Goal: Information Seeking & Learning: Learn about a topic

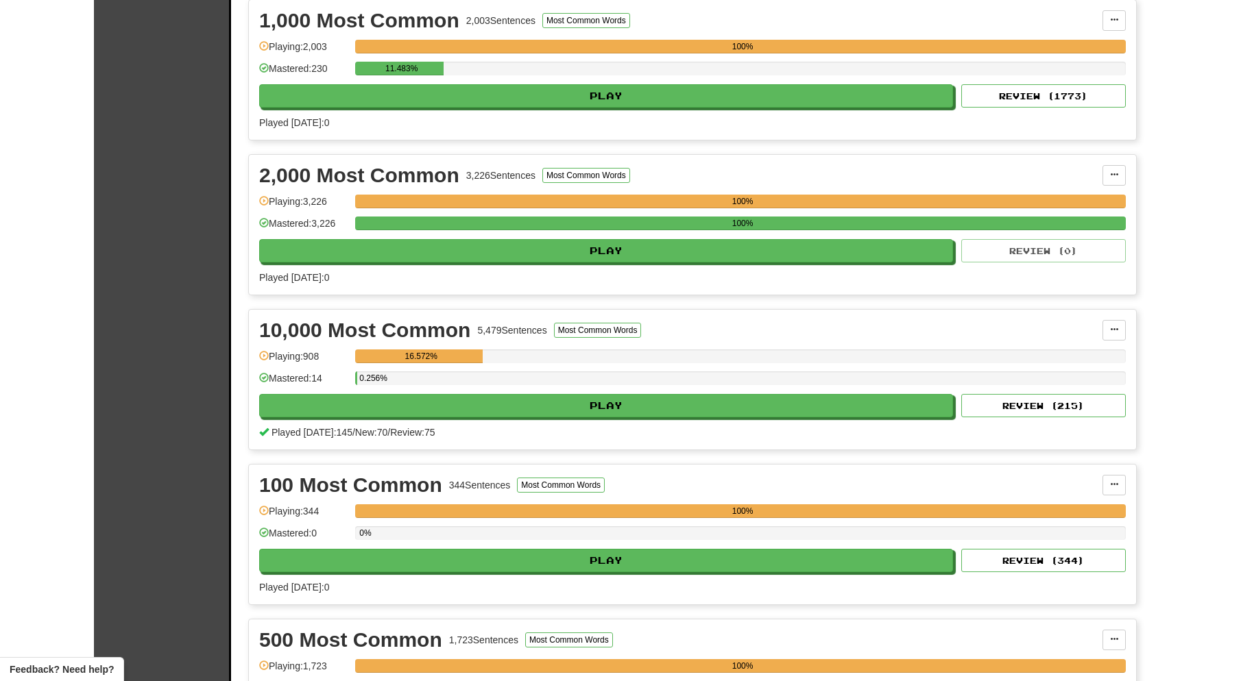
scroll to position [321, 0]
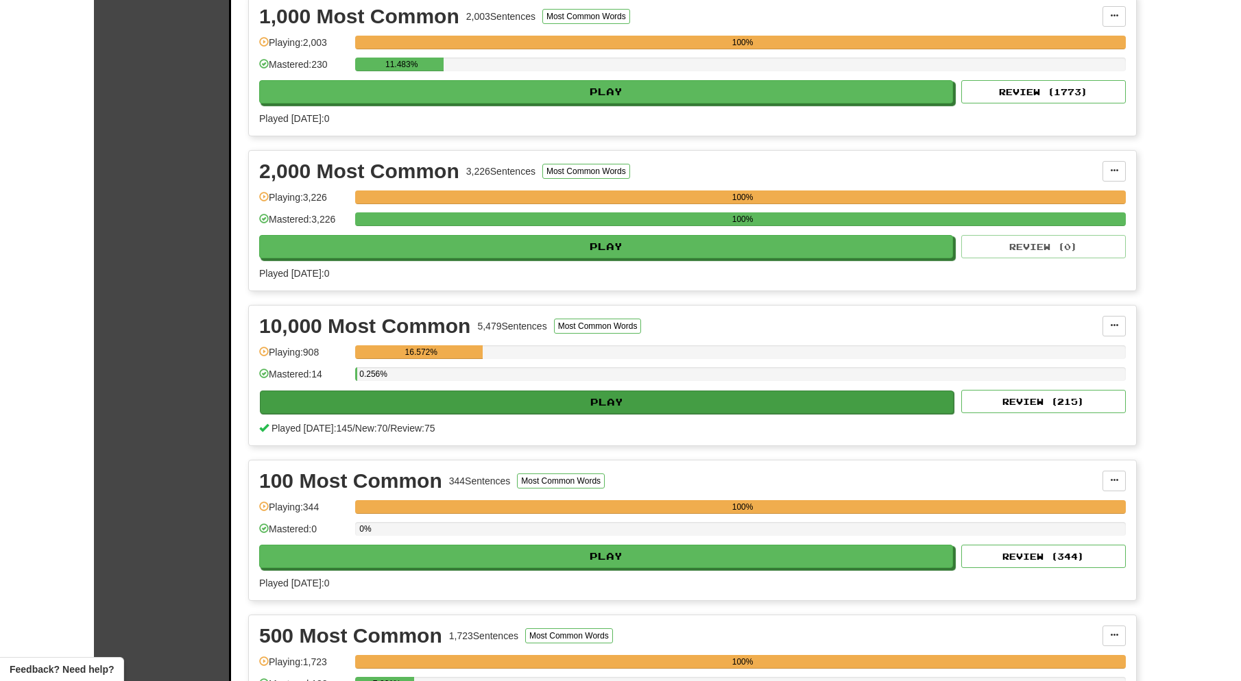
click at [493, 399] on button "Play" at bounding box center [607, 402] width 694 height 23
select select "**"
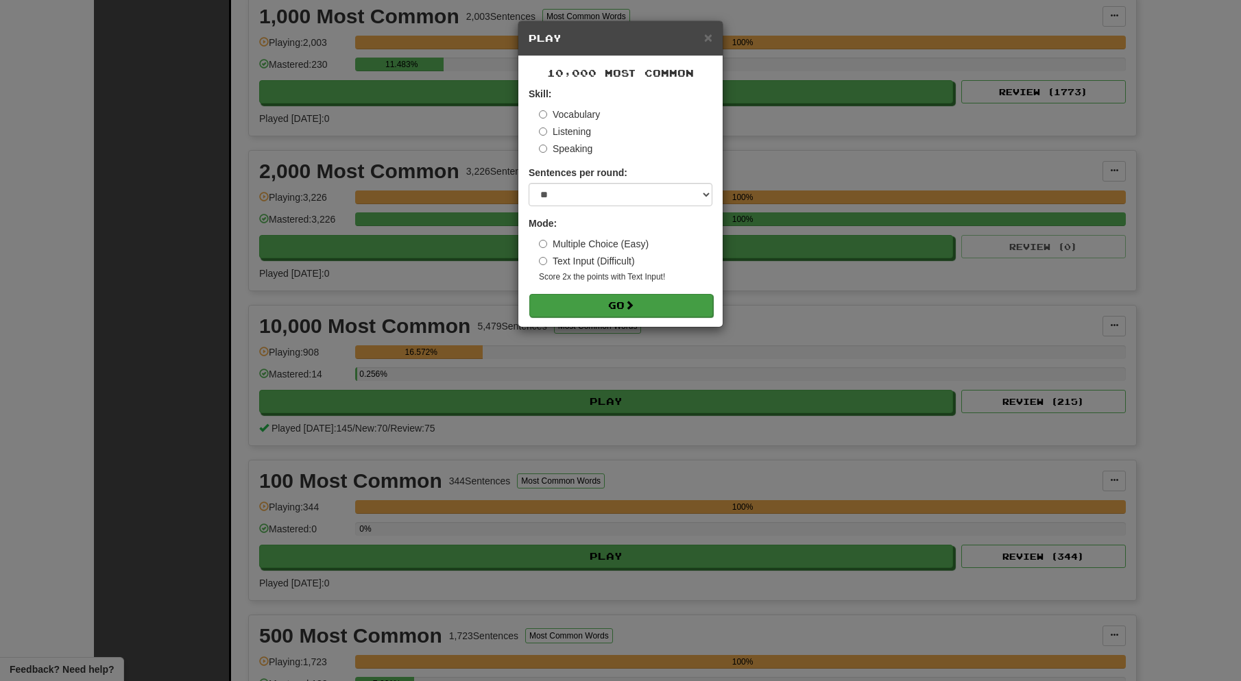
click at [603, 304] on button "Go" at bounding box center [621, 305] width 184 height 23
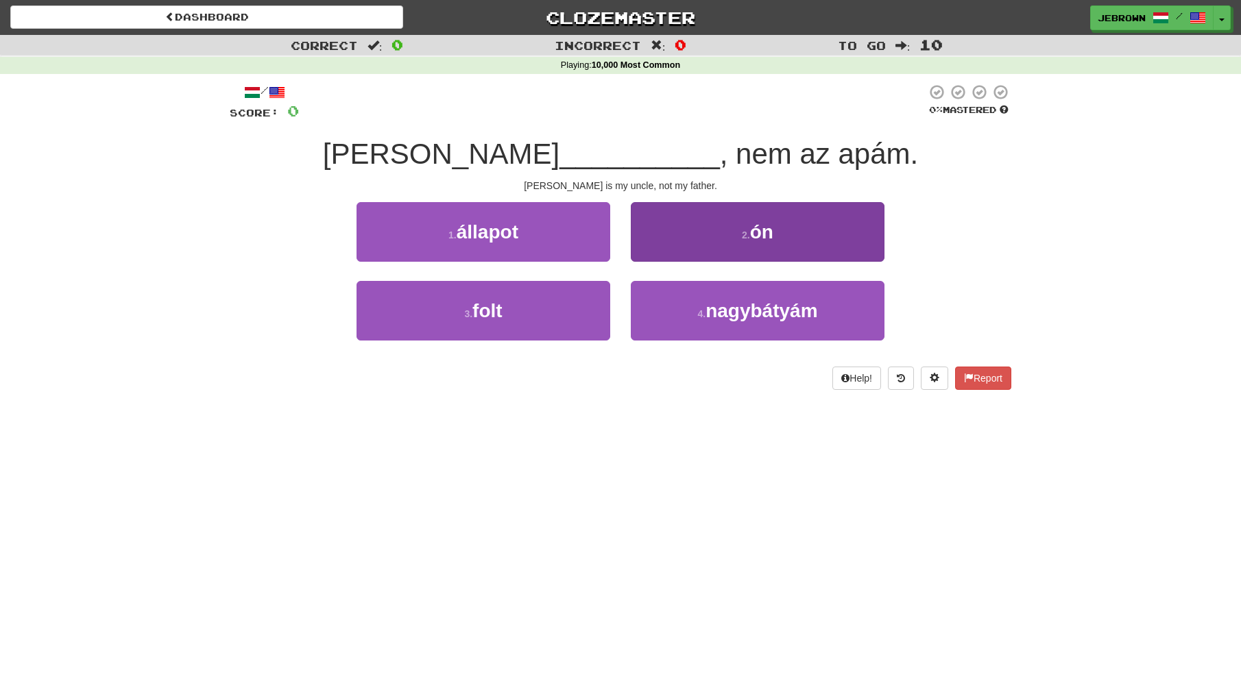
click at [681, 292] on button "4 . [GEOGRAPHIC_DATA]" at bounding box center [758, 311] width 254 height 60
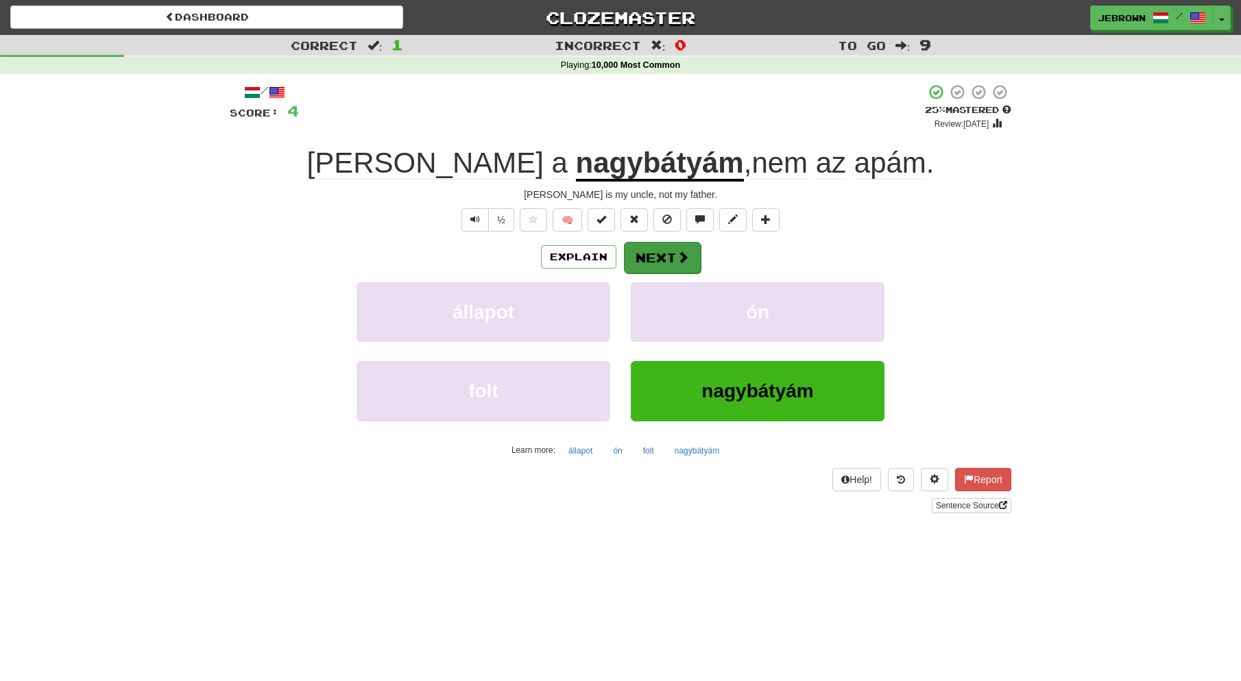
click at [660, 256] on button "Next" at bounding box center [662, 258] width 77 height 32
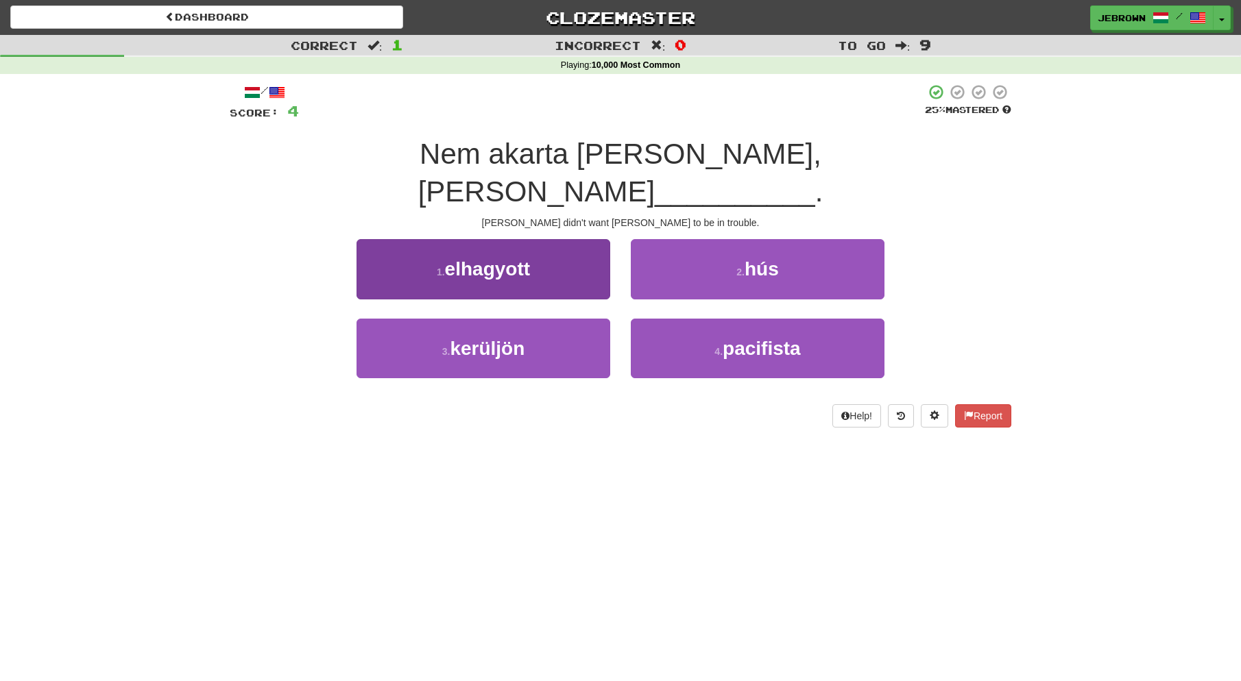
click at [554, 239] on button "1 . elhagyott" at bounding box center [483, 269] width 254 height 60
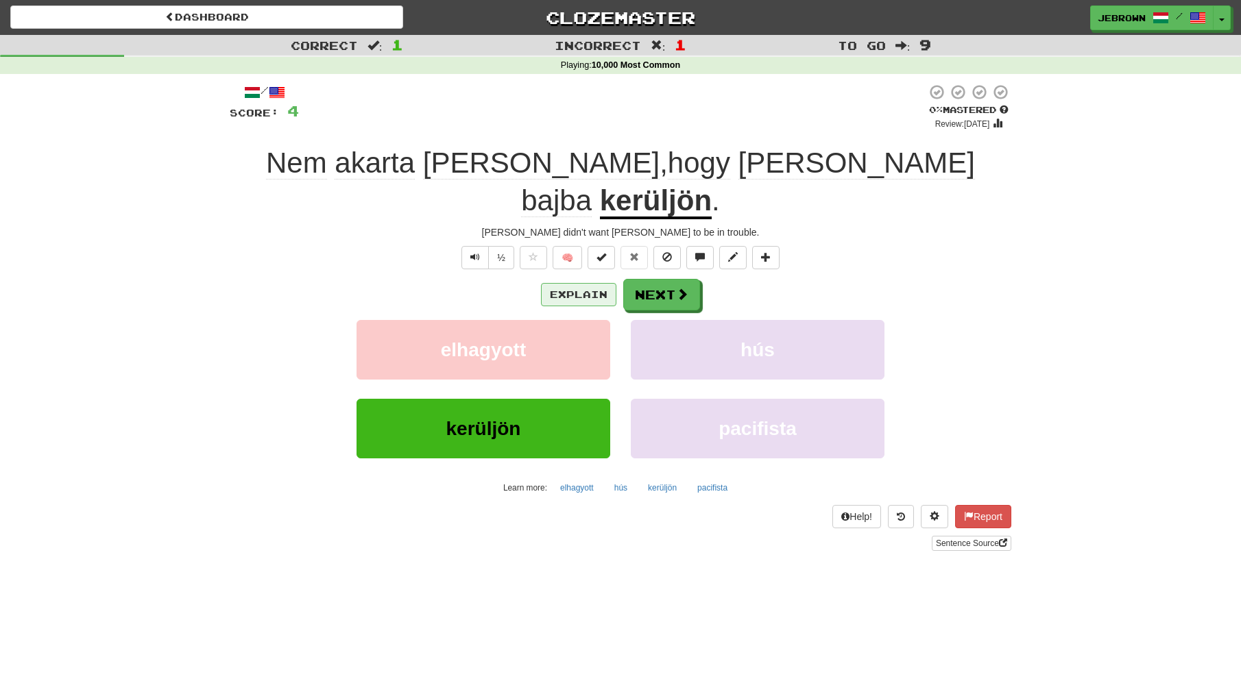
click at [574, 283] on button "Explain" at bounding box center [578, 294] width 75 height 23
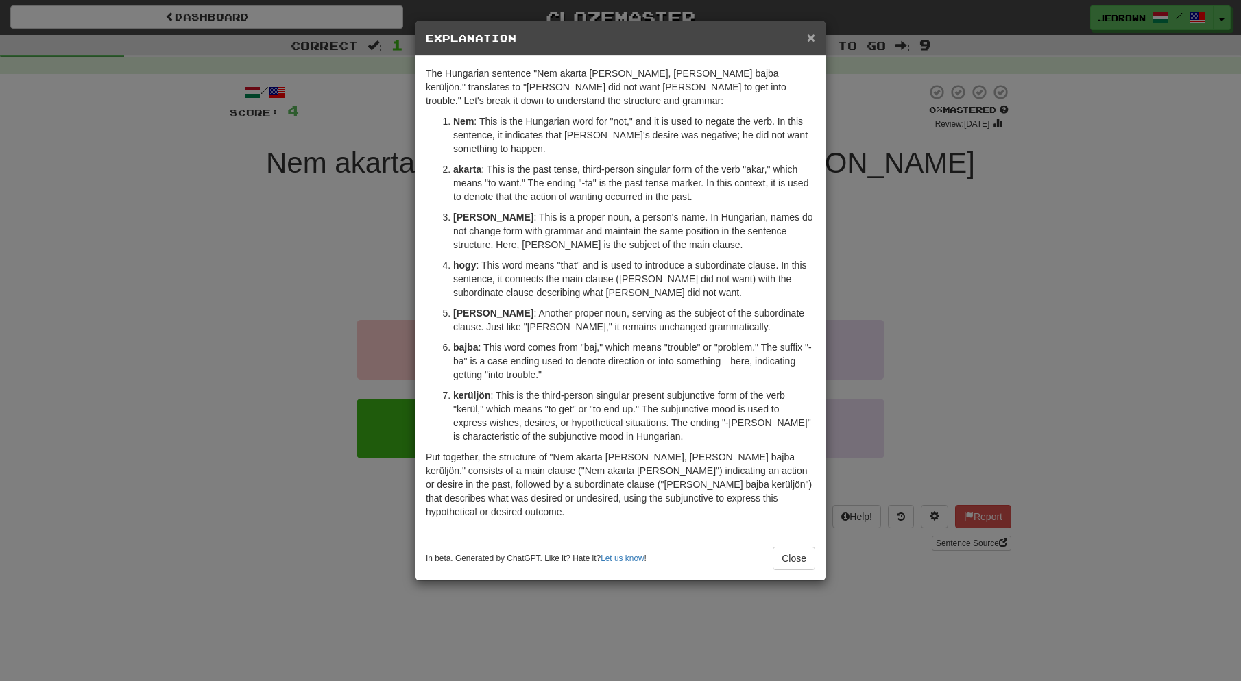
click at [811, 38] on span "×" at bounding box center [811, 37] width 8 height 16
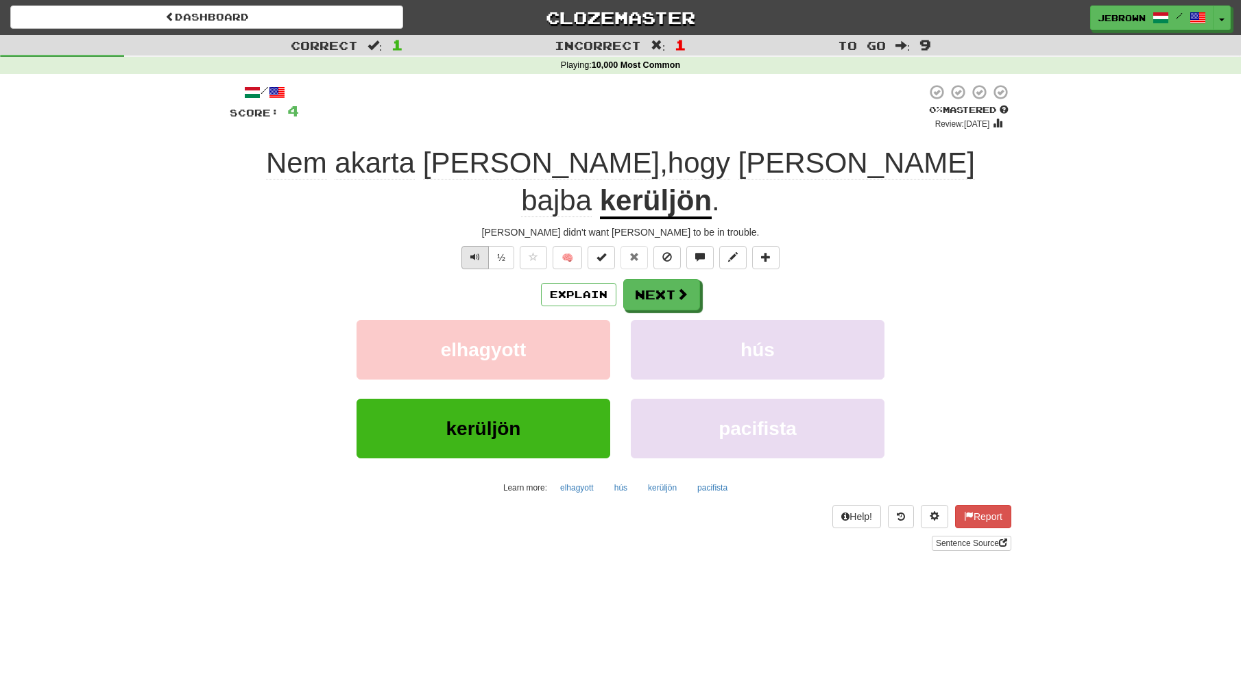
click at [478, 252] on span "Text-to-speech controls" at bounding box center [475, 257] width 10 height 10
click at [670, 280] on button "Next" at bounding box center [662, 296] width 77 height 32
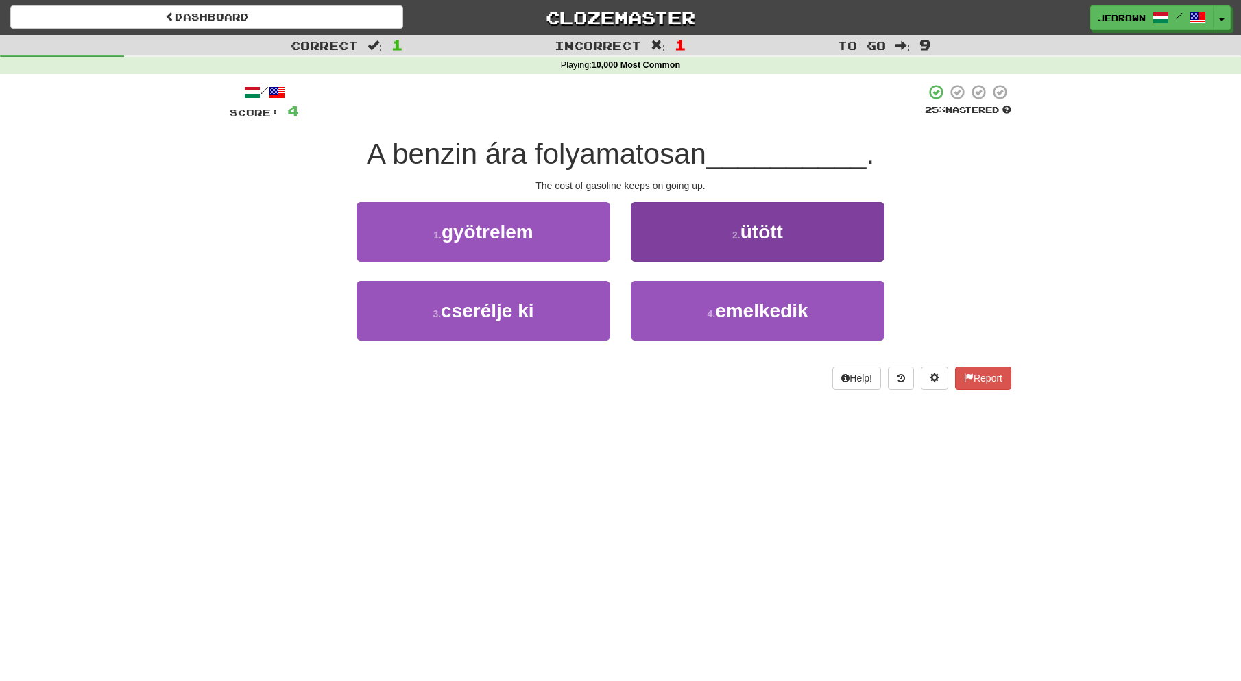
click at [770, 315] on span "emelkedik" at bounding box center [761, 310] width 93 height 21
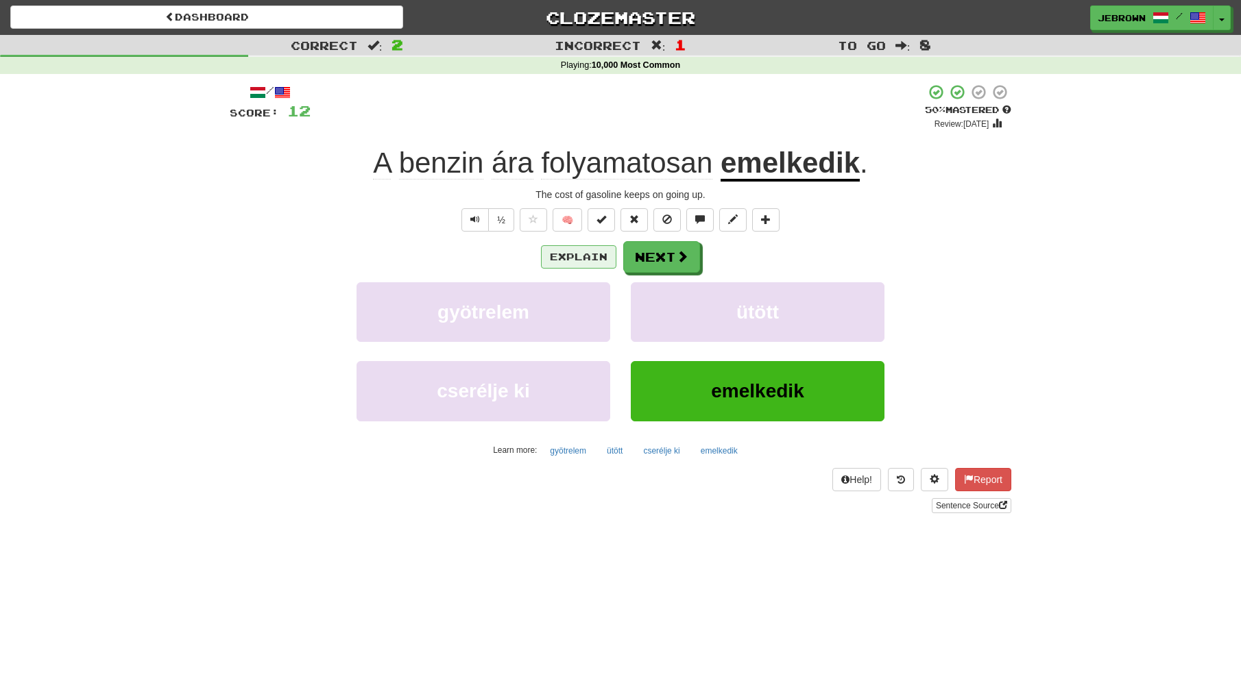
click at [572, 252] on button "Explain" at bounding box center [578, 256] width 75 height 23
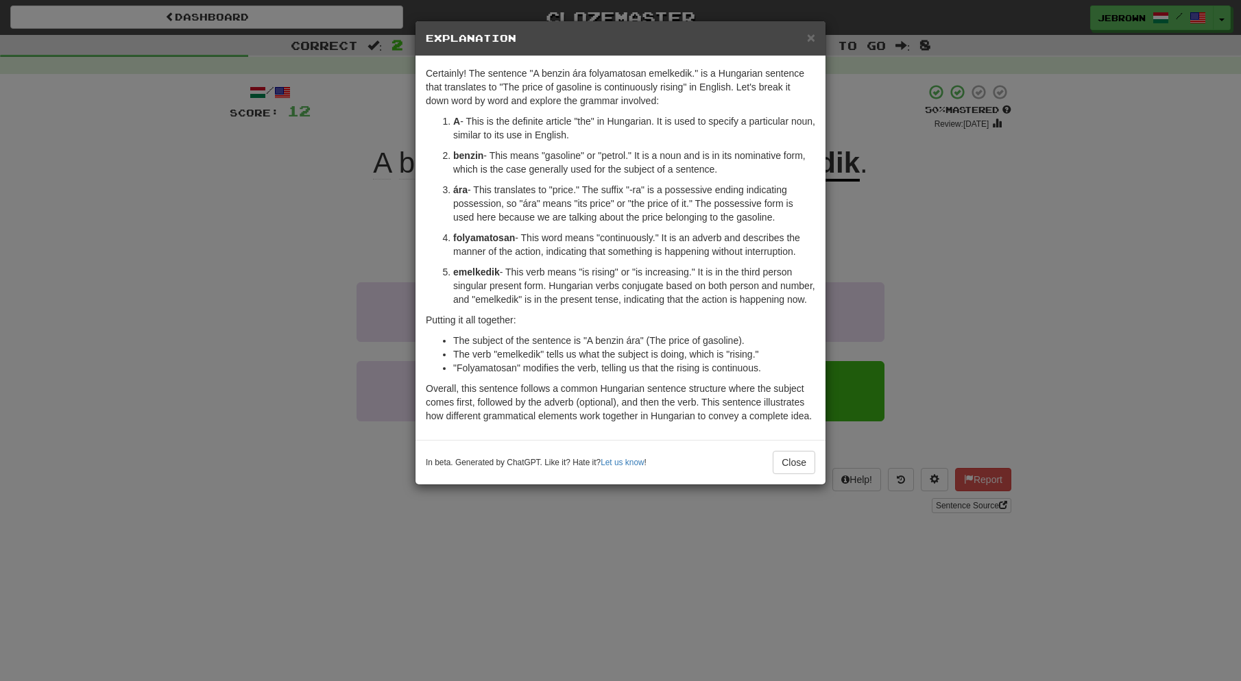
click at [811, 34] on span "×" at bounding box center [811, 37] width 8 height 16
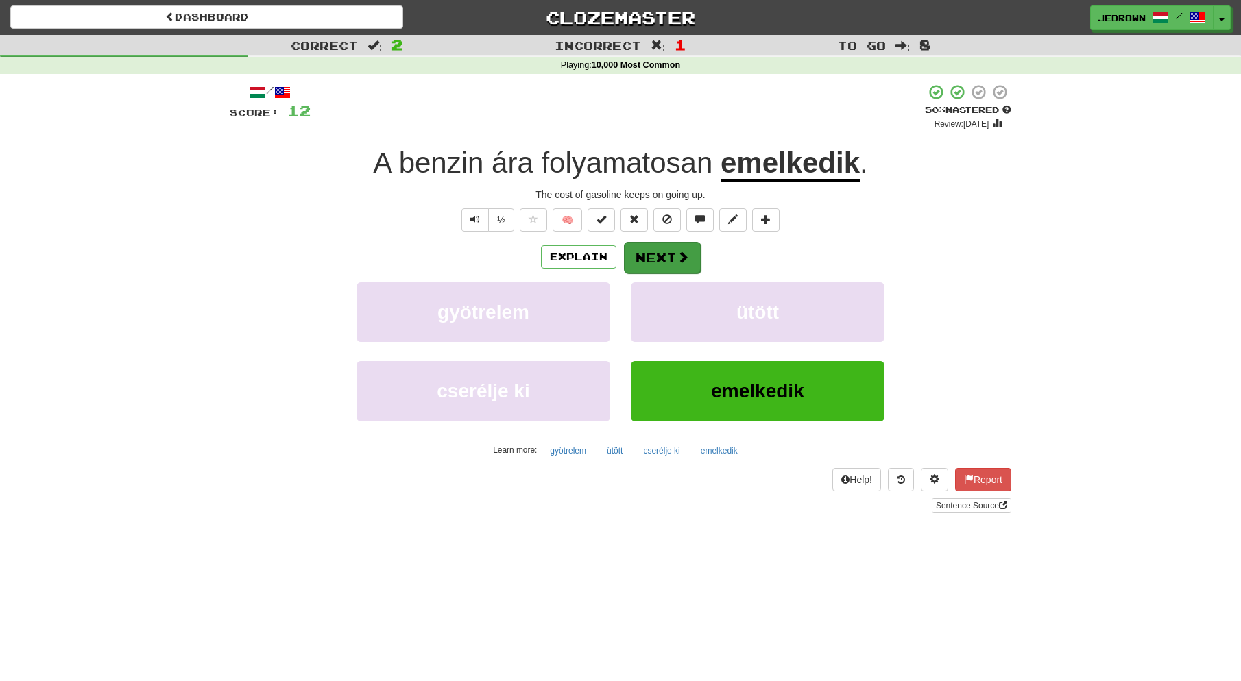
click at [672, 258] on button "Next" at bounding box center [662, 258] width 77 height 32
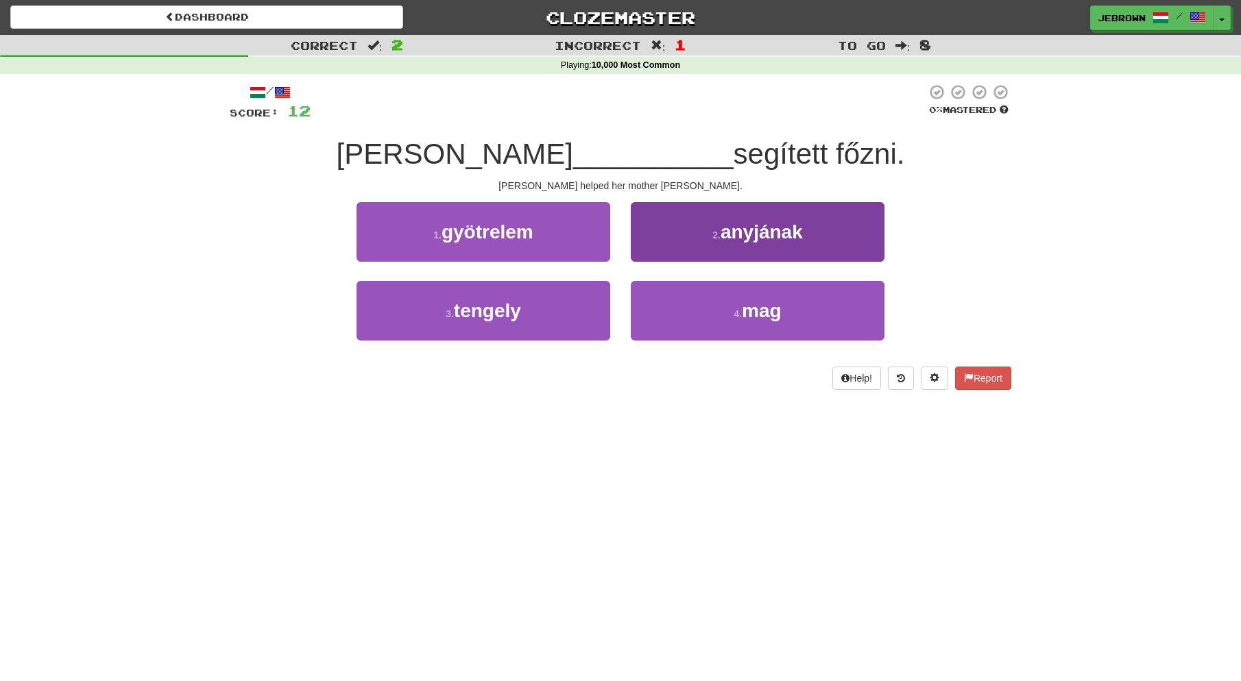
click at [670, 231] on button "2 . anyjának" at bounding box center [758, 232] width 254 height 60
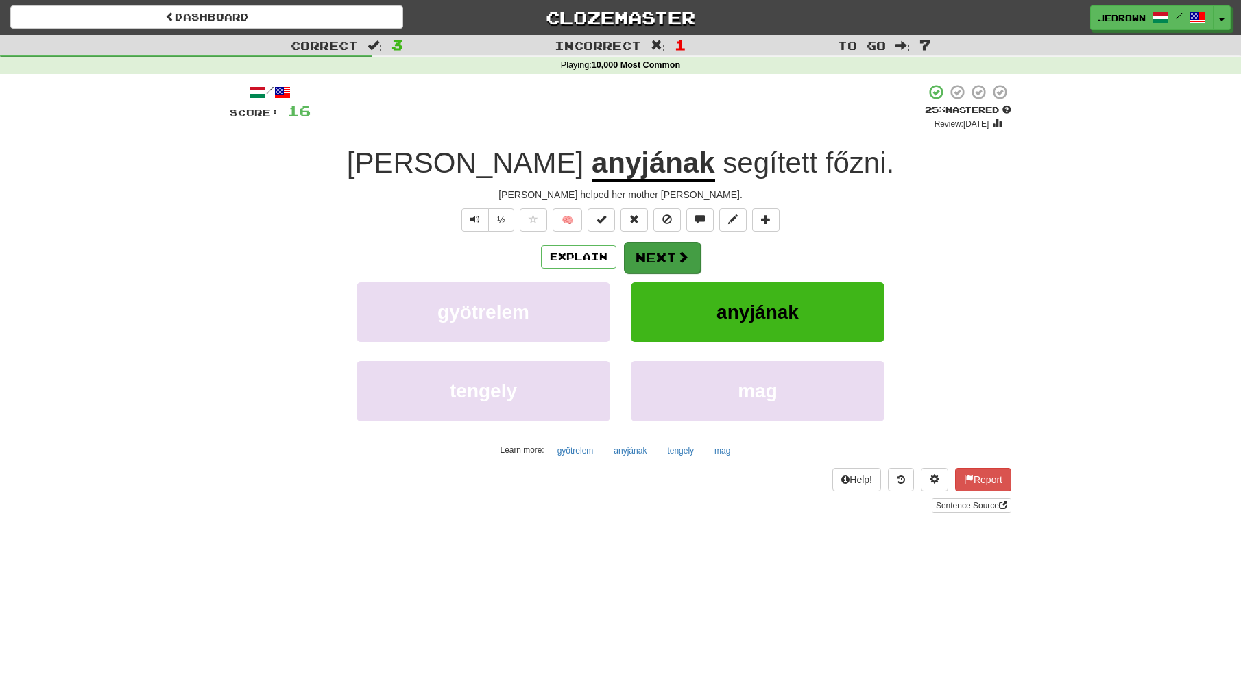
click at [652, 259] on button "Next" at bounding box center [662, 258] width 77 height 32
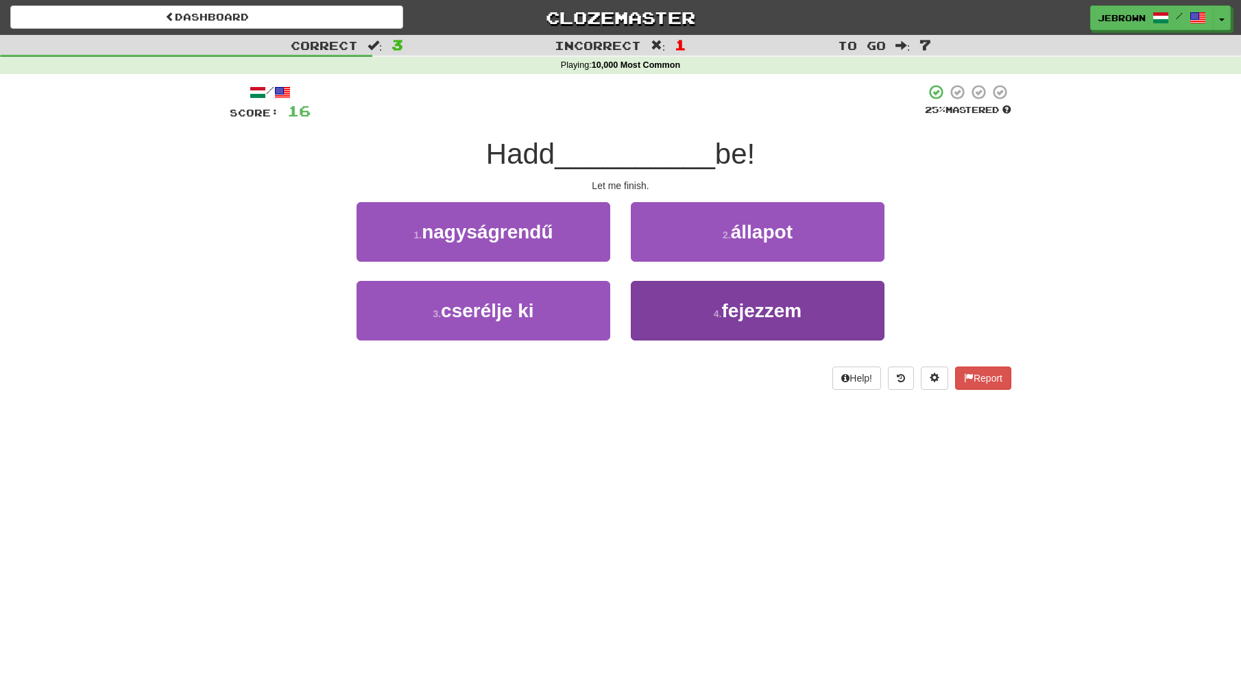
click at [702, 304] on button "4 . fejezzem" at bounding box center [758, 311] width 254 height 60
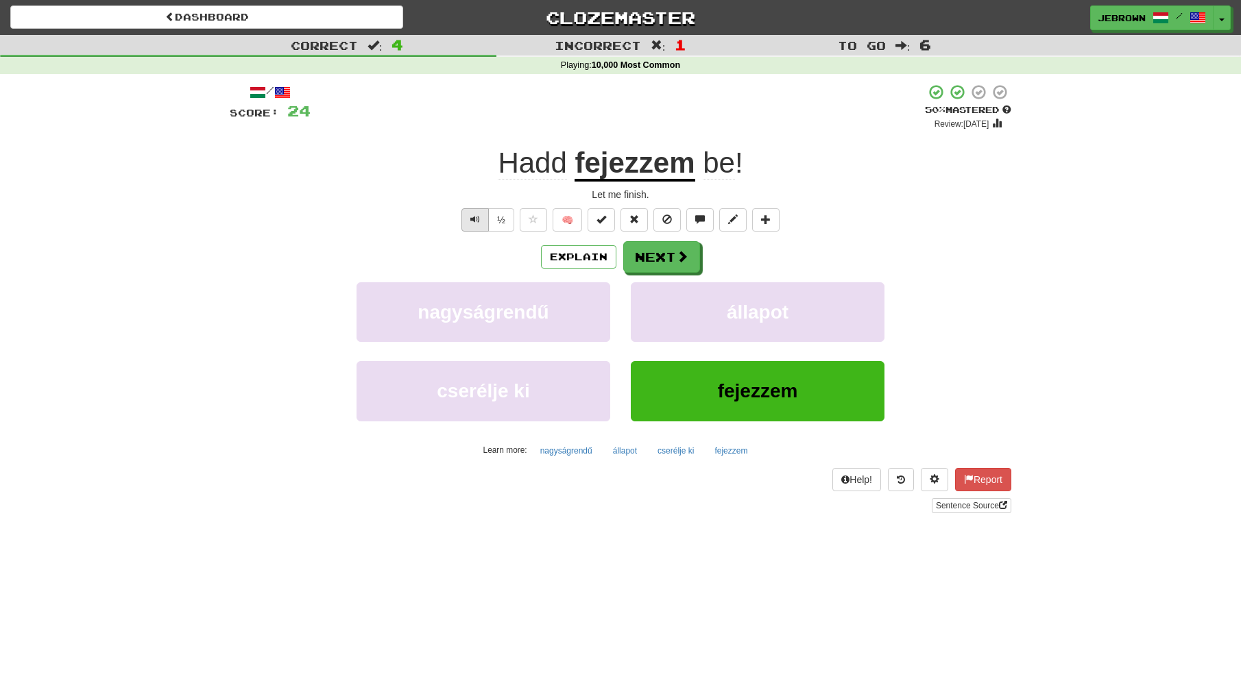
click at [473, 217] on span "Text-to-speech controls" at bounding box center [475, 220] width 10 height 10
click at [670, 255] on button "Next" at bounding box center [662, 258] width 77 height 32
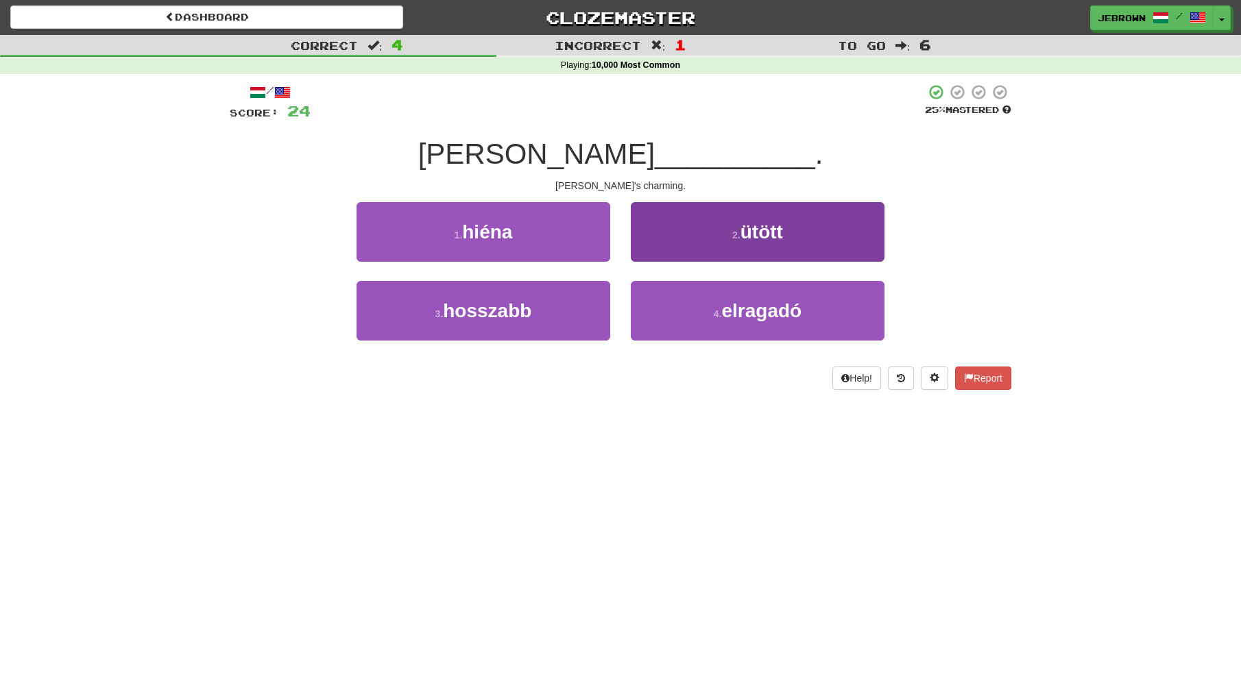
click at [766, 302] on span "elragadó" at bounding box center [761, 310] width 80 height 21
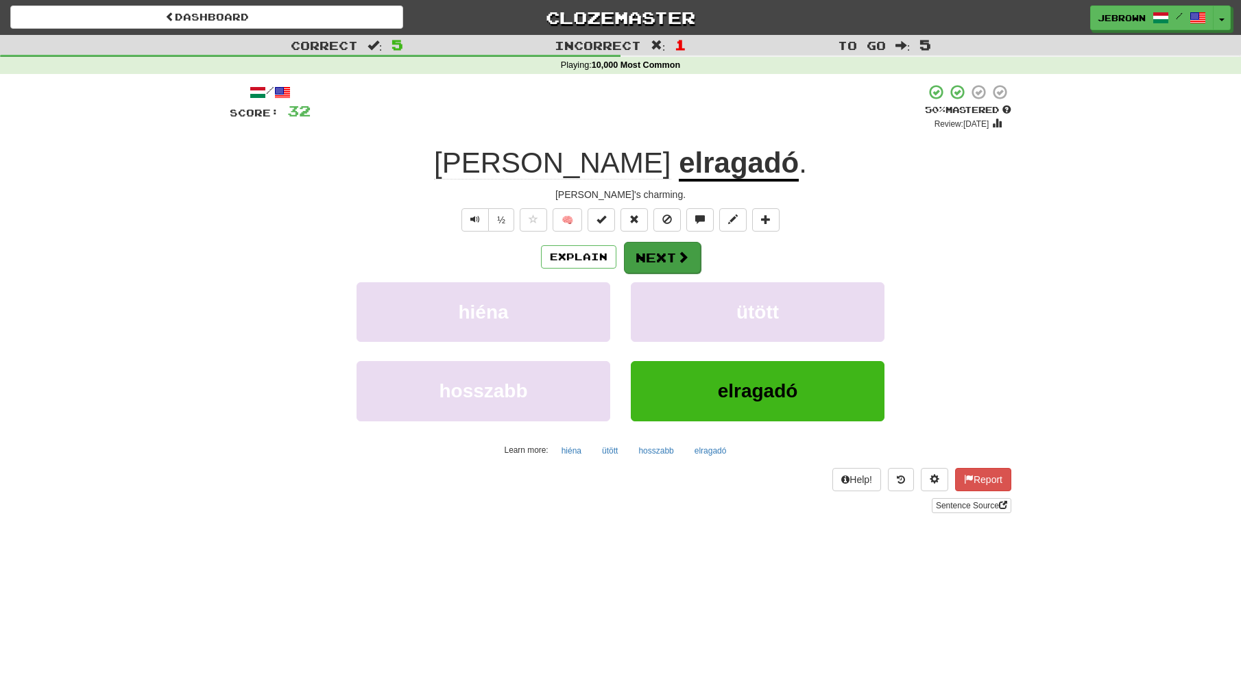
click at [668, 258] on button "Next" at bounding box center [662, 258] width 77 height 32
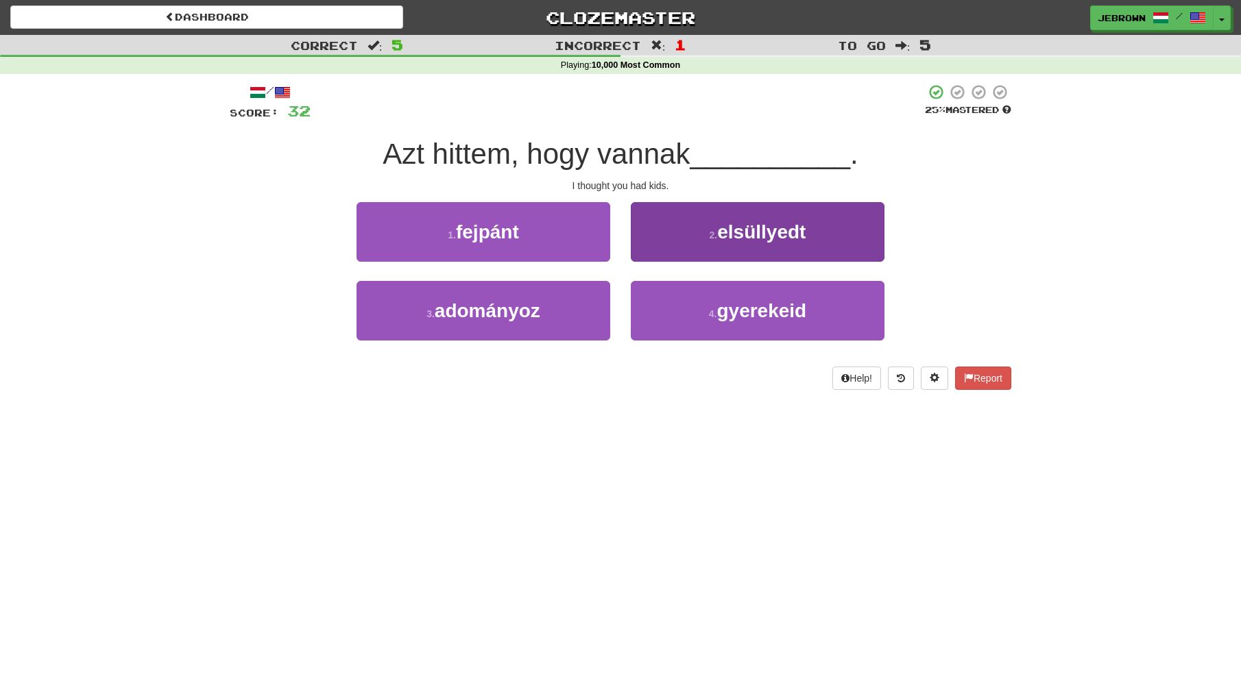
click at [716, 311] on small "4 ." at bounding box center [713, 313] width 8 height 11
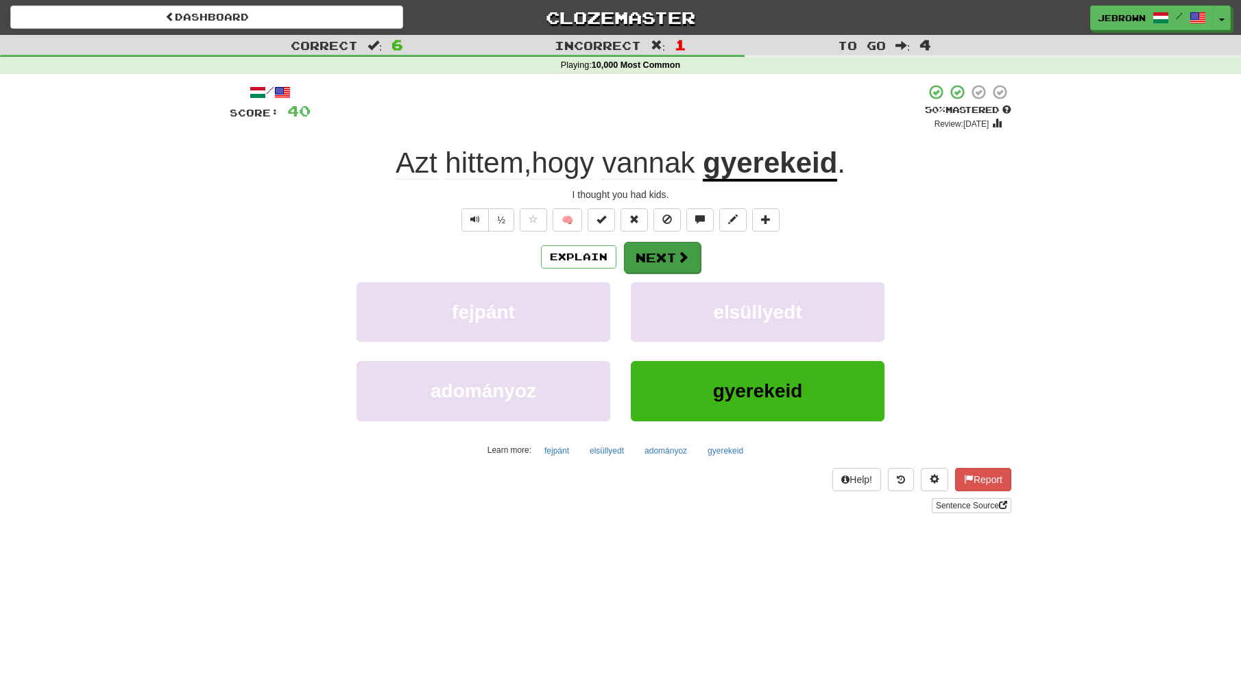
click at [655, 254] on button "Next" at bounding box center [662, 258] width 77 height 32
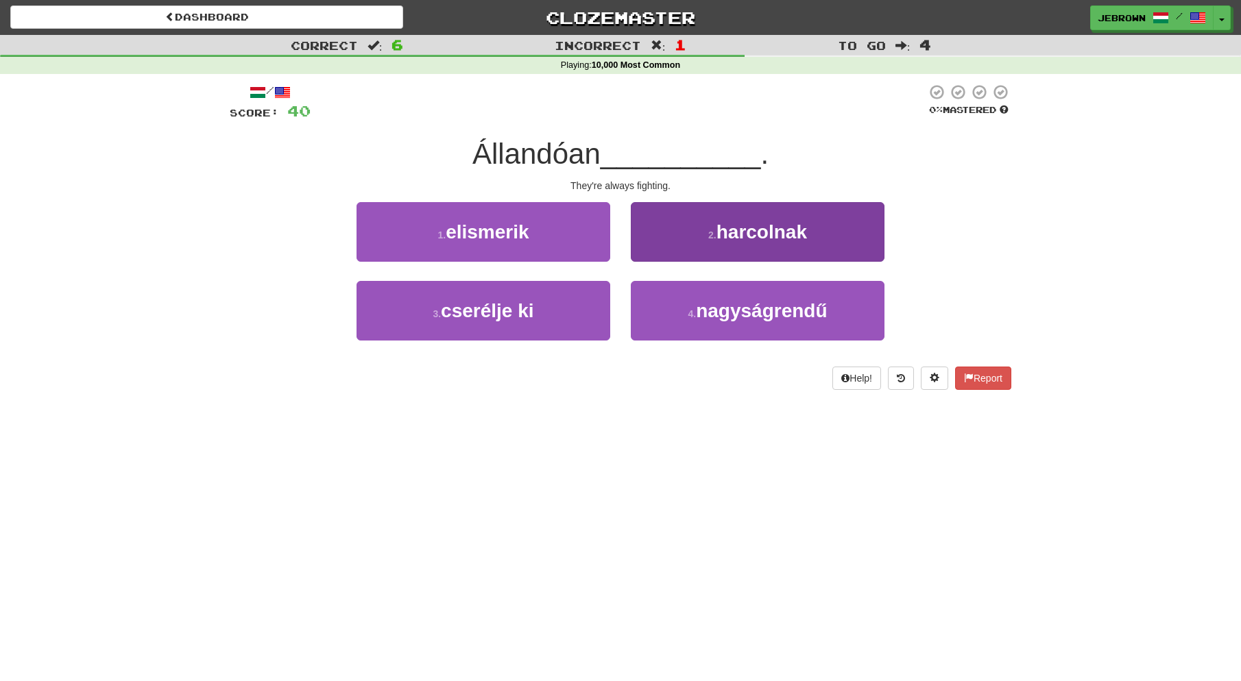
click at [739, 234] on span "harcolnak" at bounding box center [761, 231] width 90 height 21
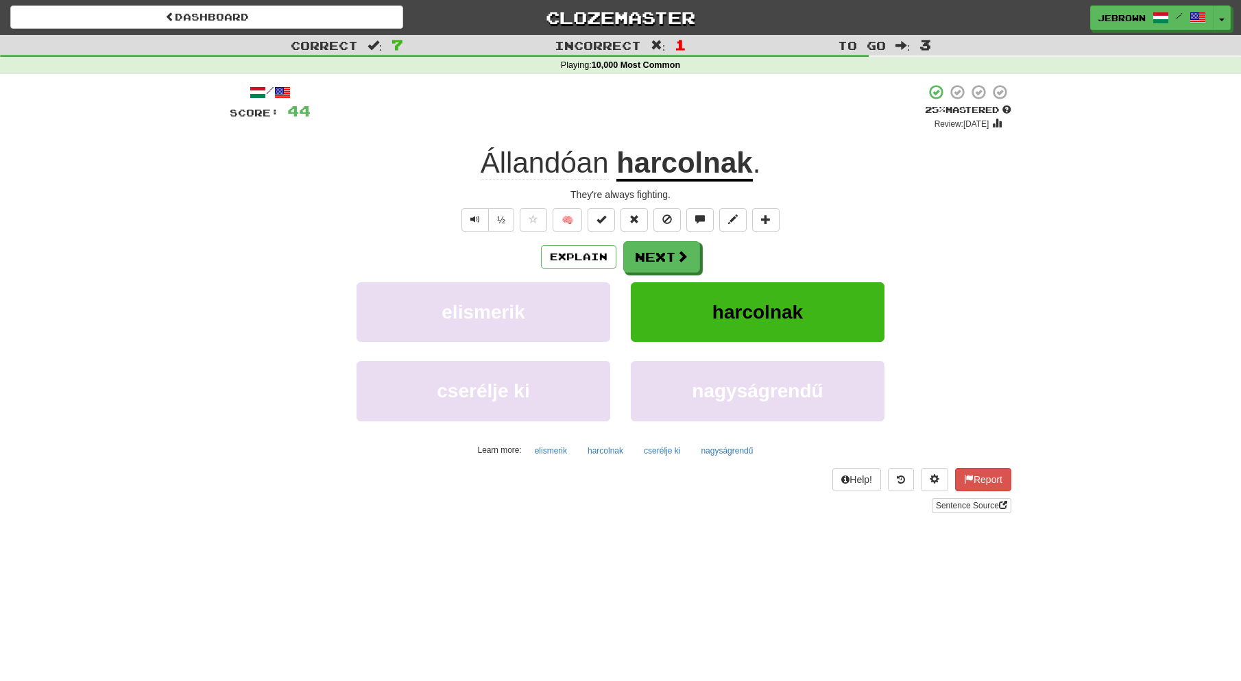
scroll to position [1, 0]
click at [671, 254] on button "Next" at bounding box center [662, 257] width 77 height 32
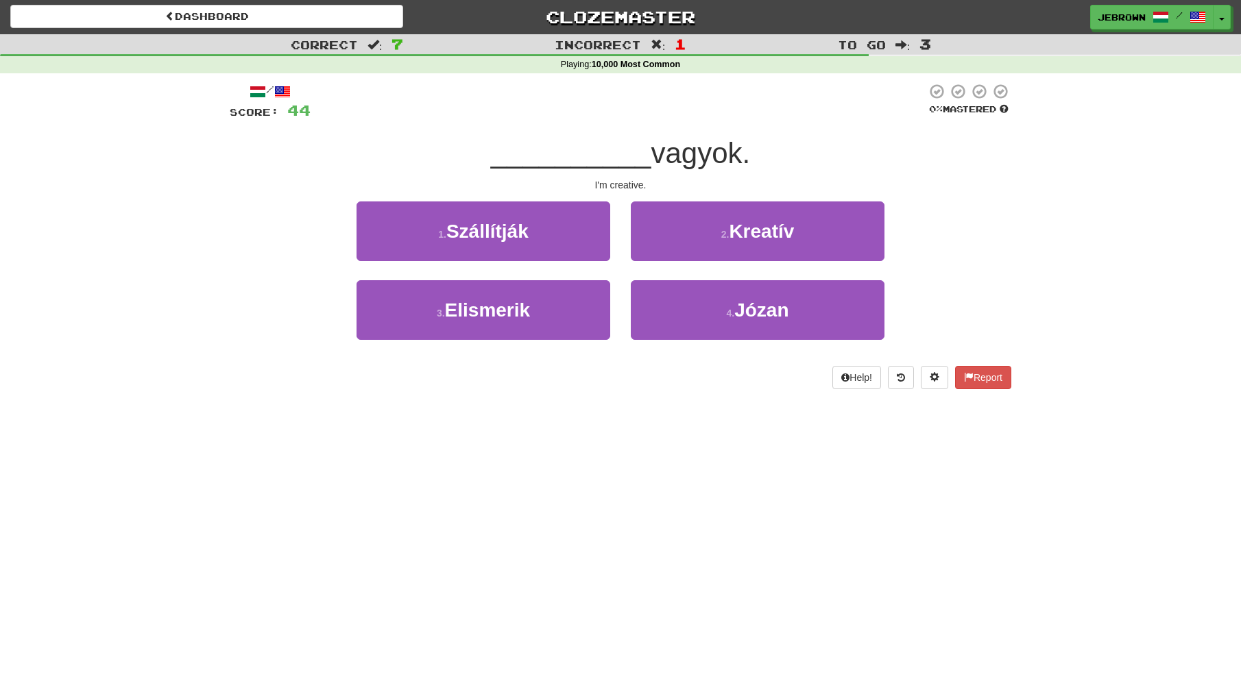
click at [769, 234] on span "Kreatív" at bounding box center [761, 231] width 65 height 21
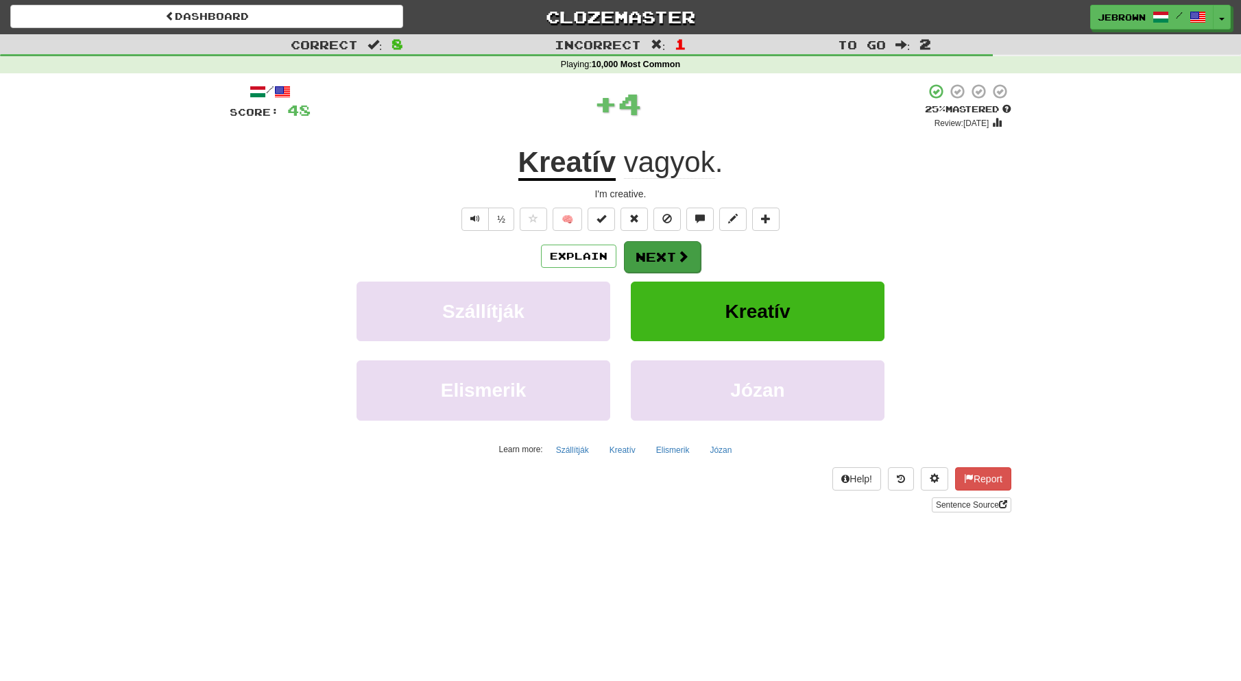
click at [658, 259] on button "Next" at bounding box center [662, 257] width 77 height 32
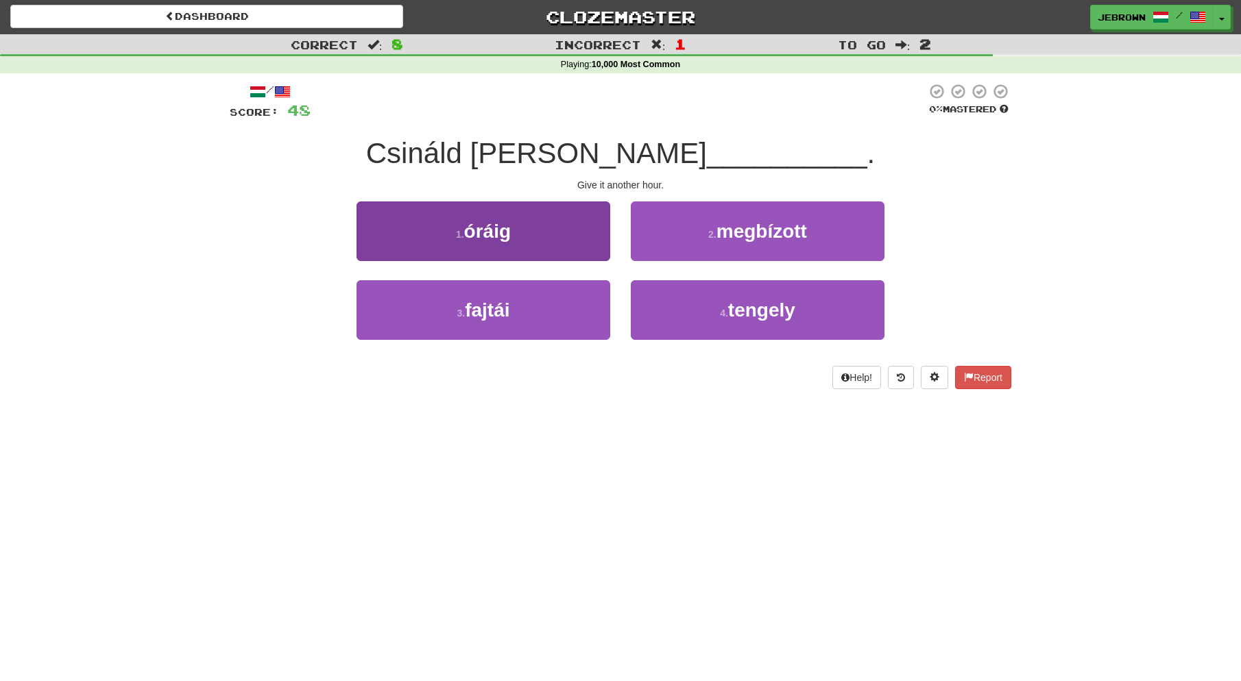
click at [560, 215] on button "1 . óráig" at bounding box center [483, 231] width 254 height 60
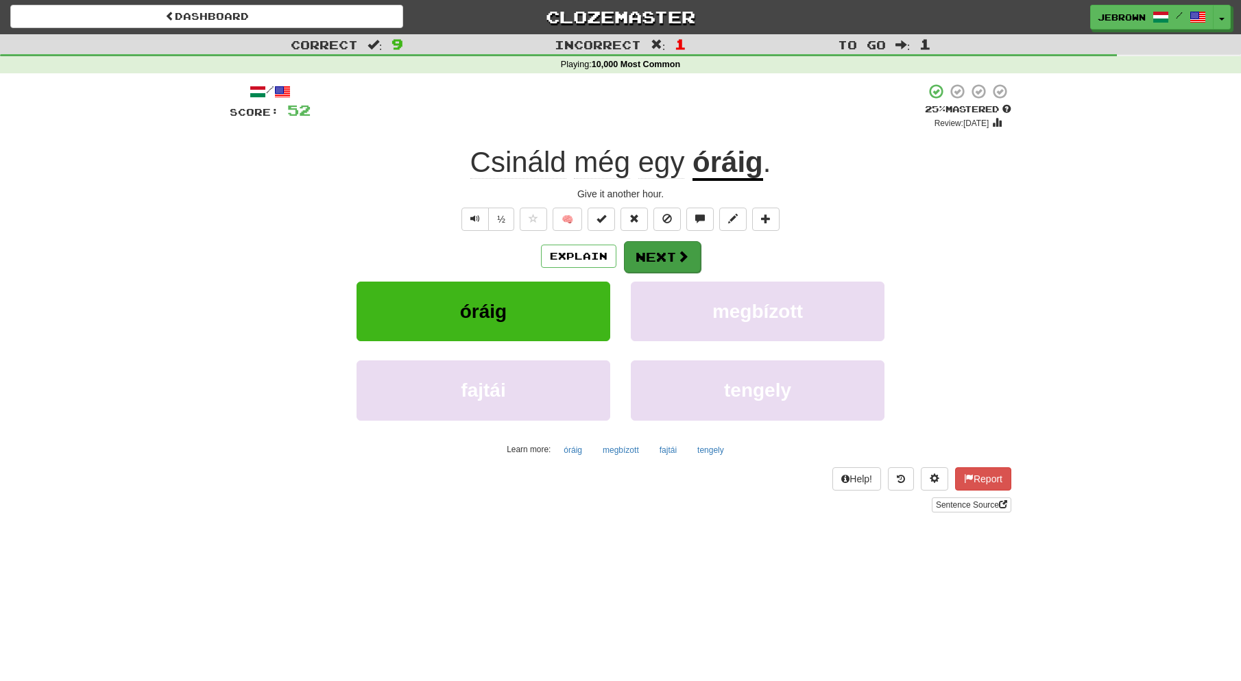
click at [663, 252] on button "Next" at bounding box center [662, 257] width 77 height 32
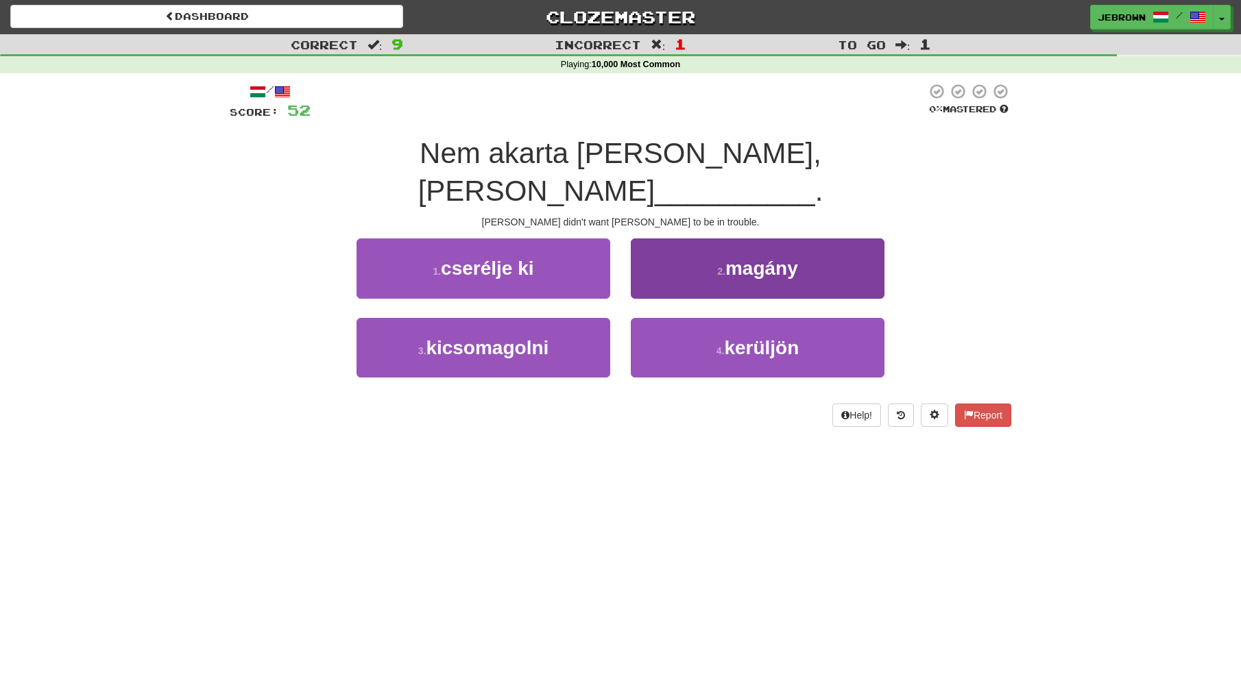
click at [737, 337] on span "kerüljön" at bounding box center [761, 347] width 75 height 21
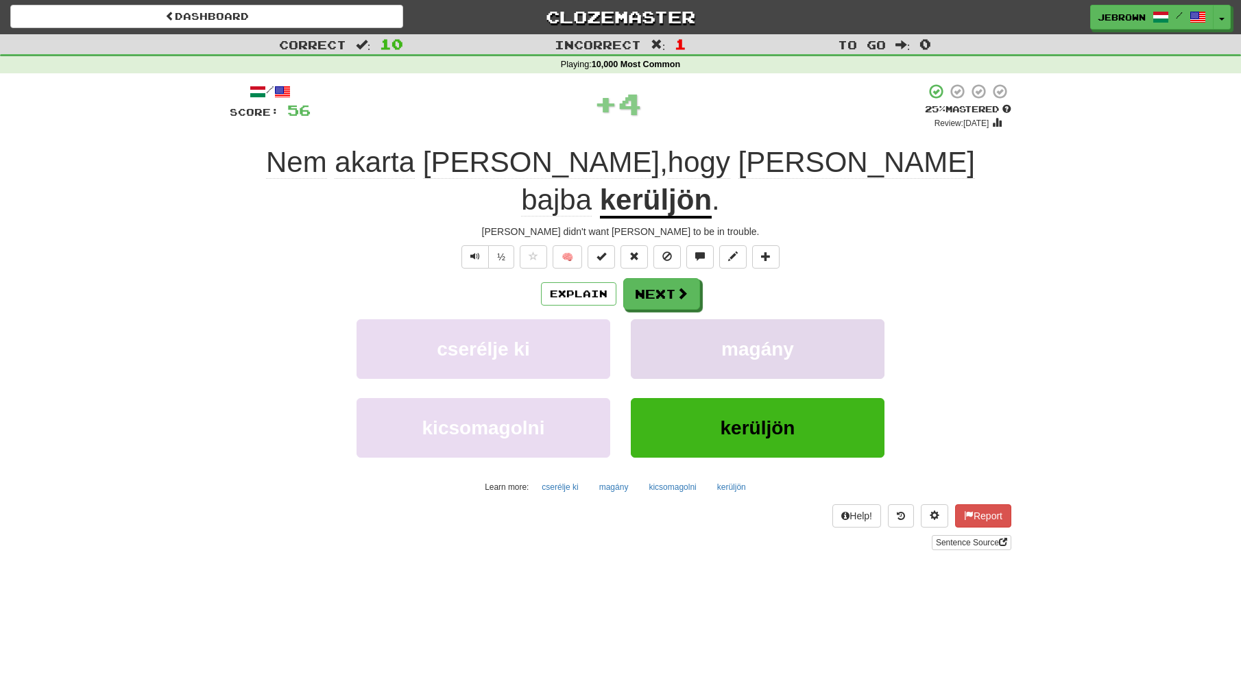
scroll to position [3, 0]
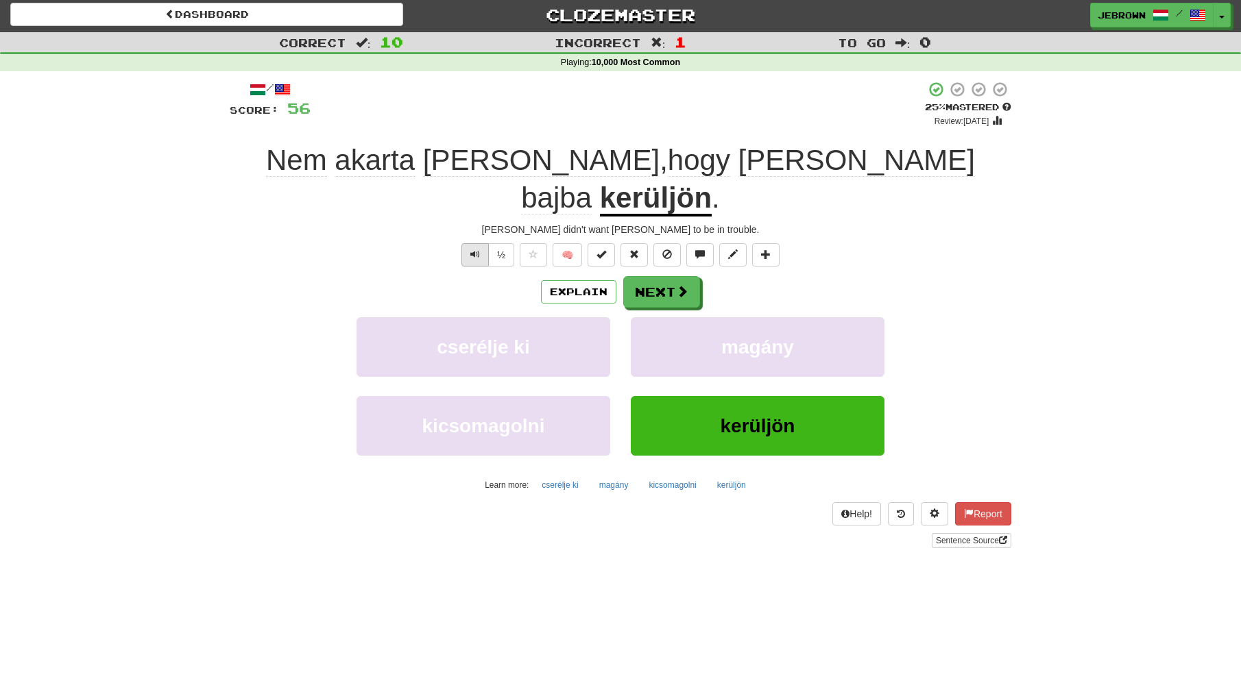
click at [475, 249] on span "Text-to-speech controls" at bounding box center [475, 254] width 10 height 10
click at [673, 276] on button "Next" at bounding box center [661, 292] width 77 height 32
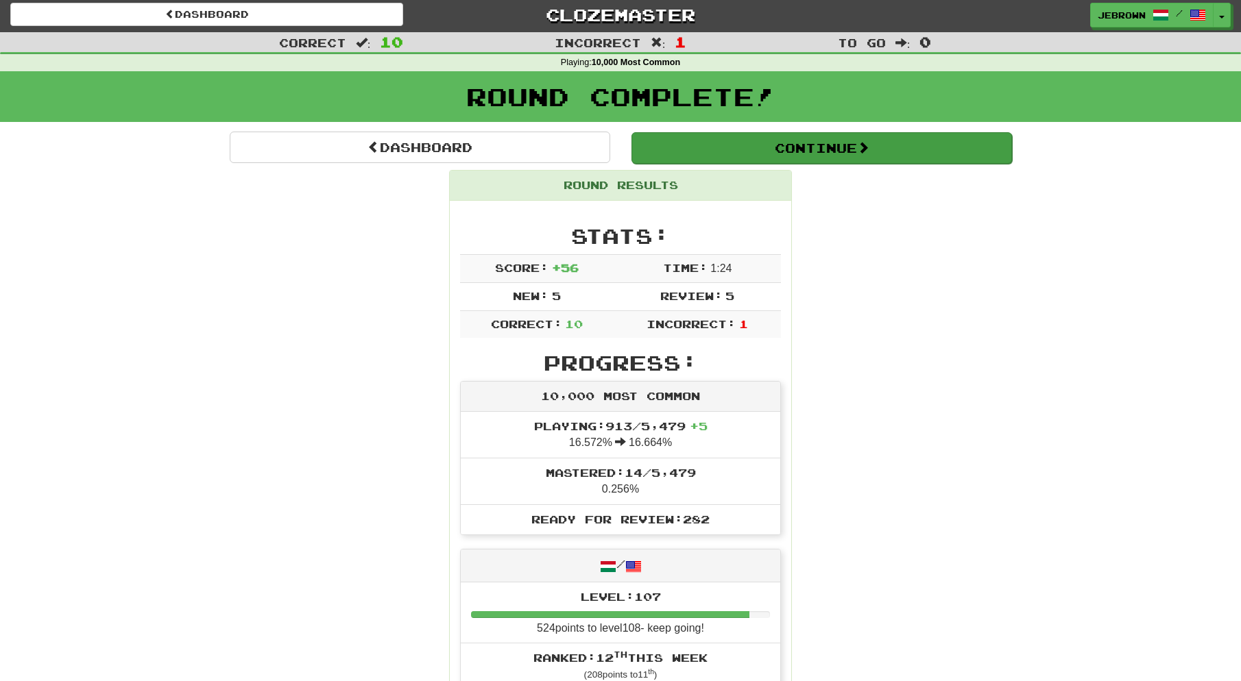
click at [677, 149] on button "Continue" at bounding box center [821, 148] width 380 height 32
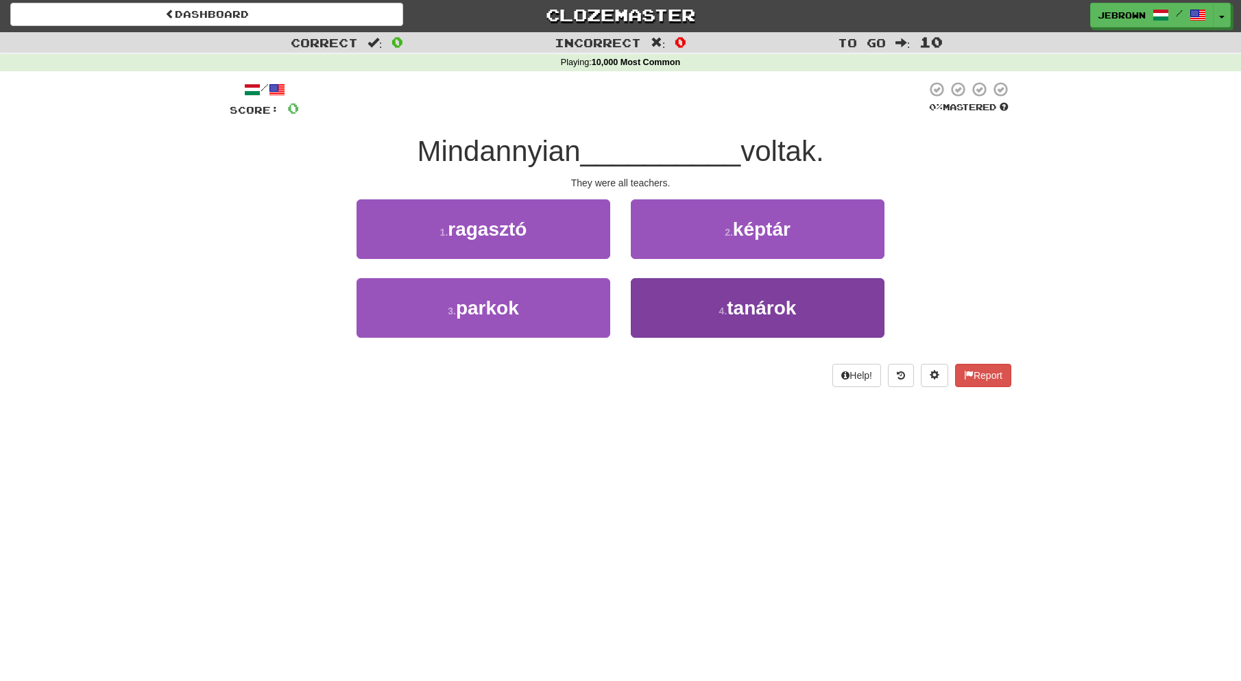
click at [761, 297] on span "tanárok" at bounding box center [760, 307] width 69 height 21
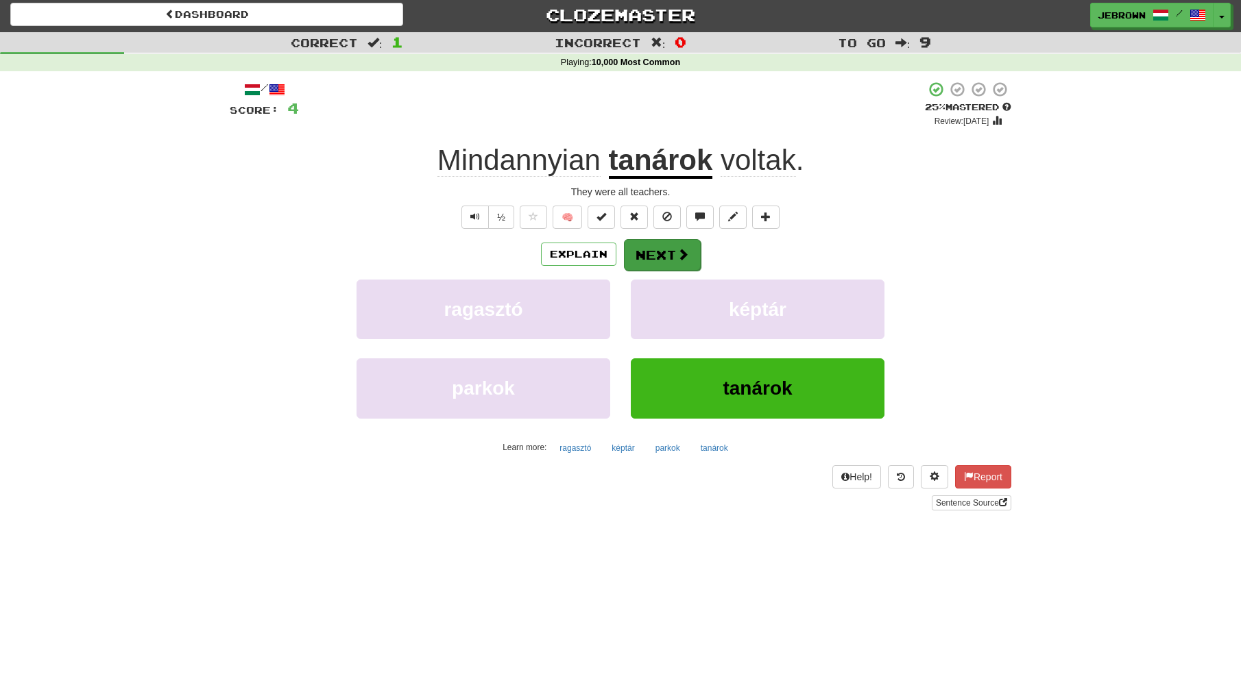
click at [661, 255] on button "Next" at bounding box center [662, 255] width 77 height 32
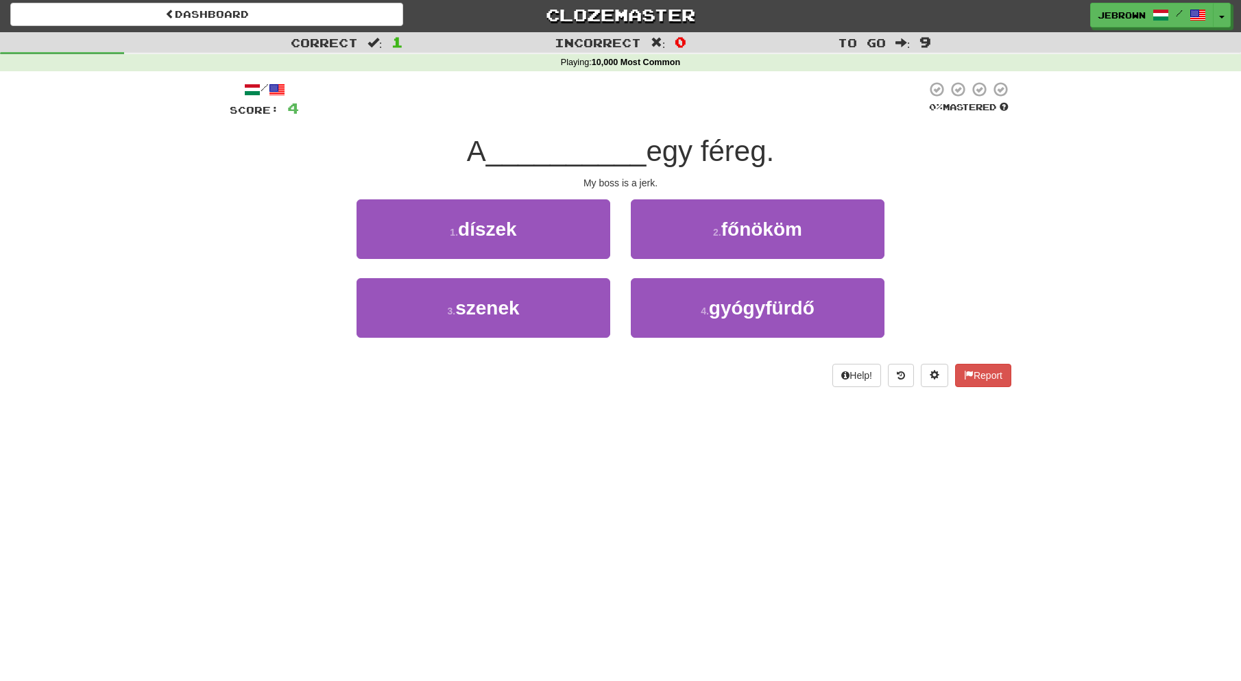
click at [718, 234] on small "2 ." at bounding box center [717, 232] width 8 height 11
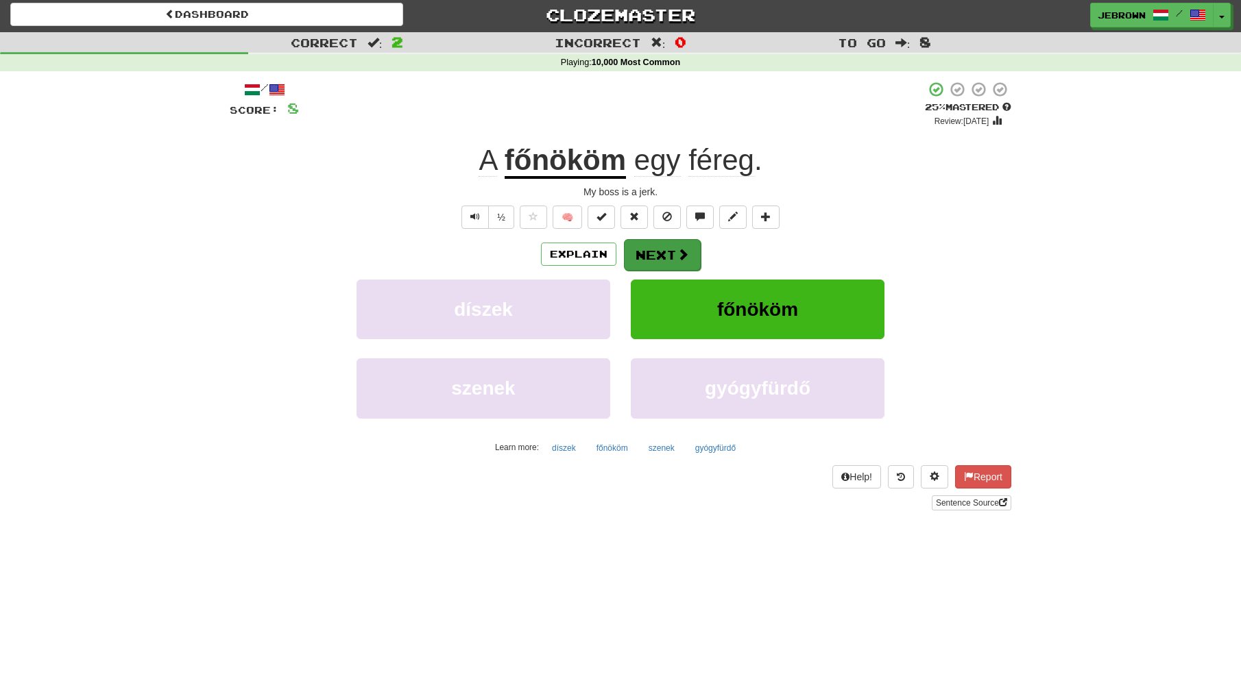
click at [658, 252] on button "Next" at bounding box center [662, 255] width 77 height 32
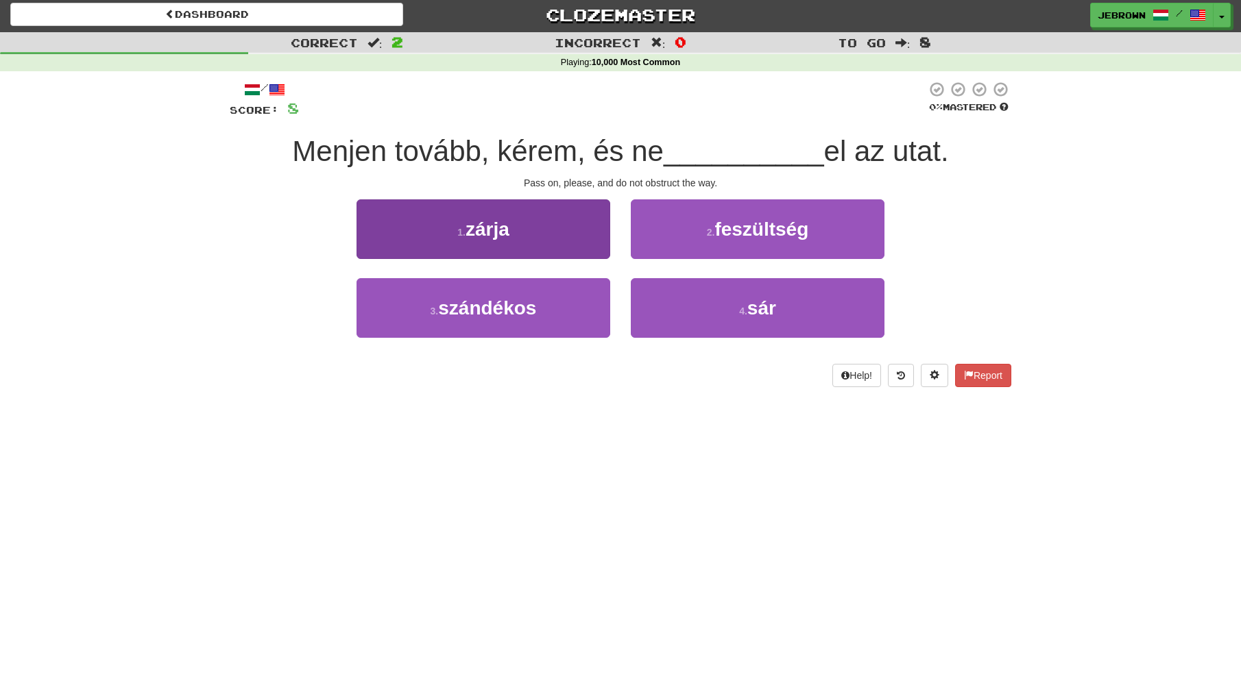
click at [539, 227] on button "1 . zárja" at bounding box center [483, 229] width 254 height 60
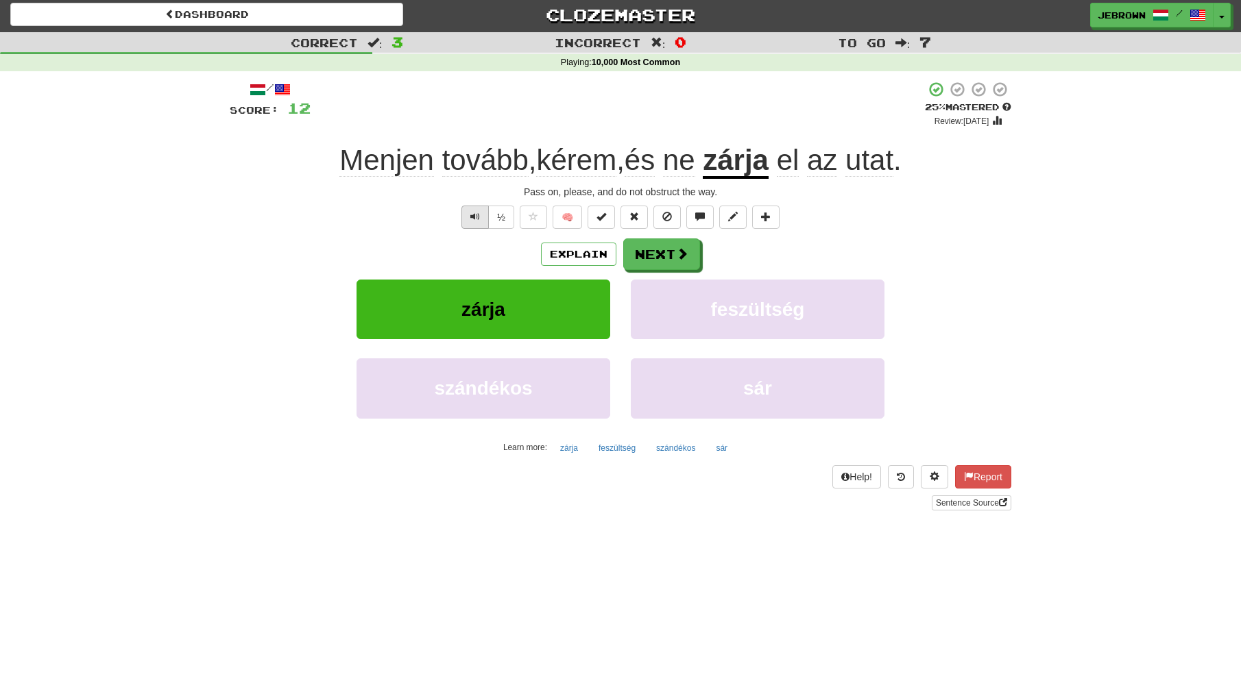
click at [468, 210] on button "Text-to-speech controls" at bounding box center [474, 217] width 27 height 23
click at [663, 256] on button "Next" at bounding box center [662, 255] width 77 height 32
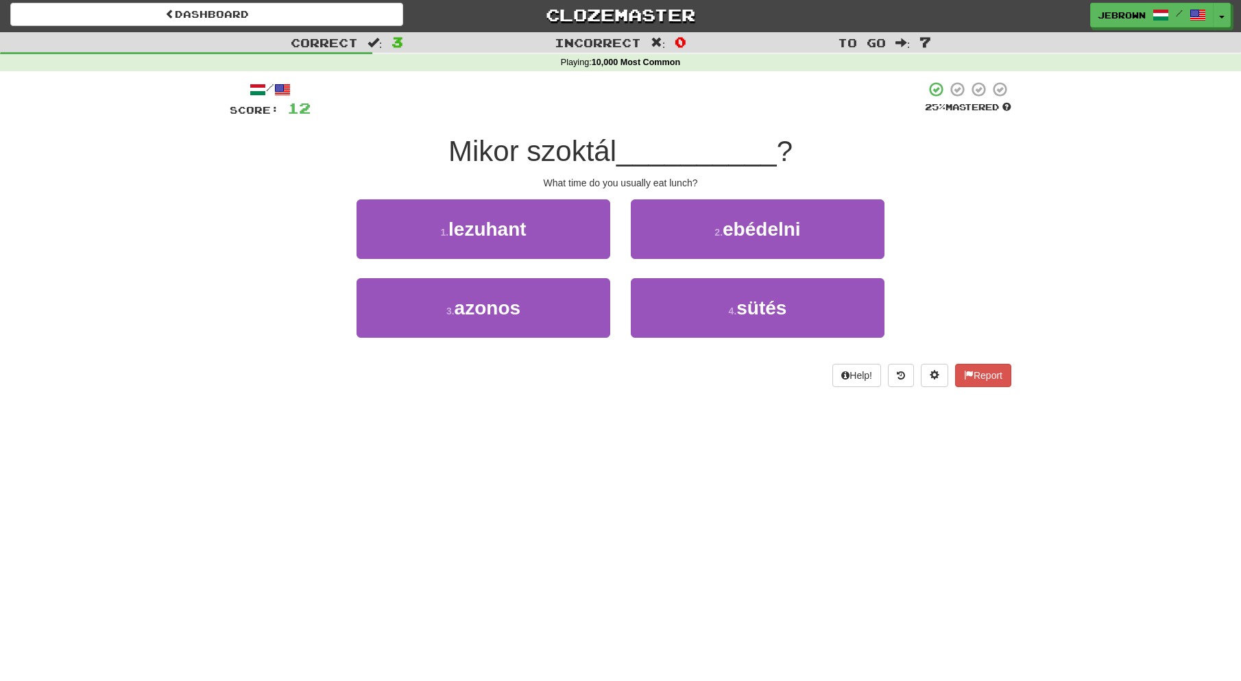
click at [714, 230] on small "2 ." at bounding box center [718, 232] width 8 height 11
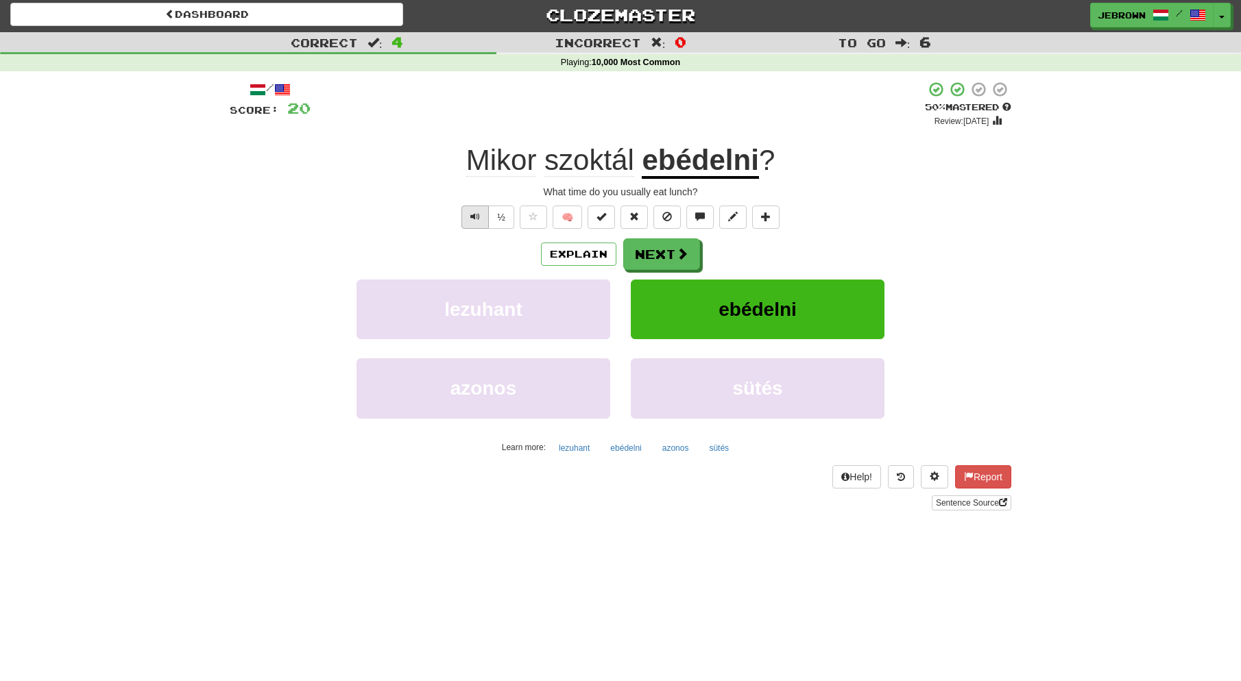
click at [470, 215] on span "Text-to-speech controls" at bounding box center [475, 217] width 10 height 10
click at [662, 256] on button "Next" at bounding box center [662, 255] width 77 height 32
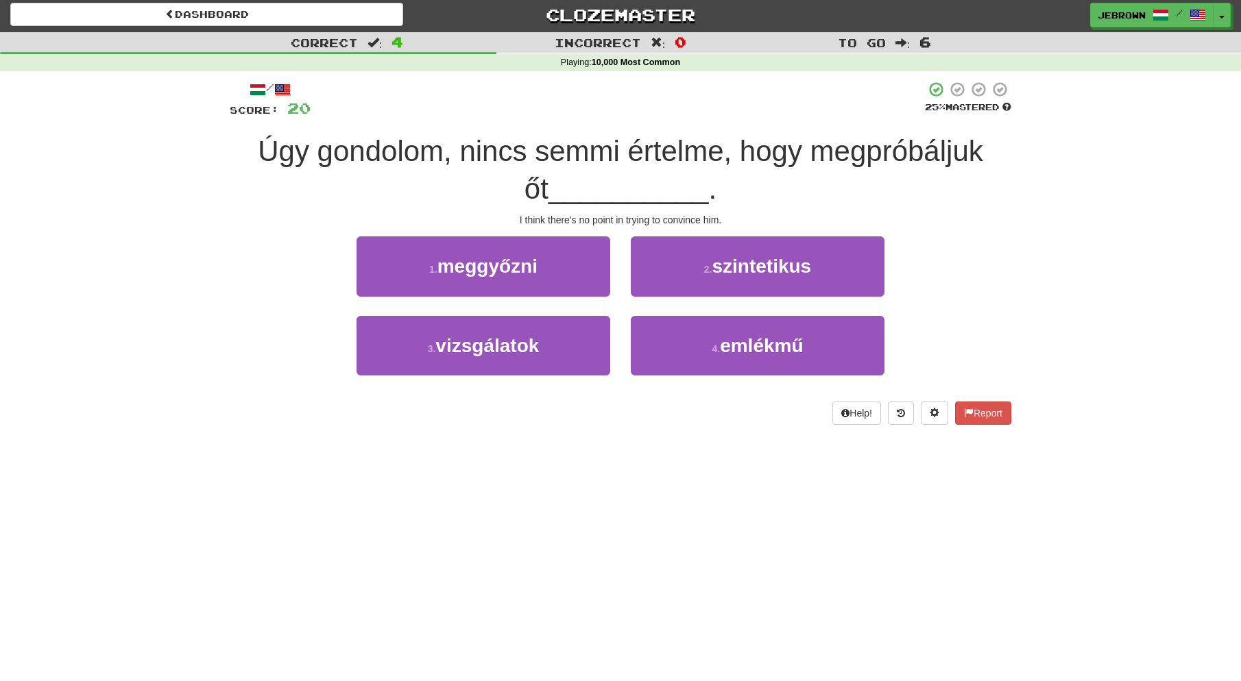
click at [546, 269] on button "1 . meggyőzni" at bounding box center [483, 266] width 254 height 60
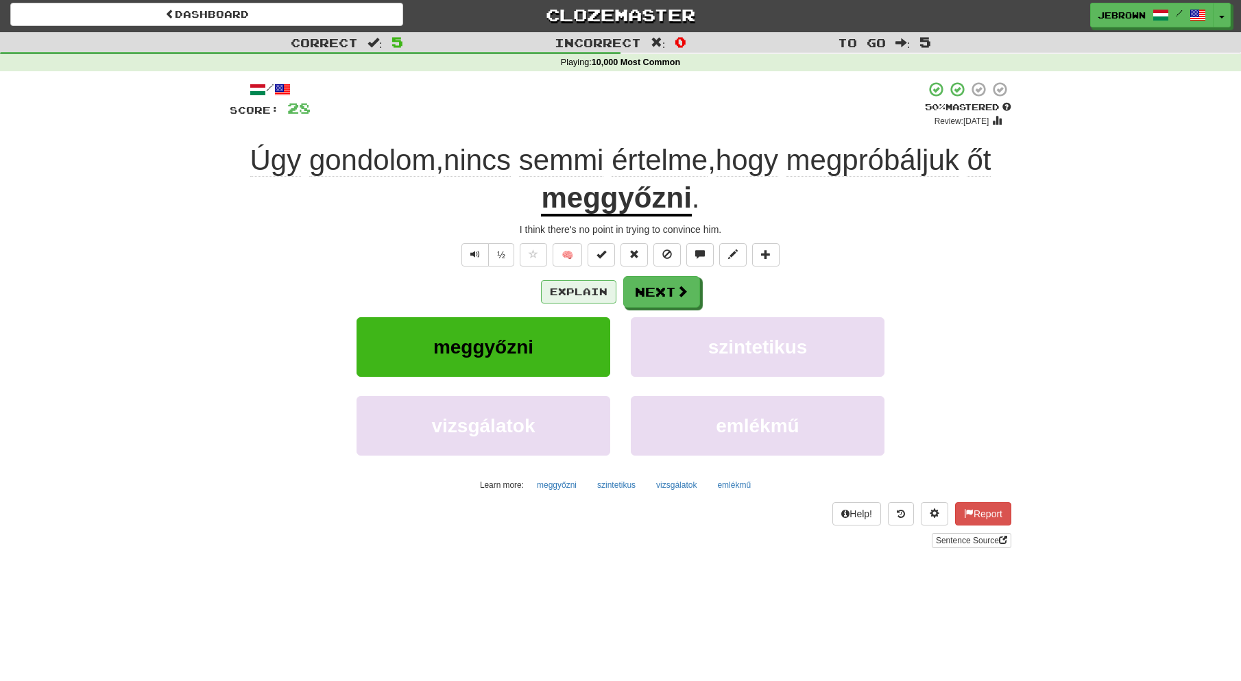
click at [570, 288] on button "Explain" at bounding box center [578, 291] width 75 height 23
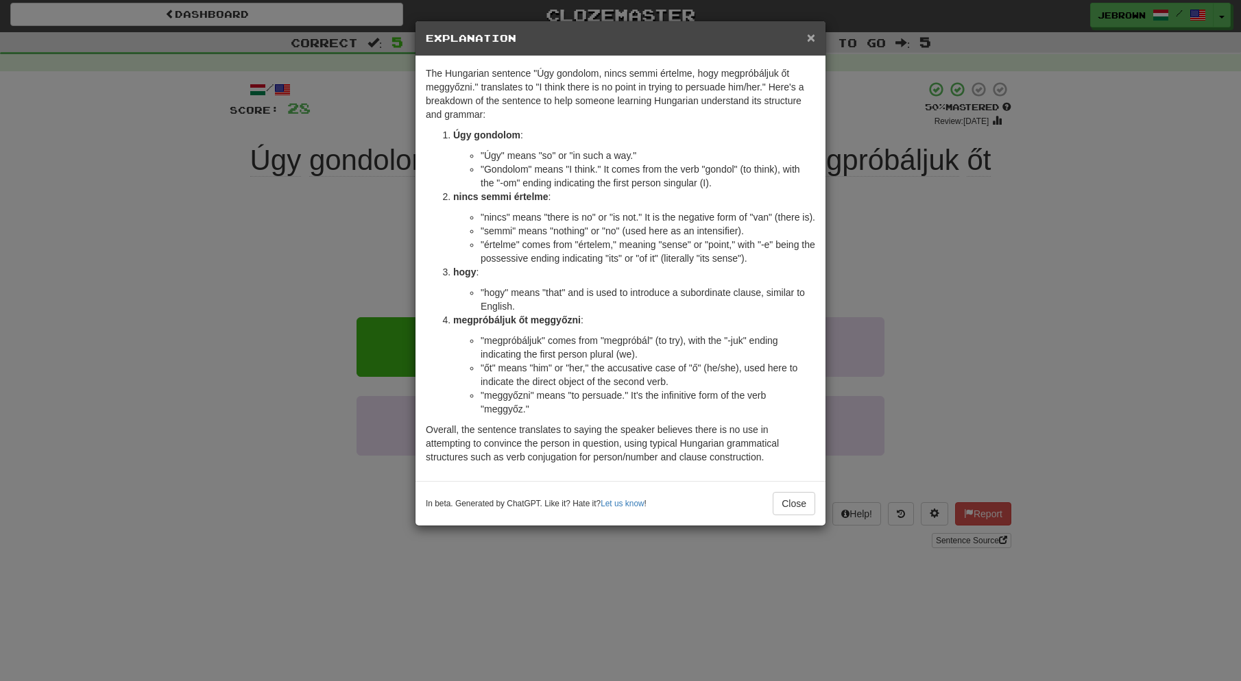
click at [811, 39] on span "×" at bounding box center [811, 37] width 8 height 16
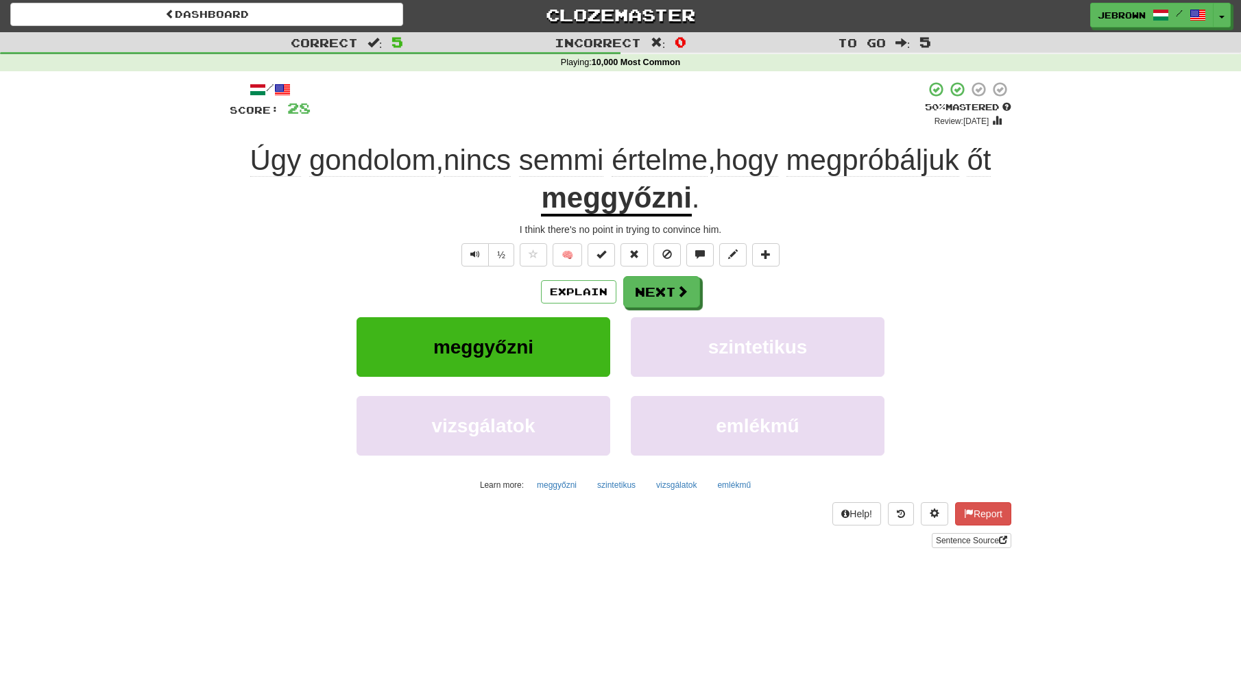
scroll to position [2, 0]
click at [655, 291] on button "Next" at bounding box center [662, 294] width 77 height 32
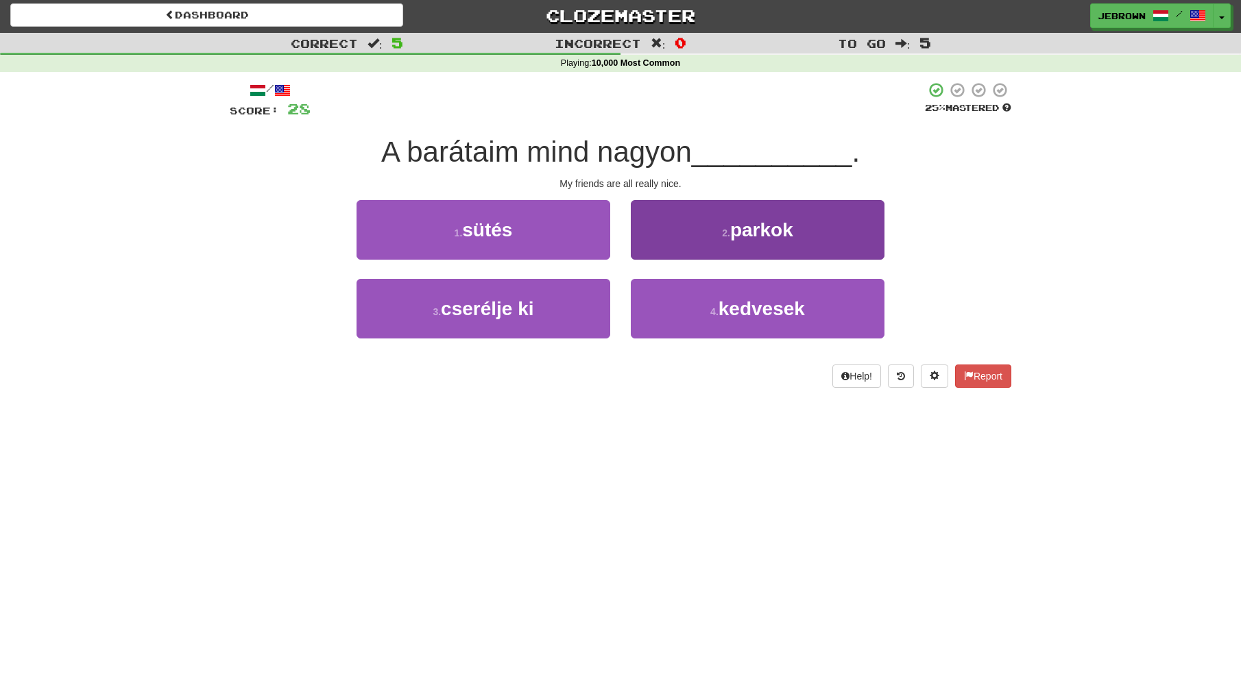
click at [724, 306] on span "kedvesek" at bounding box center [761, 308] width 86 height 21
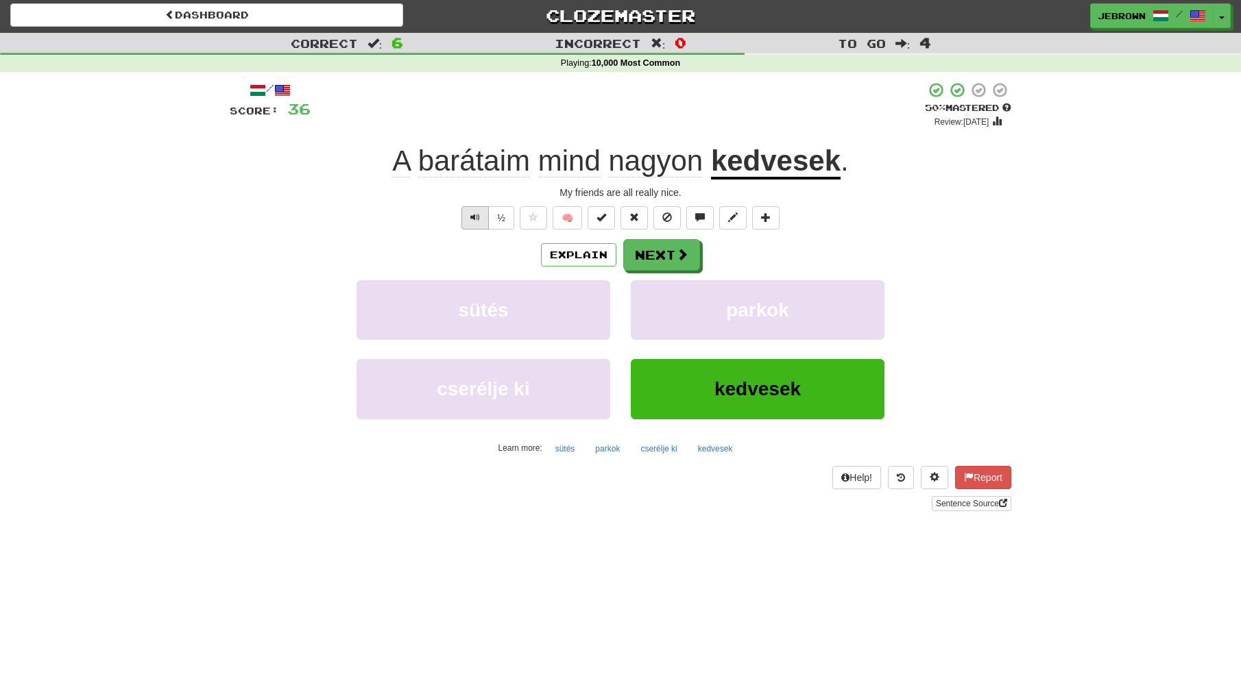
click at [480, 218] on button "Text-to-speech controls" at bounding box center [474, 217] width 27 height 23
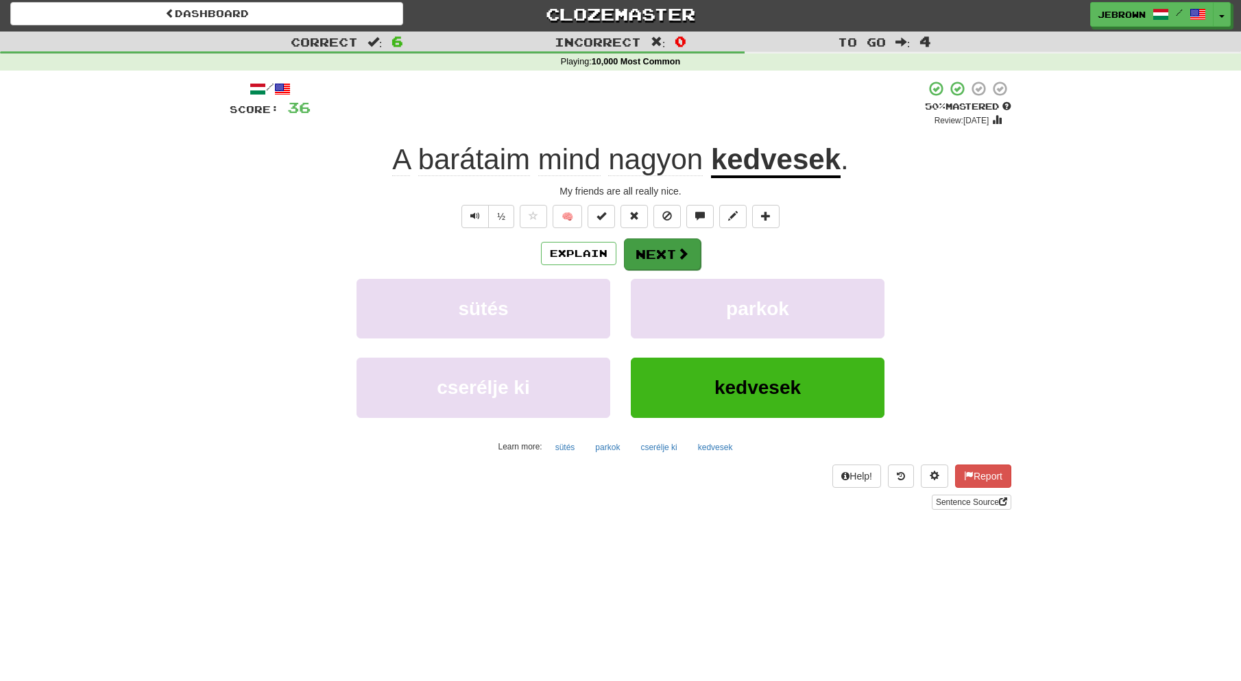
click at [670, 255] on button "Next" at bounding box center [662, 255] width 77 height 32
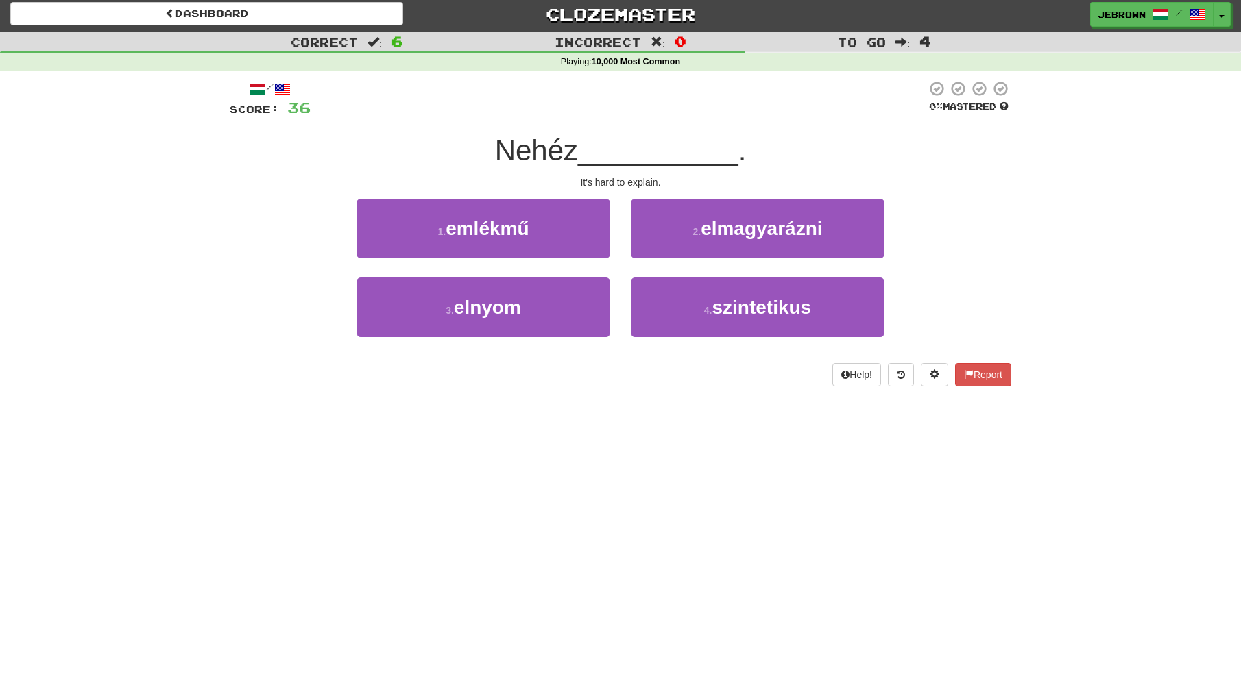
scroll to position [3, 0]
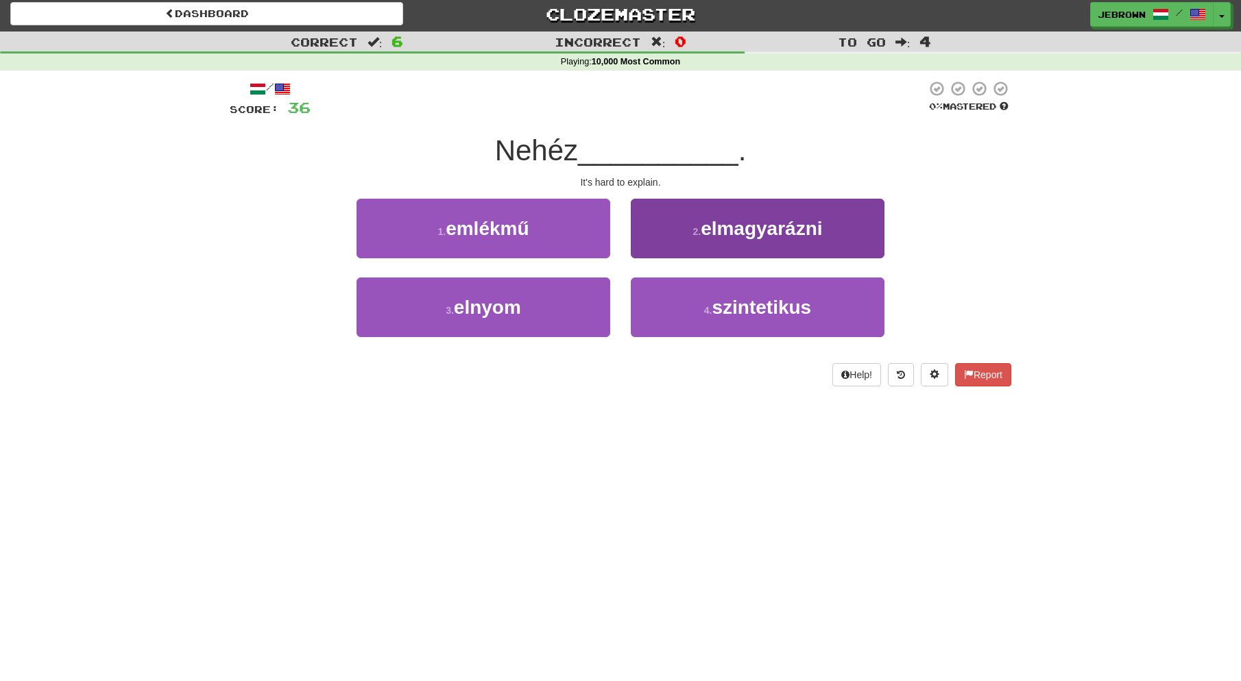
click at [727, 234] on span "elmagyarázni" at bounding box center [760, 228] width 121 height 21
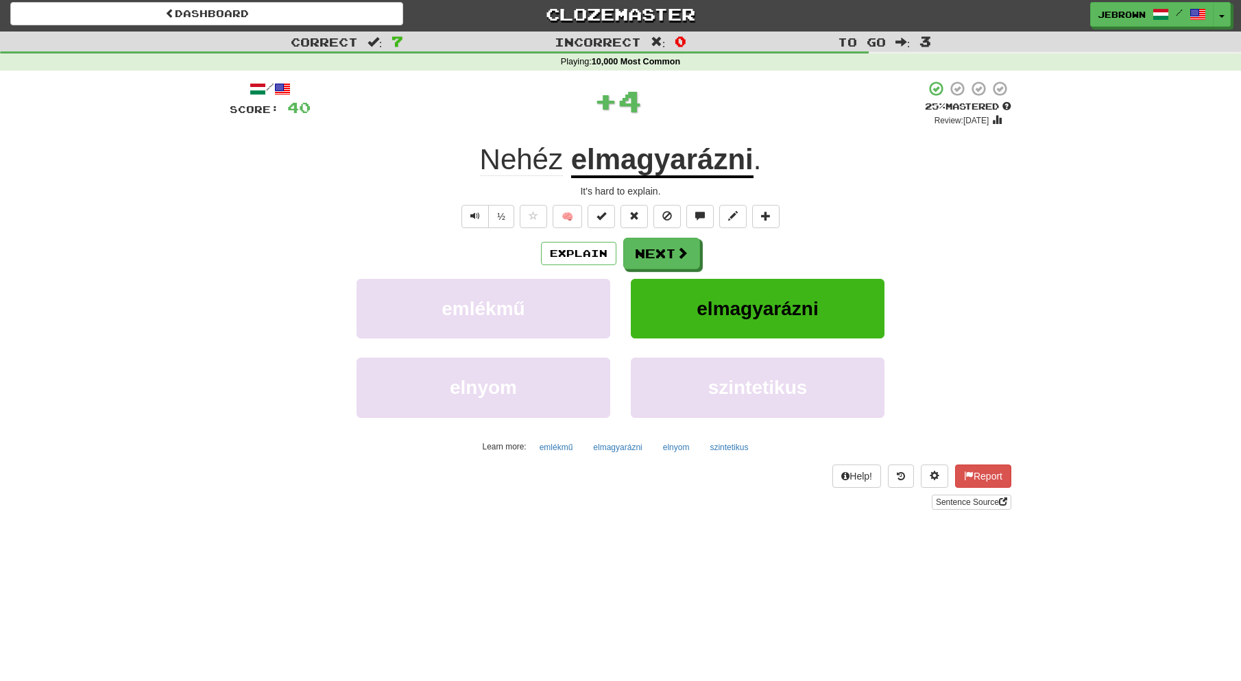
scroll to position [4, 0]
click at [667, 253] on button "Next" at bounding box center [662, 254] width 77 height 32
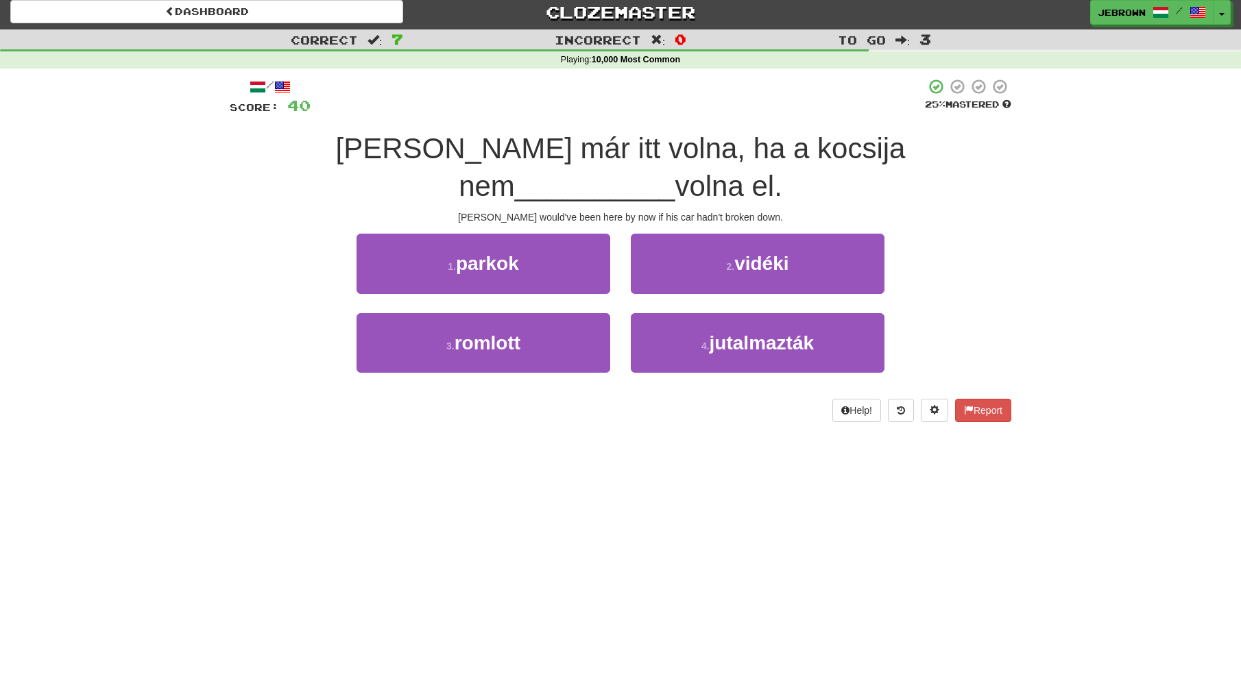
scroll to position [6, 0]
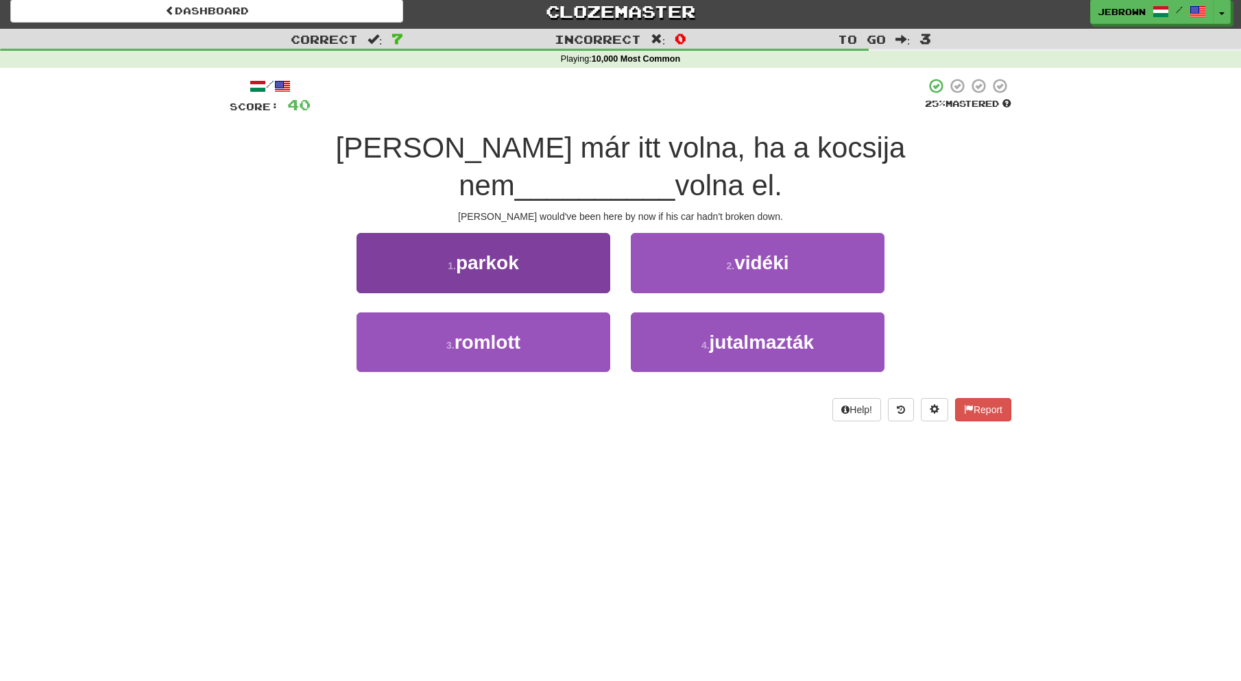
click at [551, 313] on button "3 . romlott" at bounding box center [483, 343] width 254 height 60
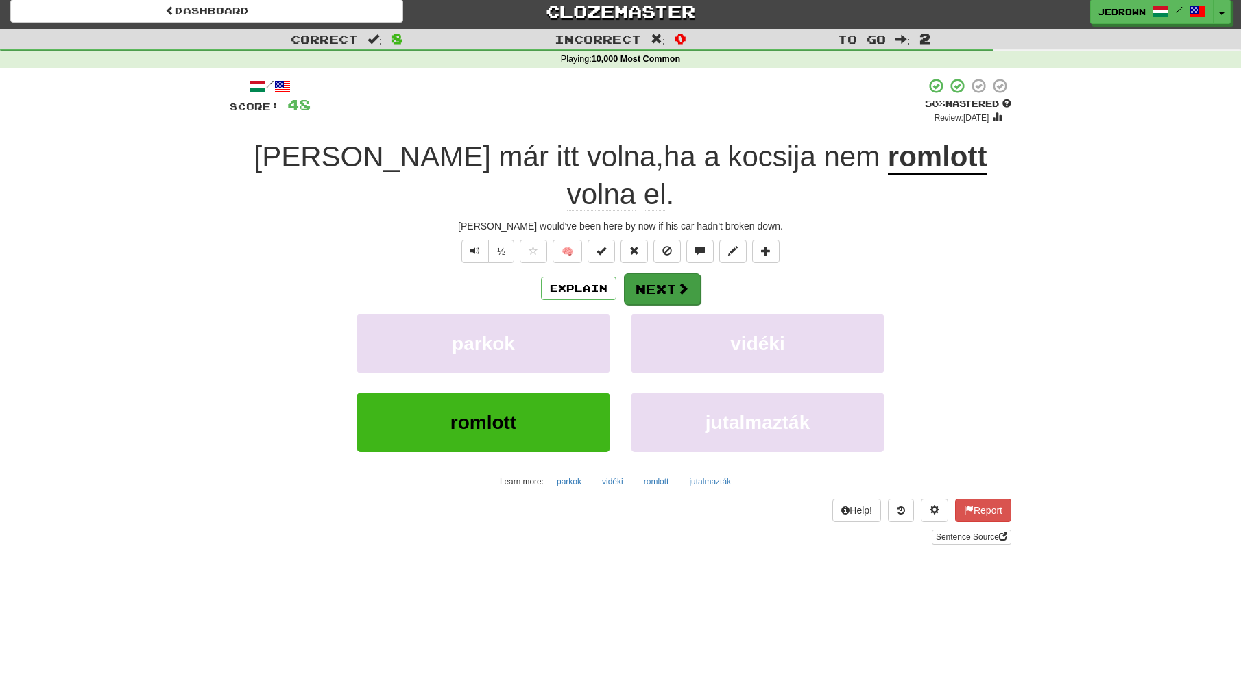
click at [658, 273] on button "Next" at bounding box center [662, 289] width 77 height 32
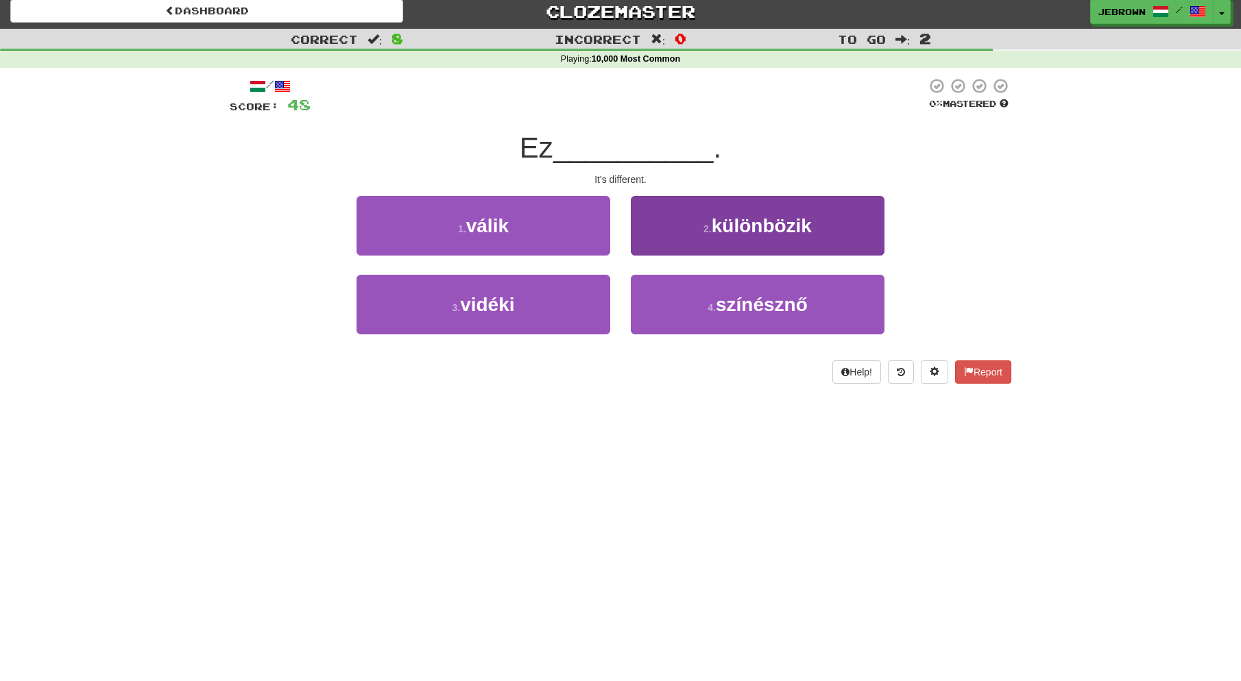
click at [707, 223] on small "2 ." at bounding box center [707, 228] width 8 height 11
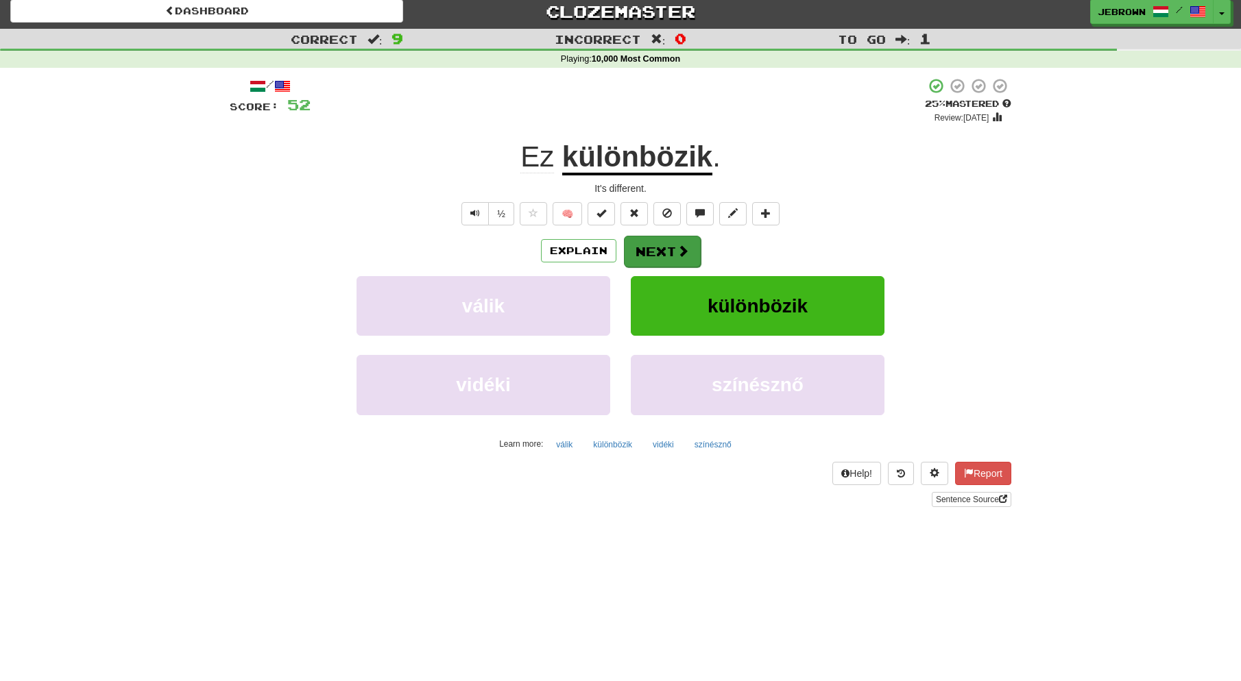
click at [663, 249] on button "Next" at bounding box center [662, 252] width 77 height 32
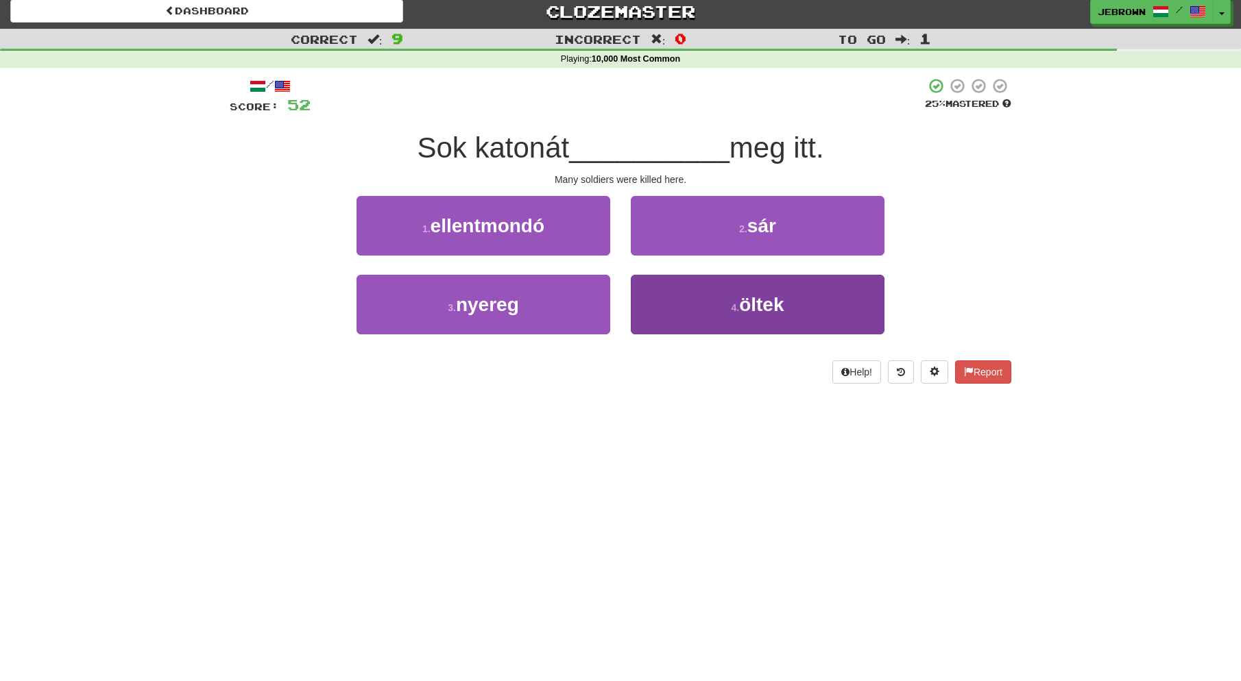
click at [714, 304] on button "4 . öltek" at bounding box center [758, 305] width 254 height 60
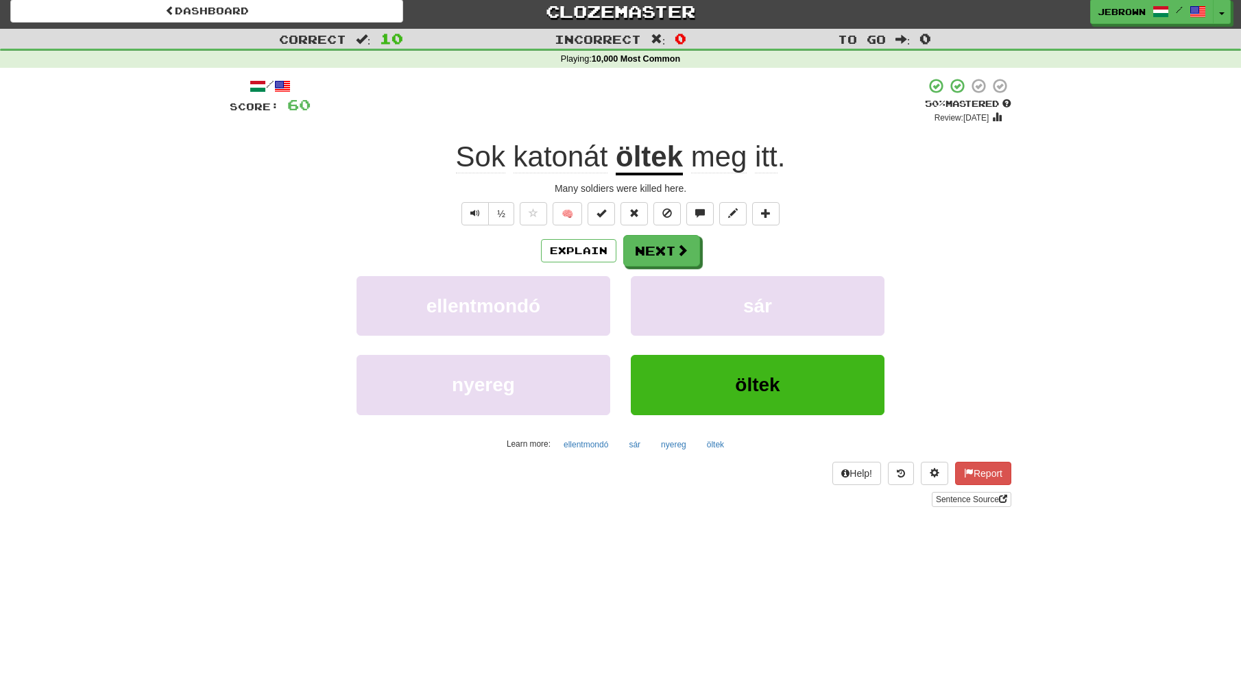
click at [658, 252] on button "Next" at bounding box center [661, 251] width 77 height 32
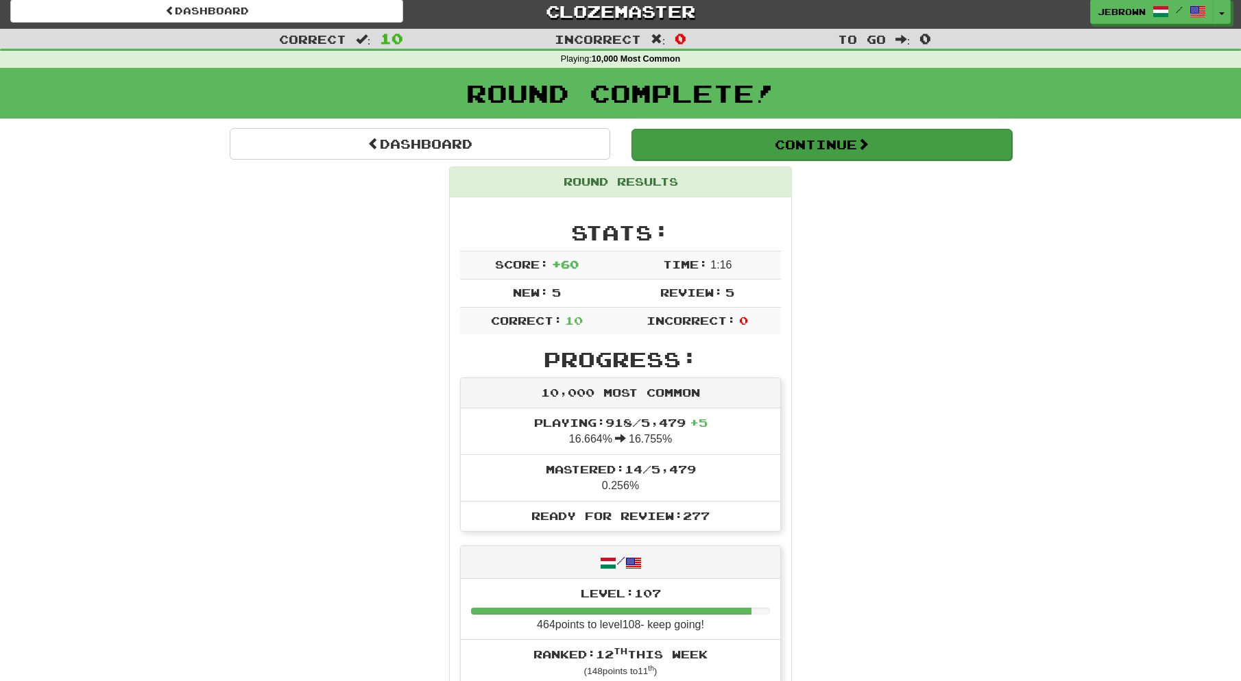
click at [674, 137] on button "Continue" at bounding box center [821, 145] width 380 height 32
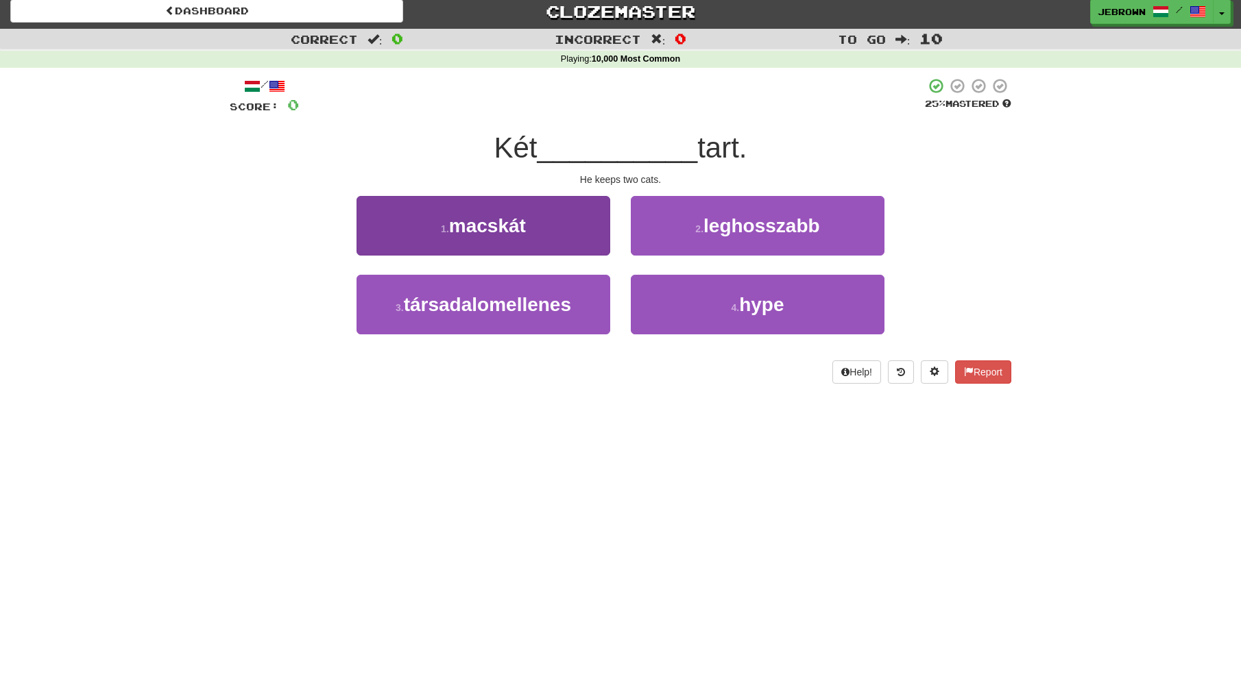
click at [543, 219] on button "1 . macskát" at bounding box center [483, 226] width 254 height 60
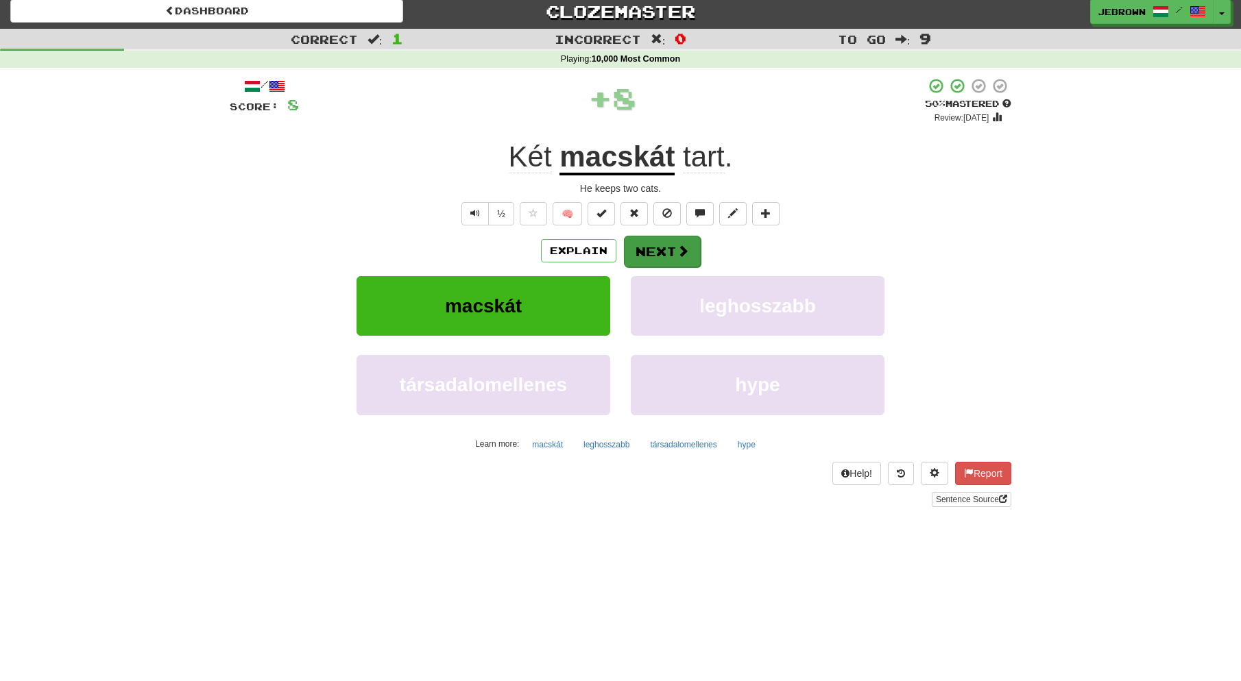
click at [667, 248] on button "Next" at bounding box center [662, 252] width 77 height 32
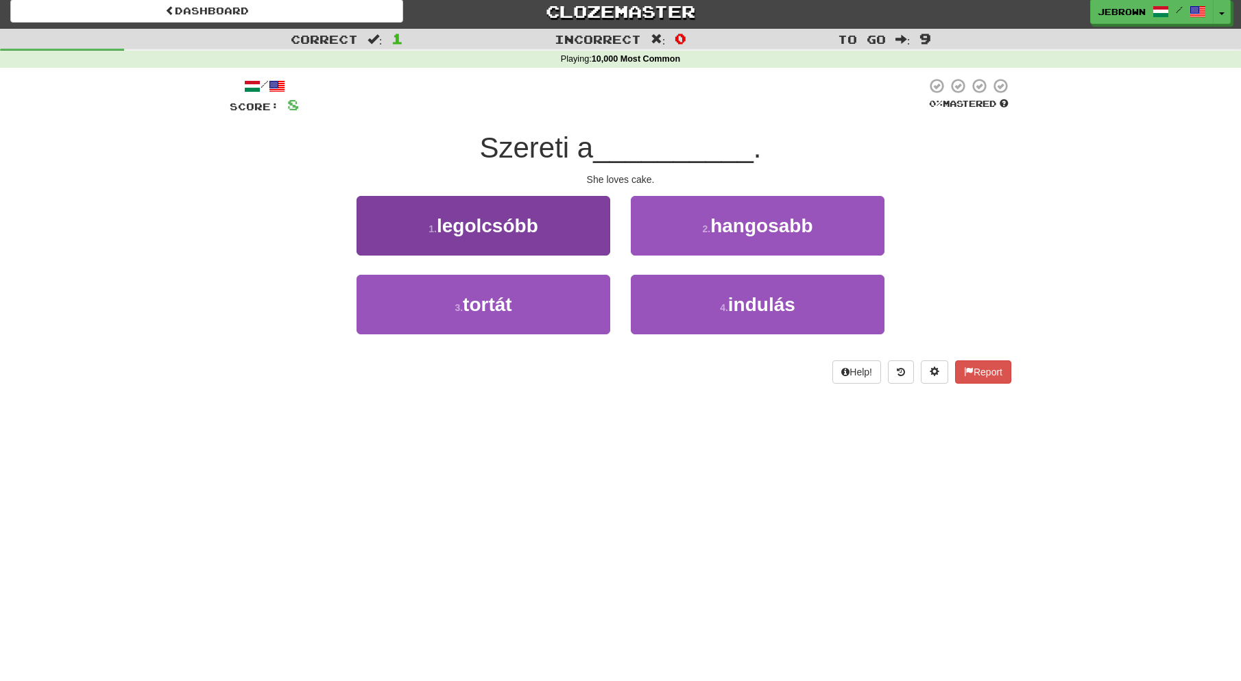
click at [523, 304] on button "3 . tortát" at bounding box center [483, 305] width 254 height 60
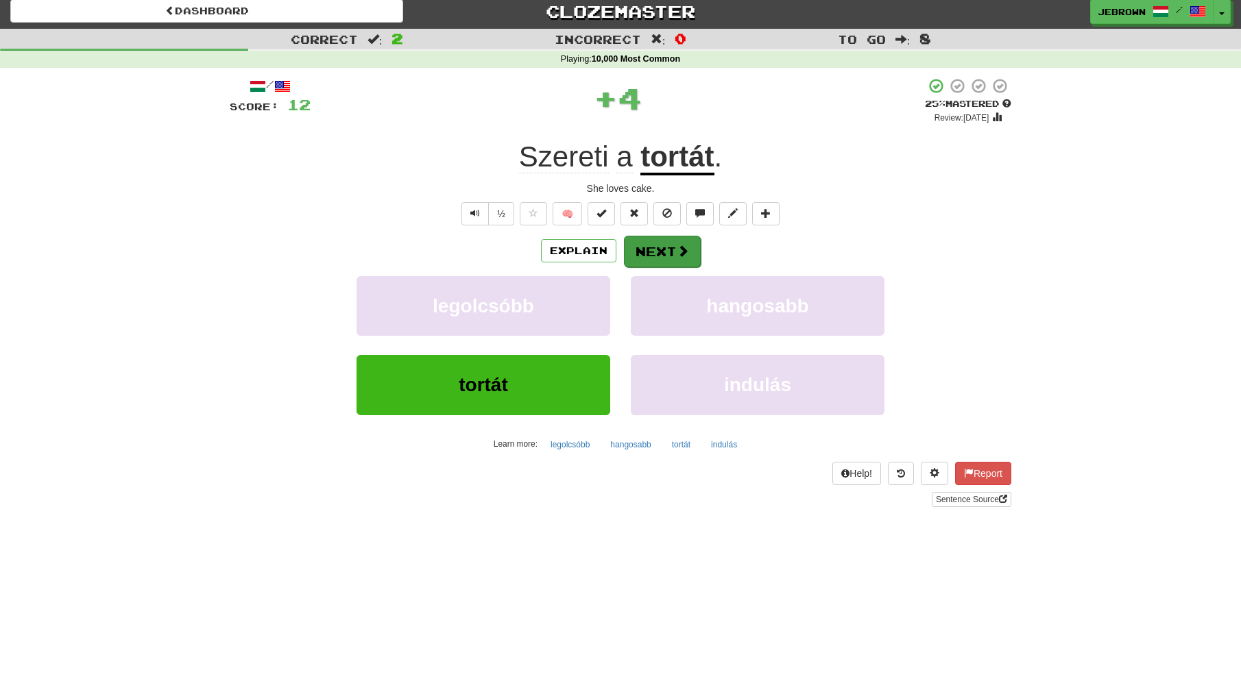
click at [659, 252] on button "Next" at bounding box center [662, 252] width 77 height 32
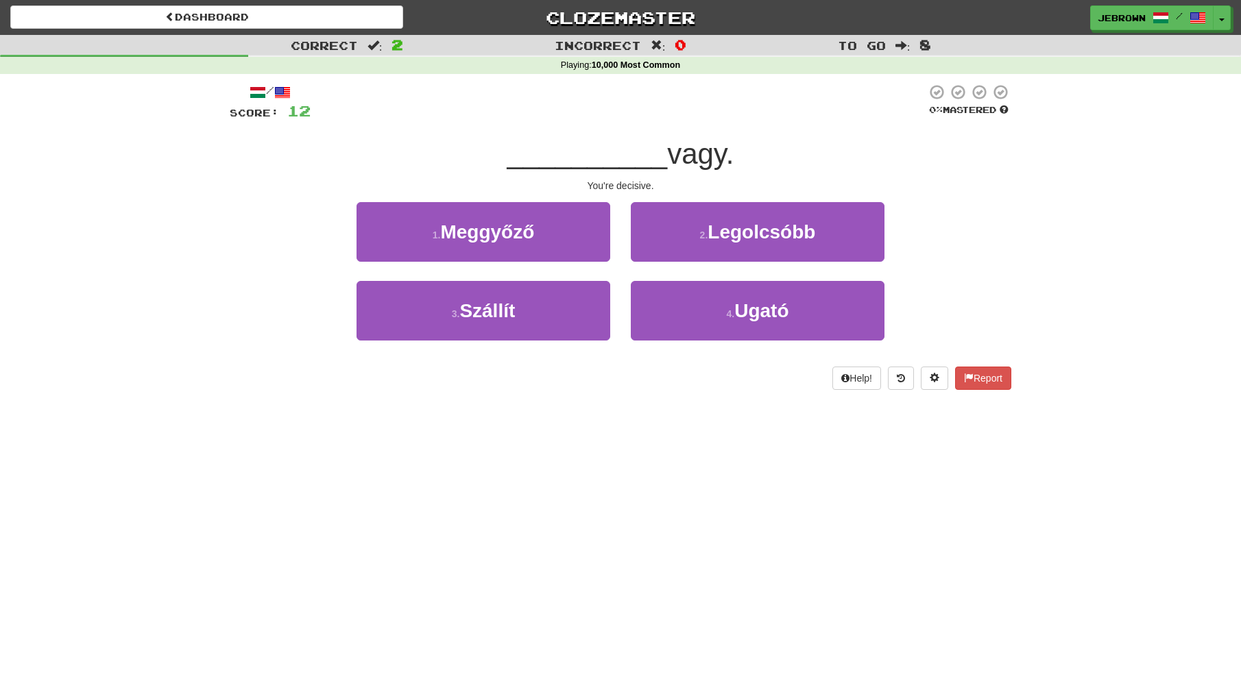
scroll to position [0, 0]
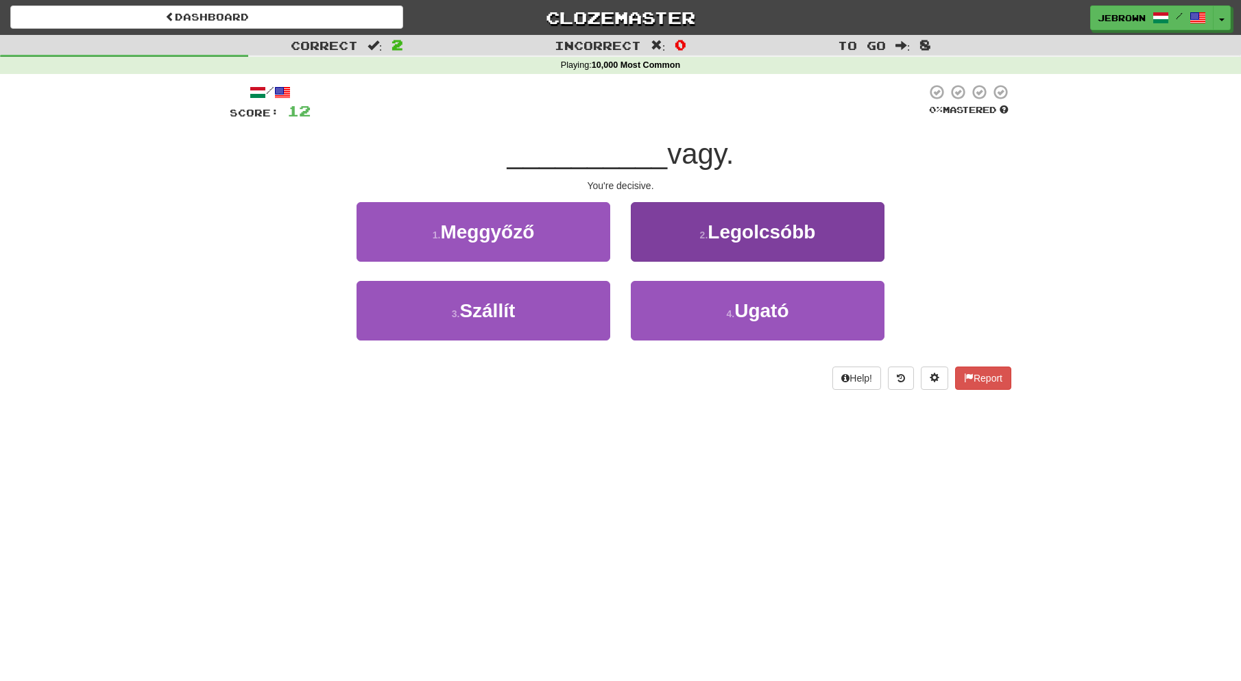
click at [706, 311] on button "4 . Ugató" at bounding box center [758, 311] width 254 height 60
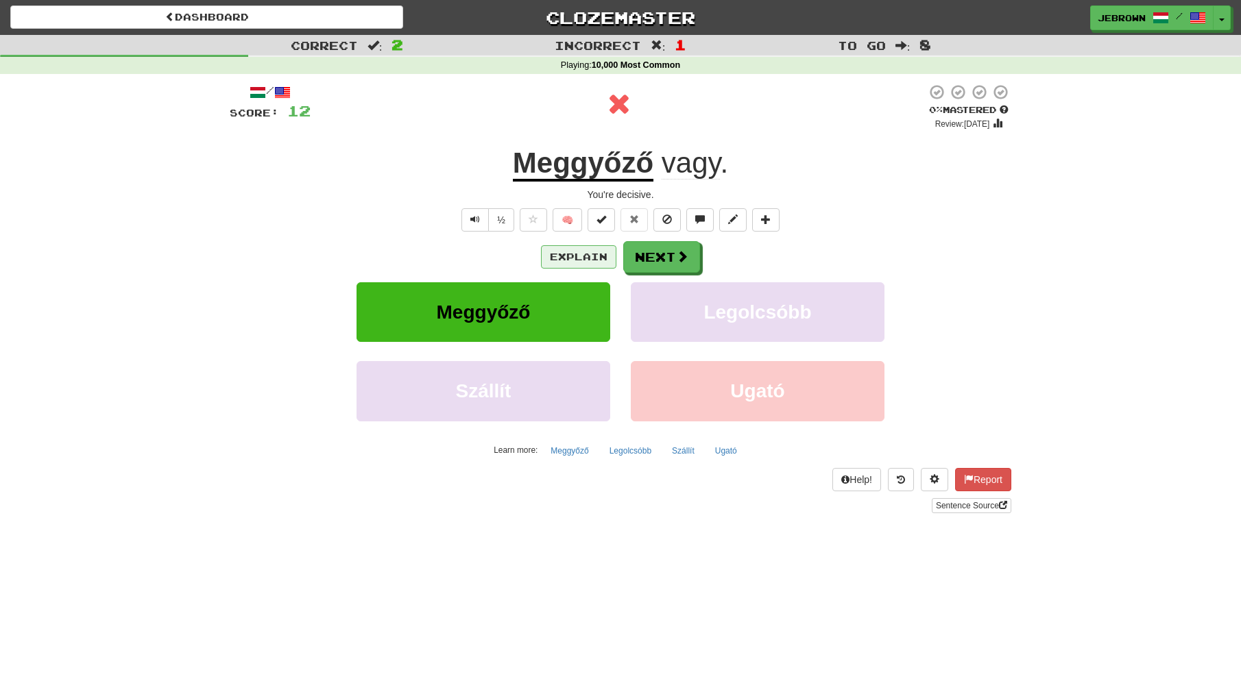
click at [574, 254] on button "Explain" at bounding box center [578, 256] width 75 height 23
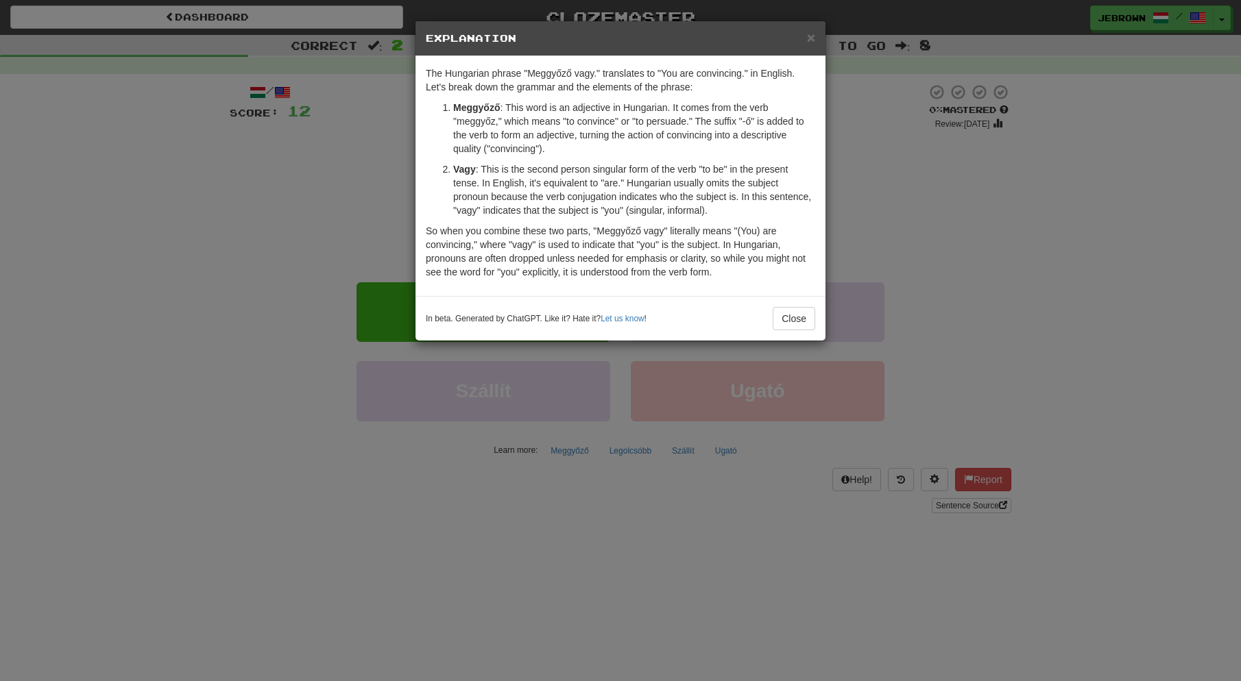
click at [808, 36] on span "×" at bounding box center [811, 37] width 8 height 16
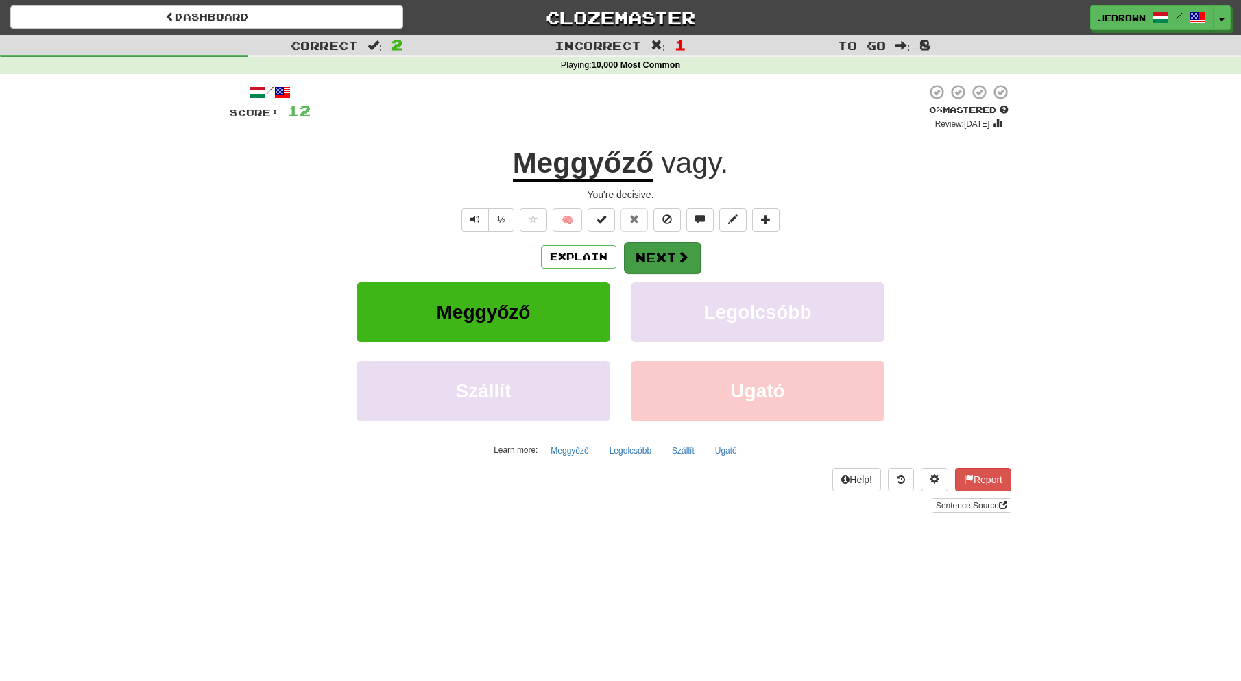
click at [667, 254] on button "Next" at bounding box center [662, 258] width 77 height 32
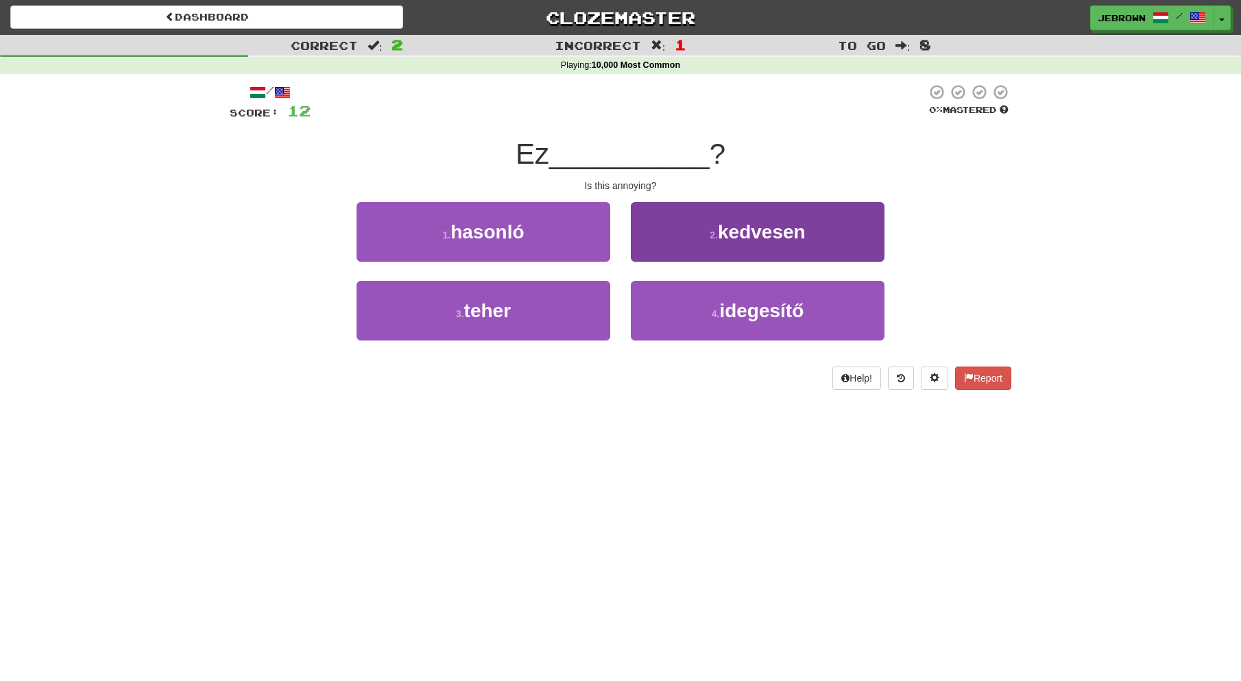
click at [731, 311] on span "idegesítő" at bounding box center [761, 310] width 84 height 21
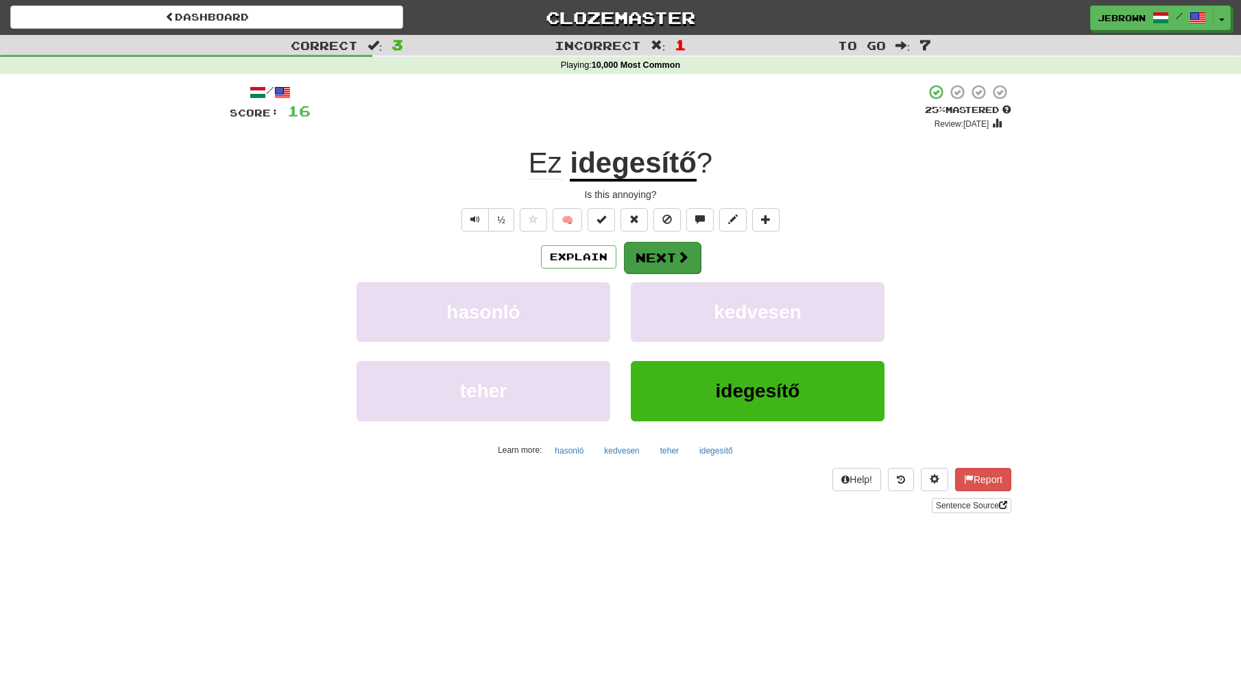
click at [661, 255] on button "Next" at bounding box center [662, 258] width 77 height 32
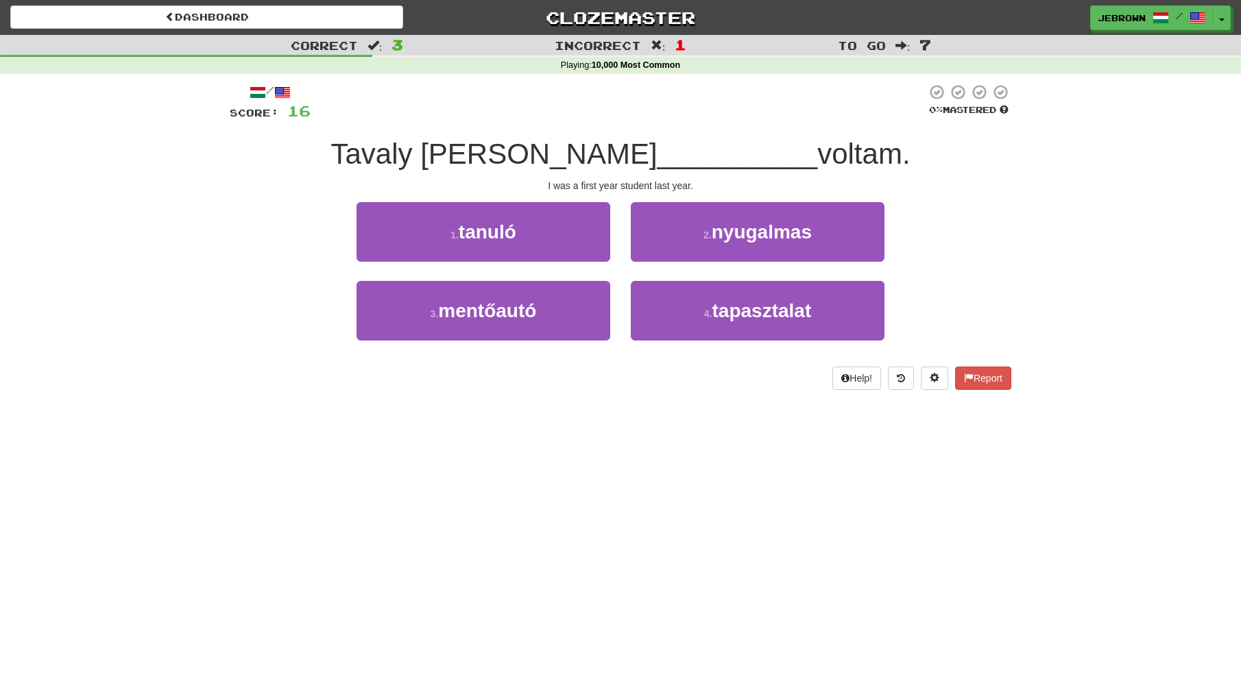
click at [541, 238] on button "1 . tanuló" at bounding box center [483, 232] width 254 height 60
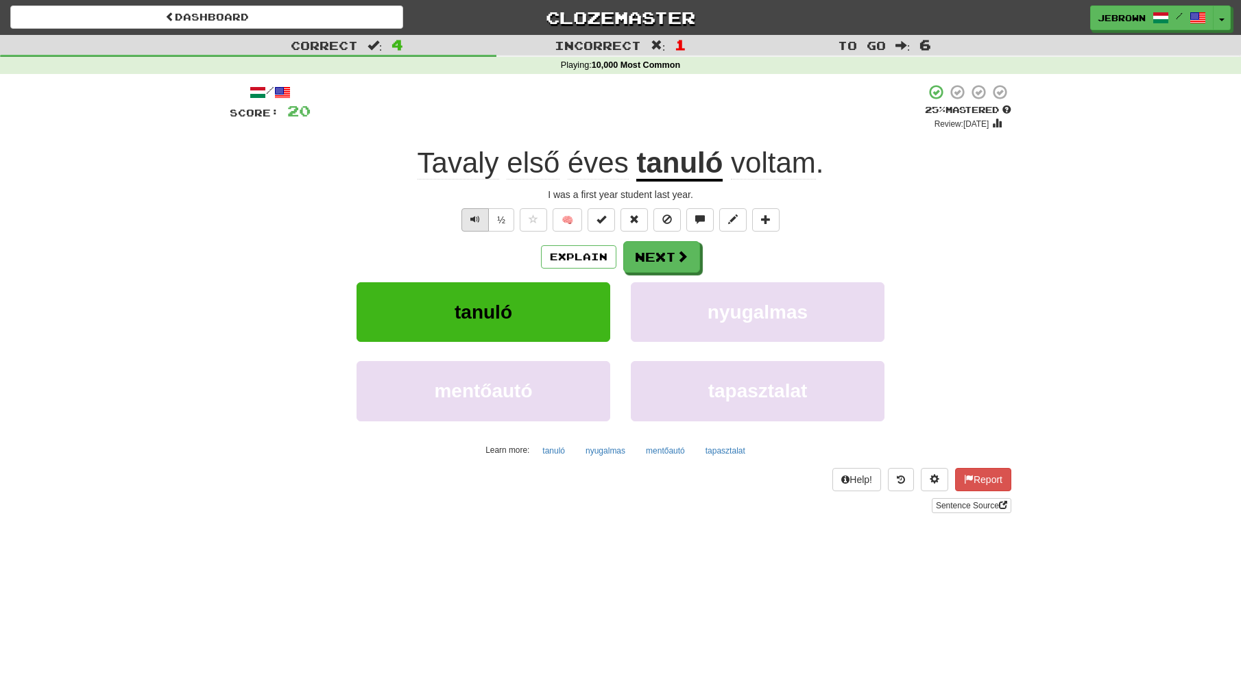
click at [476, 217] on span "Text-to-speech controls" at bounding box center [475, 220] width 10 height 10
click at [667, 258] on button "Next" at bounding box center [662, 258] width 77 height 32
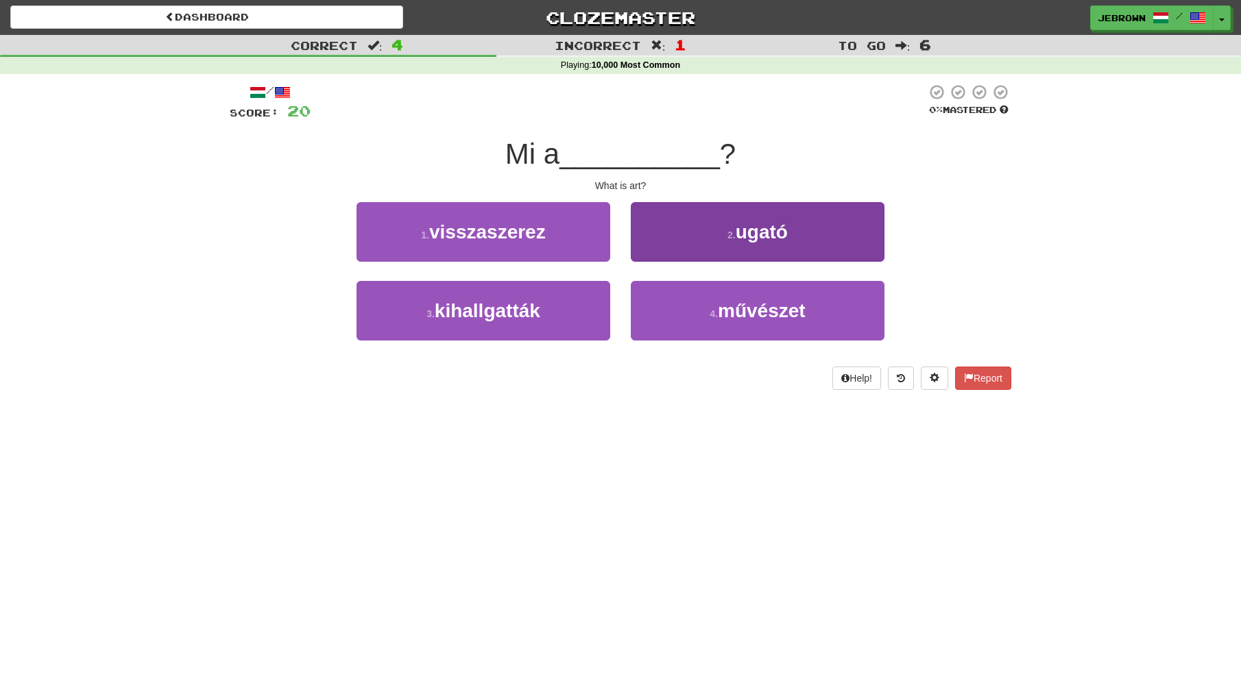
click at [715, 308] on small "4 ." at bounding box center [713, 313] width 8 height 11
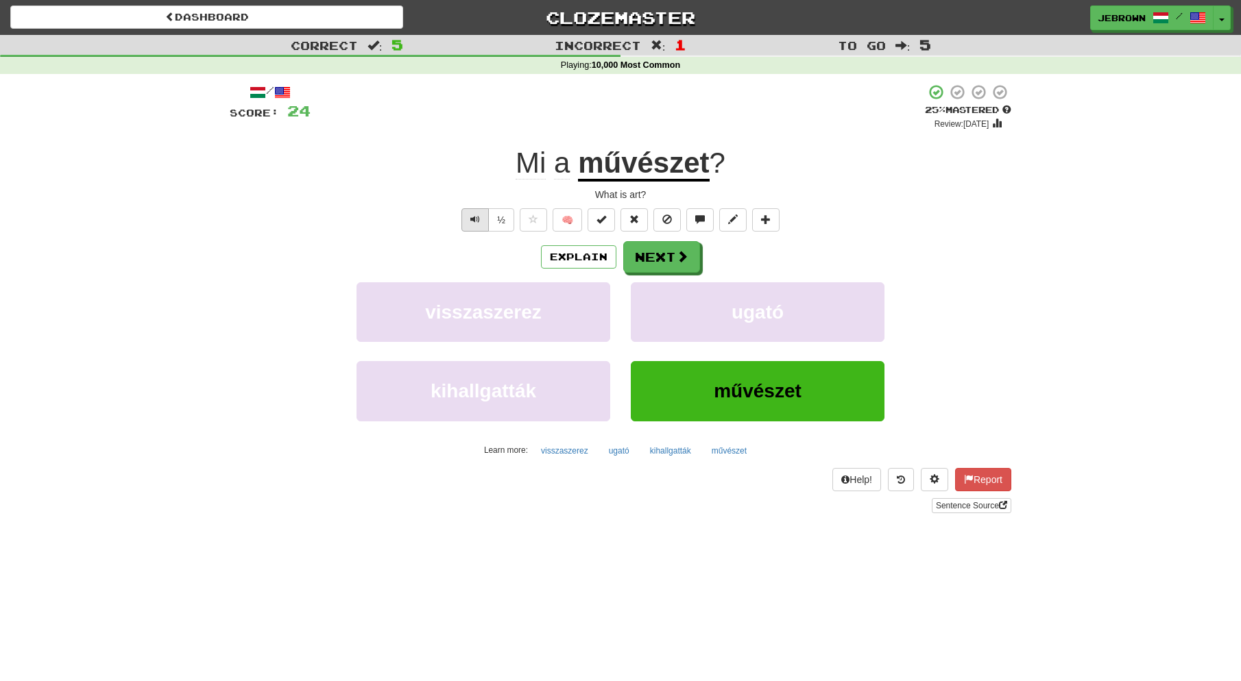
click at [469, 221] on button "Text-to-speech controls" at bounding box center [474, 219] width 27 height 23
click at [655, 252] on button "Next" at bounding box center [662, 258] width 77 height 32
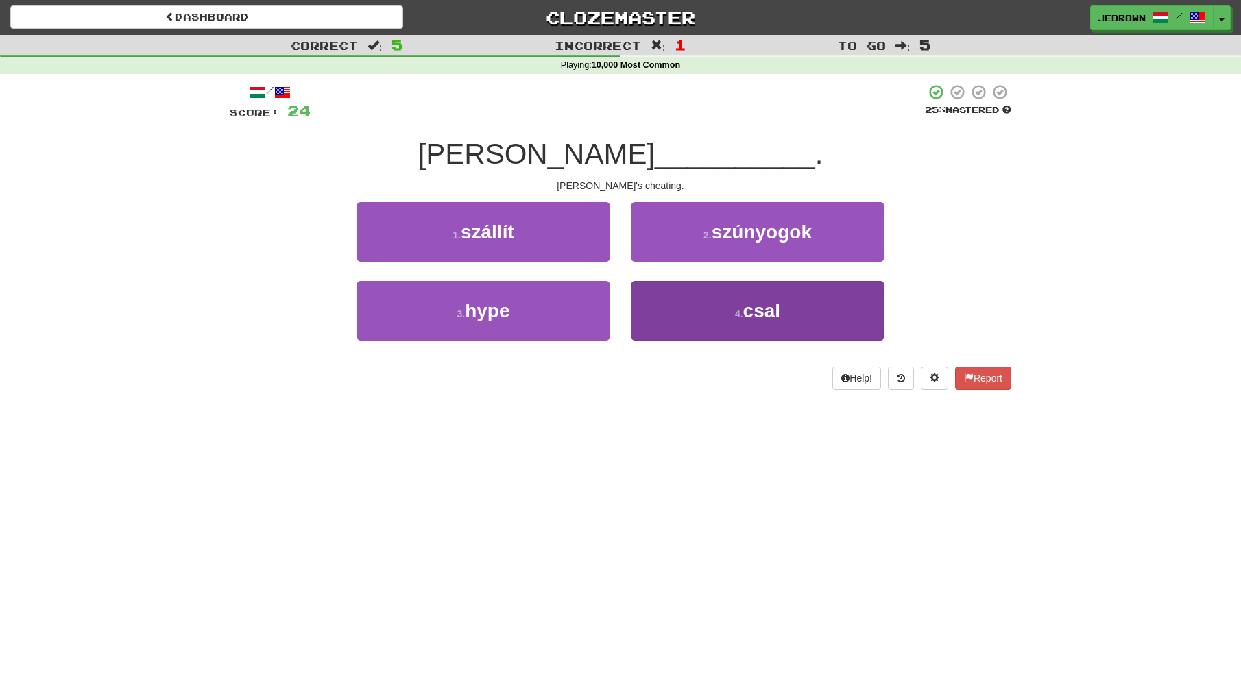
click at [719, 307] on button "4 . csal" at bounding box center [758, 311] width 254 height 60
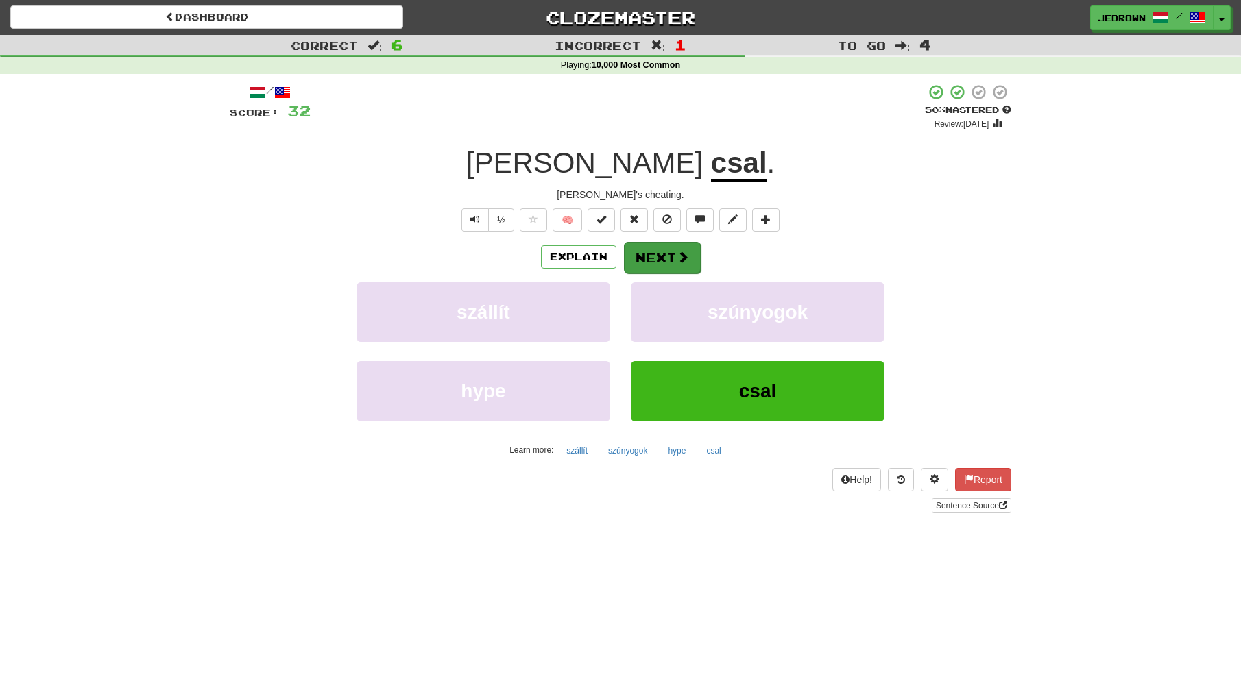
click at [656, 256] on button "Next" at bounding box center [662, 258] width 77 height 32
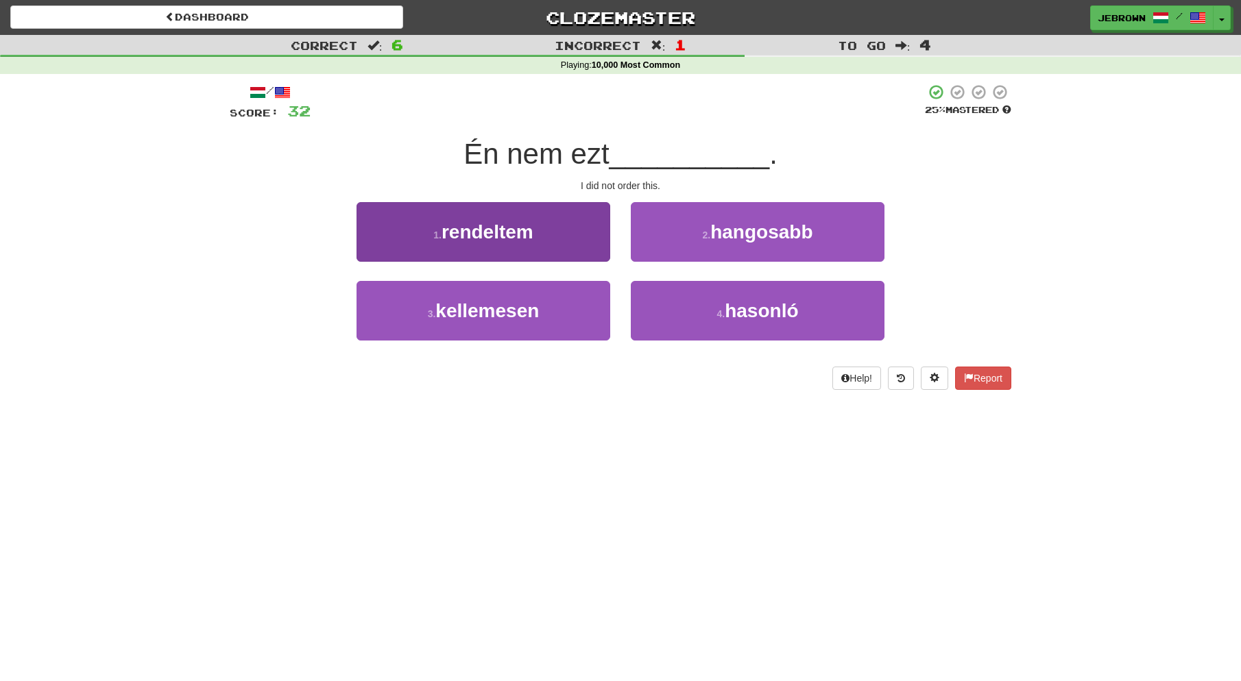
click at [536, 241] on button "1 . rendeltem" at bounding box center [483, 232] width 254 height 60
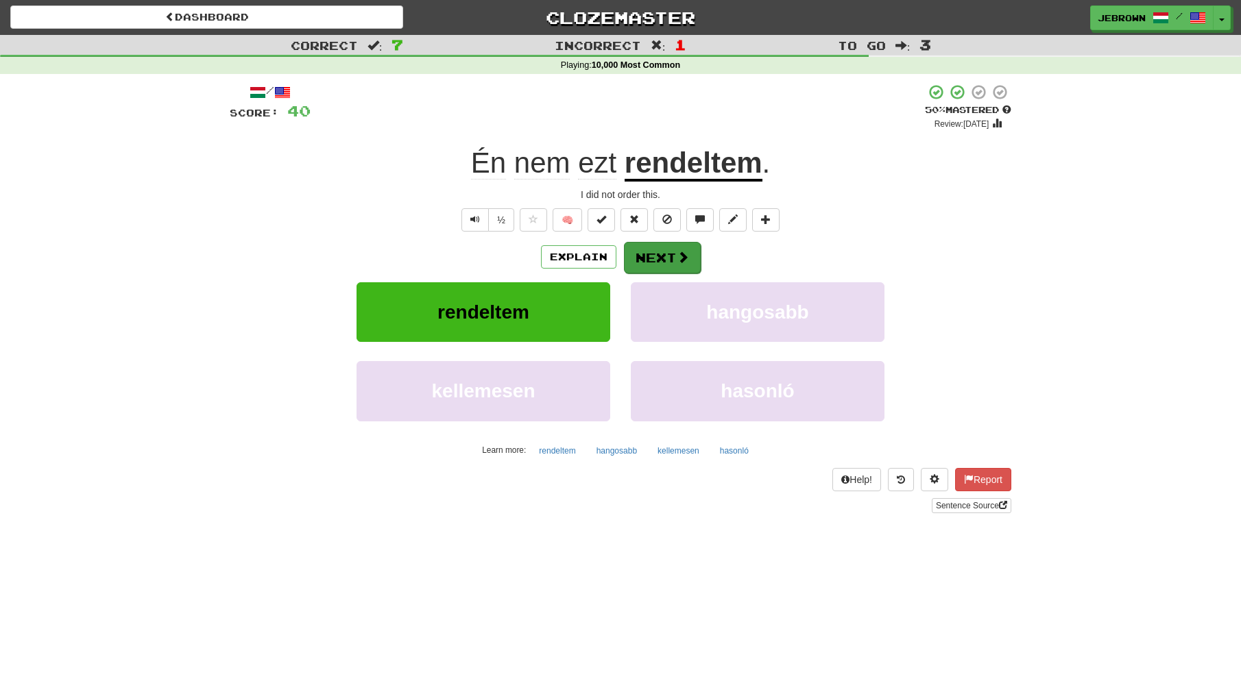
click at [655, 256] on button "Next" at bounding box center [662, 258] width 77 height 32
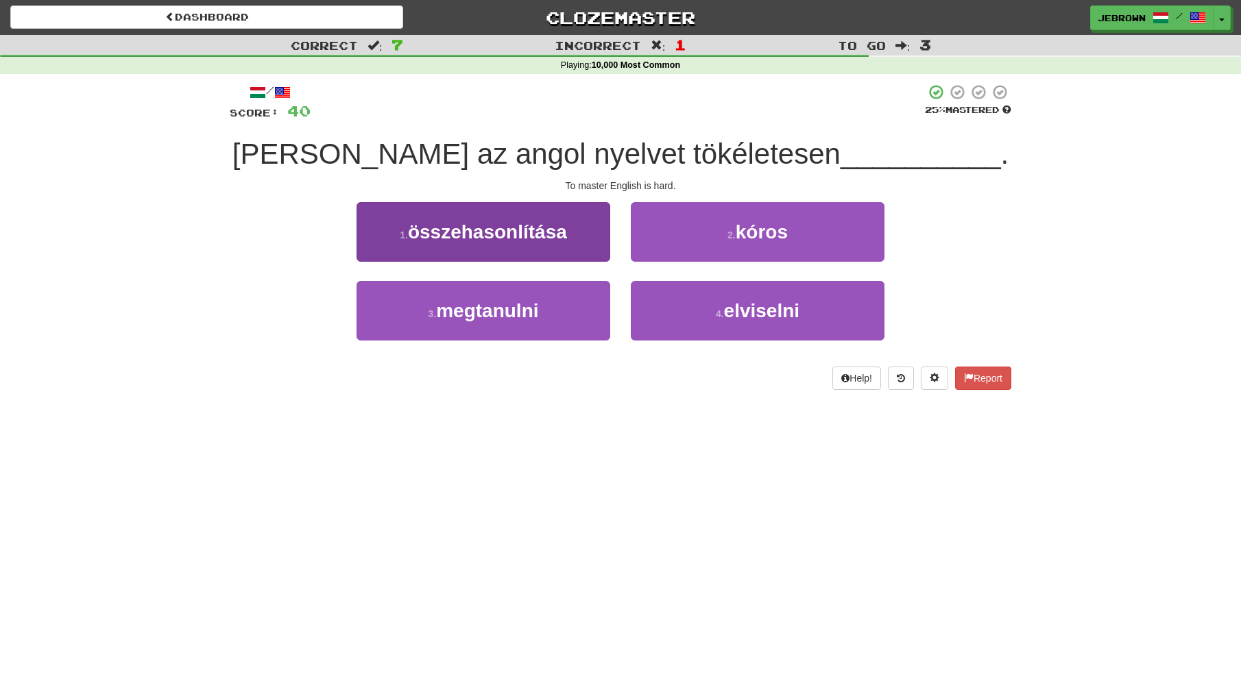
click at [541, 315] on button "3 . megtanulni" at bounding box center [483, 311] width 254 height 60
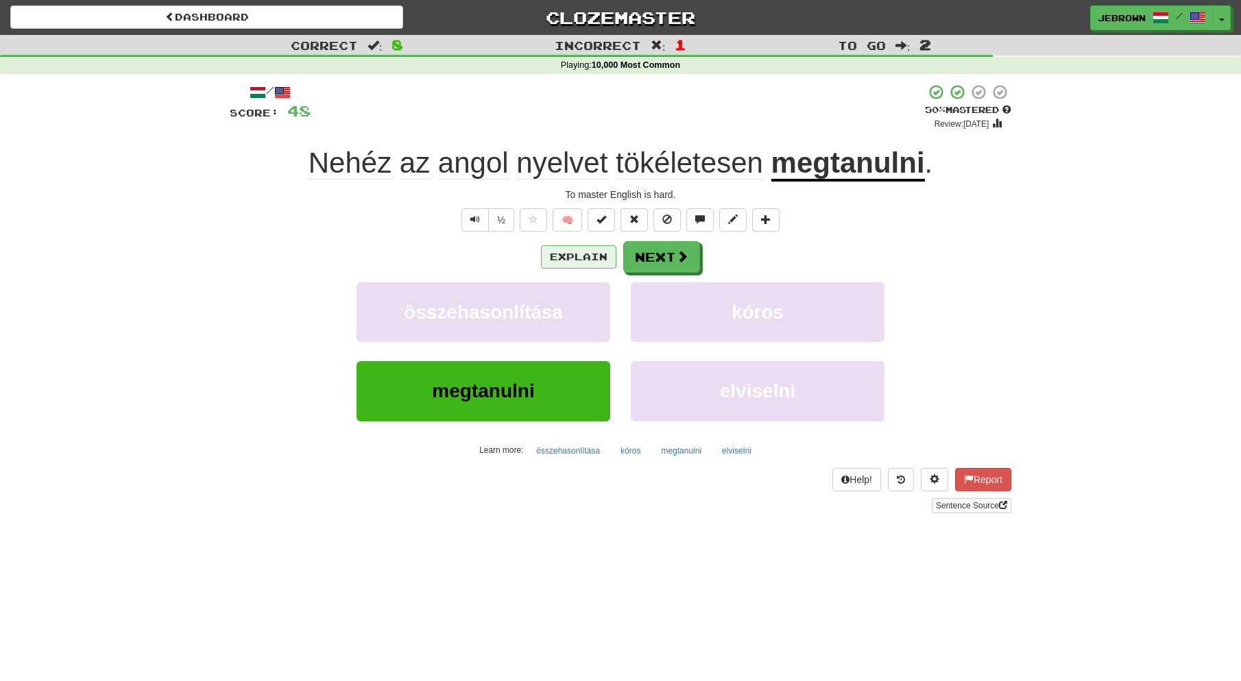
click at [581, 256] on button "Explain" at bounding box center [578, 256] width 75 height 23
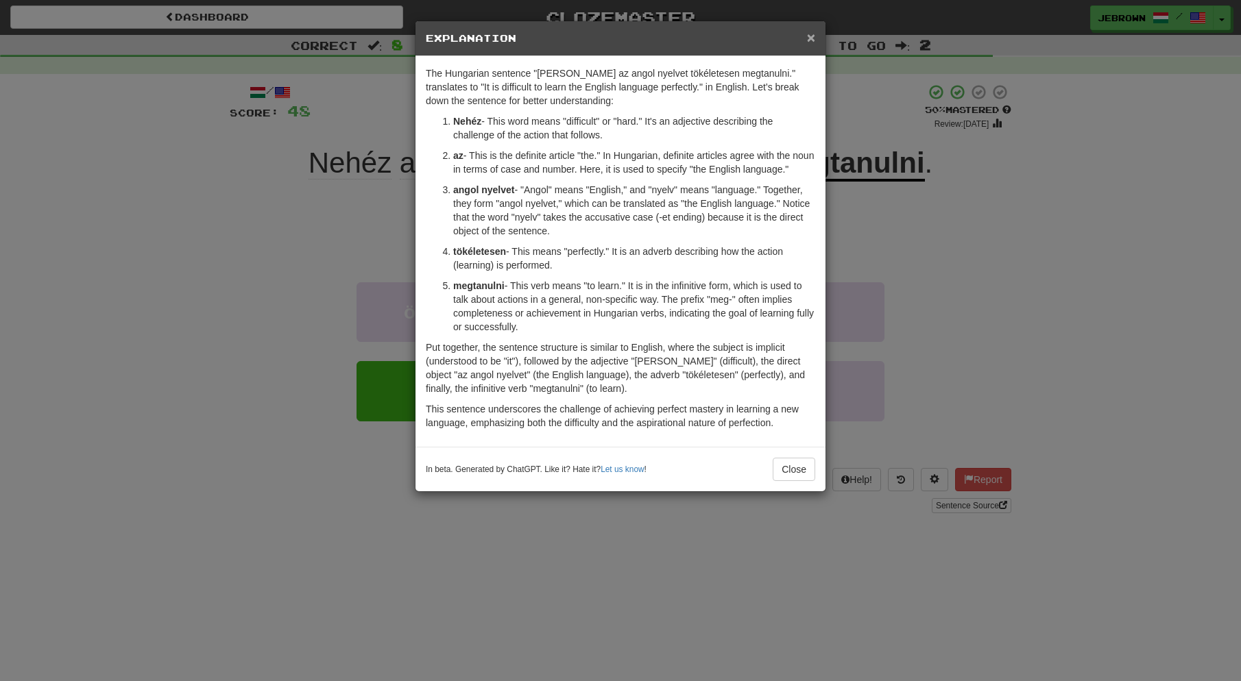
click at [809, 37] on span "×" at bounding box center [811, 37] width 8 height 16
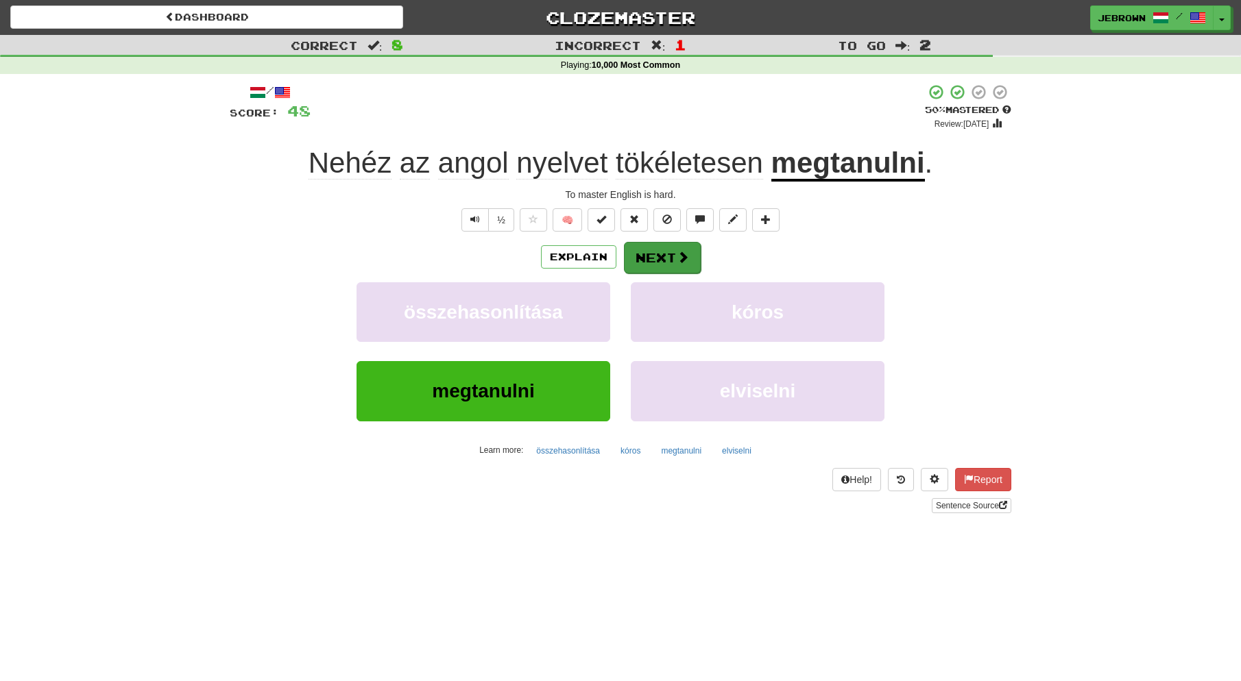
click at [657, 255] on button "Next" at bounding box center [662, 258] width 77 height 32
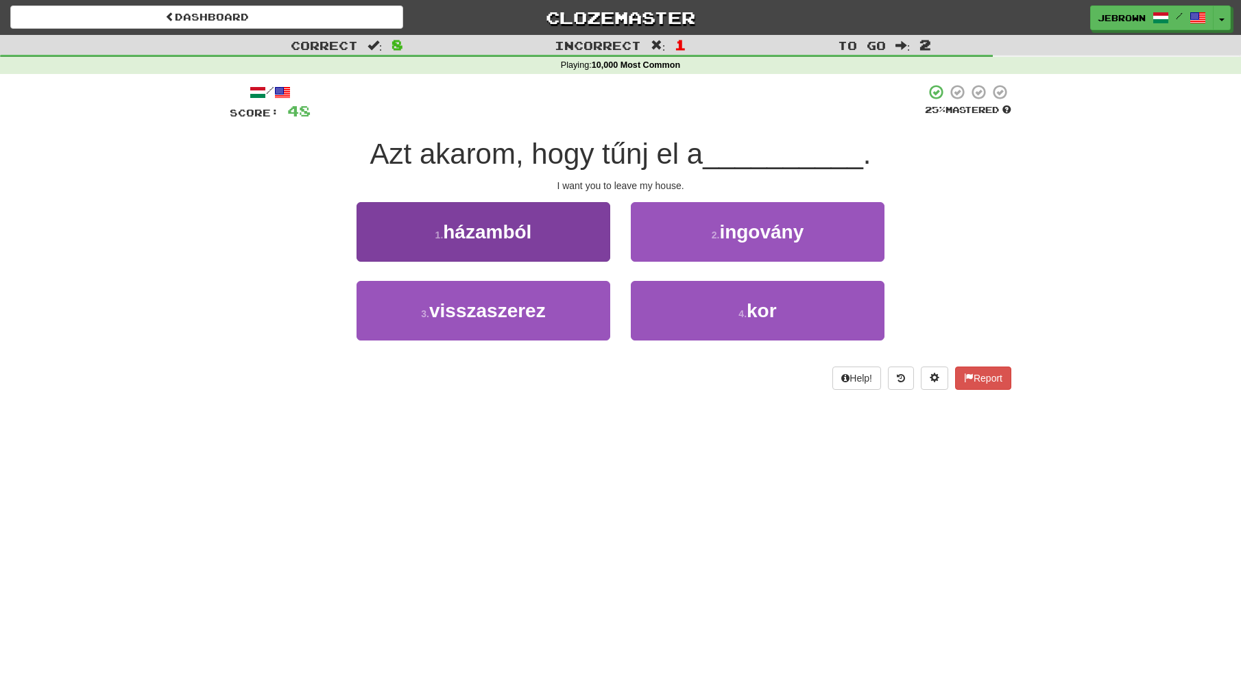
click at [537, 230] on button "1 . házamból" at bounding box center [483, 232] width 254 height 60
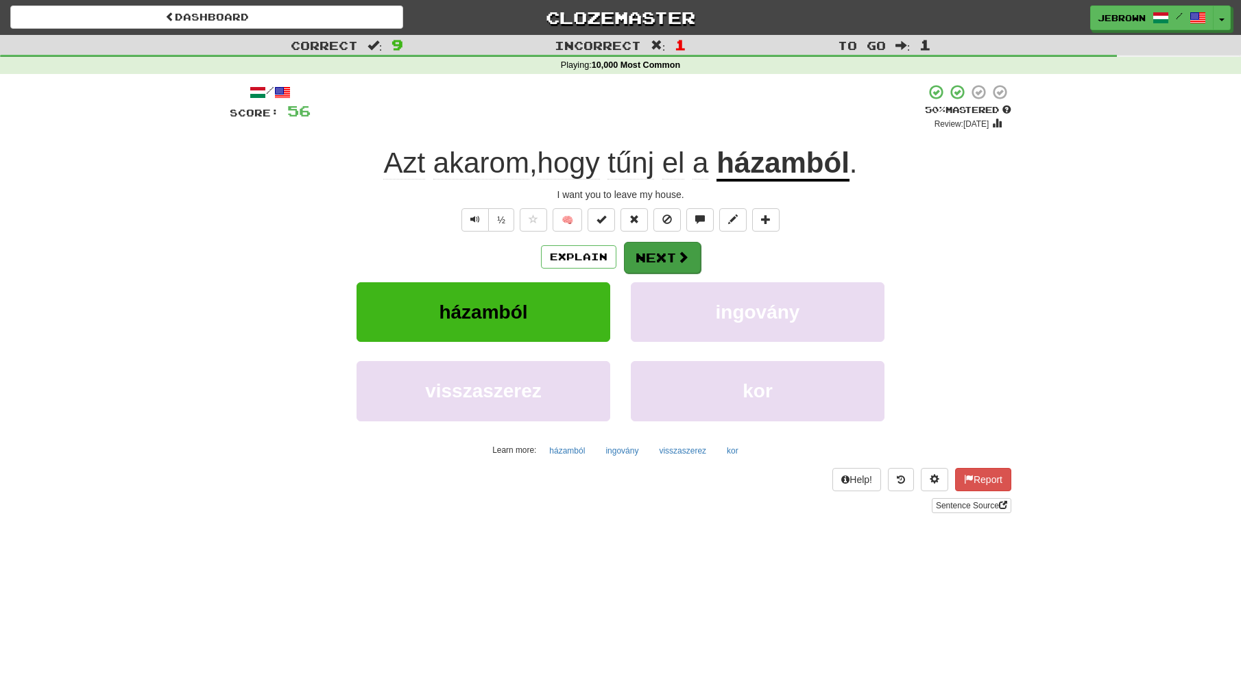
click at [677, 256] on span at bounding box center [682, 257] width 12 height 12
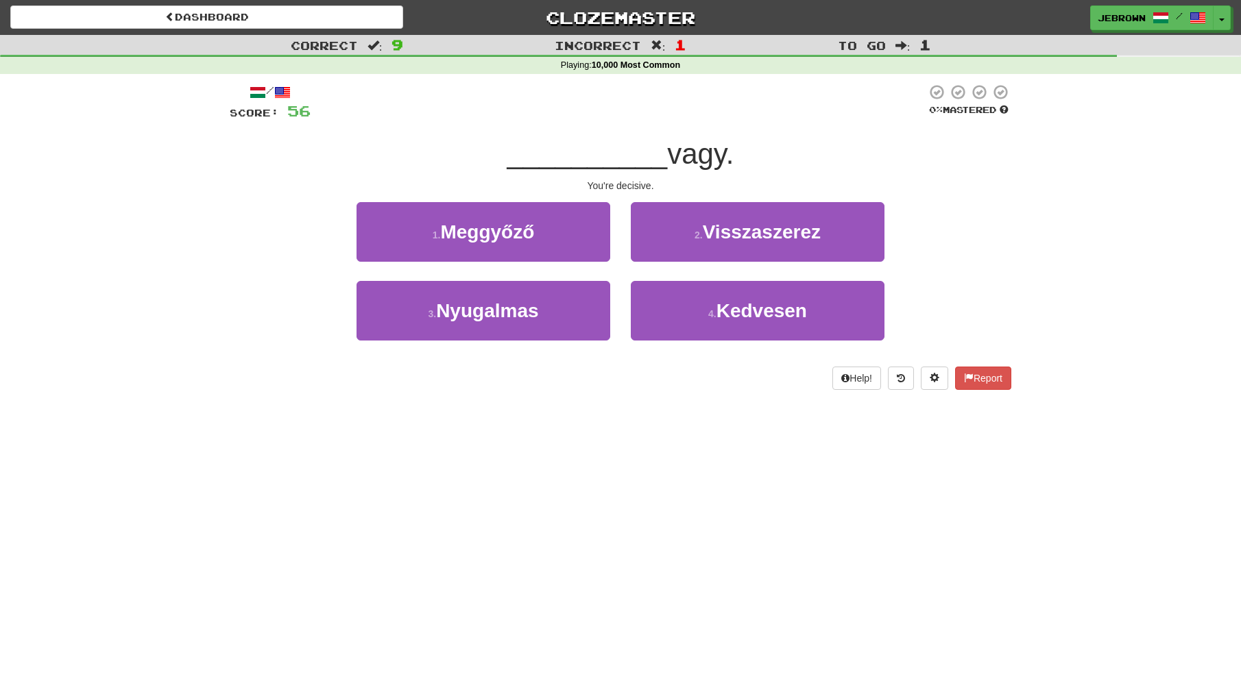
click at [542, 237] on button "1 . Meggyőző" at bounding box center [483, 232] width 254 height 60
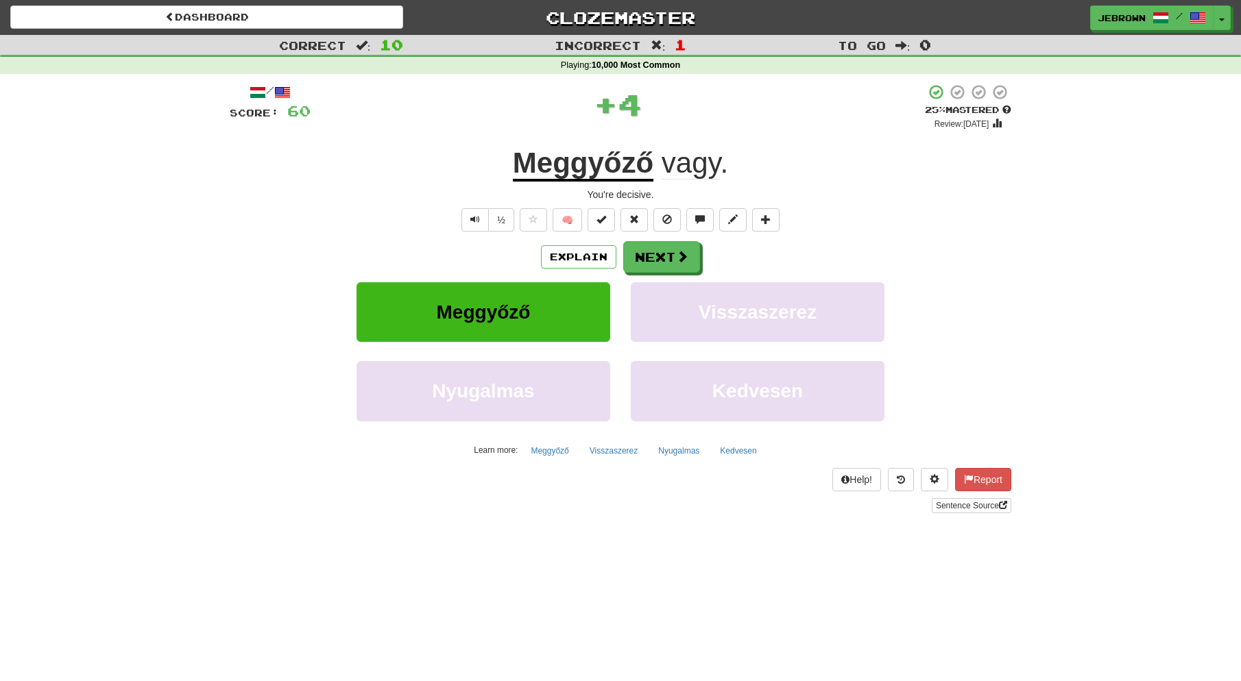
click at [664, 256] on button "Next" at bounding box center [661, 257] width 77 height 32
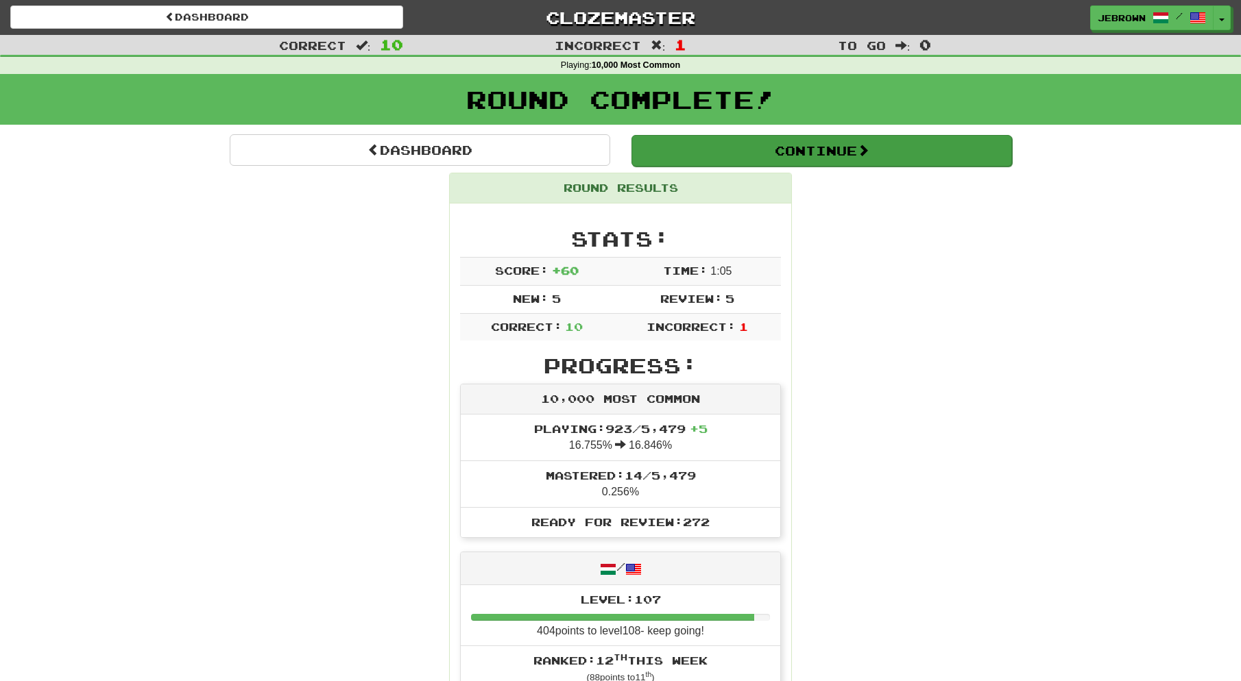
click at [750, 143] on button "Continue" at bounding box center [821, 151] width 380 height 32
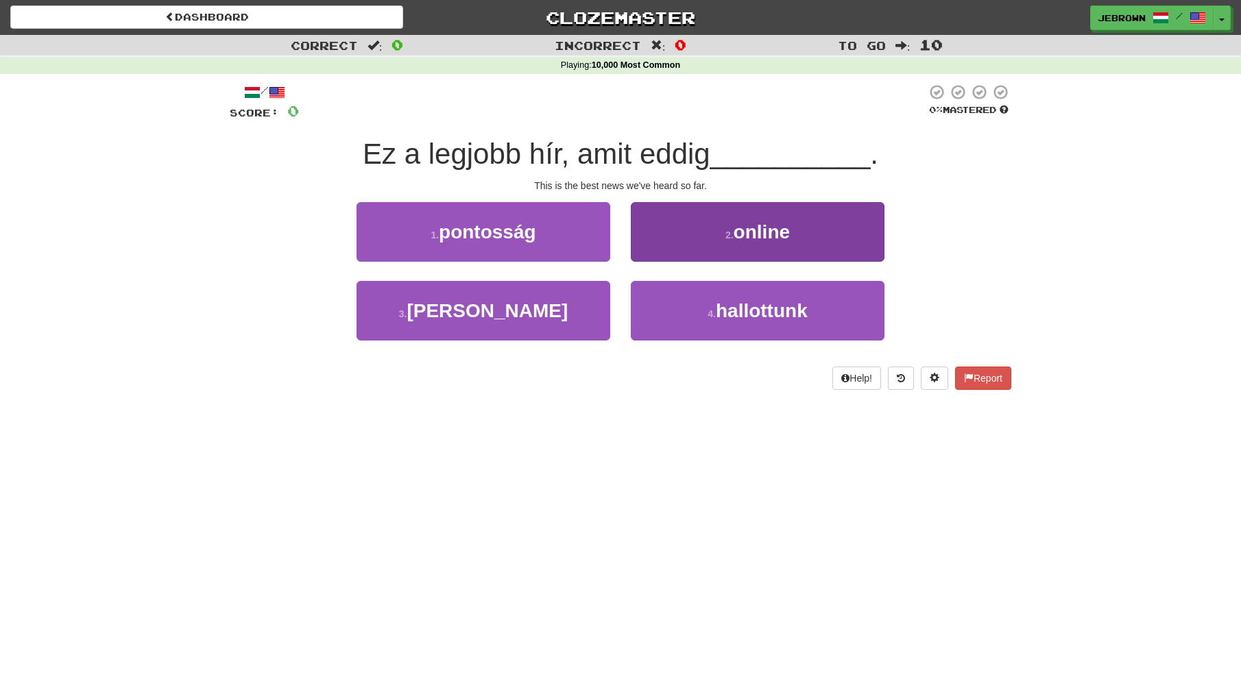
click at [756, 313] on span "hallottunk" at bounding box center [762, 310] width 92 height 21
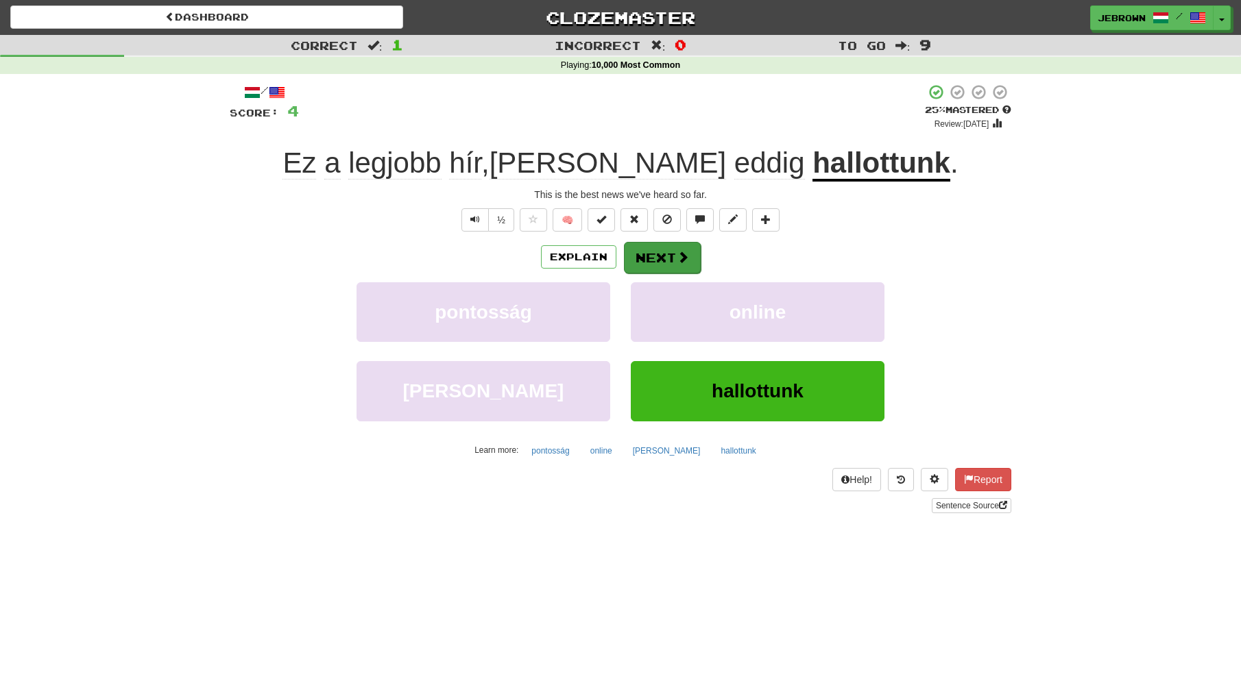
click at [669, 256] on button "Next" at bounding box center [662, 258] width 77 height 32
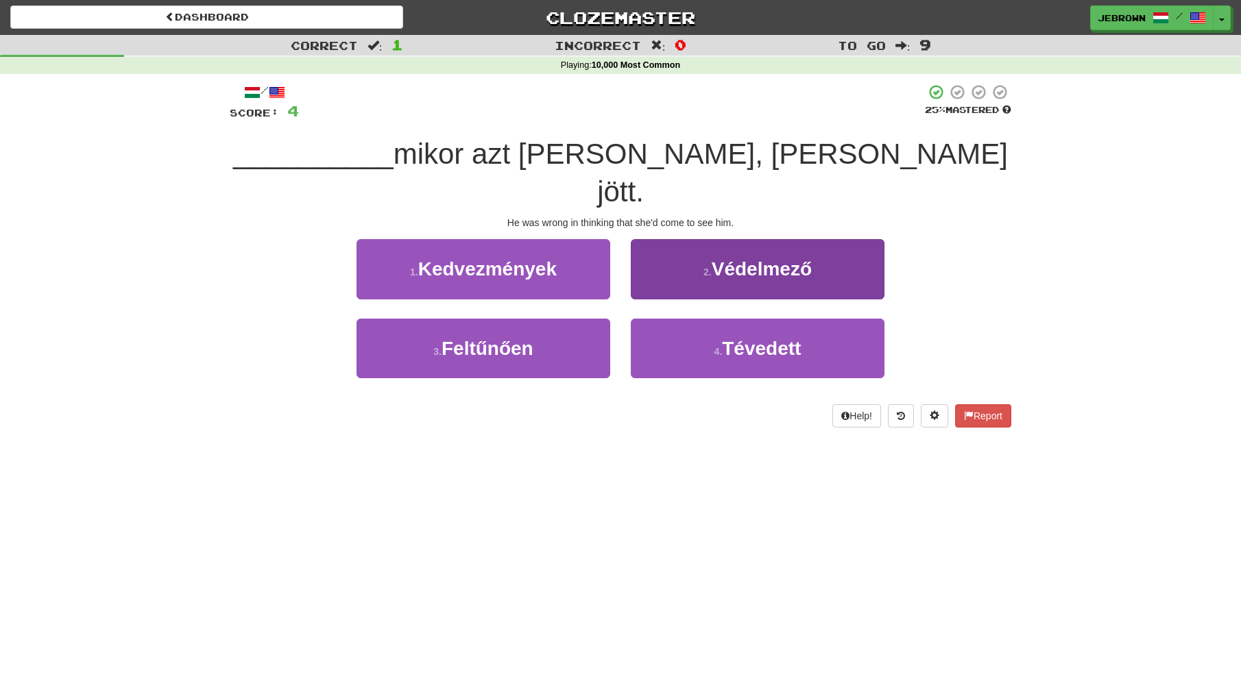
click at [794, 338] on span "Tévedett" at bounding box center [761, 348] width 79 height 21
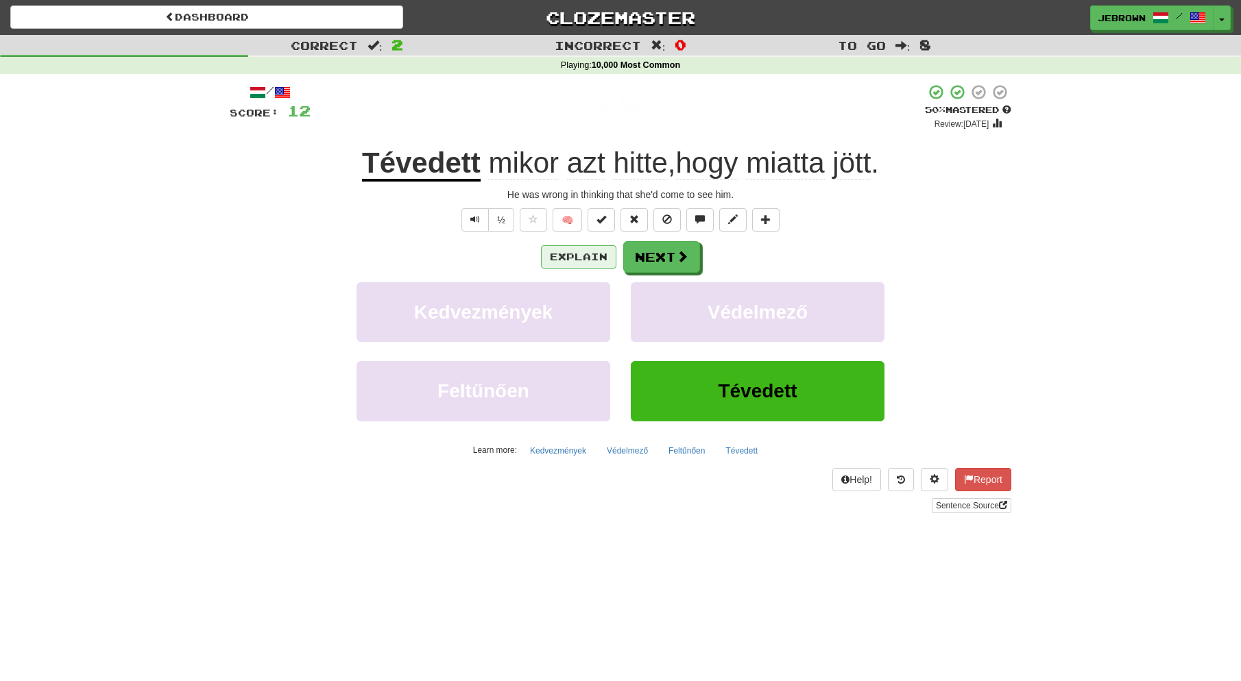
click at [581, 254] on button "Explain" at bounding box center [578, 256] width 75 height 23
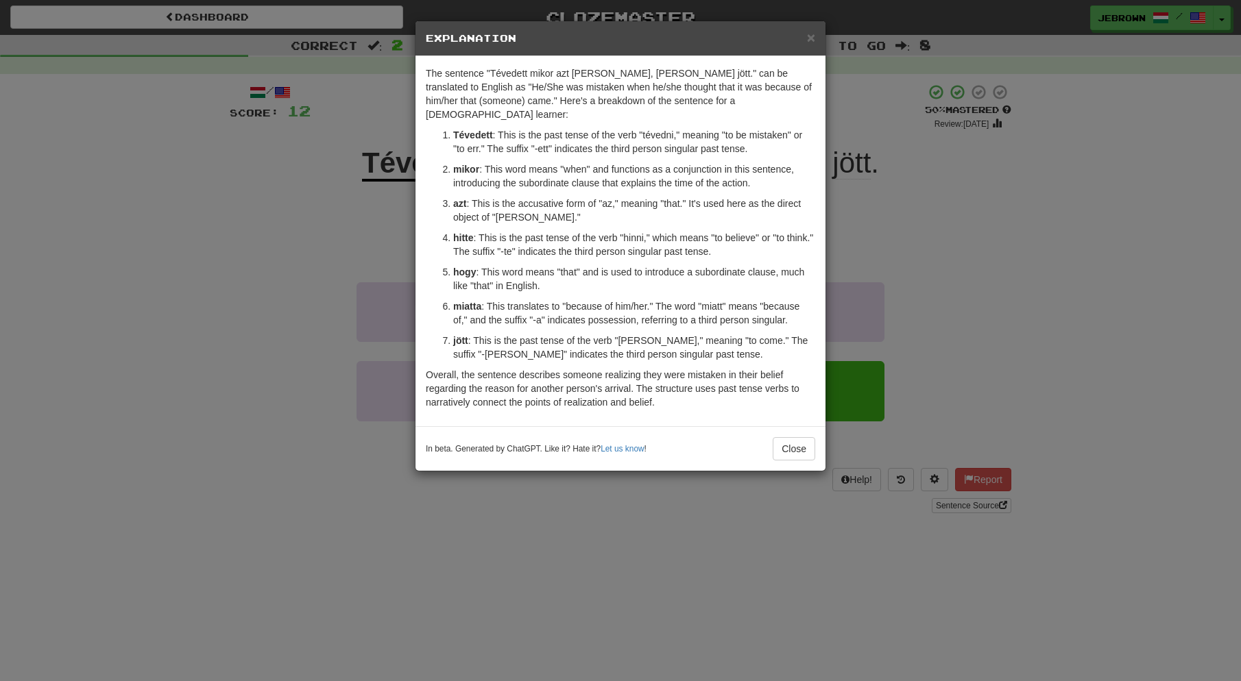
click at [809, 38] on span "×" at bounding box center [811, 37] width 8 height 16
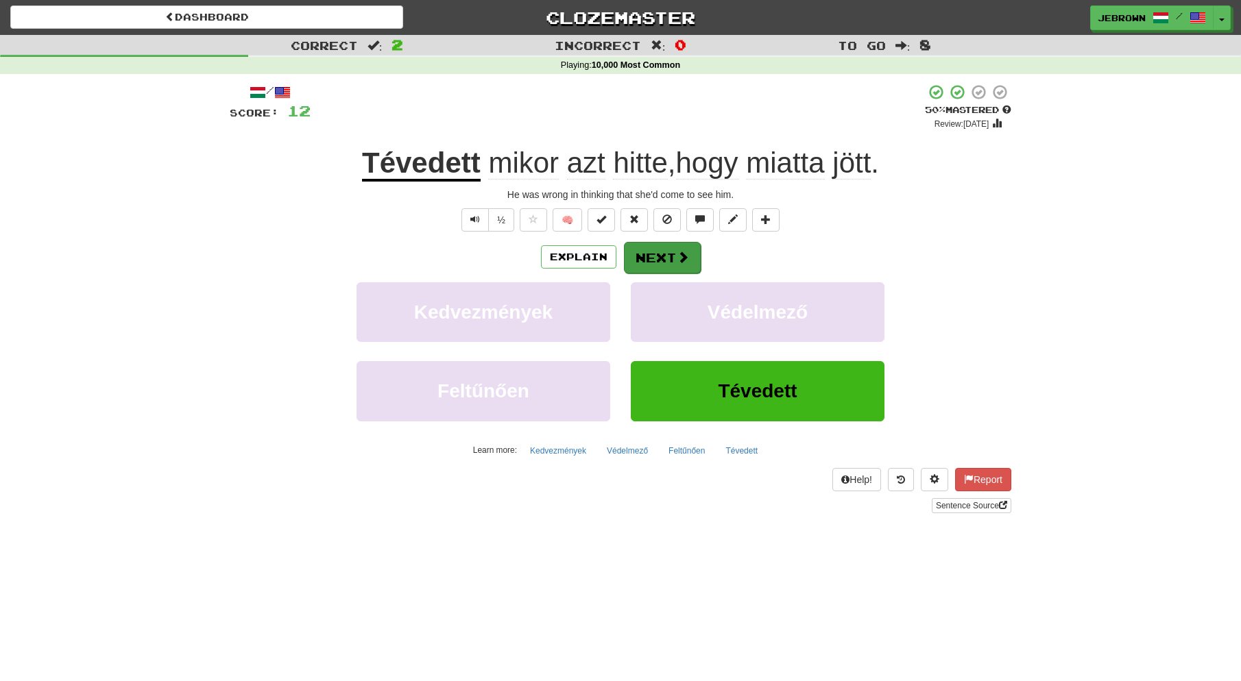
click at [657, 257] on button "Next" at bounding box center [662, 258] width 77 height 32
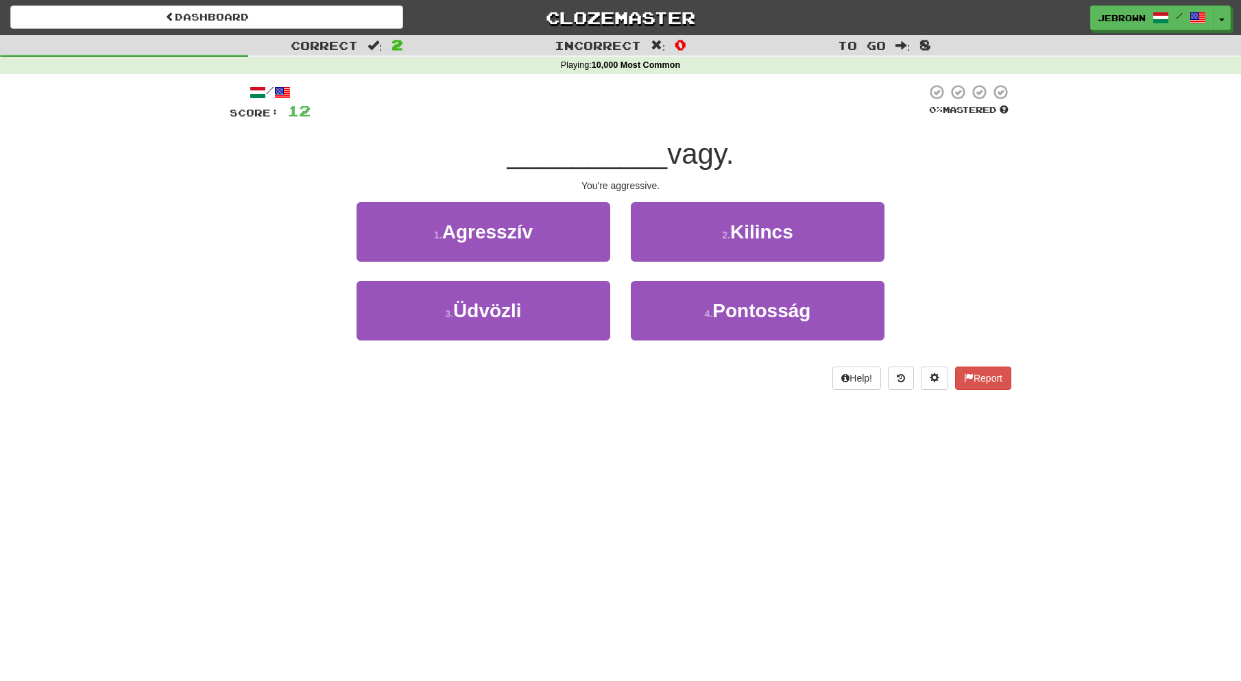
click at [505, 234] on span "Agresszív" at bounding box center [487, 231] width 90 height 21
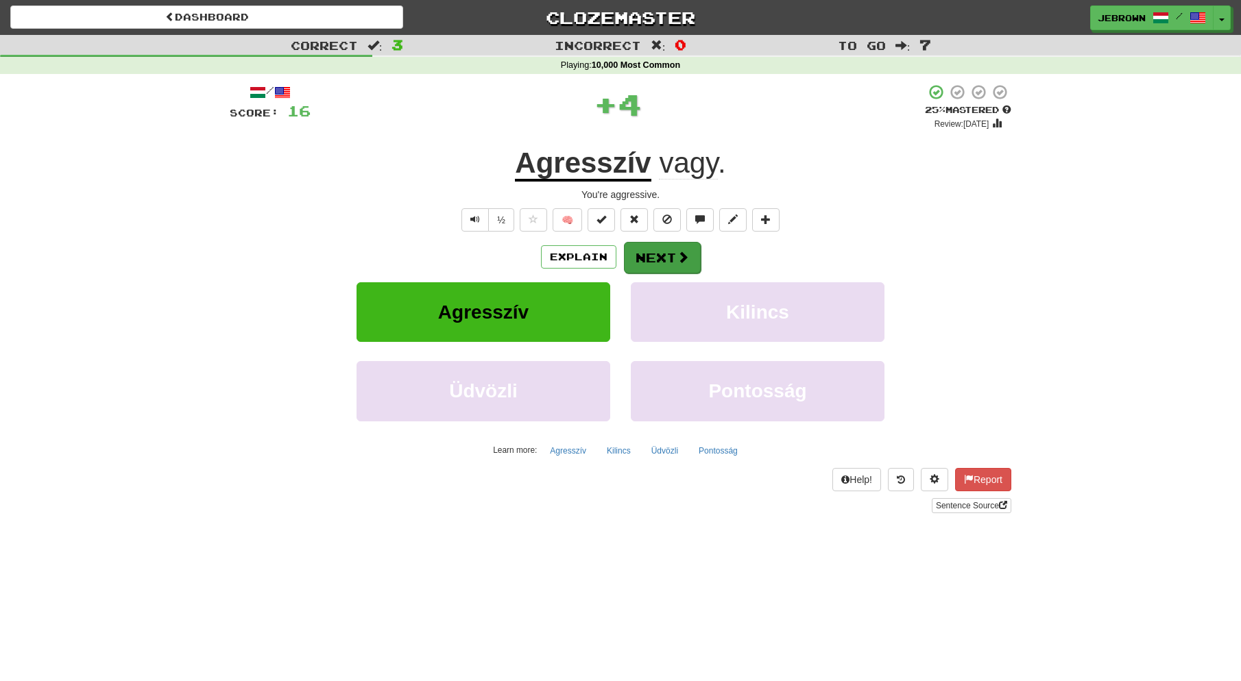
click at [665, 256] on button "Next" at bounding box center [662, 258] width 77 height 32
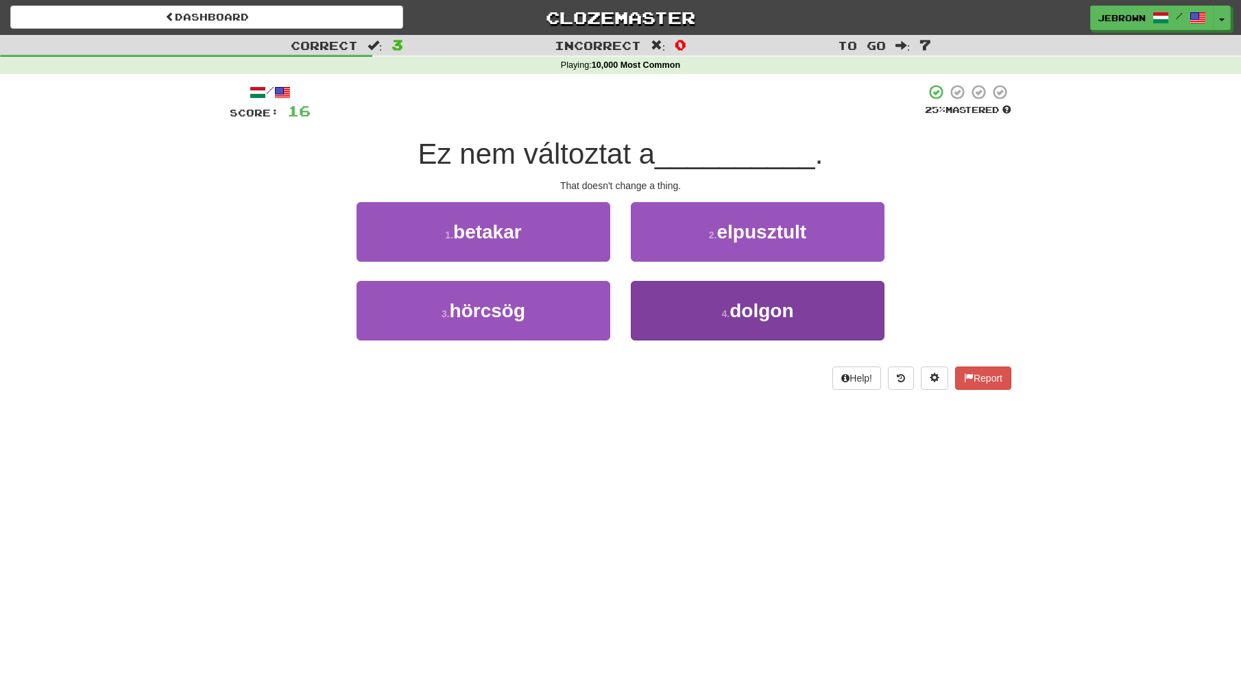
click at [769, 306] on span "dolgon" at bounding box center [761, 310] width 64 height 21
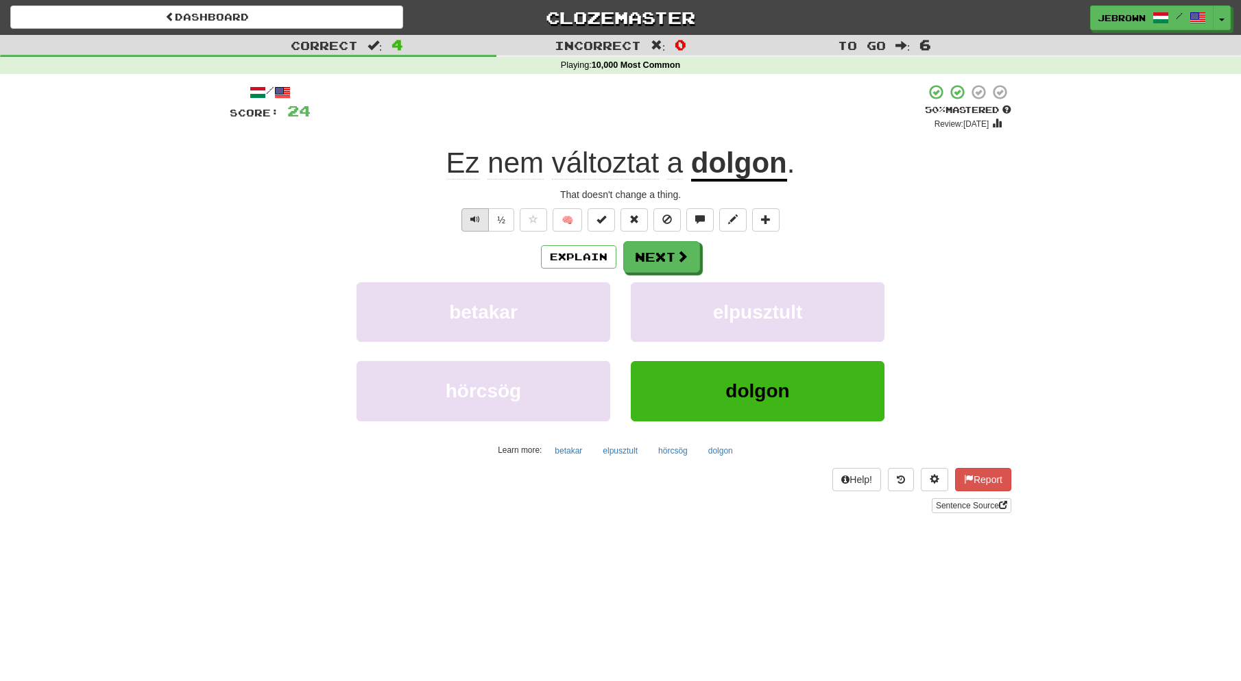
click at [473, 221] on span "Text-to-speech controls" at bounding box center [475, 220] width 10 height 10
click at [659, 255] on button "Next" at bounding box center [662, 258] width 77 height 32
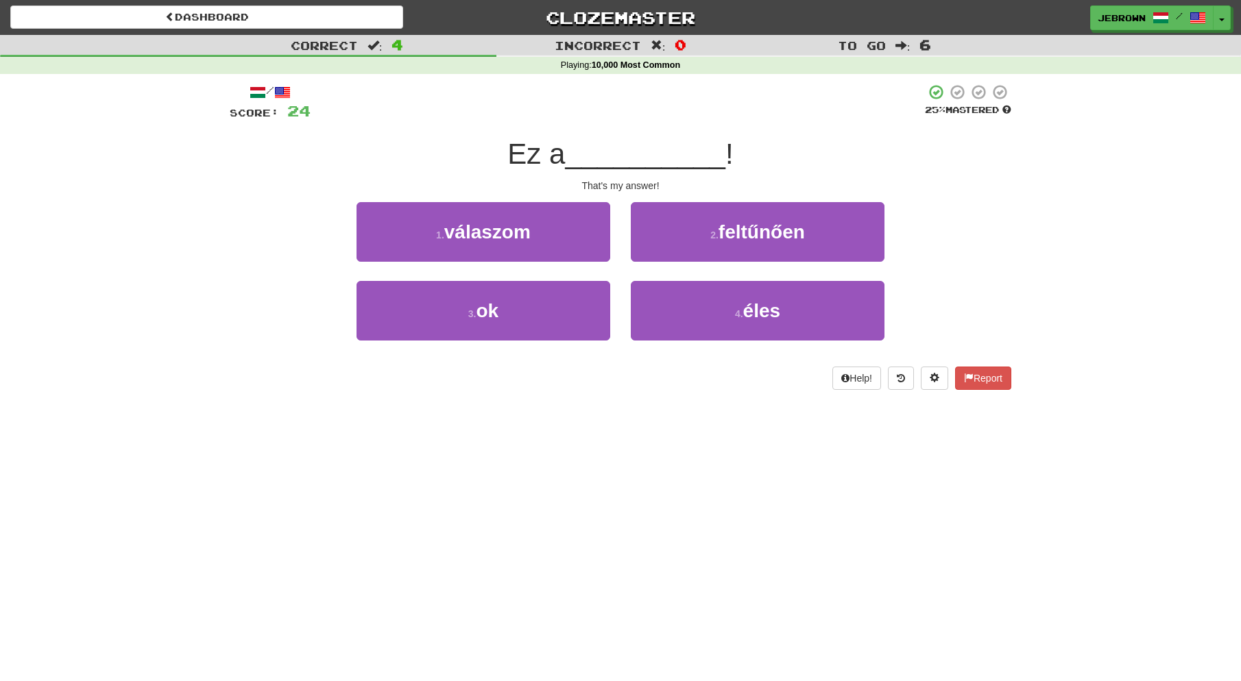
click at [500, 237] on span "válaszom" at bounding box center [487, 231] width 86 height 21
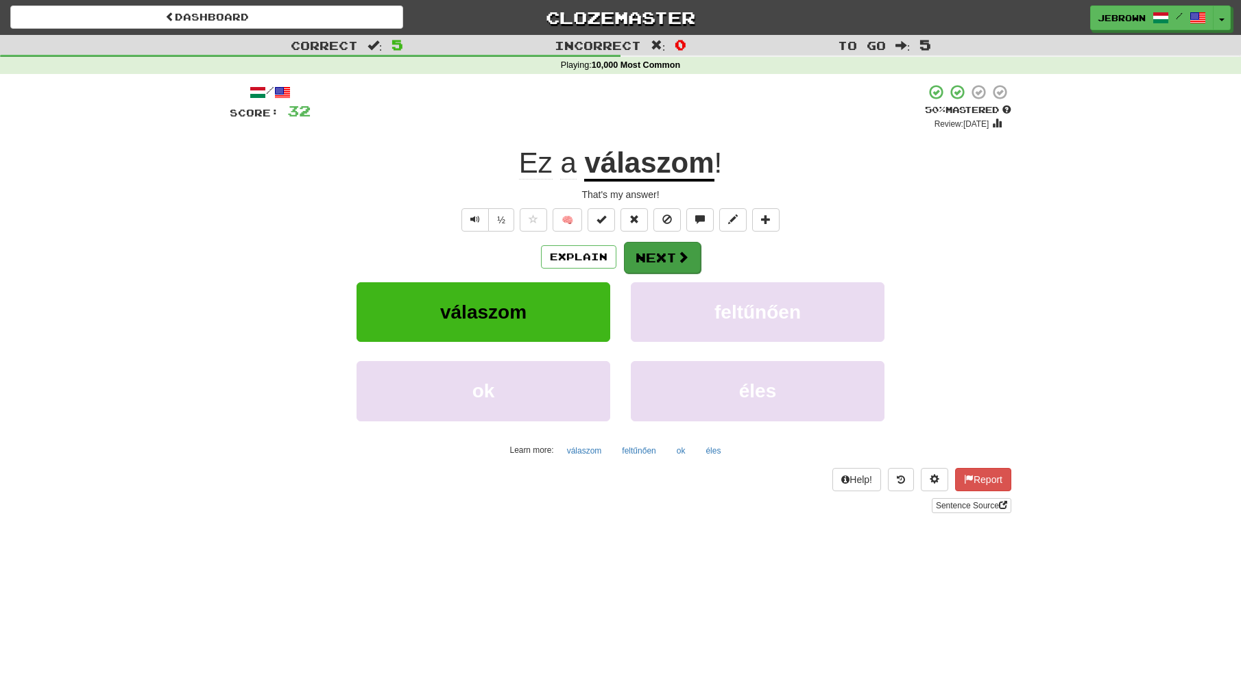
click at [666, 254] on button "Next" at bounding box center [662, 258] width 77 height 32
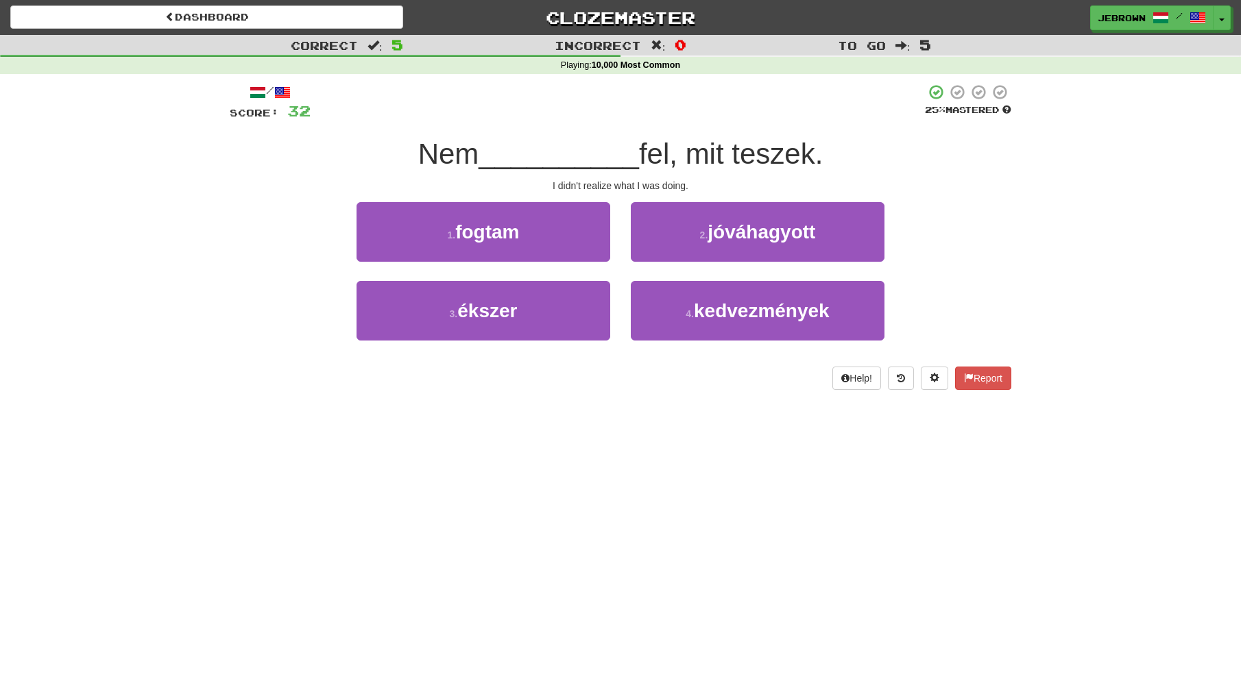
click at [522, 233] on button "1 . fogtam" at bounding box center [483, 232] width 254 height 60
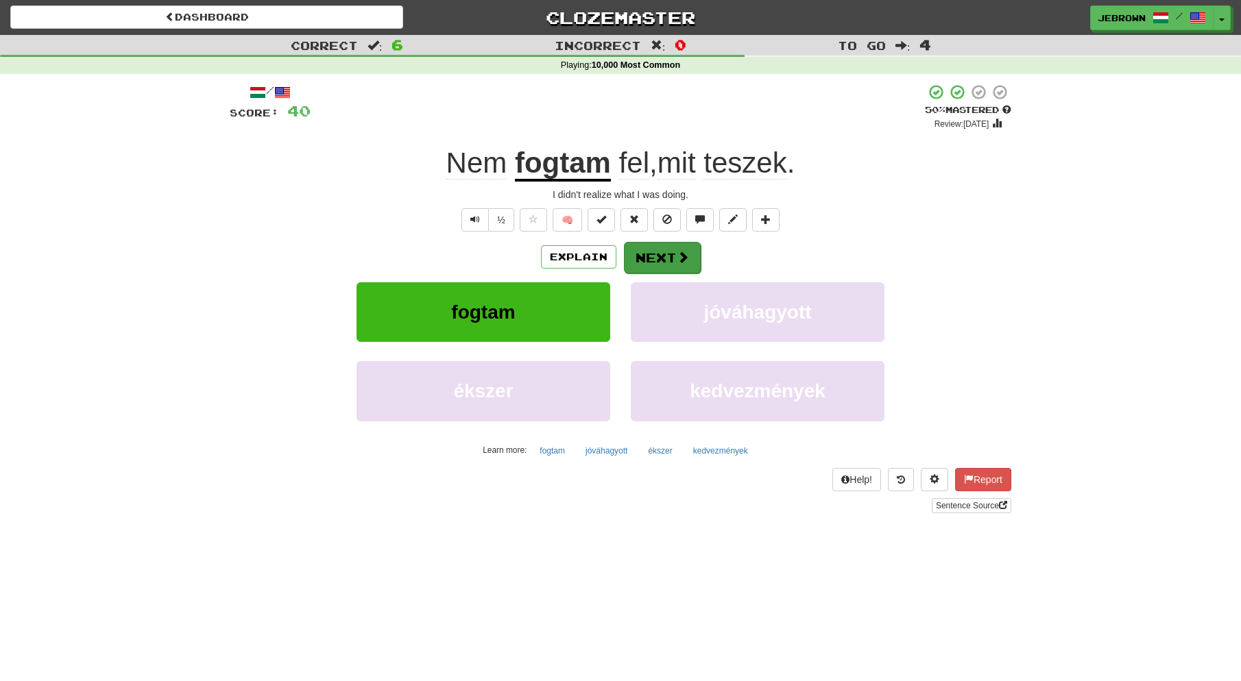
click at [666, 255] on button "Next" at bounding box center [662, 258] width 77 height 32
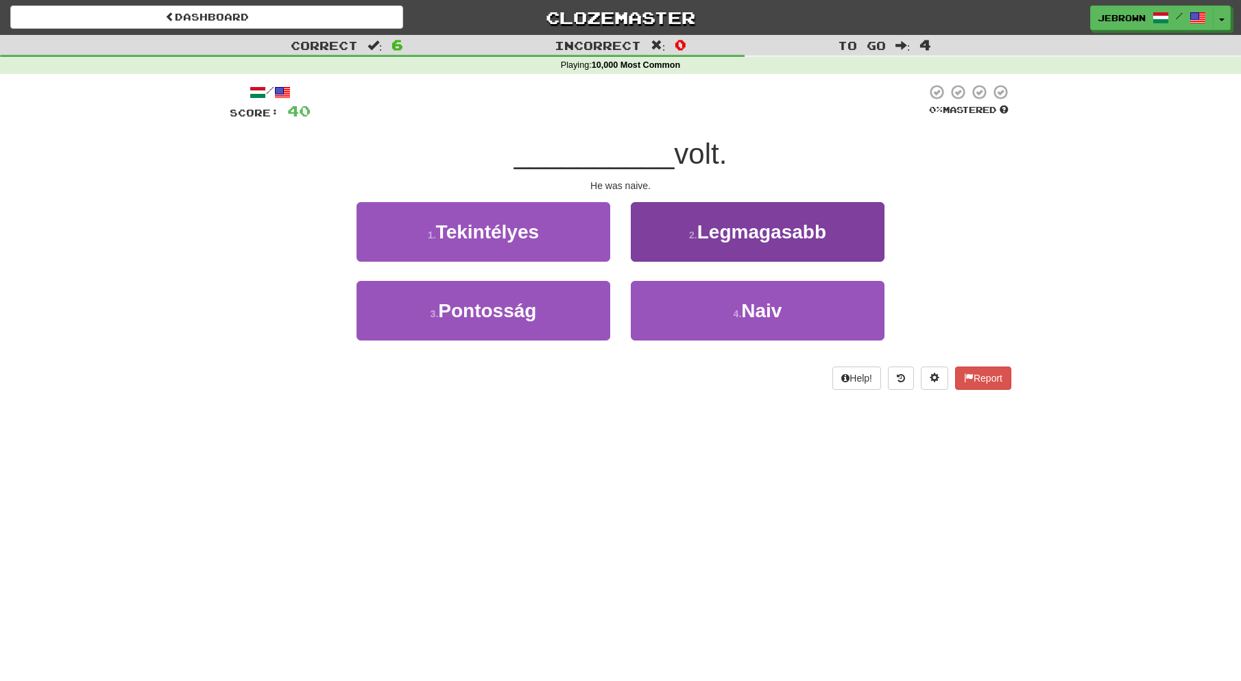
click at [705, 307] on button "4 . Naiv" at bounding box center [758, 311] width 254 height 60
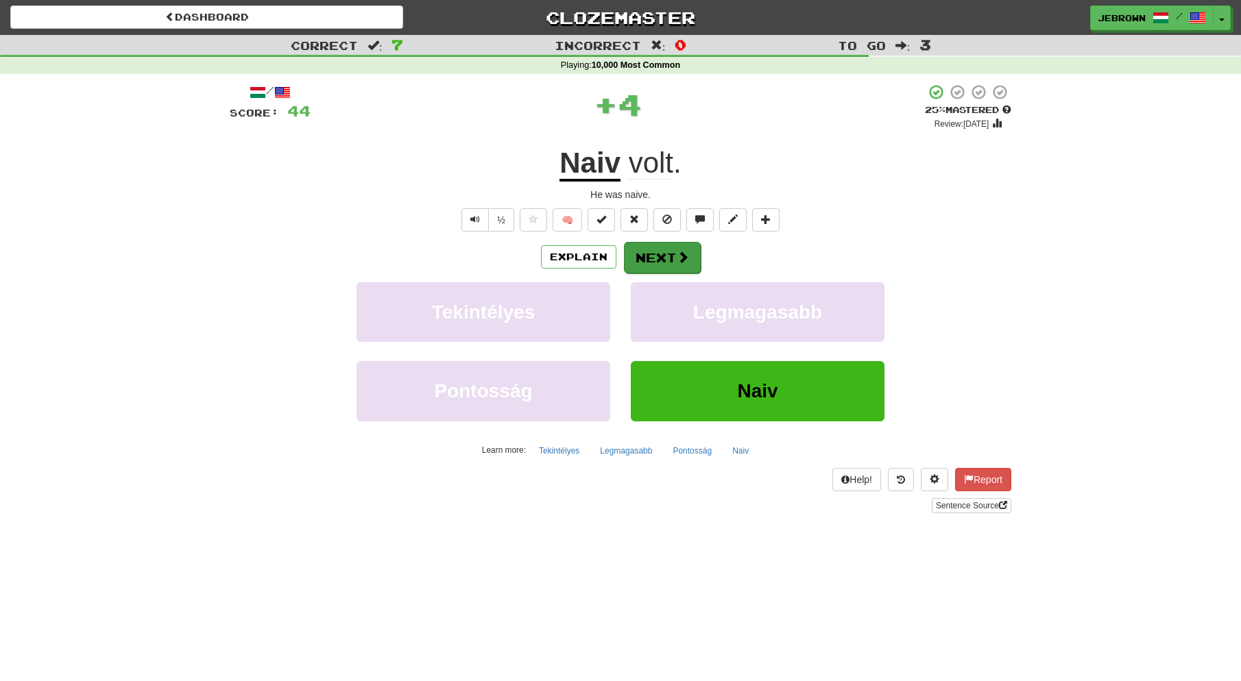
click at [657, 254] on button "Next" at bounding box center [662, 258] width 77 height 32
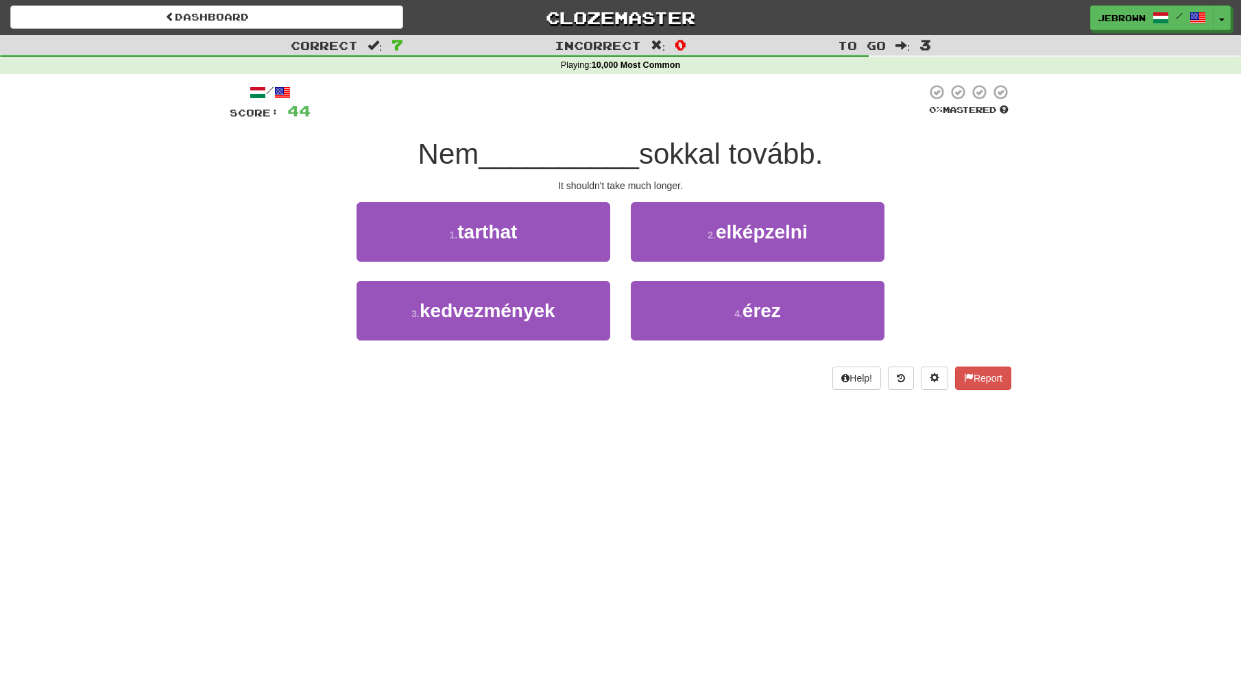
click at [527, 236] on button "1 . tarthat" at bounding box center [483, 232] width 254 height 60
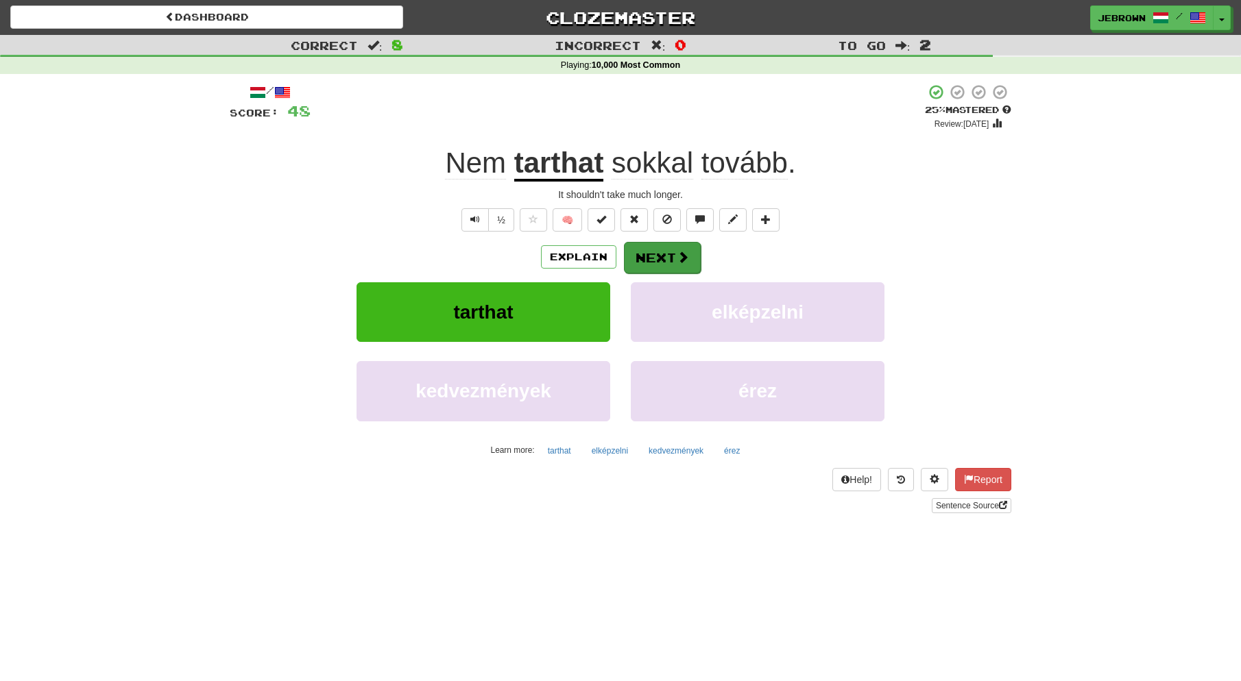
click at [664, 252] on button "Next" at bounding box center [662, 258] width 77 height 32
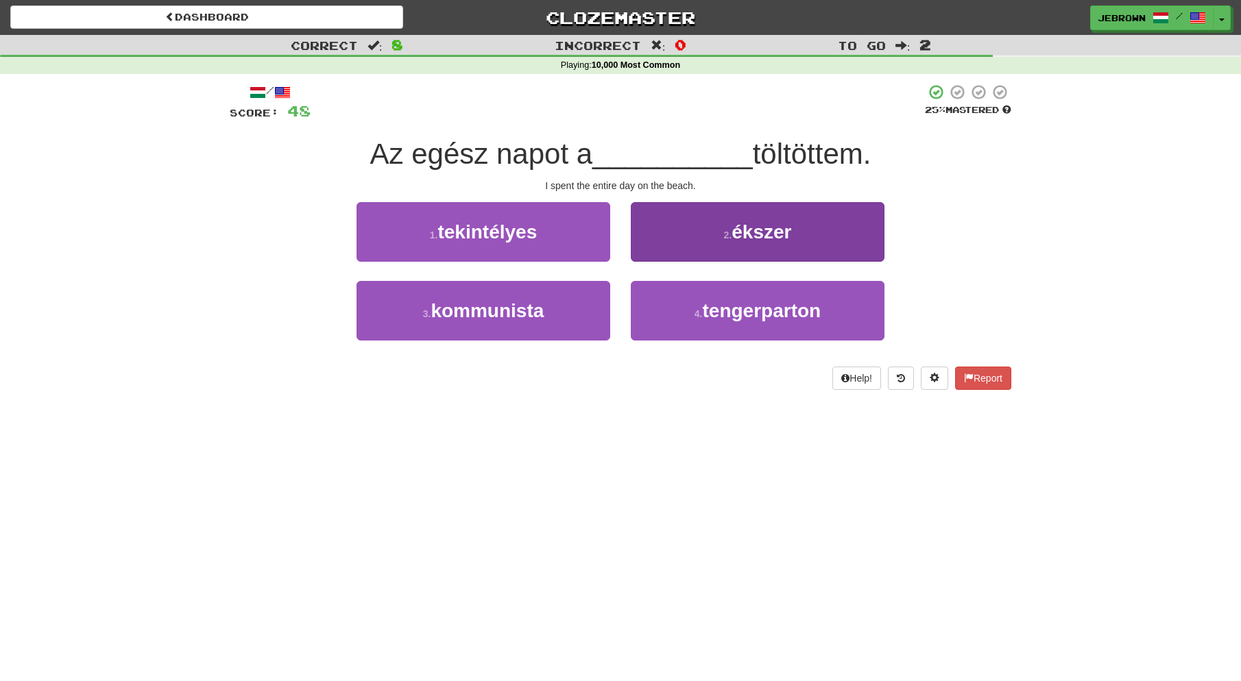
click at [714, 306] on span "tengerparton" at bounding box center [762, 310] width 119 height 21
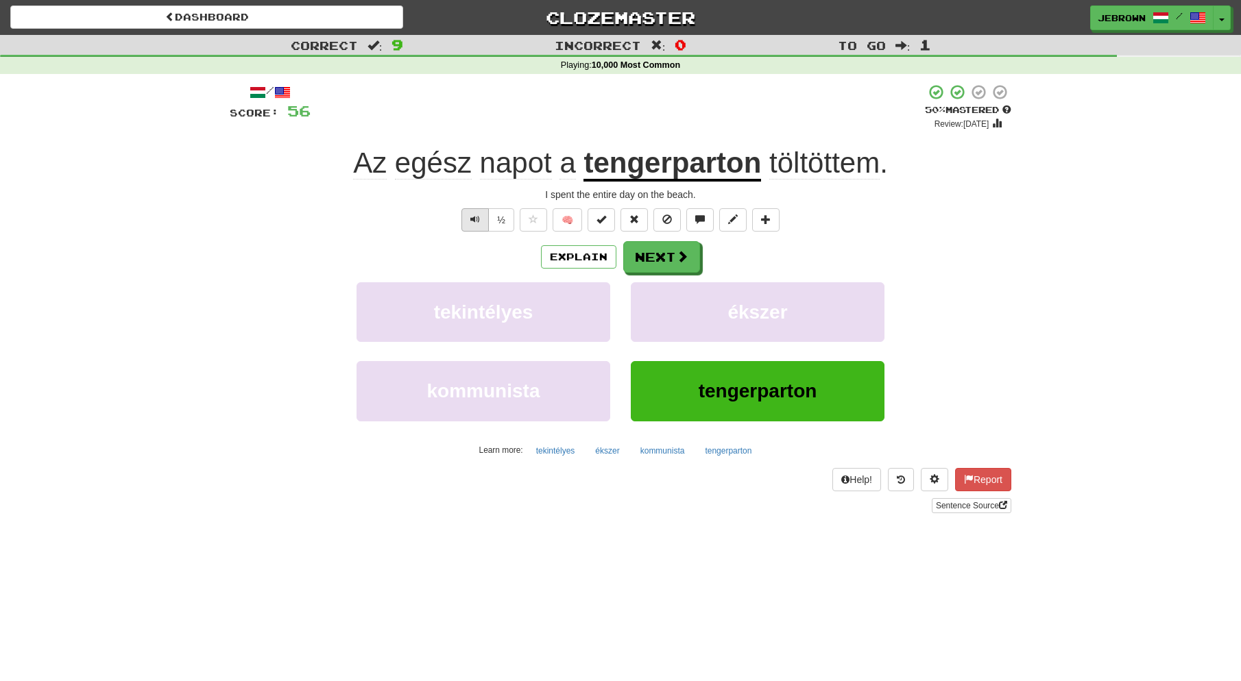
click at [474, 217] on span "Text-to-speech controls" at bounding box center [475, 220] width 10 height 10
click at [672, 254] on button "Next" at bounding box center [662, 258] width 77 height 32
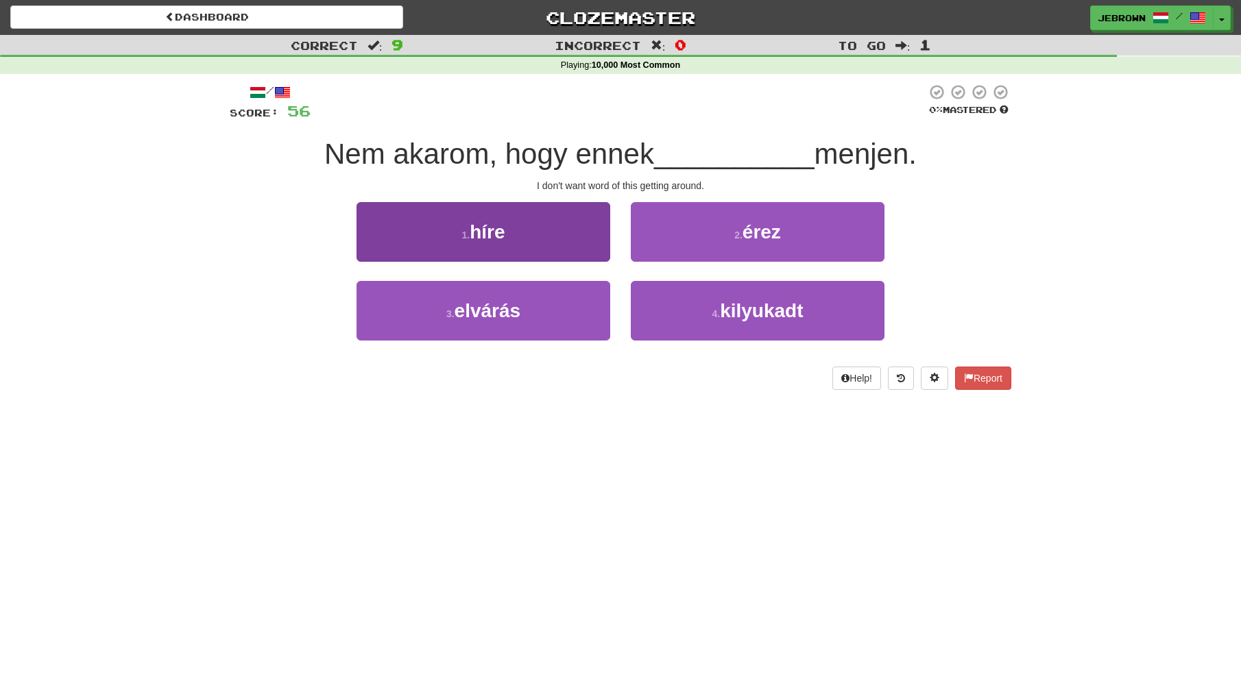
click at [543, 244] on button "1 . híre" at bounding box center [483, 232] width 254 height 60
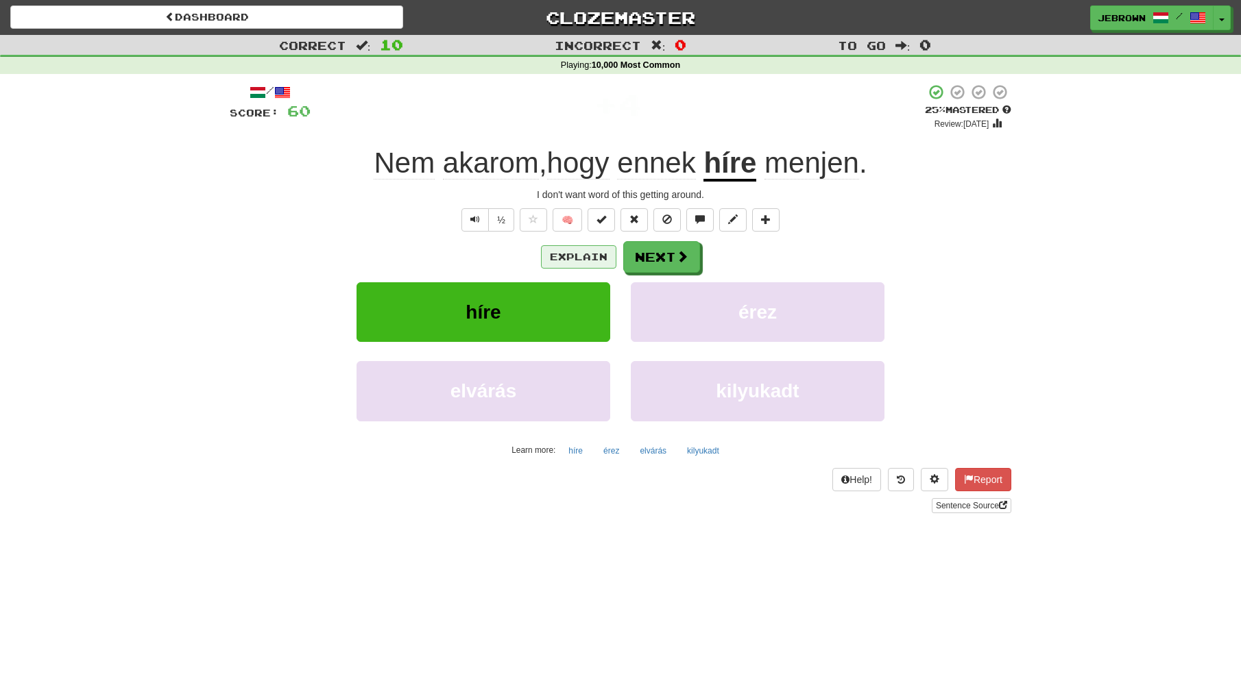
click at [574, 256] on button "Explain" at bounding box center [578, 256] width 75 height 23
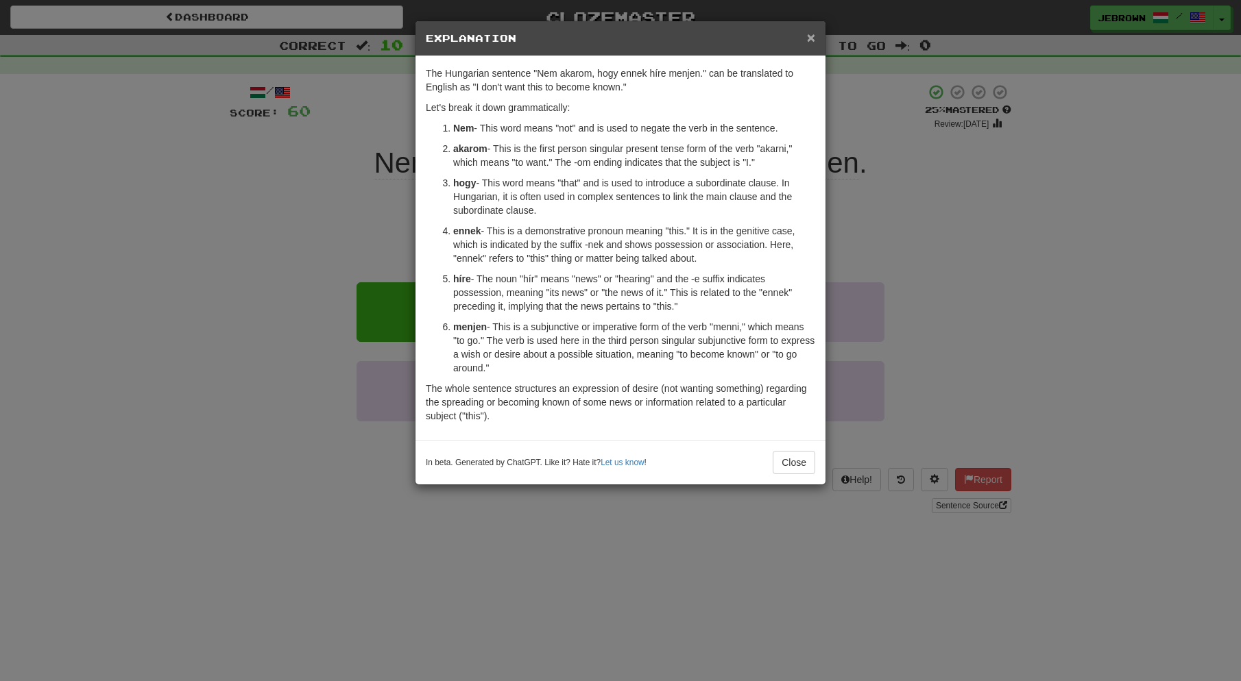
click at [811, 35] on span "×" at bounding box center [811, 37] width 8 height 16
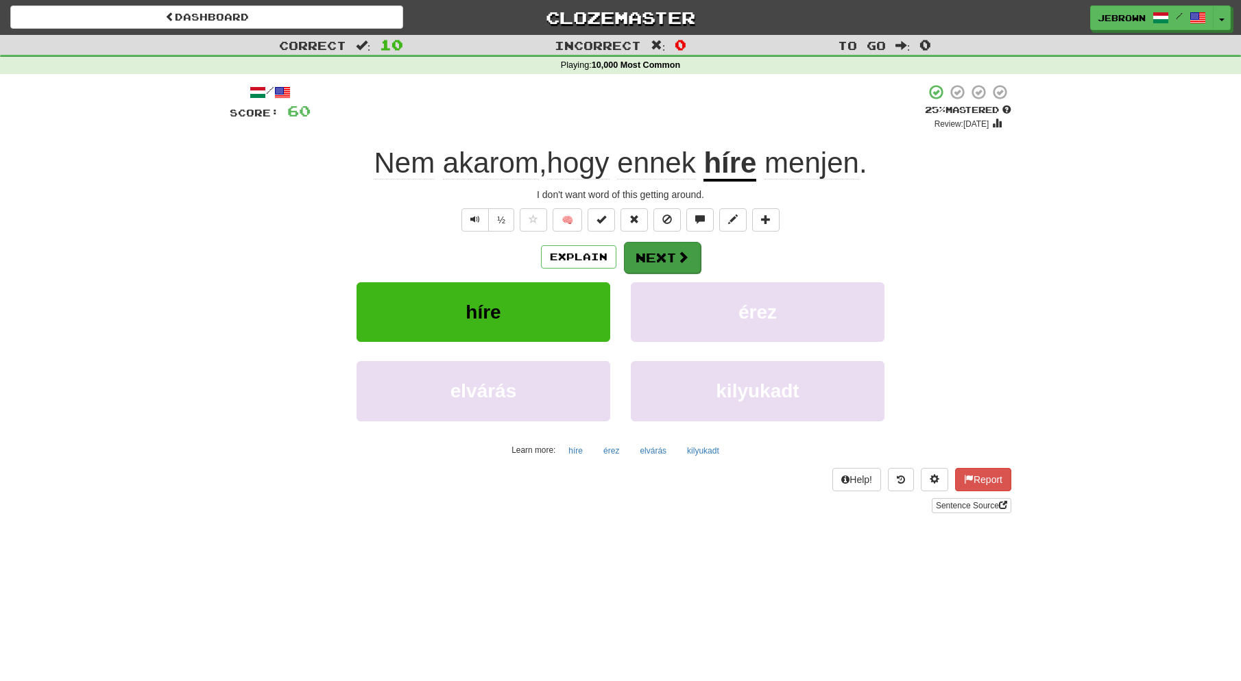
click at [659, 255] on button "Next" at bounding box center [662, 258] width 77 height 32
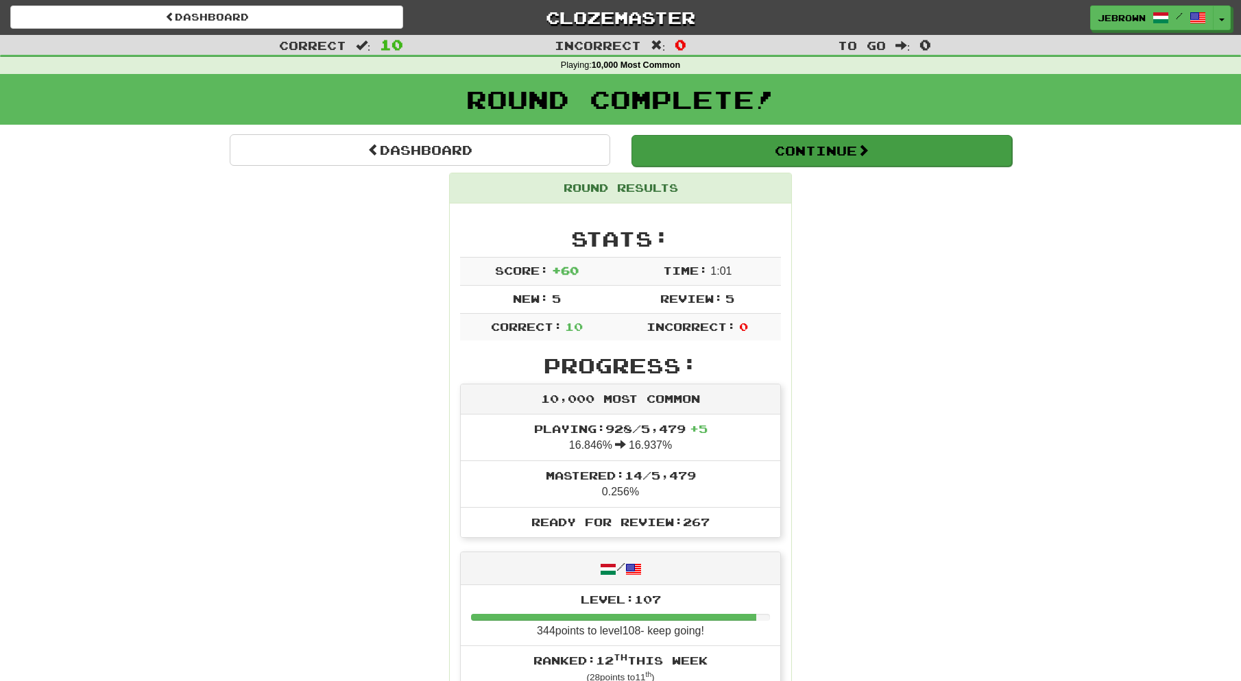
click at [656, 145] on button "Continue" at bounding box center [821, 151] width 380 height 32
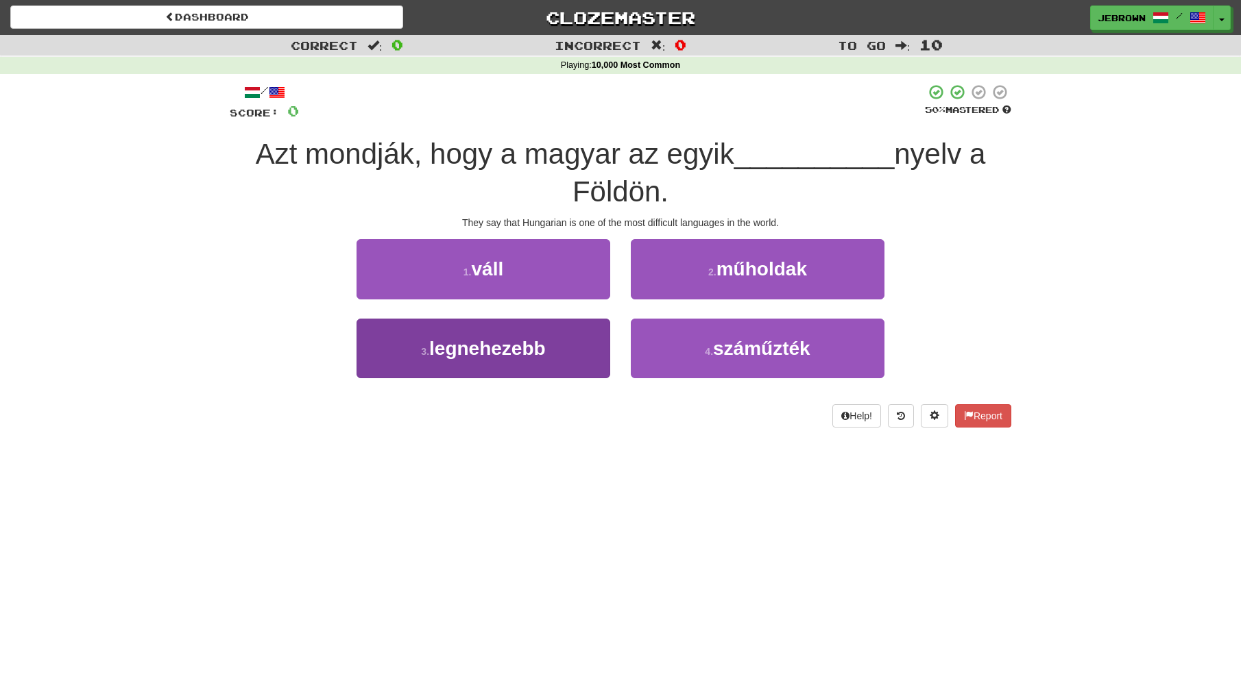
click at [509, 351] on span "legnehezebb" at bounding box center [487, 348] width 117 height 21
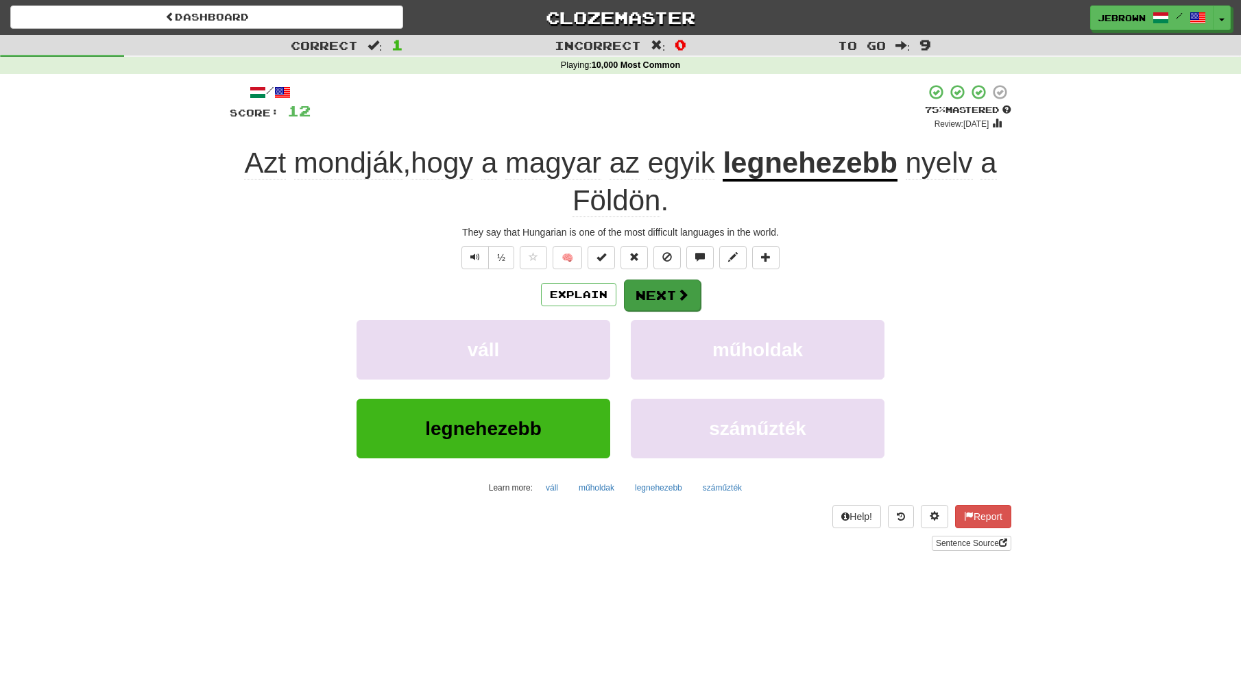
click at [670, 293] on button "Next" at bounding box center [662, 296] width 77 height 32
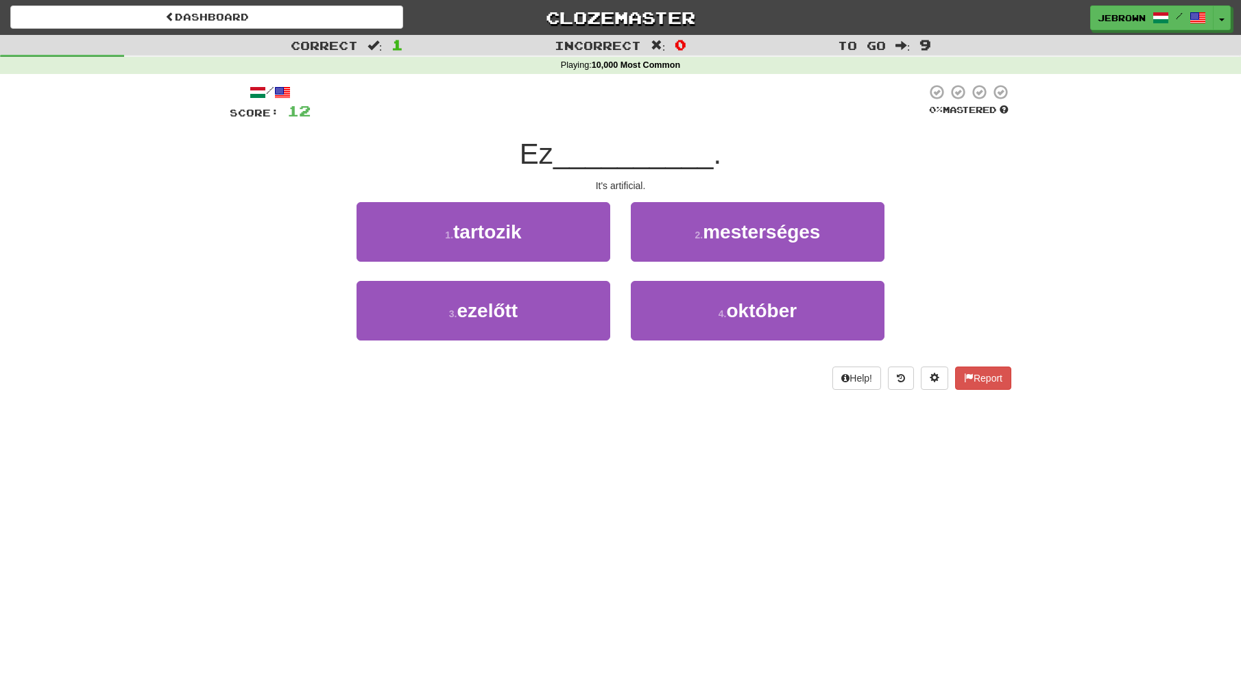
click at [796, 238] on span "mesterséges" at bounding box center [761, 231] width 117 height 21
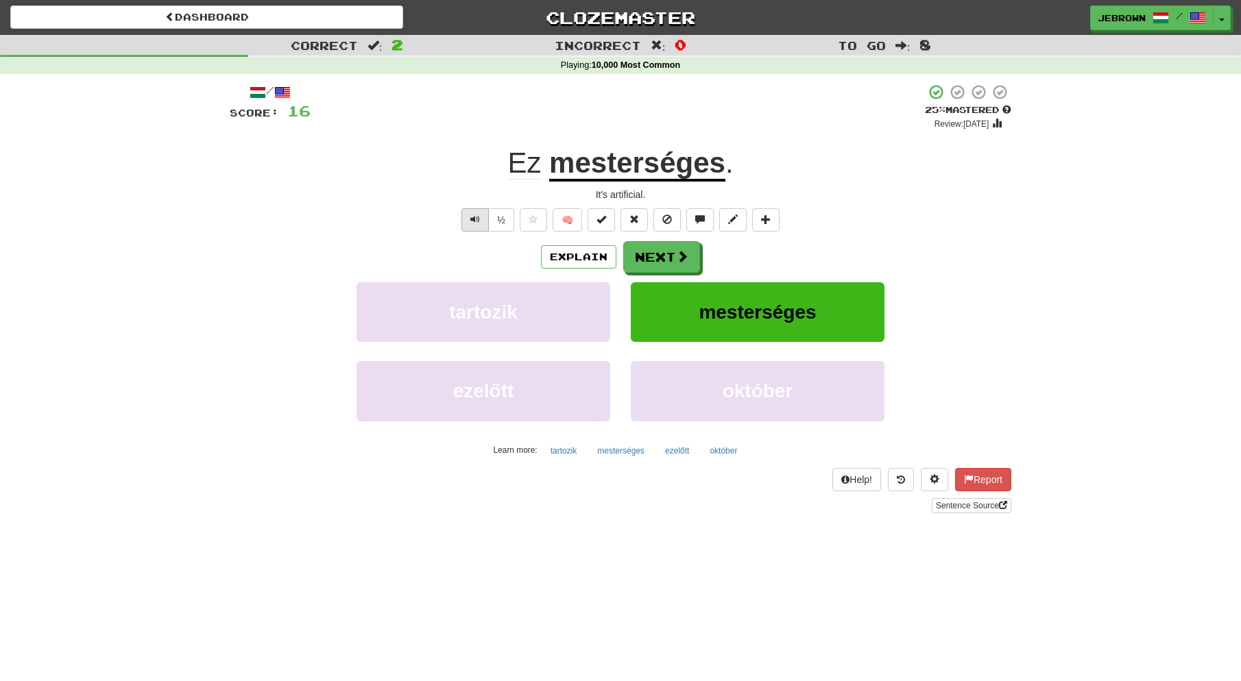
click at [474, 218] on span "Text-to-speech controls" at bounding box center [475, 220] width 10 height 10
click at [667, 251] on button "Next" at bounding box center [662, 258] width 77 height 32
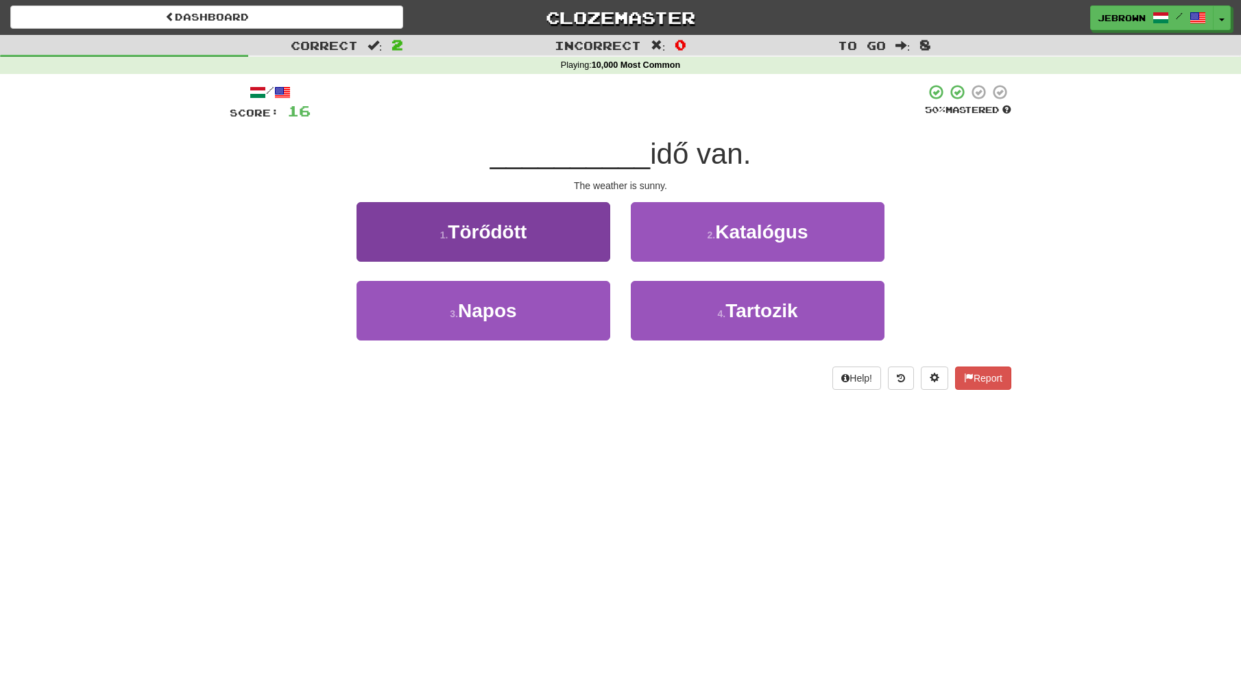
click at [511, 307] on span "Napos" at bounding box center [487, 310] width 59 height 21
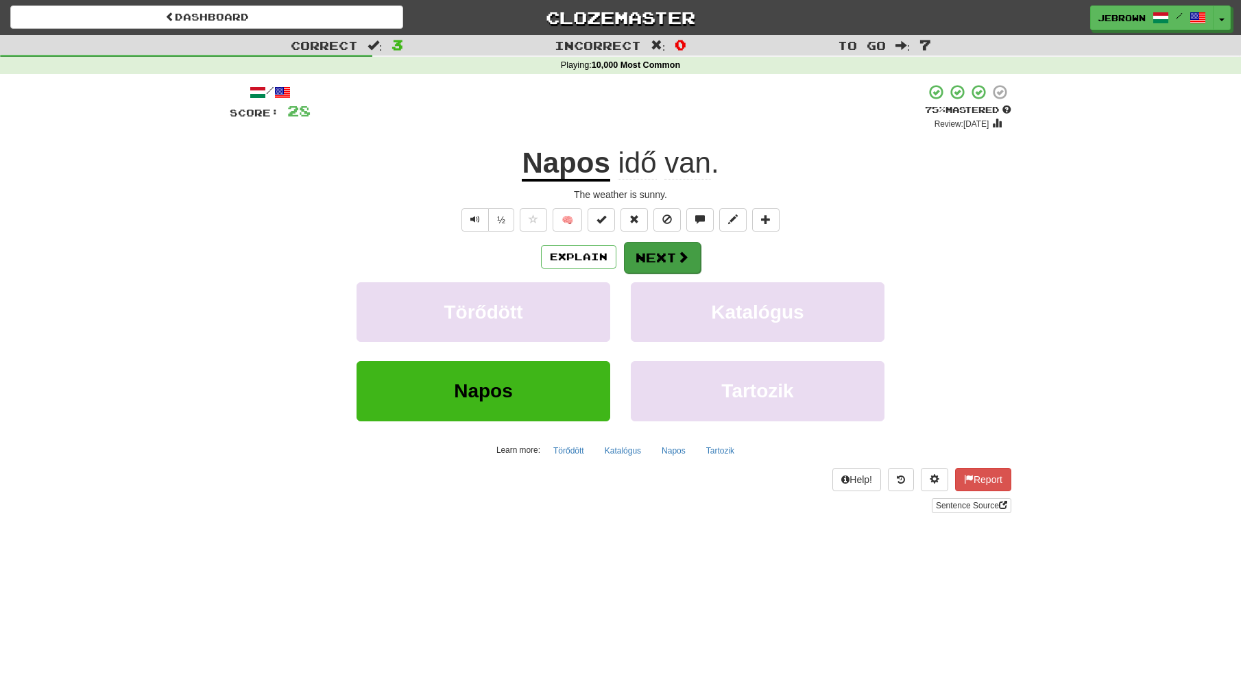
click at [662, 261] on button "Next" at bounding box center [662, 258] width 77 height 32
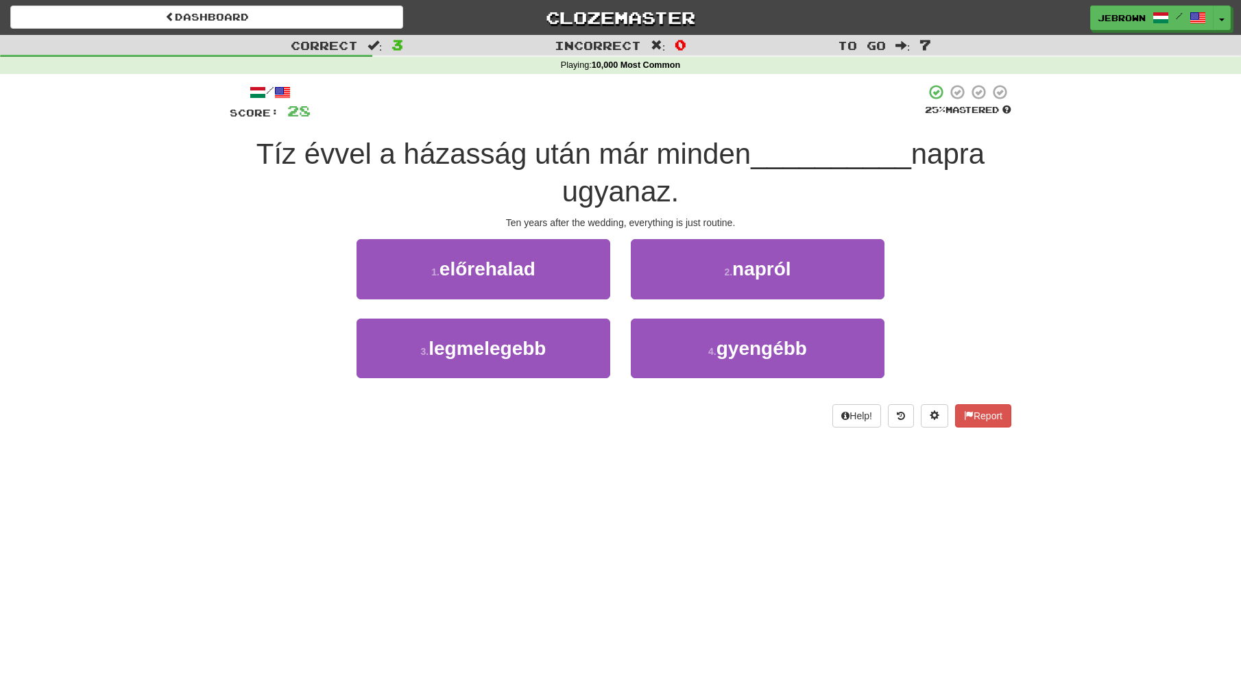
click at [757, 270] on span "napról" at bounding box center [761, 268] width 59 height 21
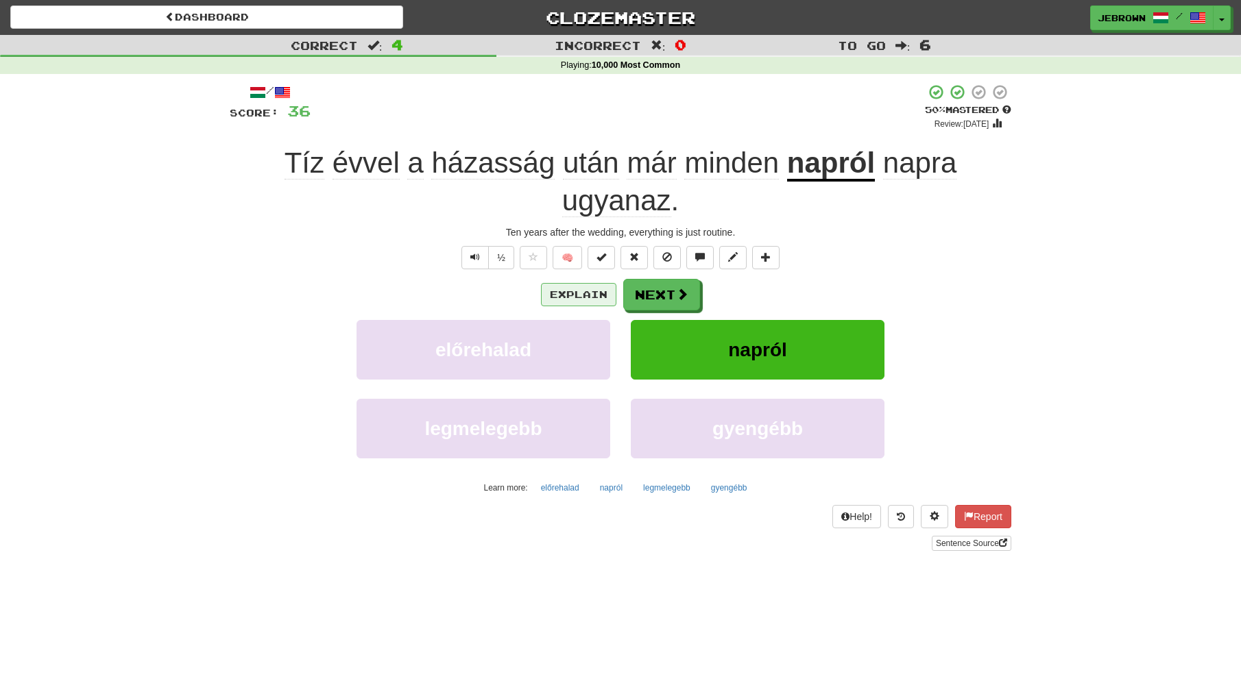
click at [572, 292] on button "Explain" at bounding box center [578, 294] width 75 height 23
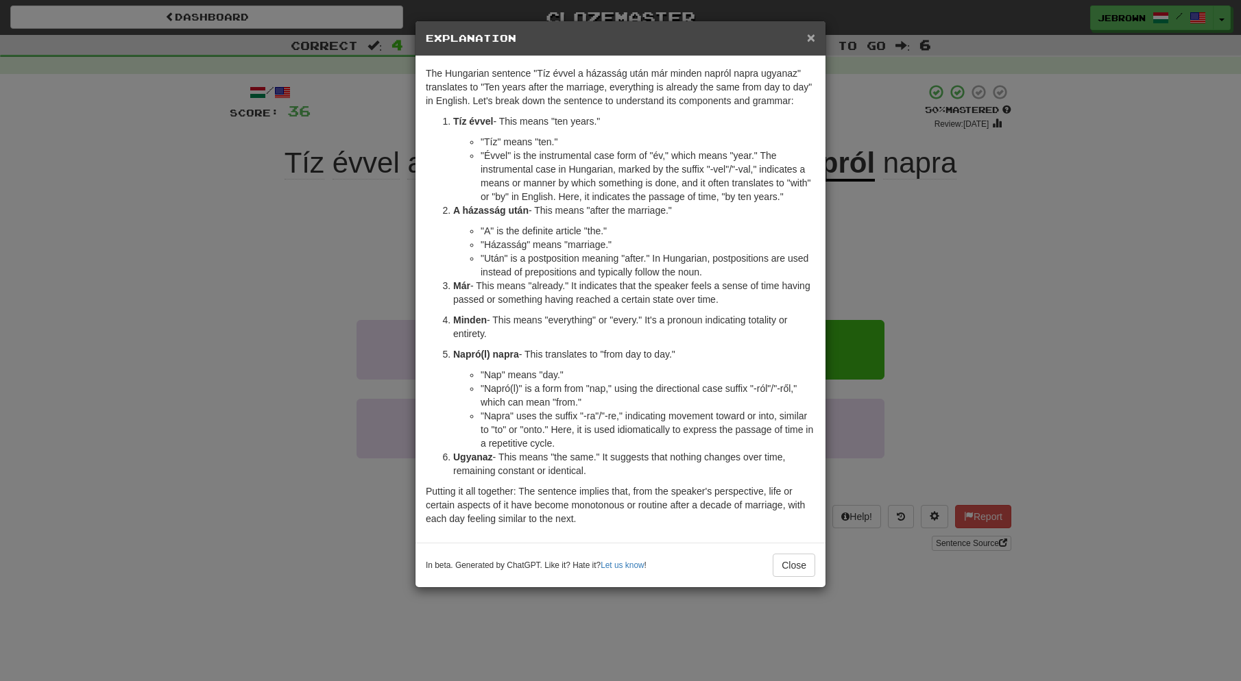
click at [809, 35] on span "×" at bounding box center [811, 37] width 8 height 16
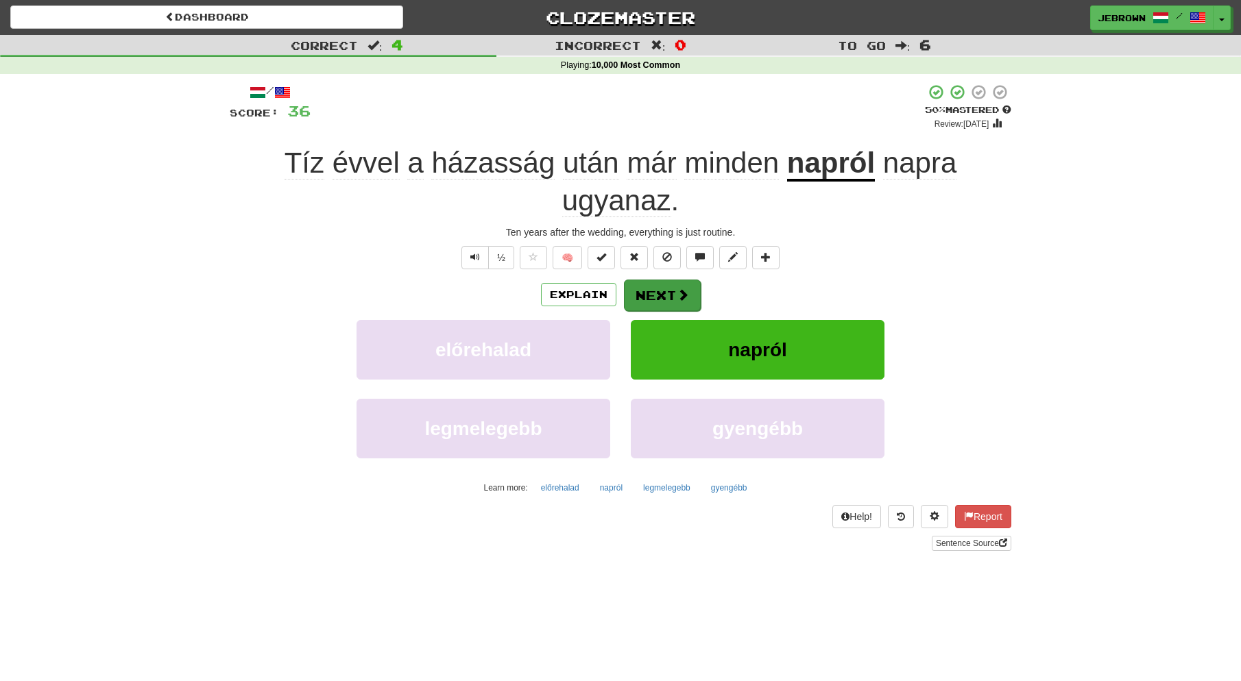
click at [664, 293] on button "Next" at bounding box center [662, 296] width 77 height 32
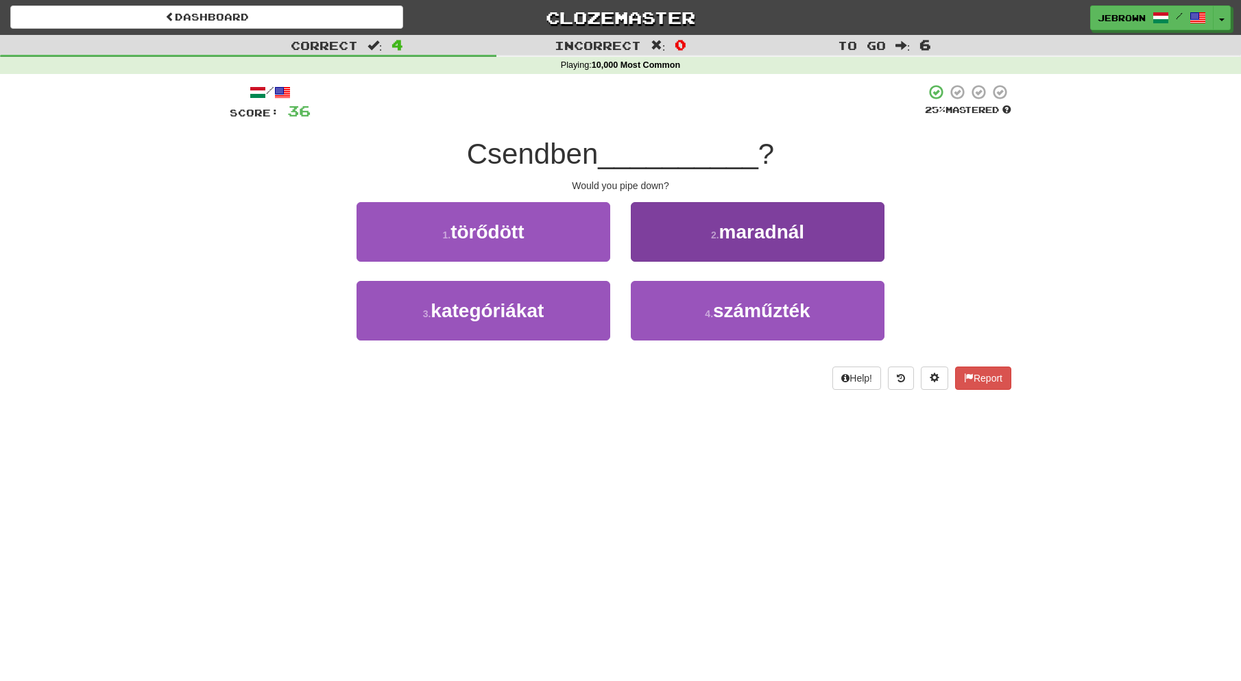
click at [771, 229] on span "maradnál" at bounding box center [762, 231] width 86 height 21
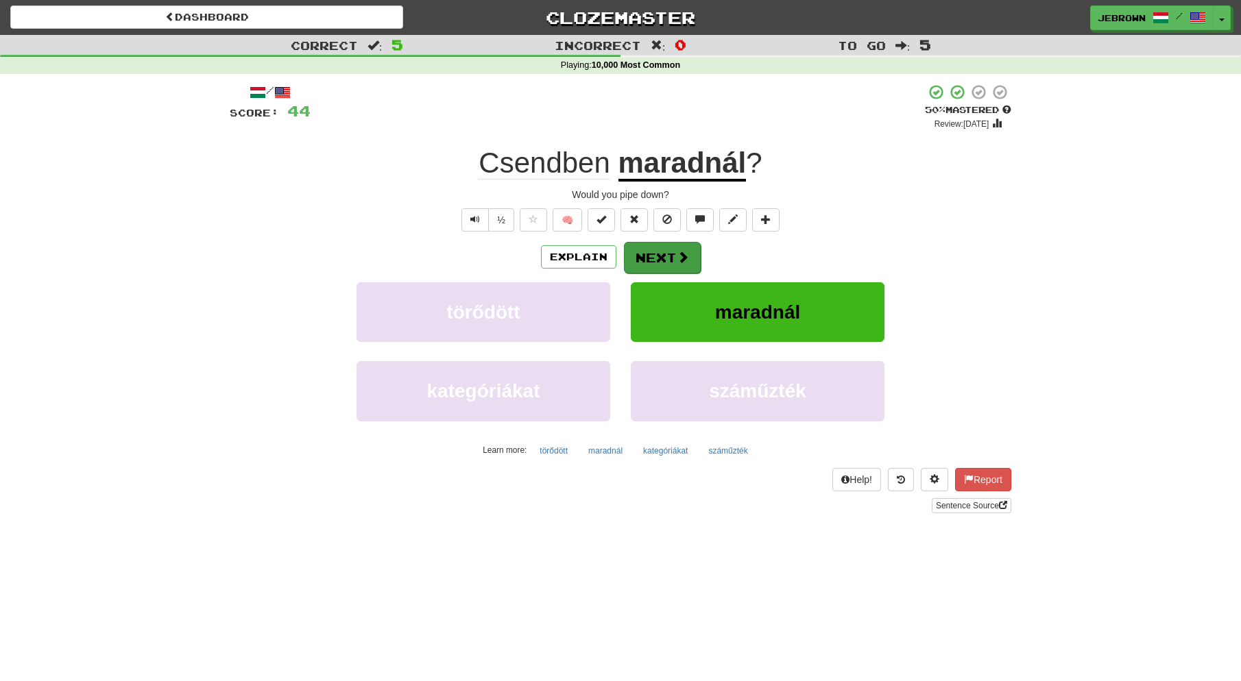
click at [655, 254] on button "Next" at bounding box center [662, 258] width 77 height 32
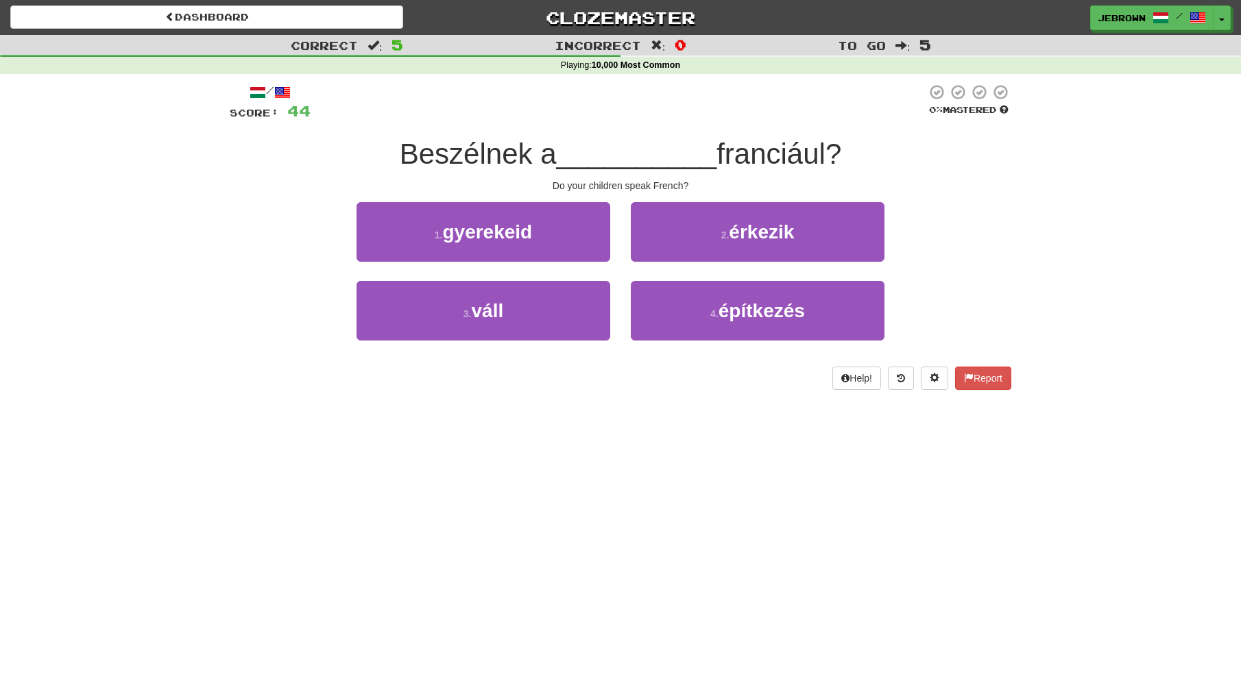
click at [542, 232] on button "1 . gyerekeid" at bounding box center [483, 232] width 254 height 60
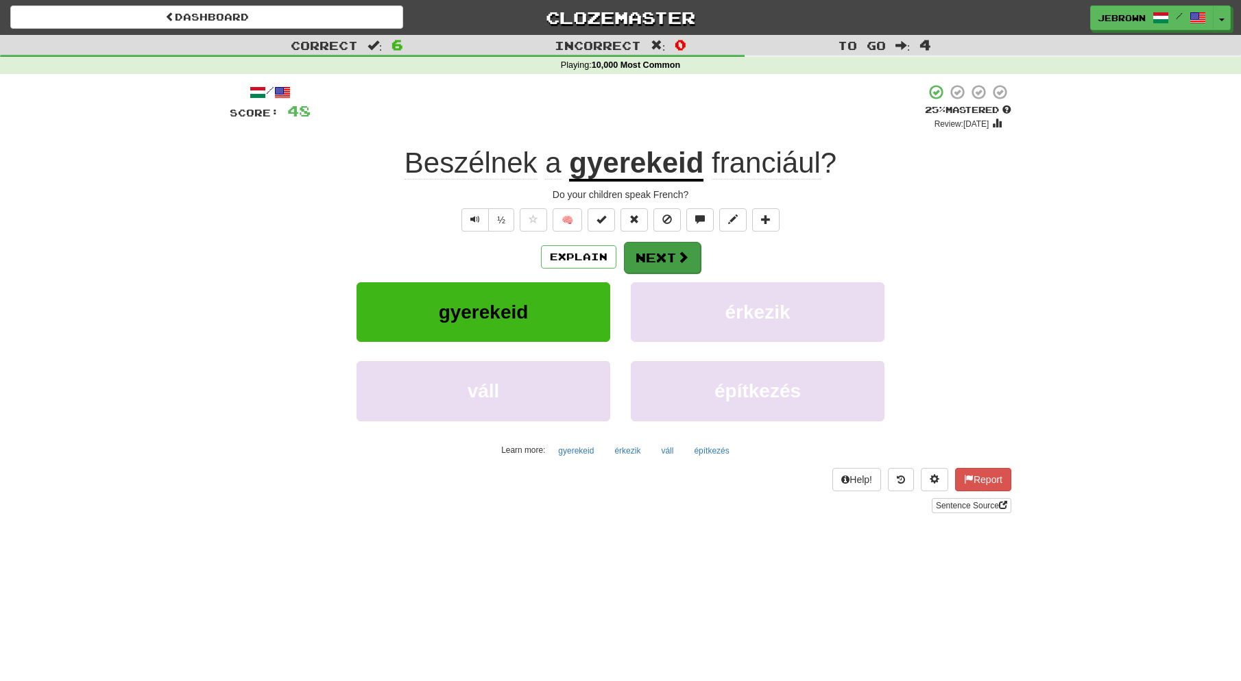
click at [676, 253] on span at bounding box center [682, 257] width 12 height 12
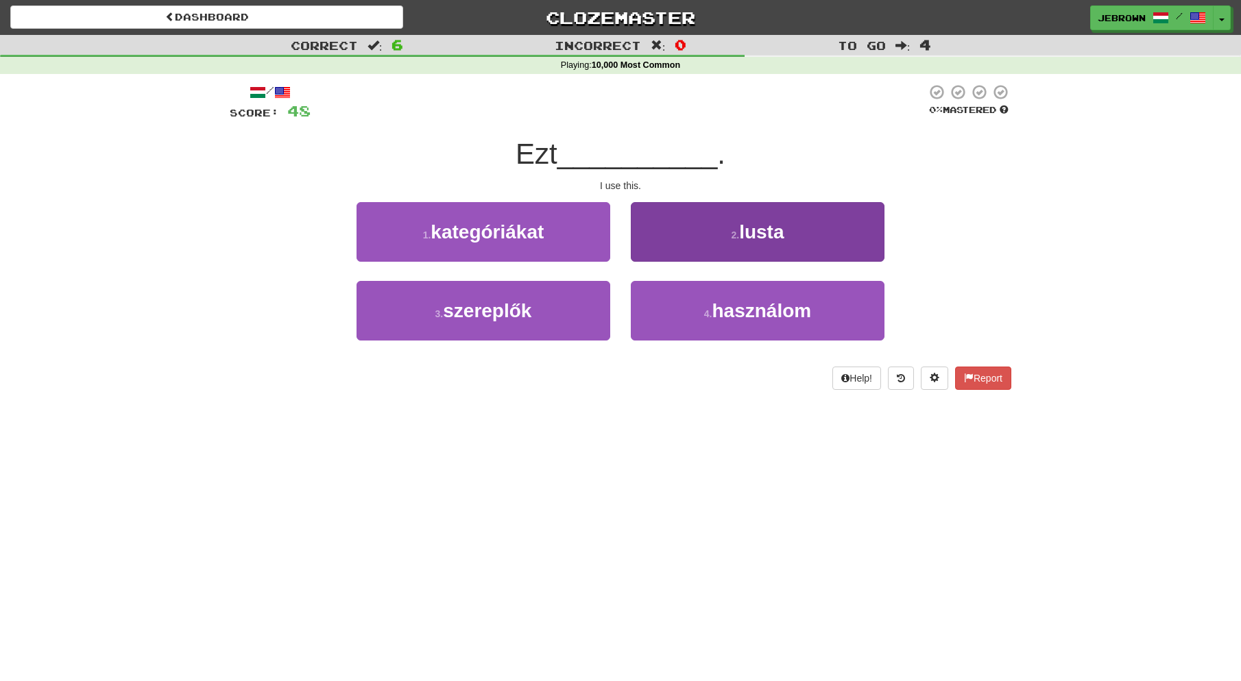
click at [779, 314] on span "használom" at bounding box center [760, 310] width 99 height 21
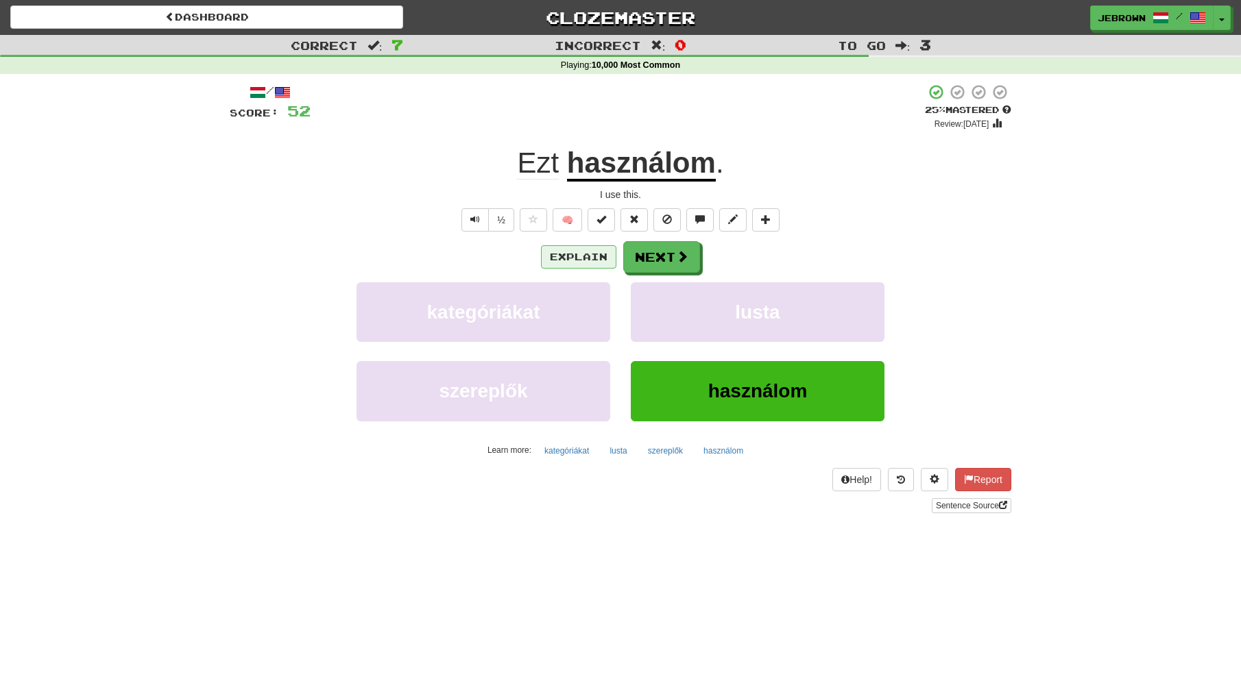
click at [574, 257] on button "Explain" at bounding box center [578, 256] width 75 height 23
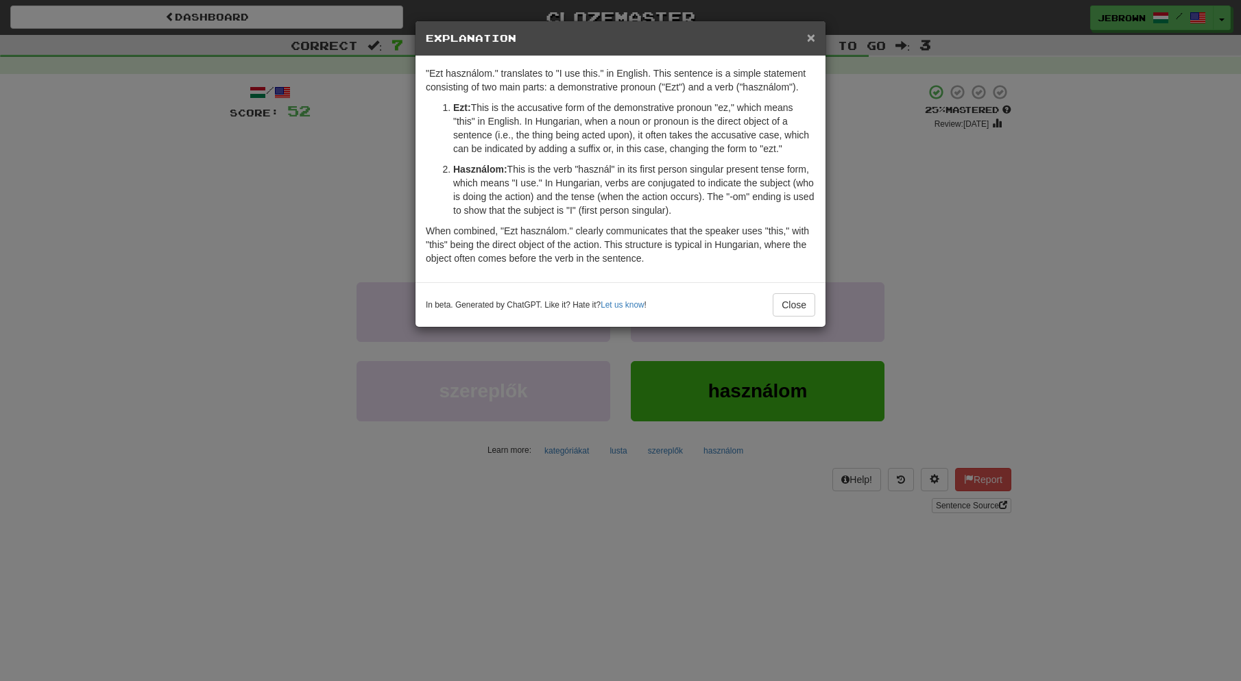
click at [811, 38] on span "×" at bounding box center [811, 37] width 8 height 16
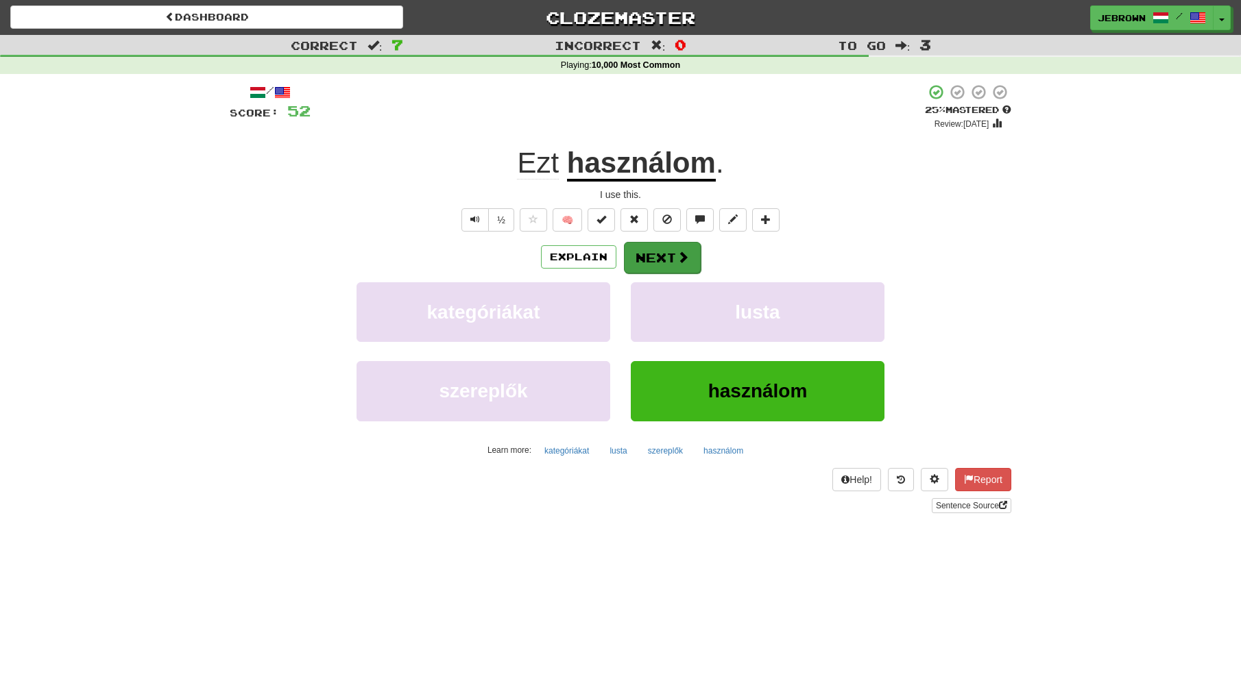
click at [667, 256] on button "Next" at bounding box center [662, 258] width 77 height 32
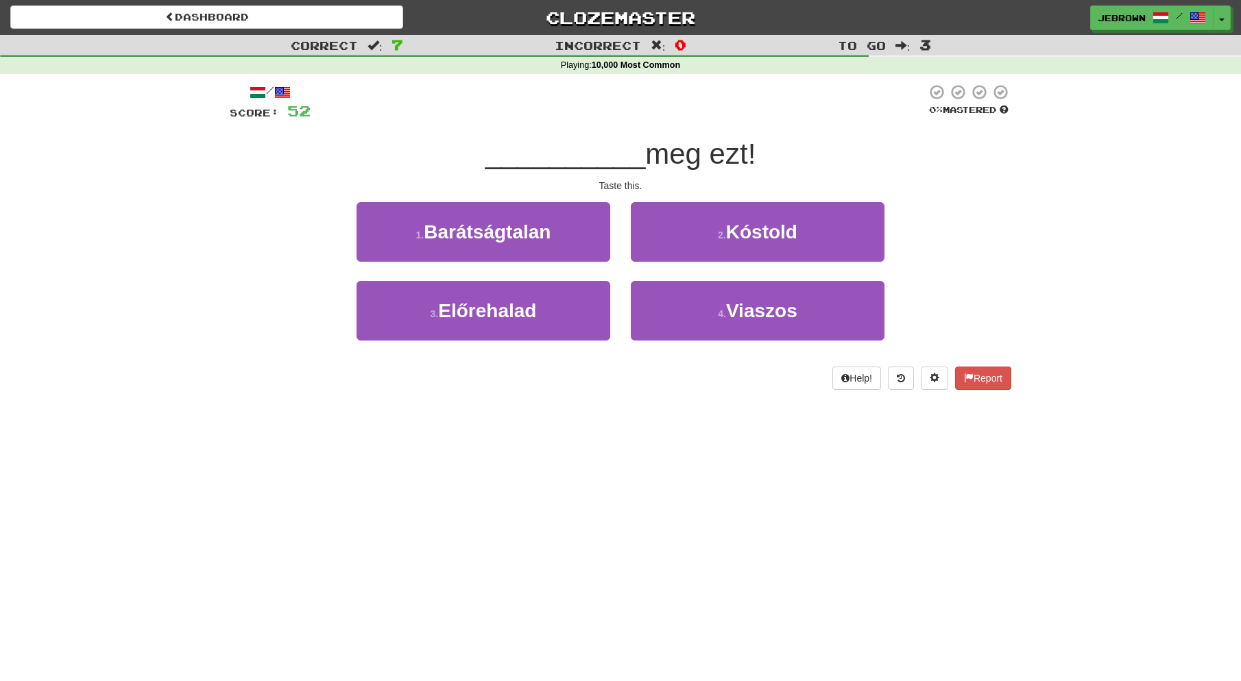
click at [688, 232] on button "2 . Kóstold" at bounding box center [758, 232] width 254 height 60
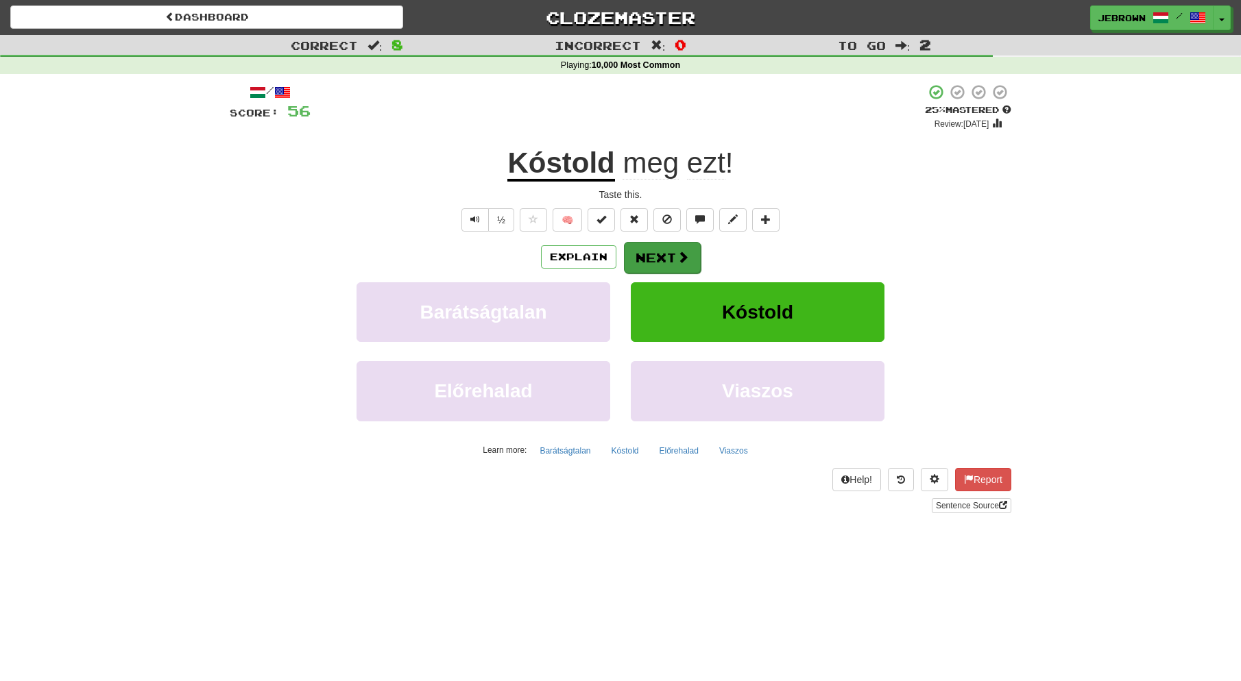
click at [672, 258] on button "Next" at bounding box center [662, 258] width 77 height 32
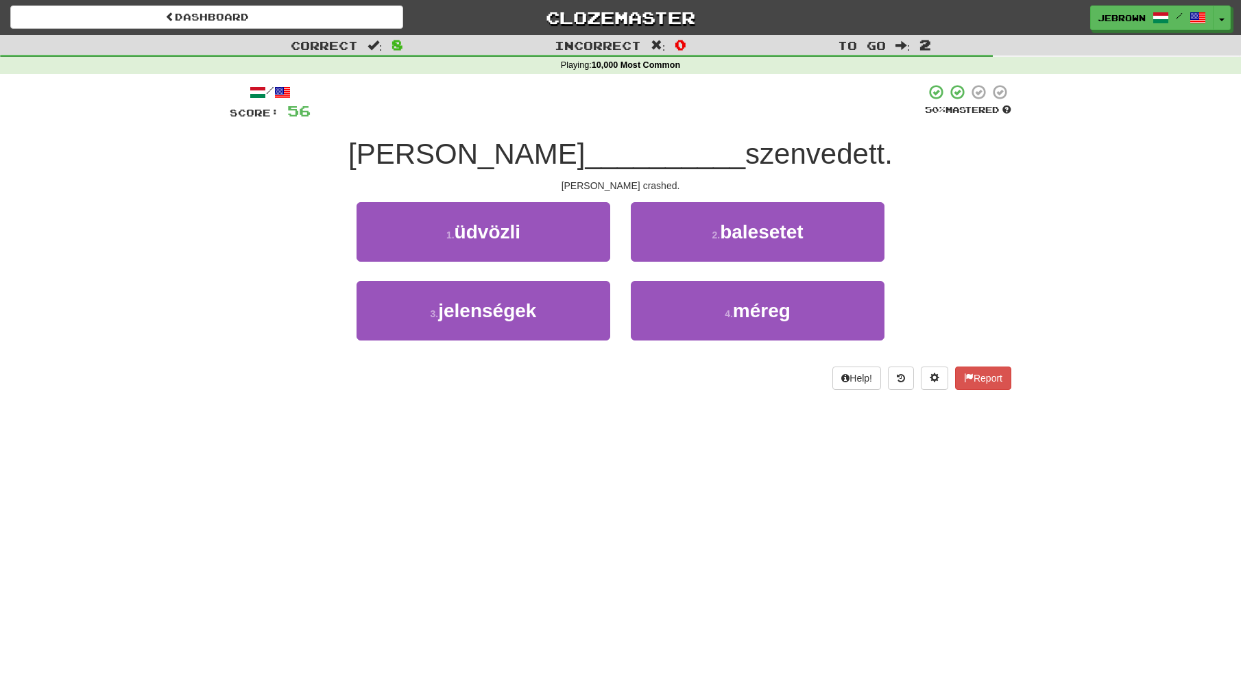
click at [750, 234] on span "balesetet" at bounding box center [761, 231] width 83 height 21
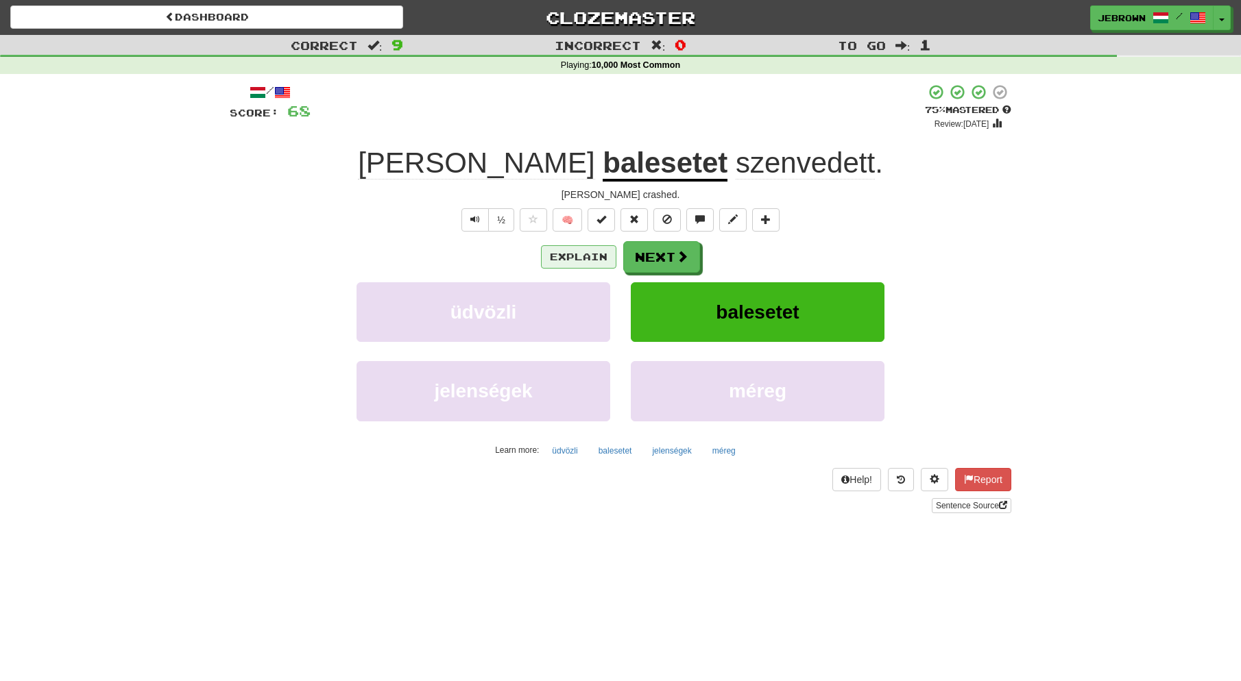
click at [576, 256] on button "Explain" at bounding box center [578, 256] width 75 height 23
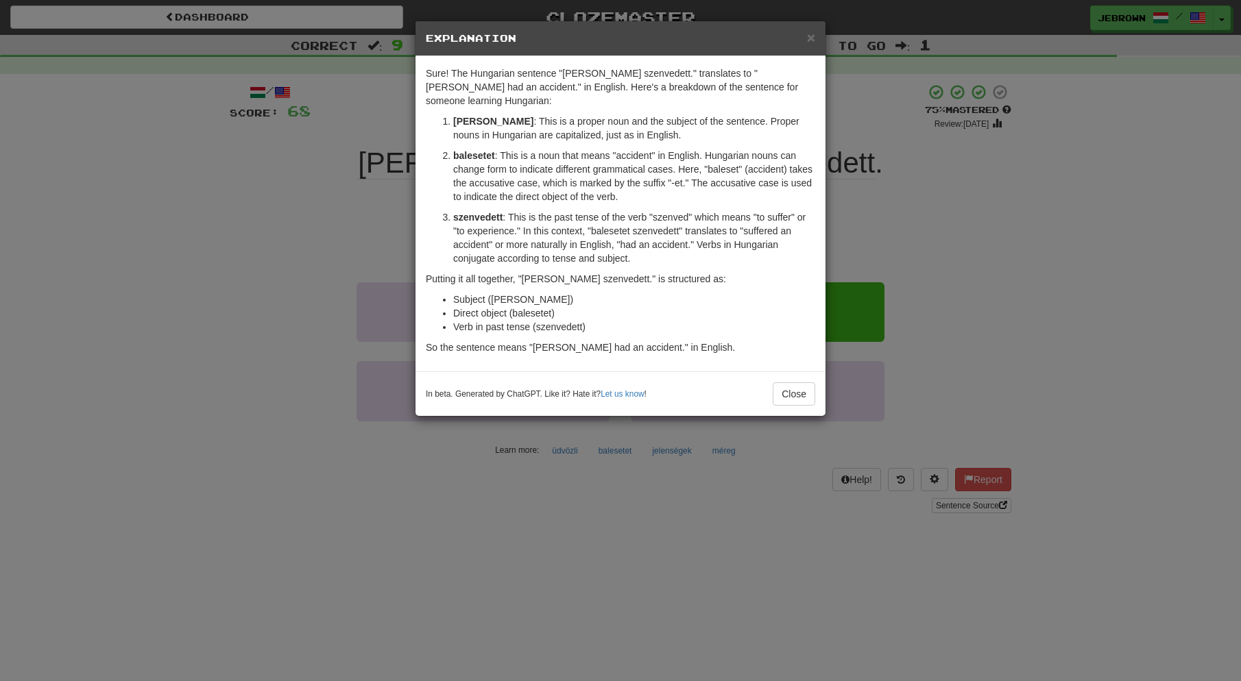
click at [810, 36] on span "×" at bounding box center [811, 37] width 8 height 16
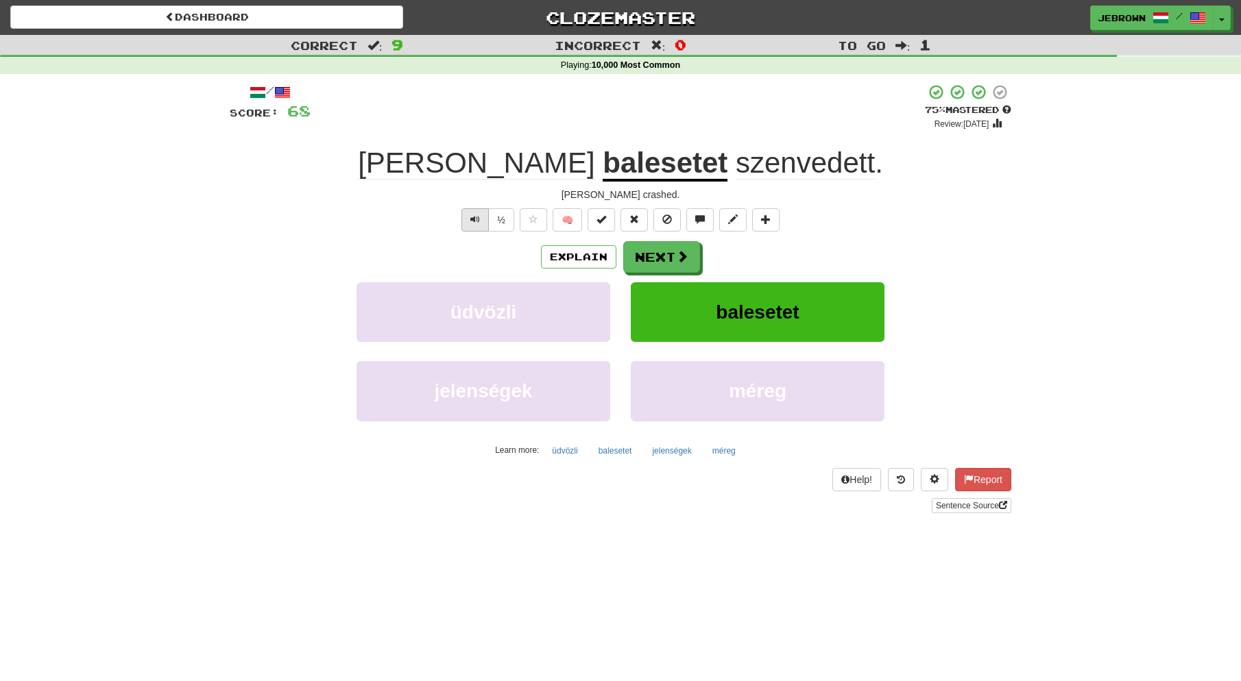
click at [472, 215] on span "Text-to-speech controls" at bounding box center [475, 220] width 10 height 10
click at [478, 223] on button "Text-to-speech controls" at bounding box center [474, 219] width 27 height 23
click at [652, 252] on button "Next" at bounding box center [662, 258] width 77 height 32
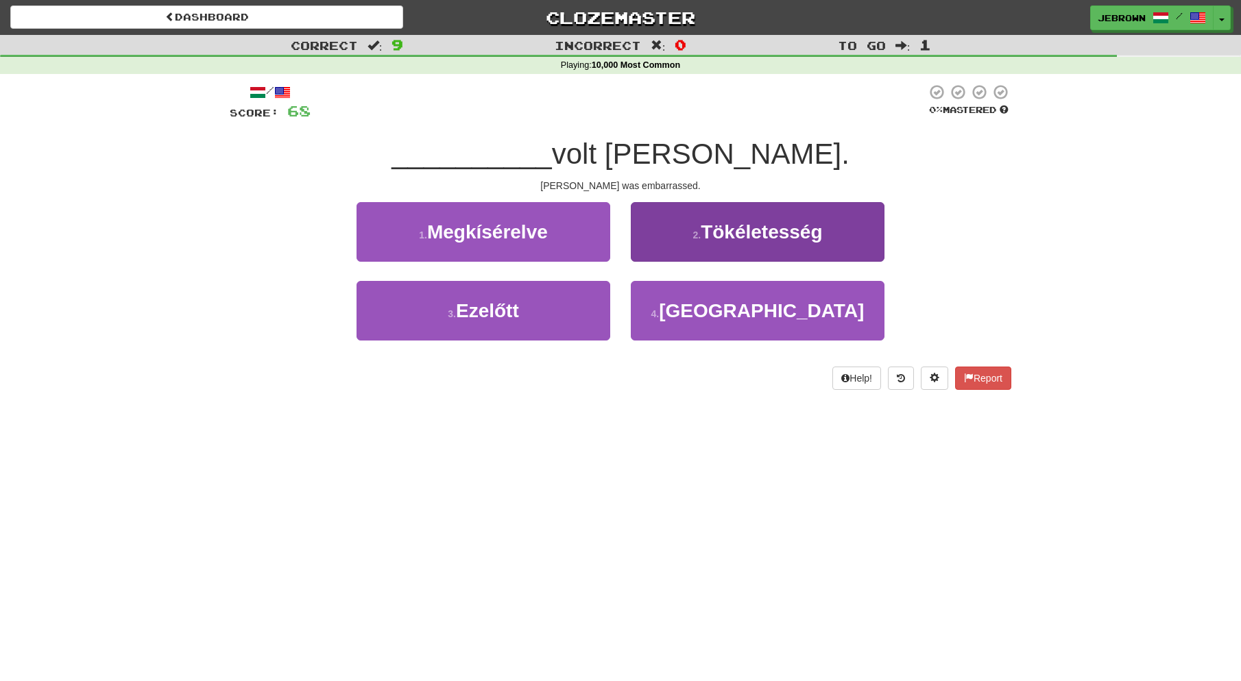
click at [790, 308] on span "Zavarban" at bounding box center [761, 310] width 205 height 21
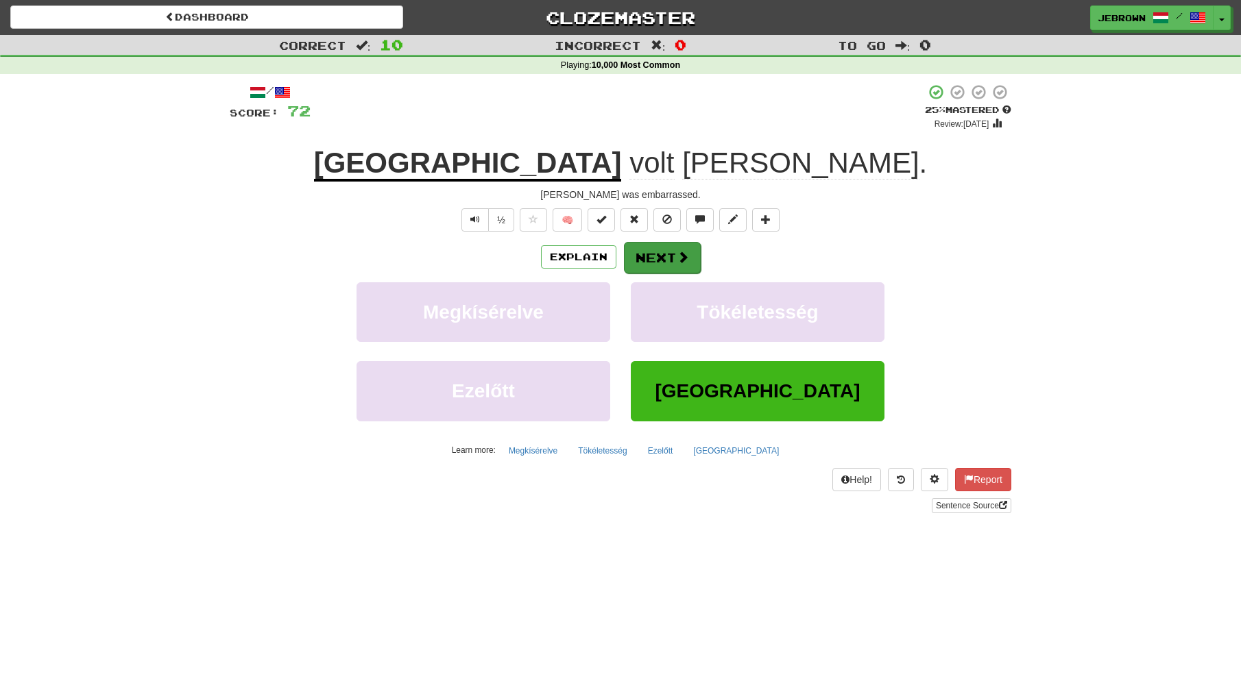
click at [654, 254] on button "Next" at bounding box center [662, 258] width 77 height 32
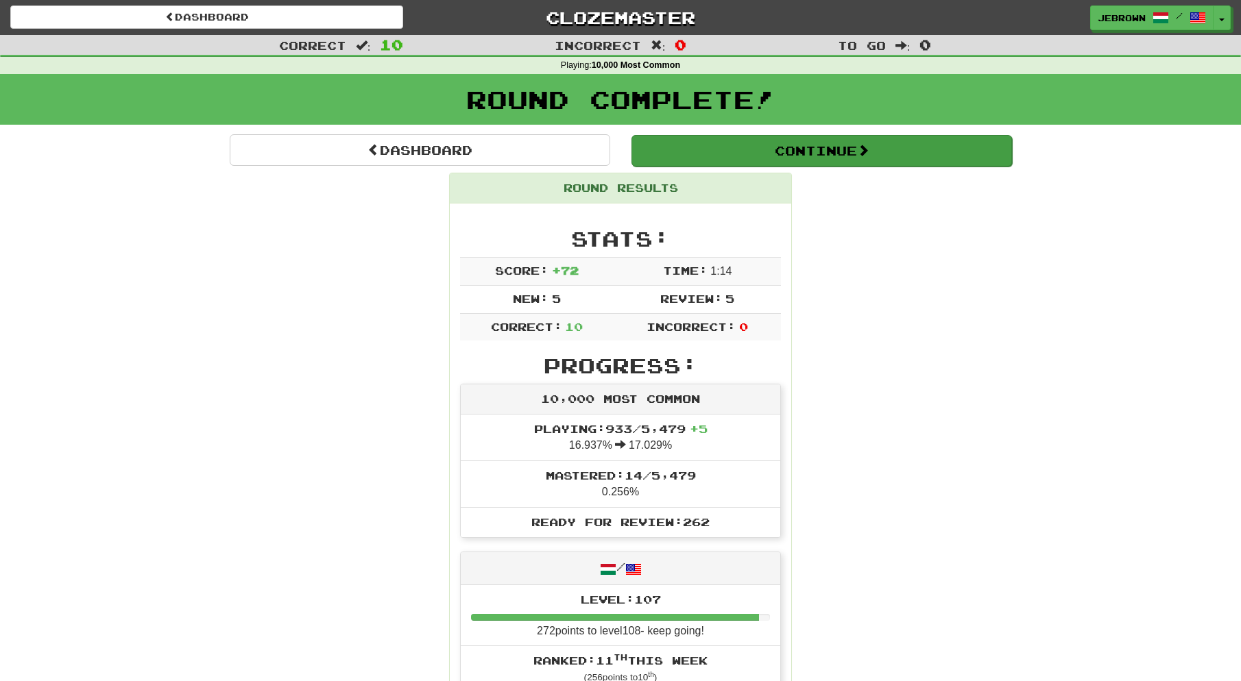
click at [674, 149] on button "Continue" at bounding box center [821, 151] width 380 height 32
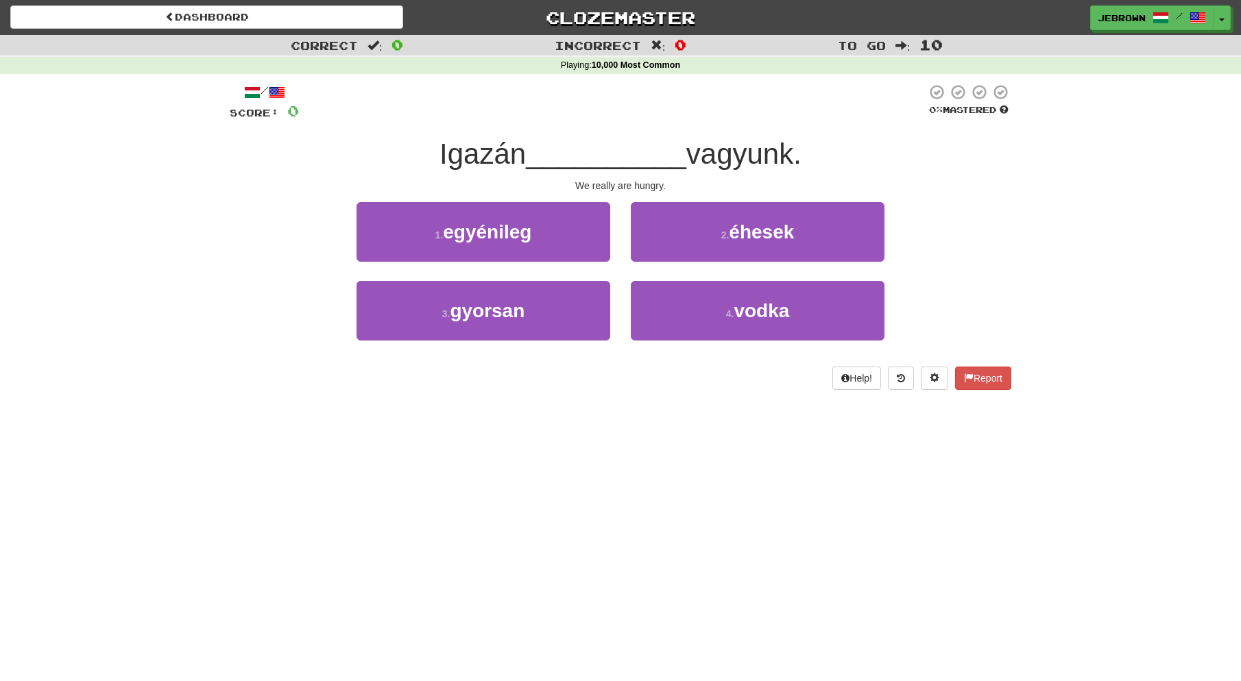
click at [738, 234] on span "éhesek" at bounding box center [761, 231] width 65 height 21
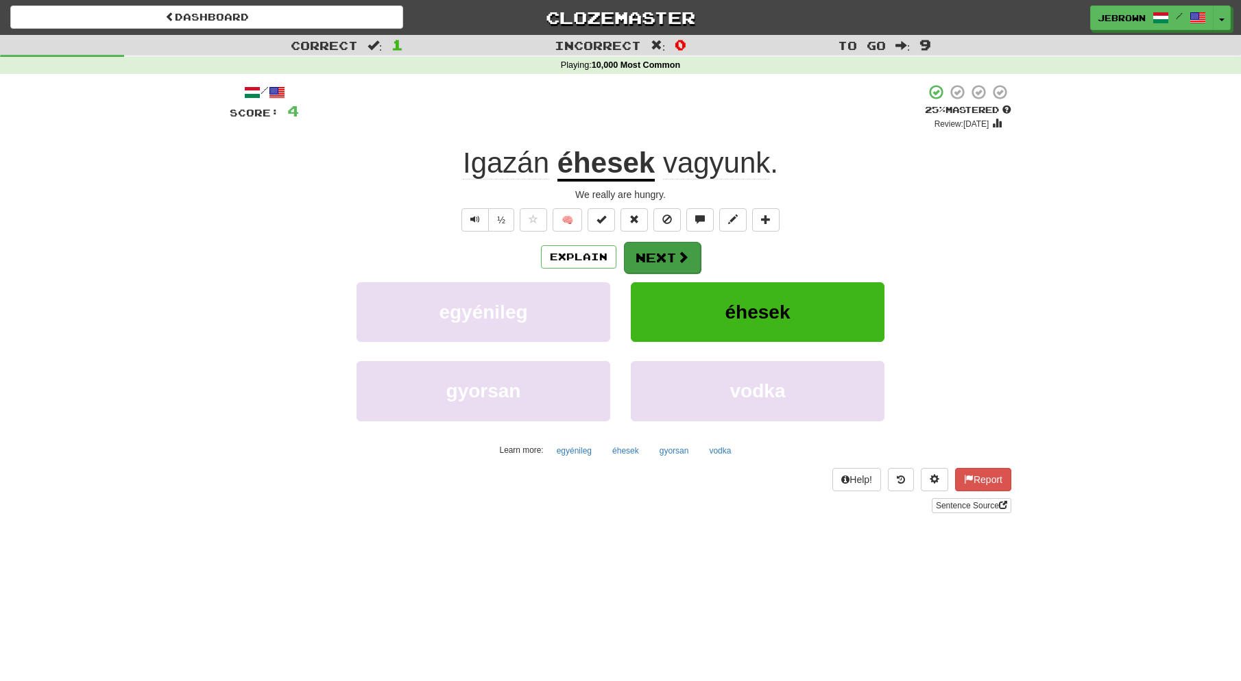
click at [664, 258] on button "Next" at bounding box center [662, 258] width 77 height 32
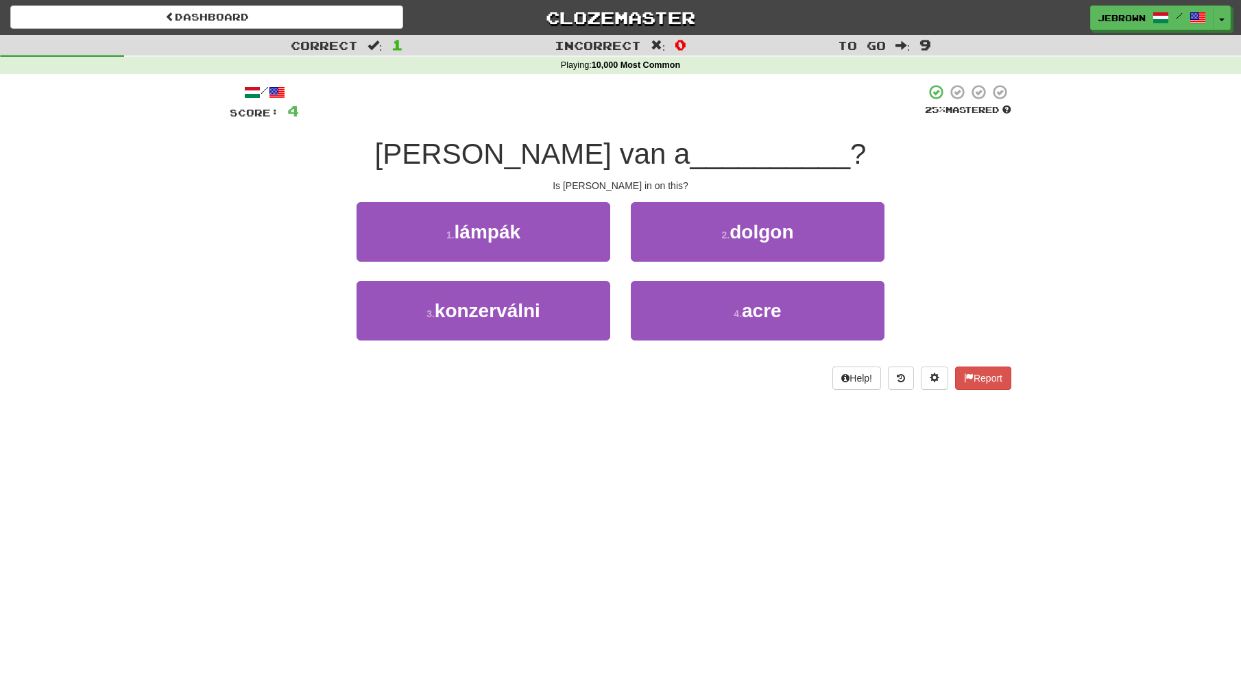
click at [762, 230] on span "dolgon" at bounding box center [761, 231] width 64 height 21
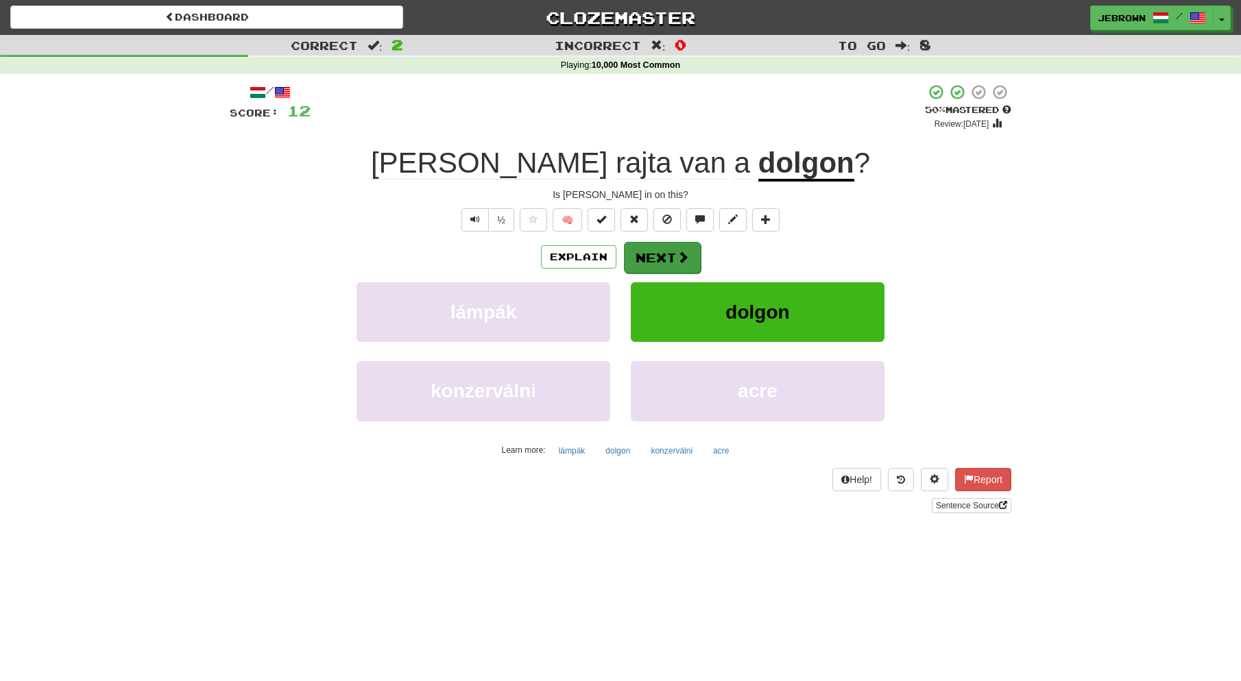
click at [657, 249] on button "Next" at bounding box center [662, 258] width 77 height 32
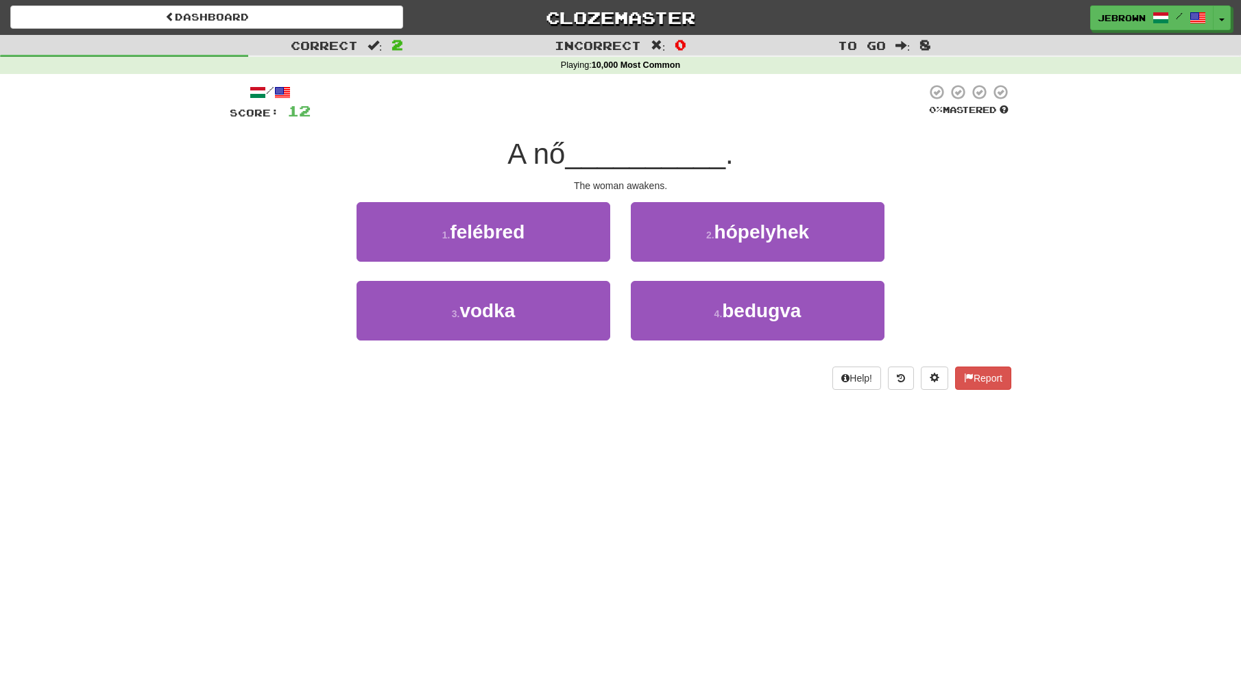
click at [739, 234] on span "hópelyhek" at bounding box center [761, 231] width 95 height 21
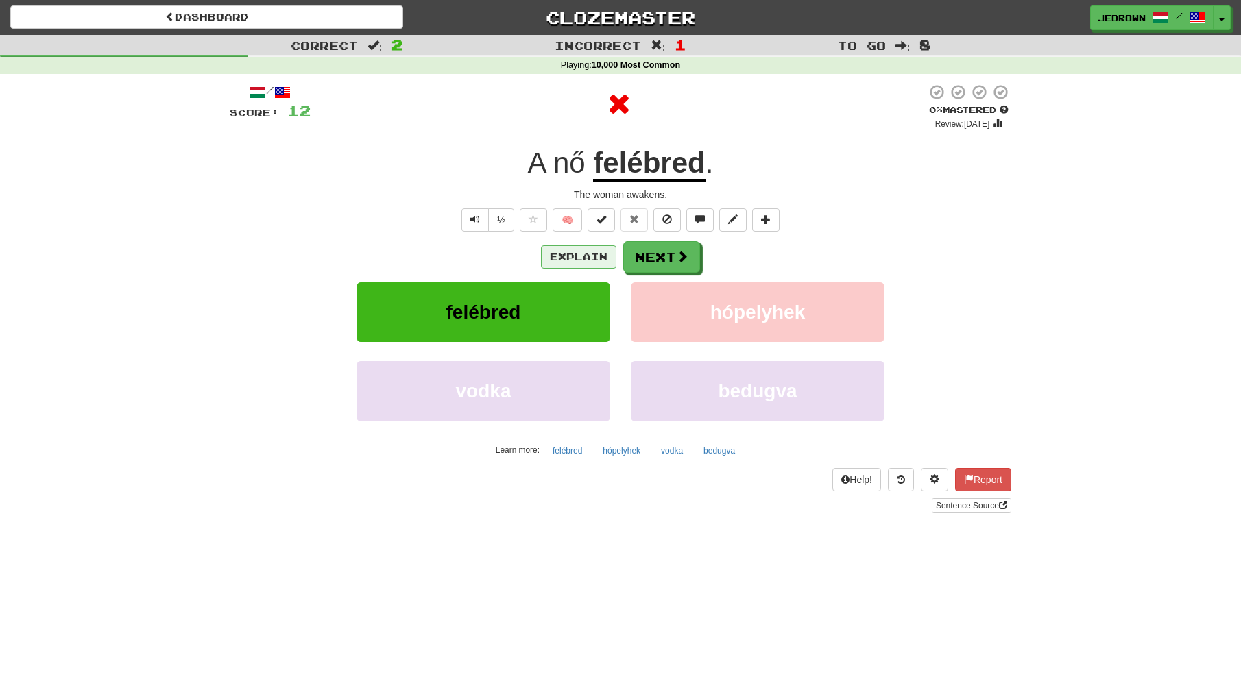
click at [583, 256] on button "Explain" at bounding box center [578, 256] width 75 height 23
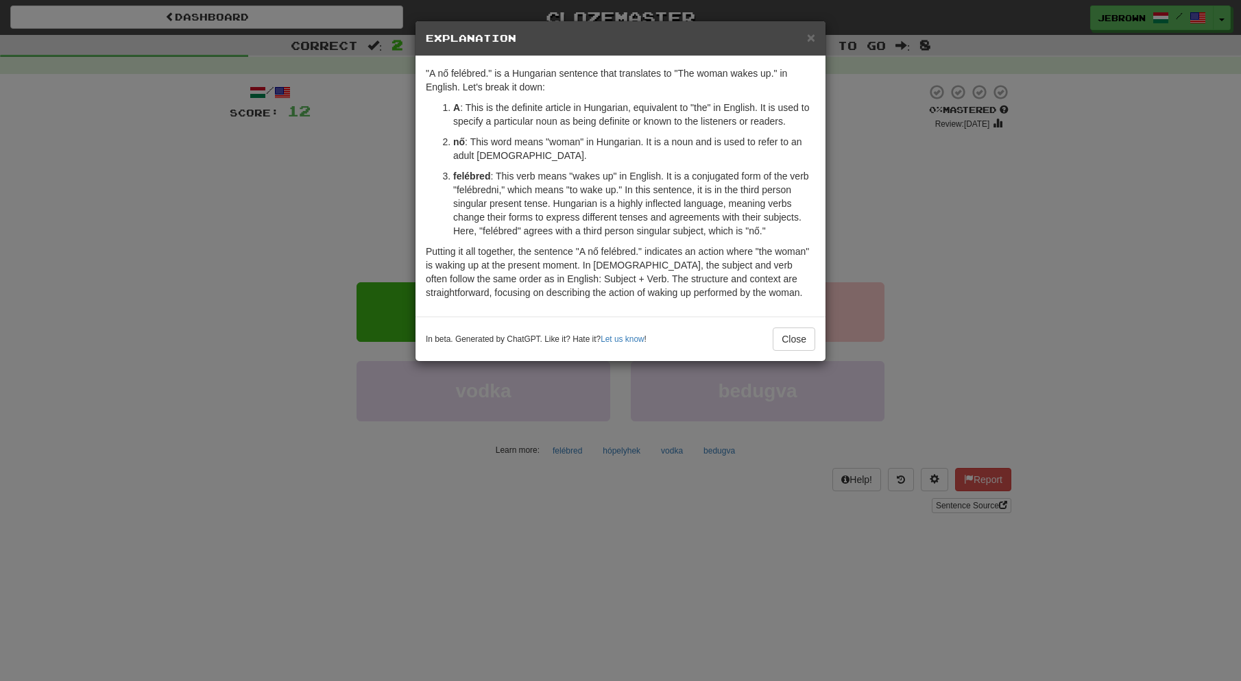
click at [811, 40] on span "×" at bounding box center [811, 37] width 8 height 16
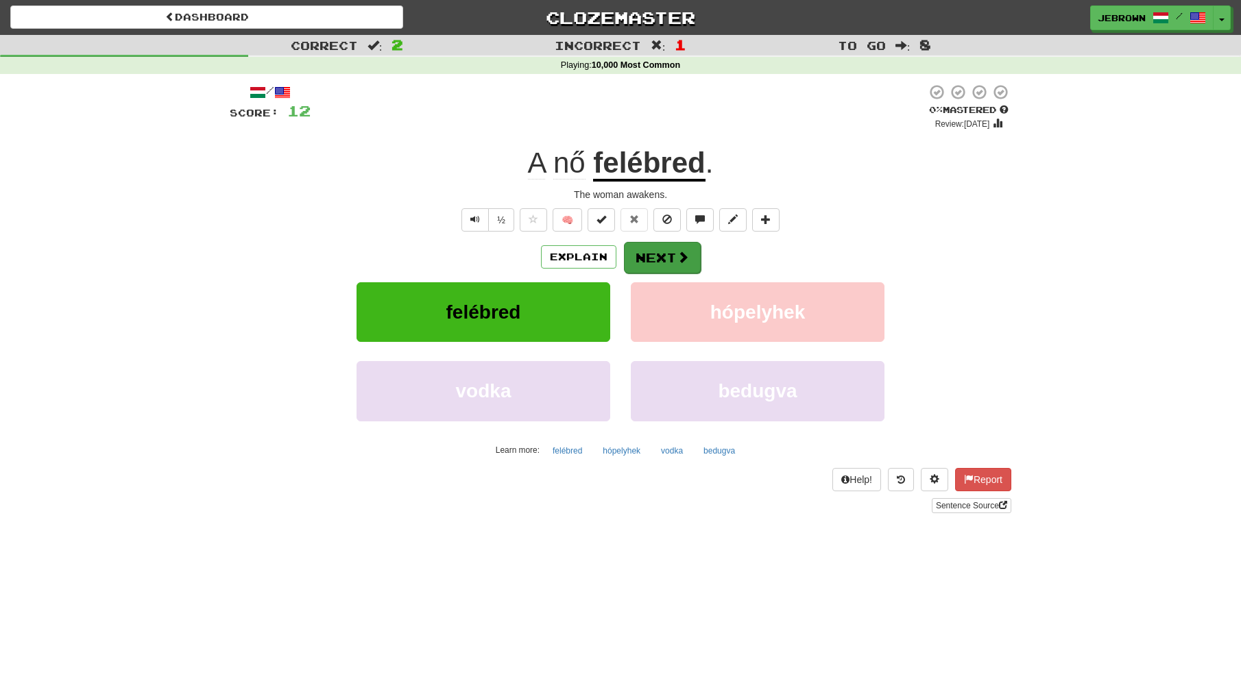
click at [664, 252] on button "Next" at bounding box center [662, 258] width 77 height 32
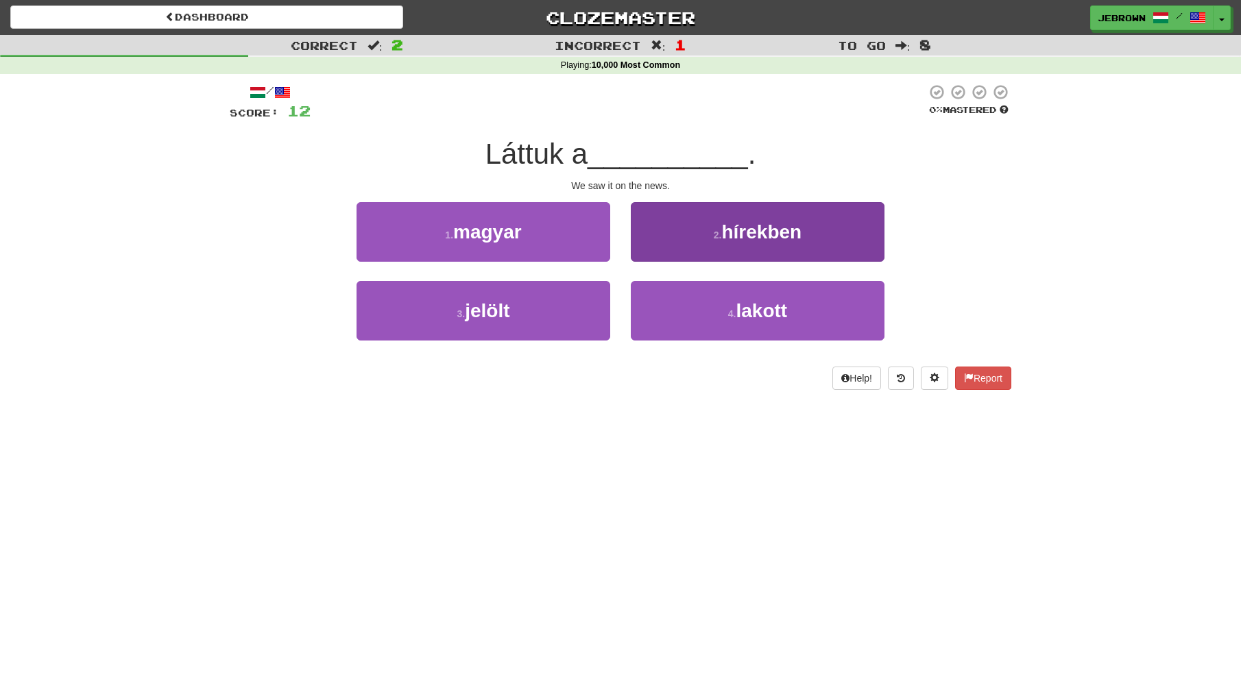
click at [713, 237] on small "2 ." at bounding box center [717, 235] width 8 height 11
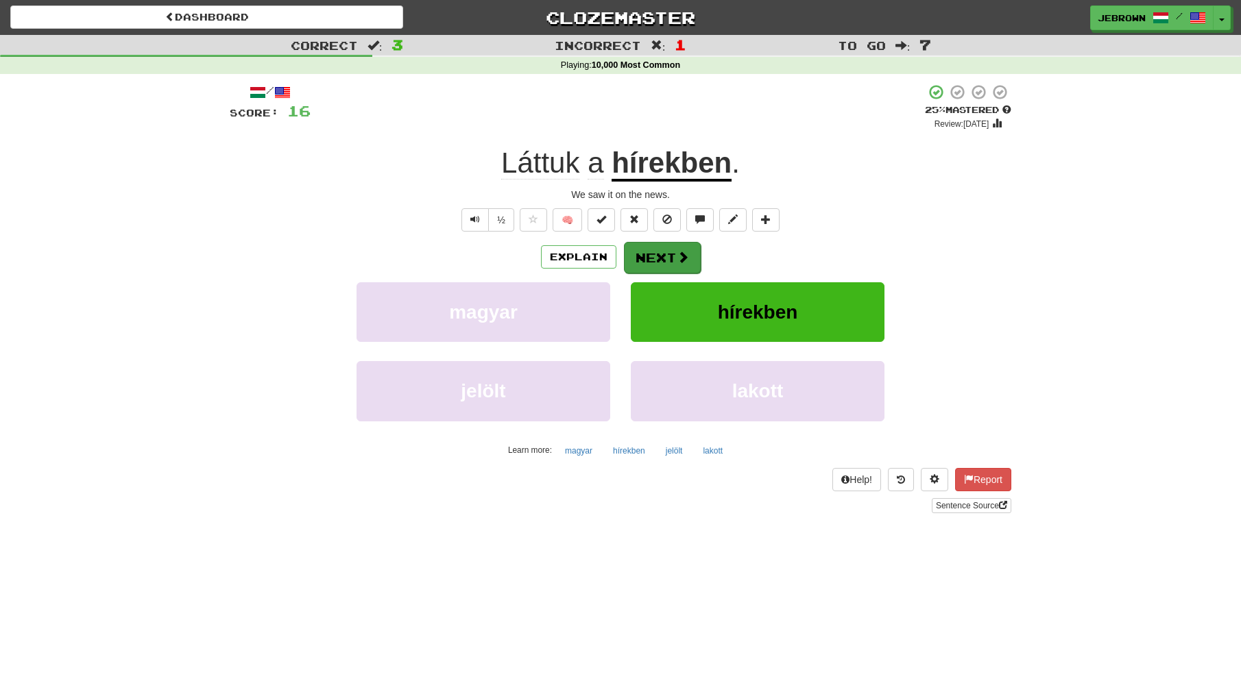
click at [664, 254] on button "Next" at bounding box center [662, 258] width 77 height 32
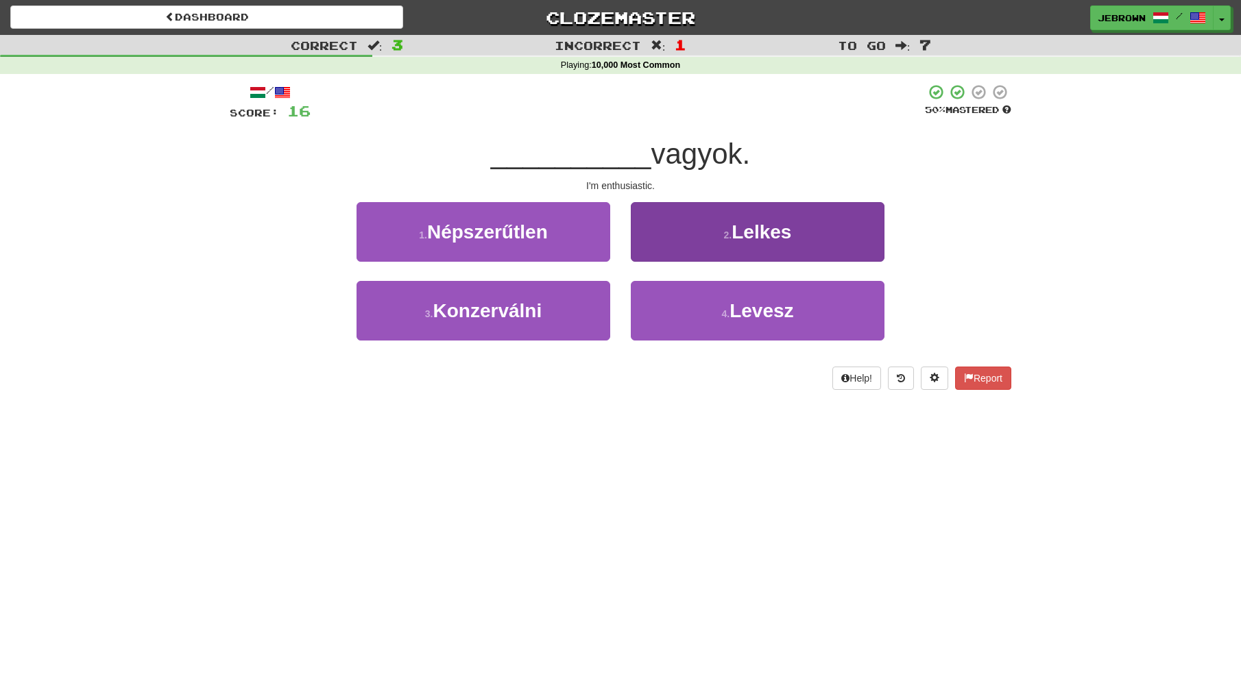
click at [689, 235] on button "2 . Lelkes" at bounding box center [758, 232] width 254 height 60
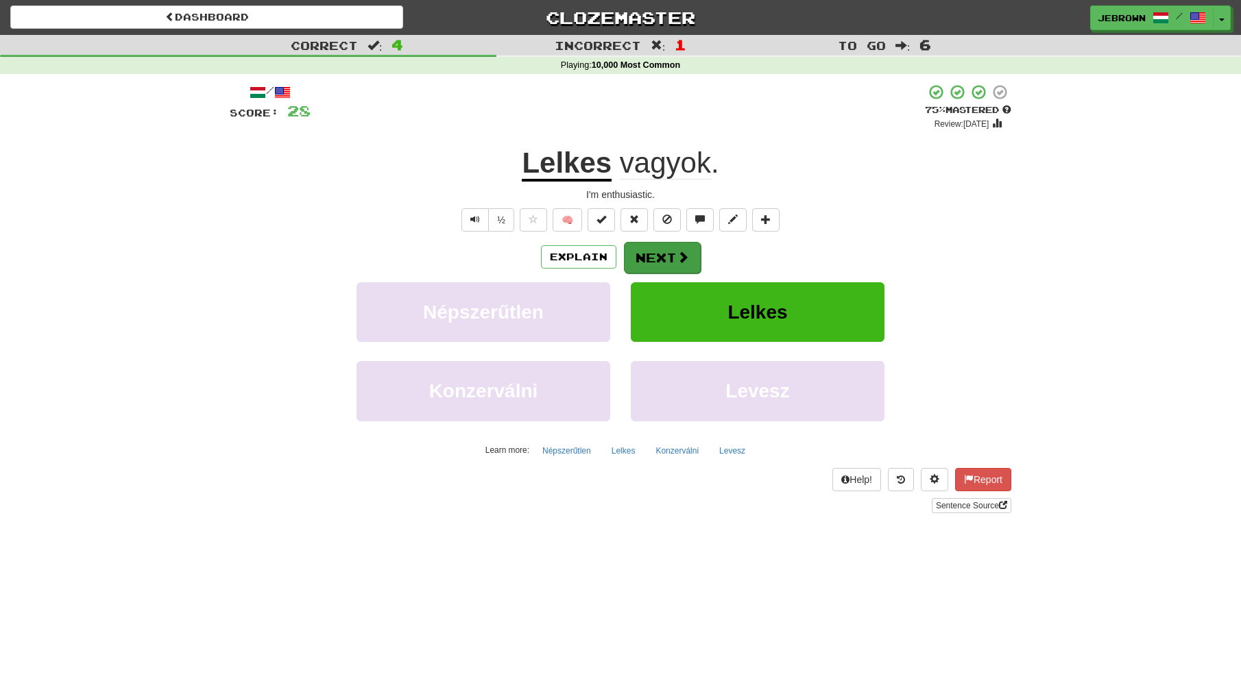
click at [659, 253] on button "Next" at bounding box center [662, 258] width 77 height 32
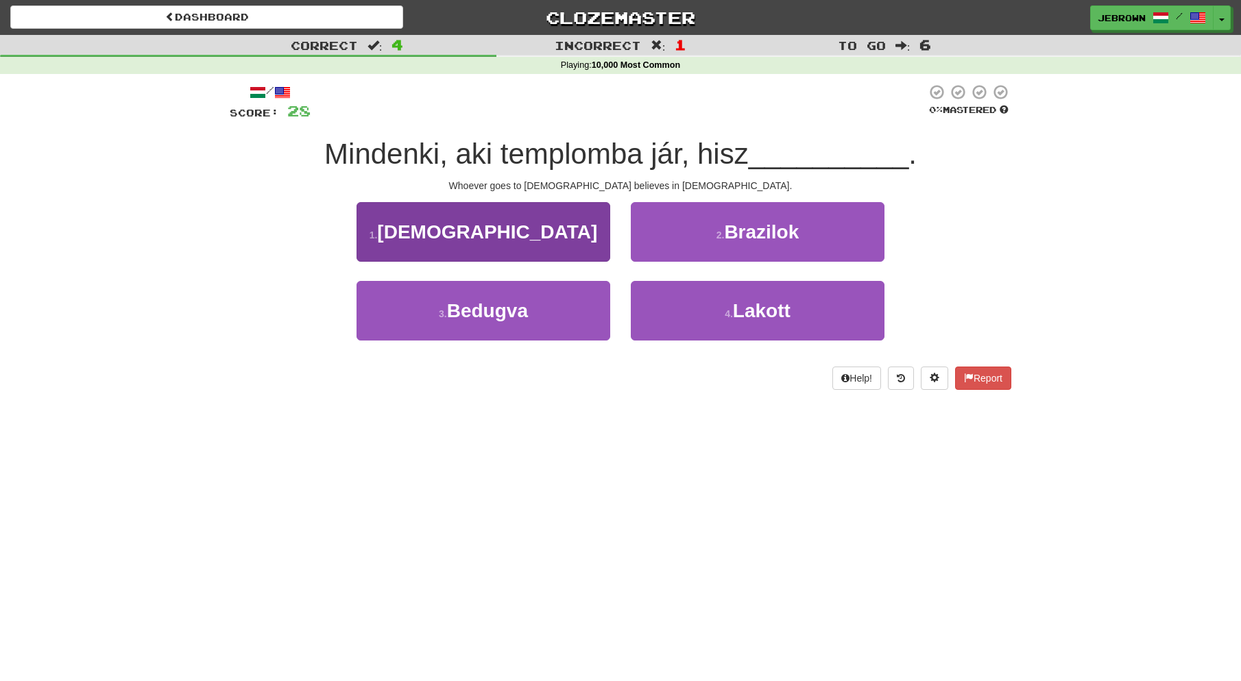
click at [536, 234] on button "1 . Istenben" at bounding box center [483, 232] width 254 height 60
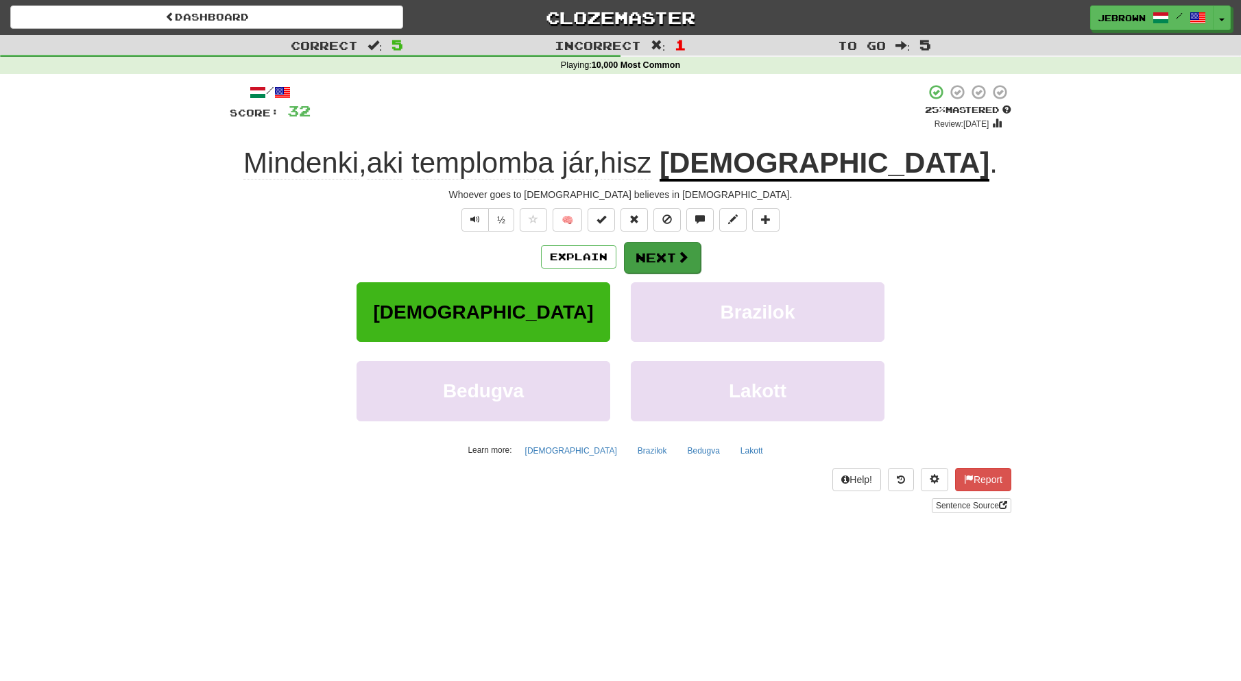
click at [667, 252] on button "Next" at bounding box center [662, 258] width 77 height 32
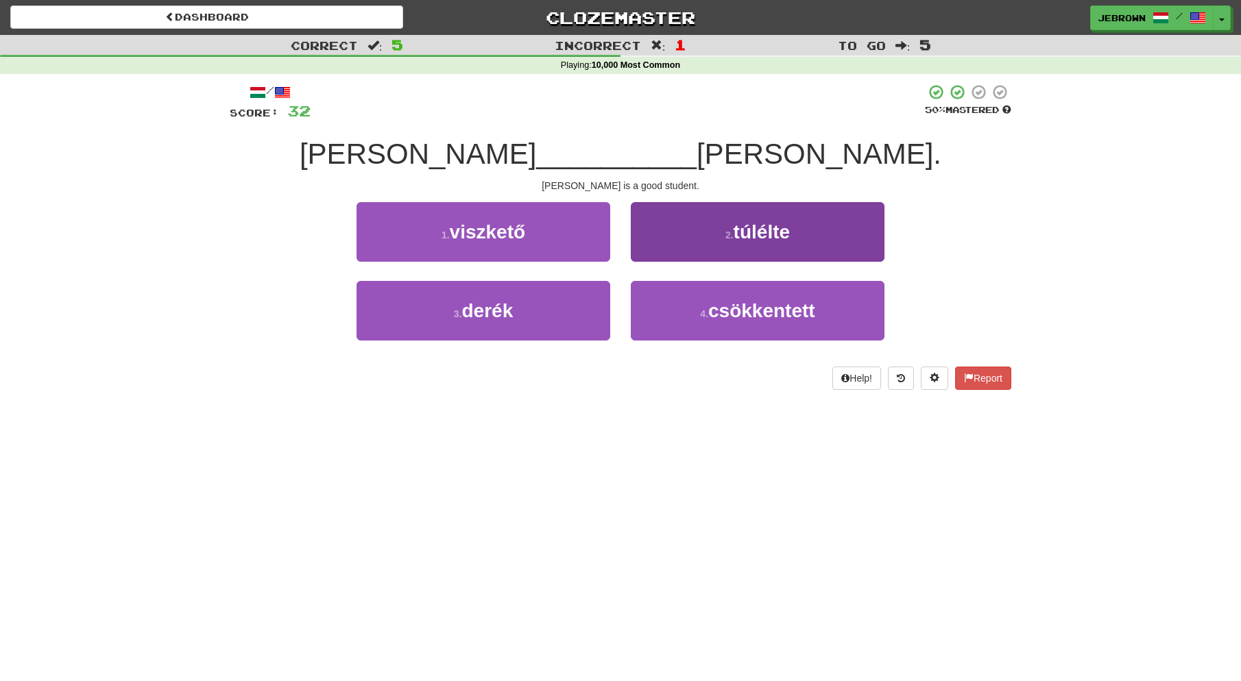
click at [724, 224] on button "2 . túlélte" at bounding box center [758, 232] width 254 height 60
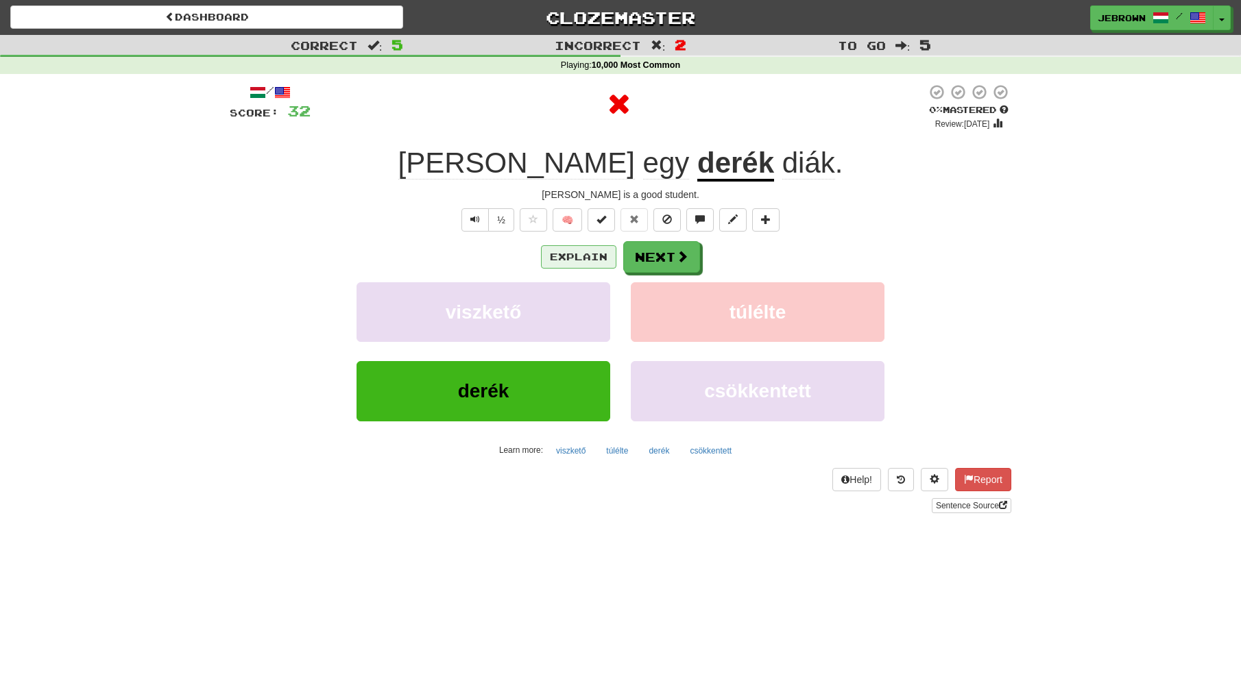
click at [574, 257] on button "Explain" at bounding box center [578, 256] width 75 height 23
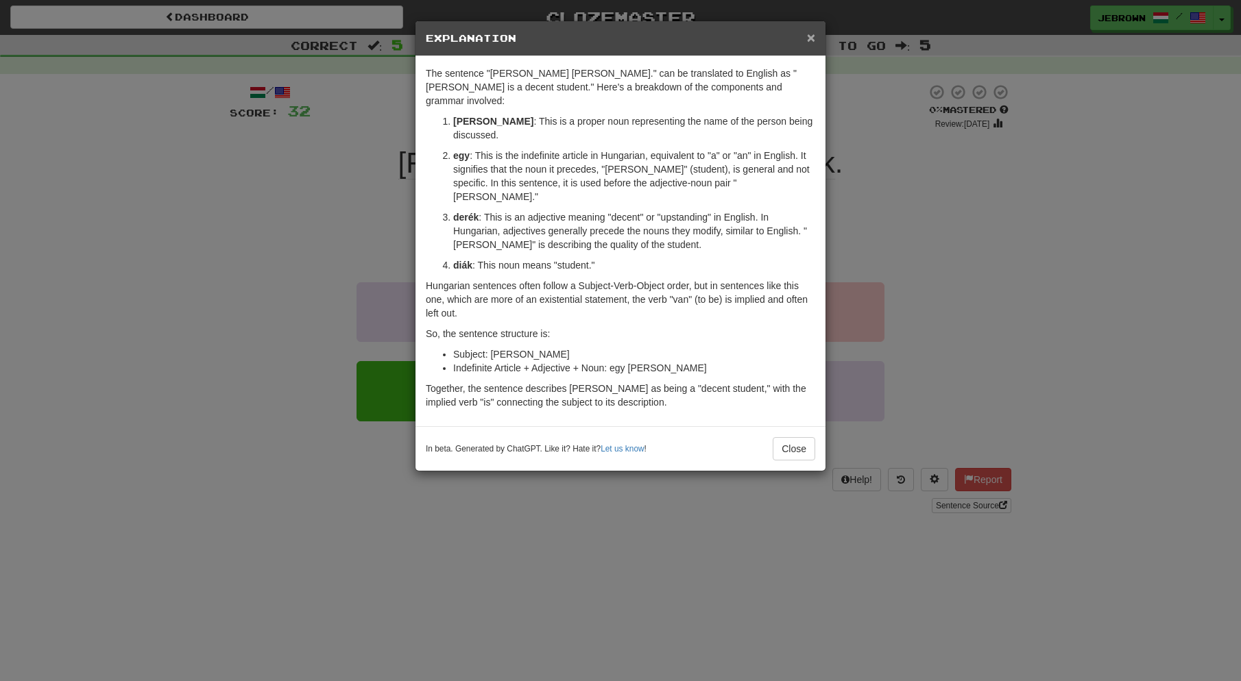
click at [811, 34] on span "×" at bounding box center [811, 37] width 8 height 16
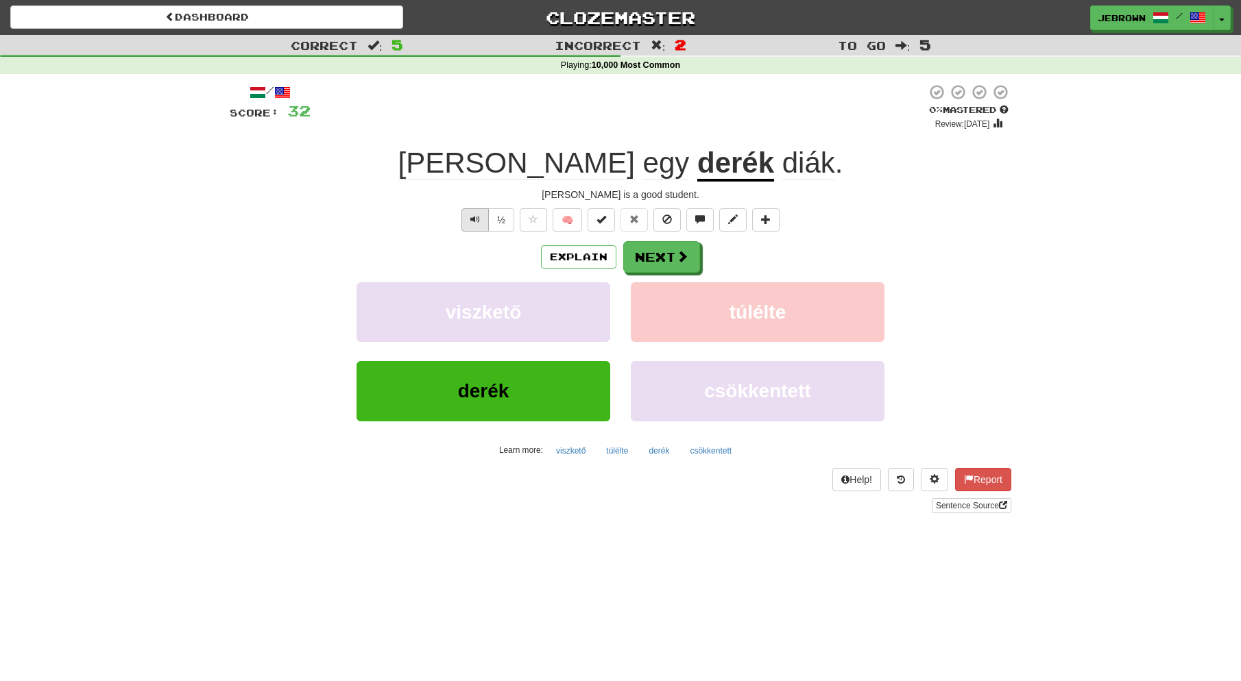
click at [471, 215] on span "Text-to-speech controls" at bounding box center [475, 220] width 10 height 10
click at [672, 256] on button "Next" at bounding box center [662, 258] width 77 height 32
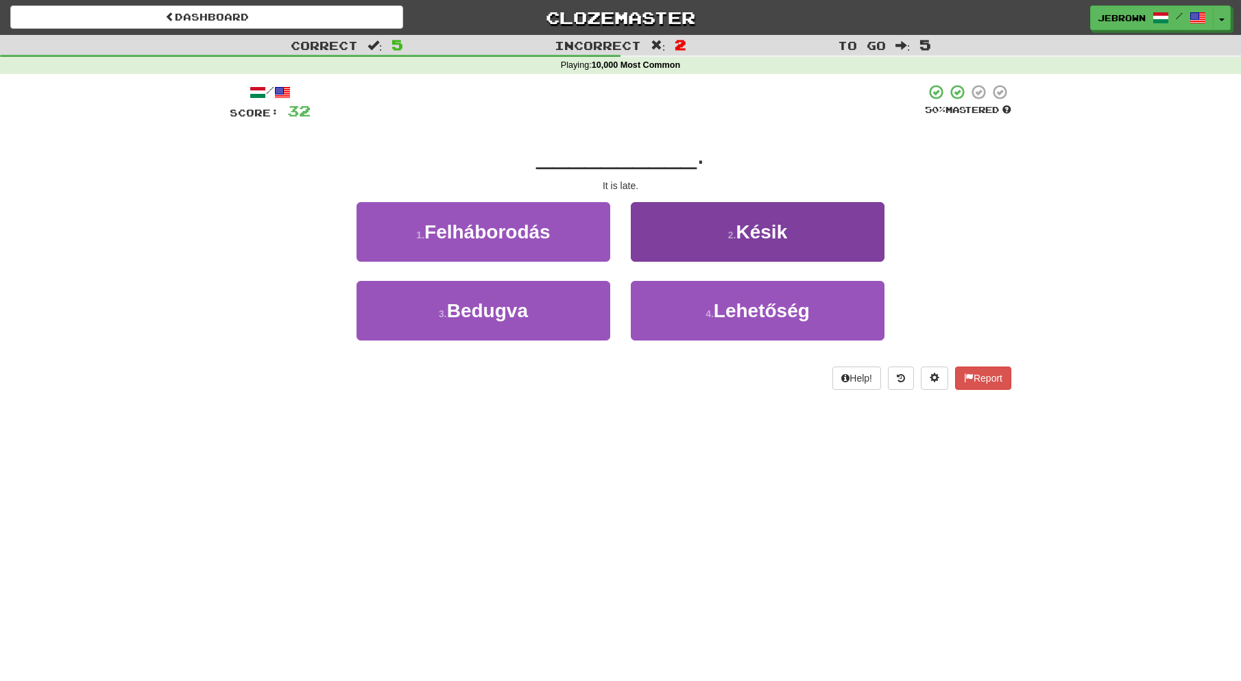
click at [732, 238] on small "2 ." at bounding box center [732, 235] width 8 height 11
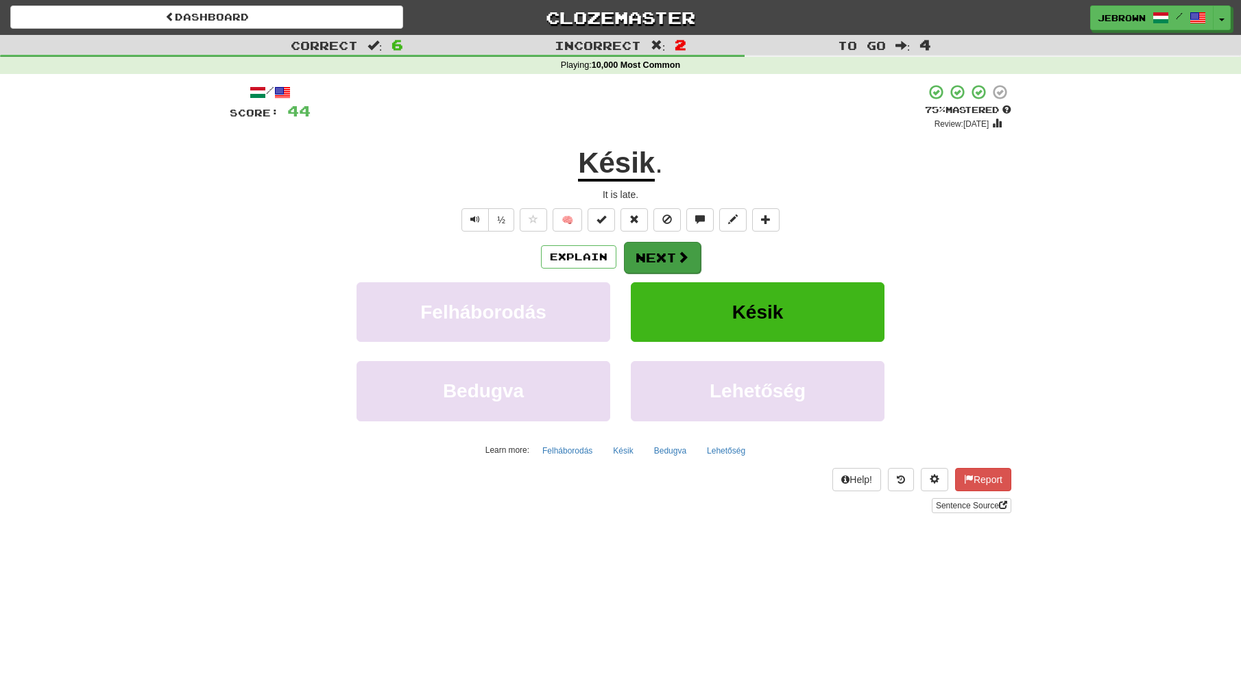
click at [656, 253] on button "Next" at bounding box center [662, 258] width 77 height 32
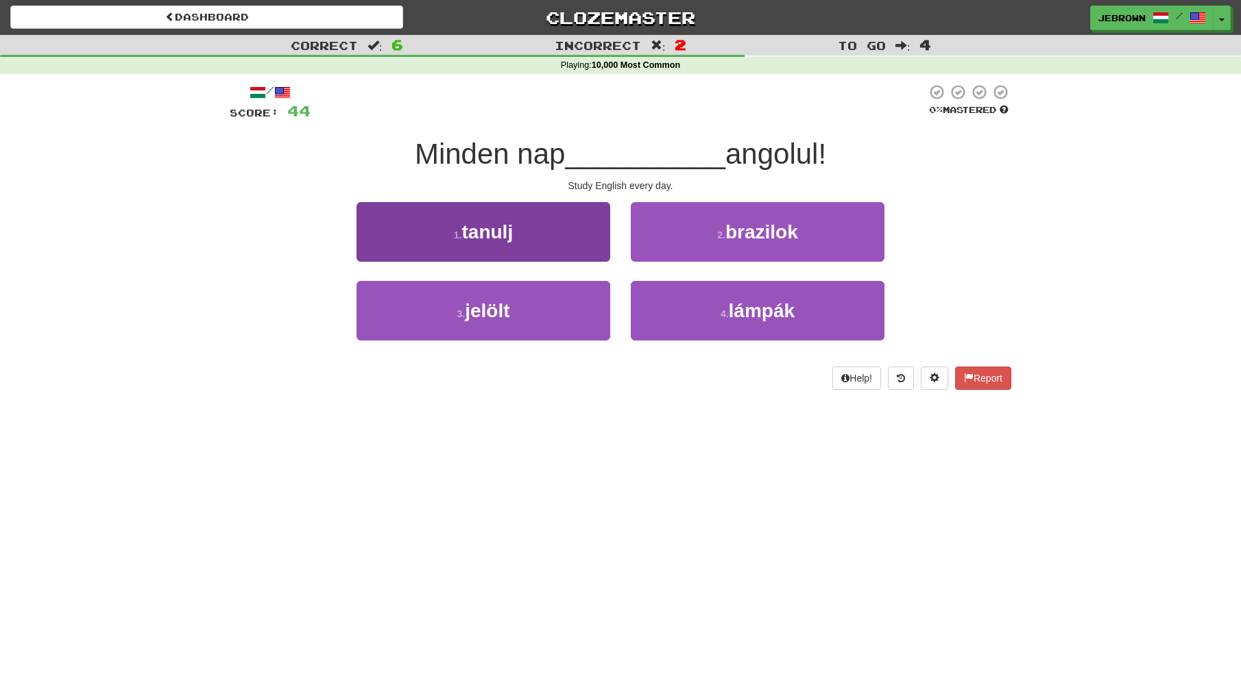
click at [536, 236] on button "1 . tanulj" at bounding box center [483, 232] width 254 height 60
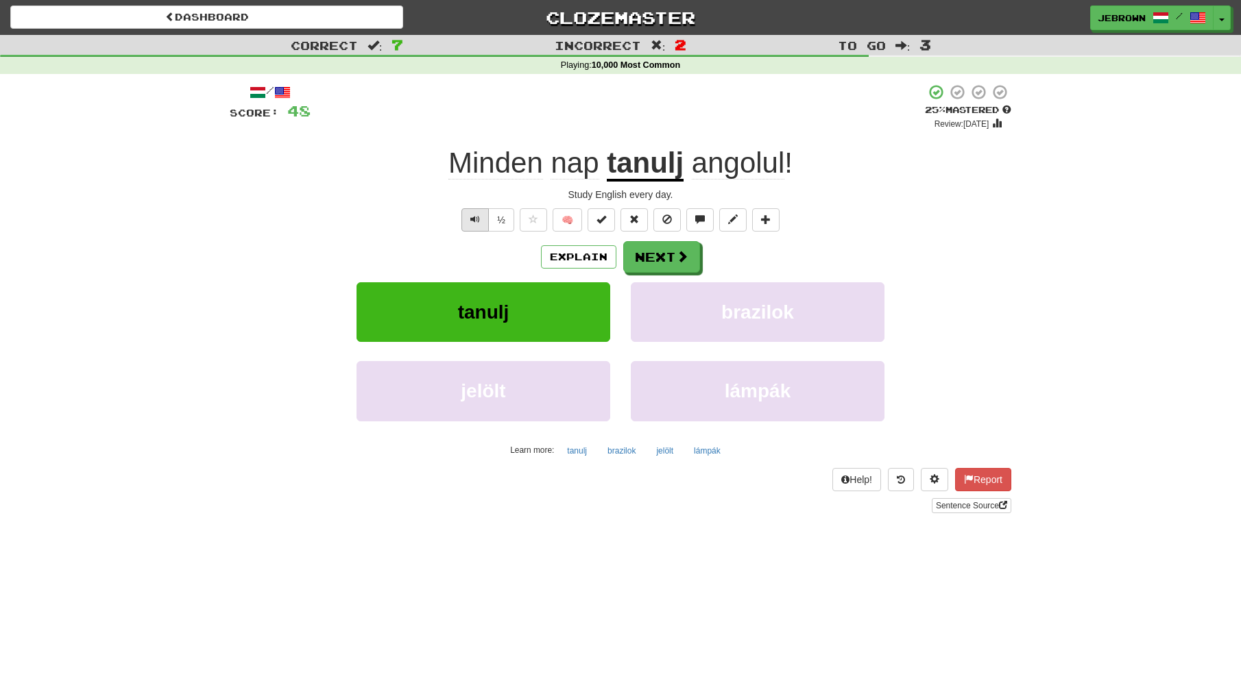
click at [474, 215] on span "Text-to-speech controls" at bounding box center [475, 220] width 10 height 10
click at [676, 254] on span at bounding box center [682, 257] width 12 height 12
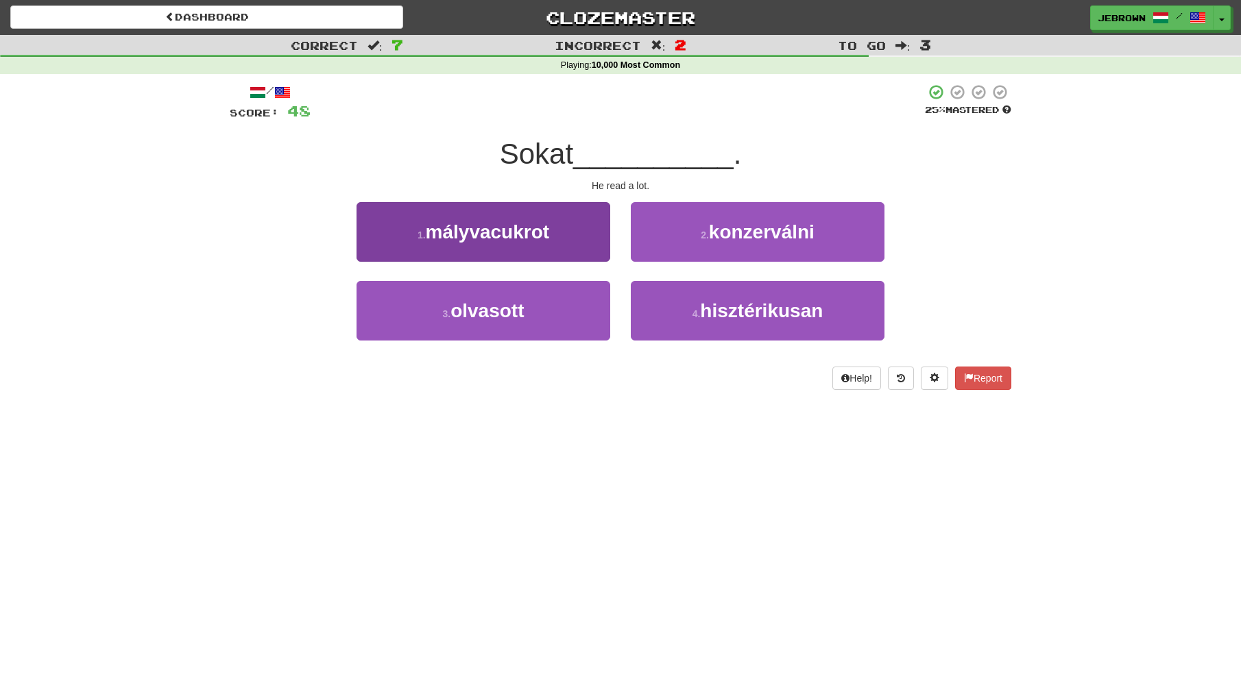
click at [540, 313] on button "3 . olvasott" at bounding box center [483, 311] width 254 height 60
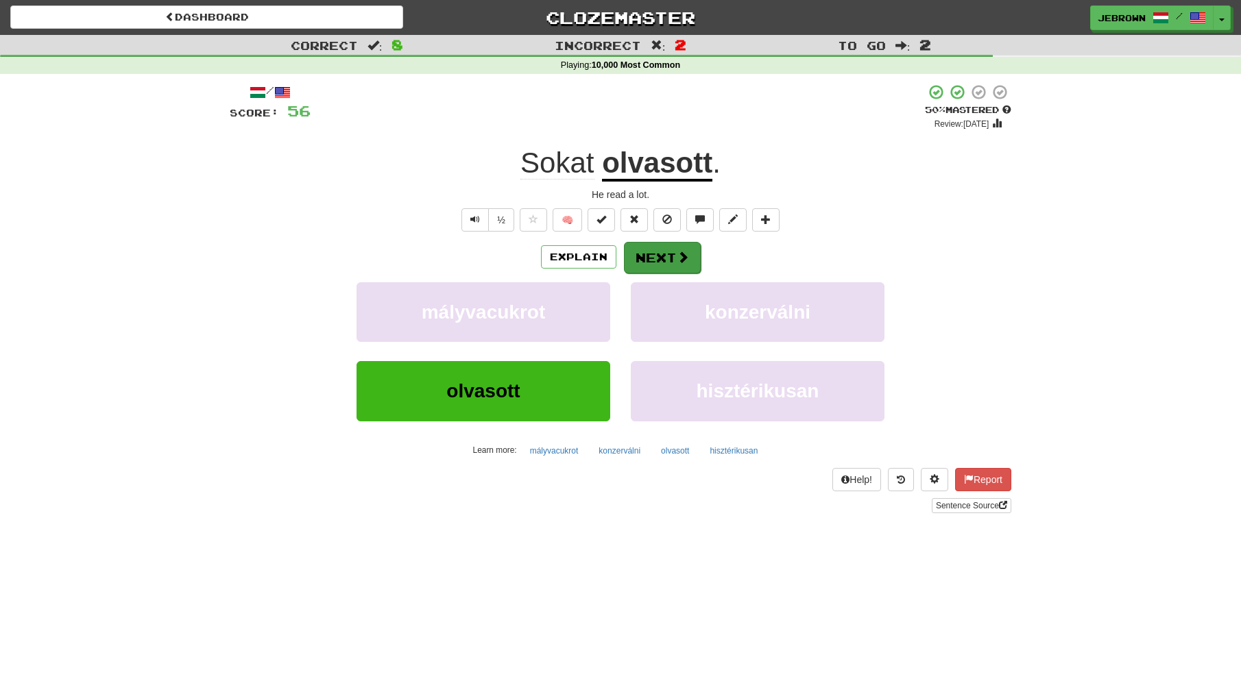
click at [660, 258] on button "Next" at bounding box center [662, 258] width 77 height 32
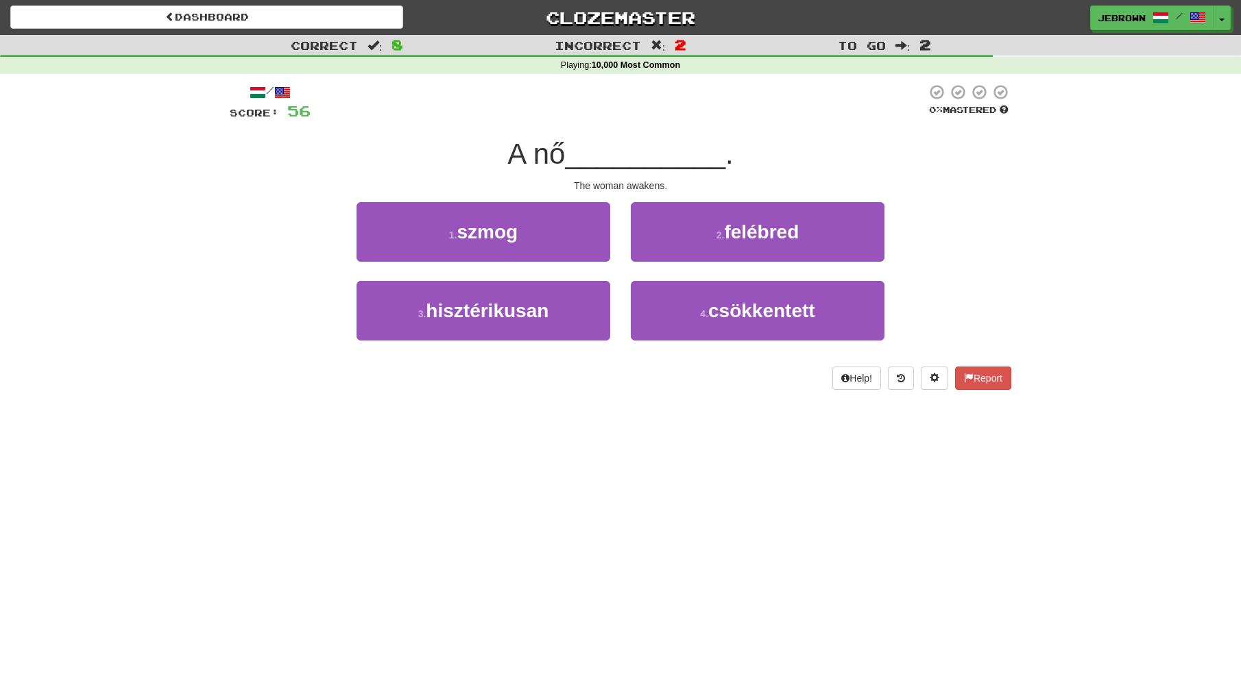
click at [705, 234] on button "2 . felébred" at bounding box center [758, 232] width 254 height 60
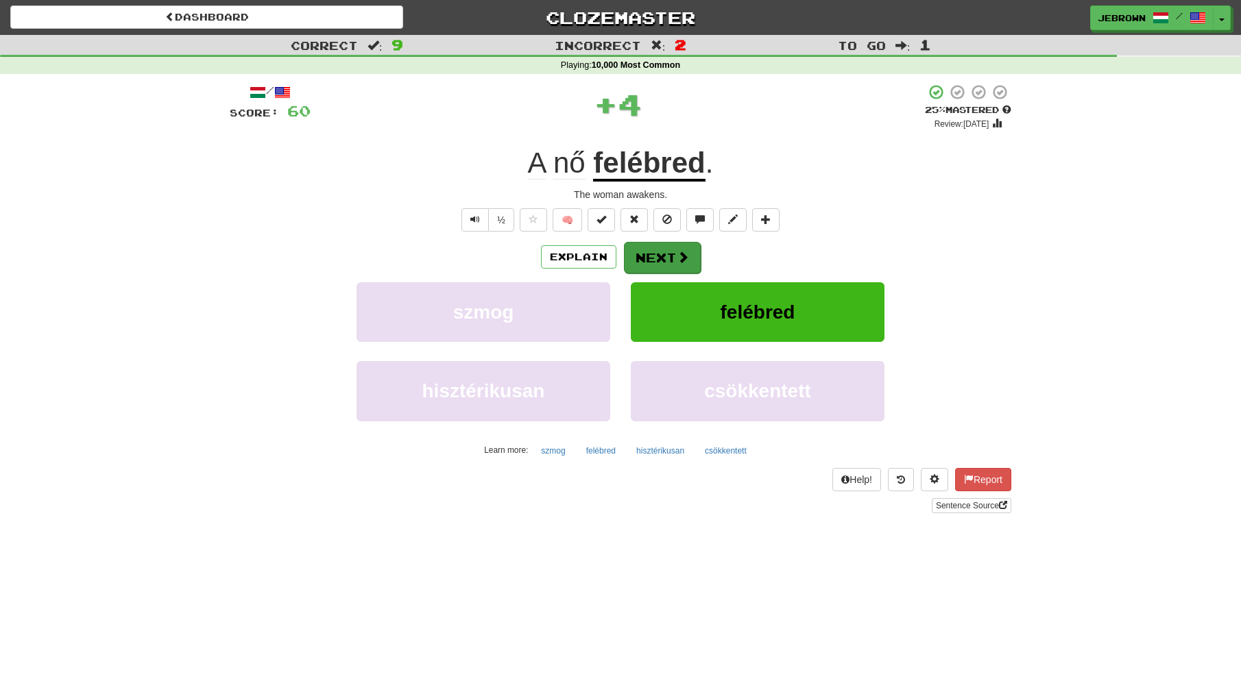
click at [667, 256] on button "Next" at bounding box center [662, 258] width 77 height 32
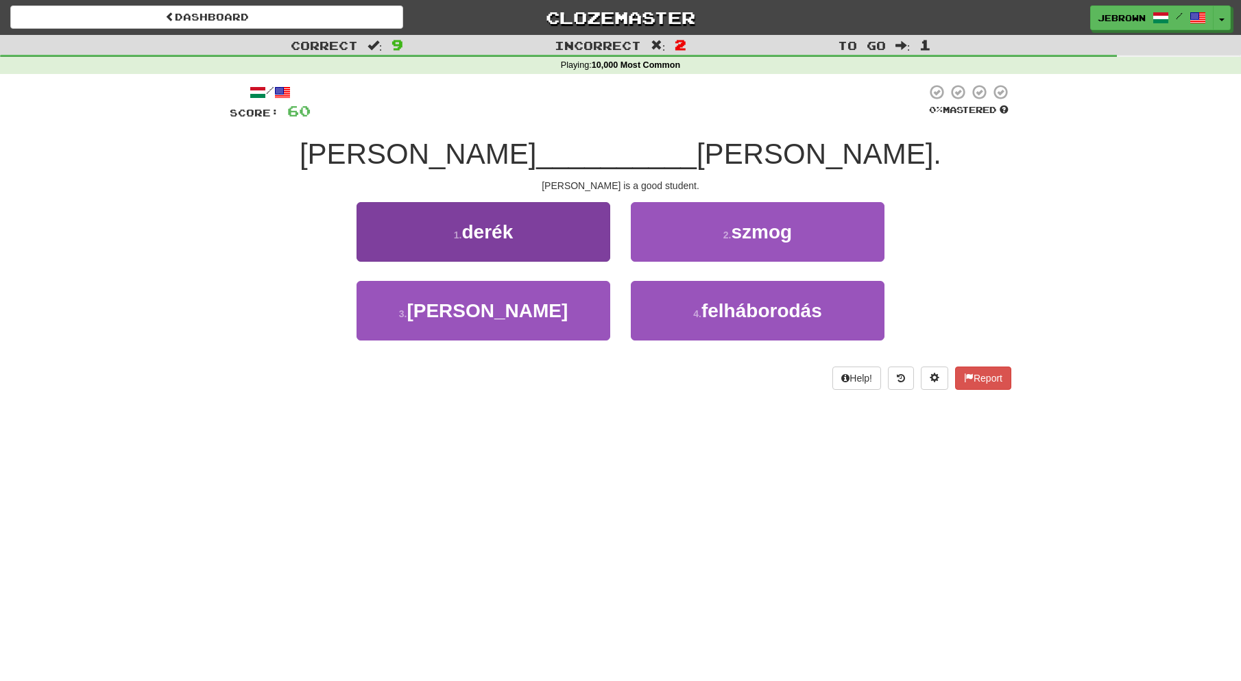
click at [516, 246] on button "1 . derék" at bounding box center [483, 232] width 254 height 60
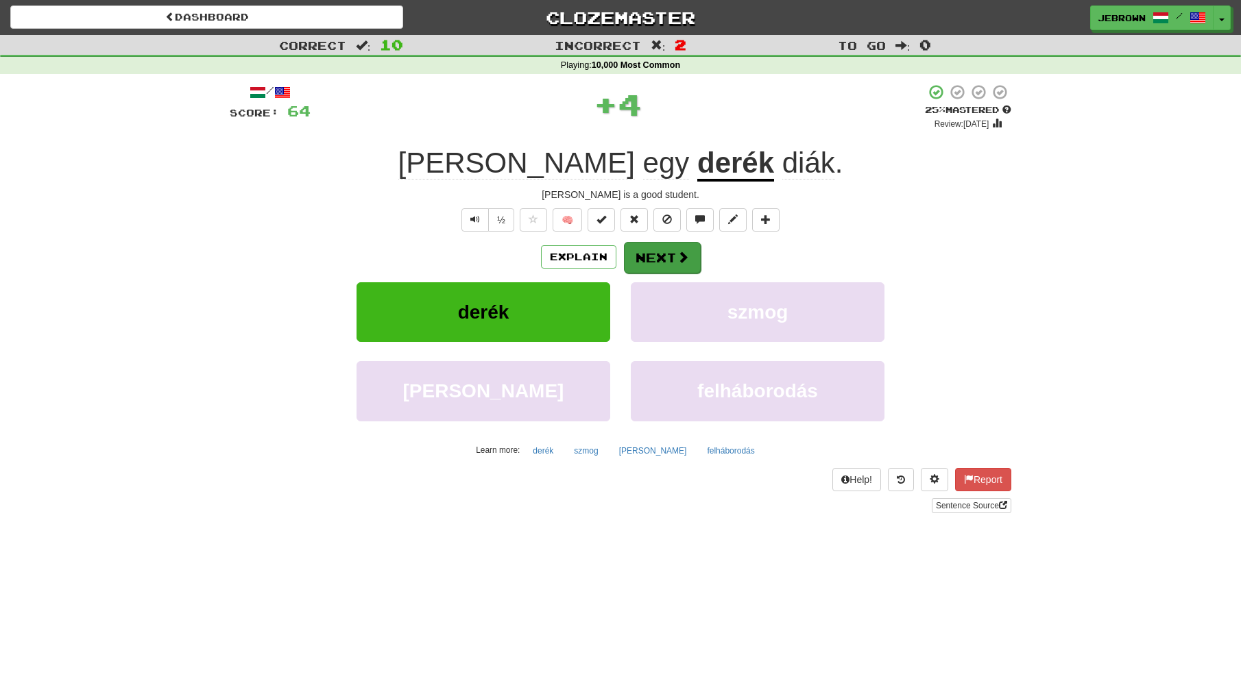
click at [666, 252] on button "Next" at bounding box center [662, 258] width 77 height 32
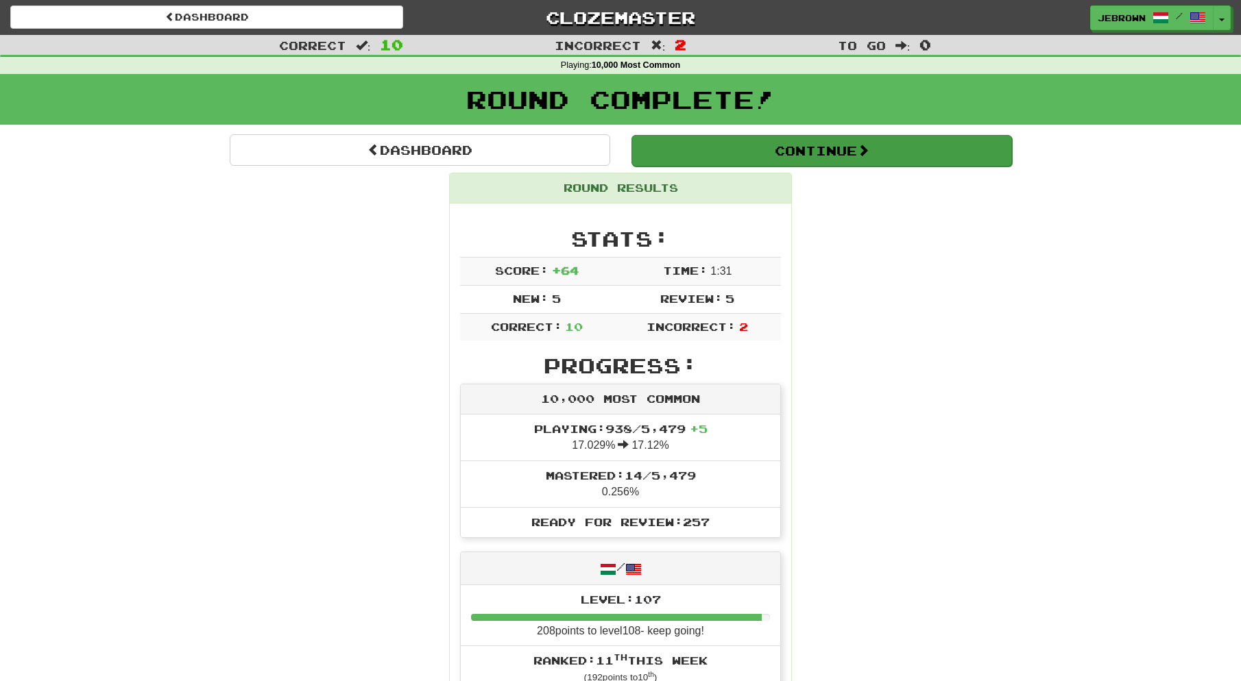
click at [675, 135] on button "Continue" at bounding box center [821, 151] width 380 height 32
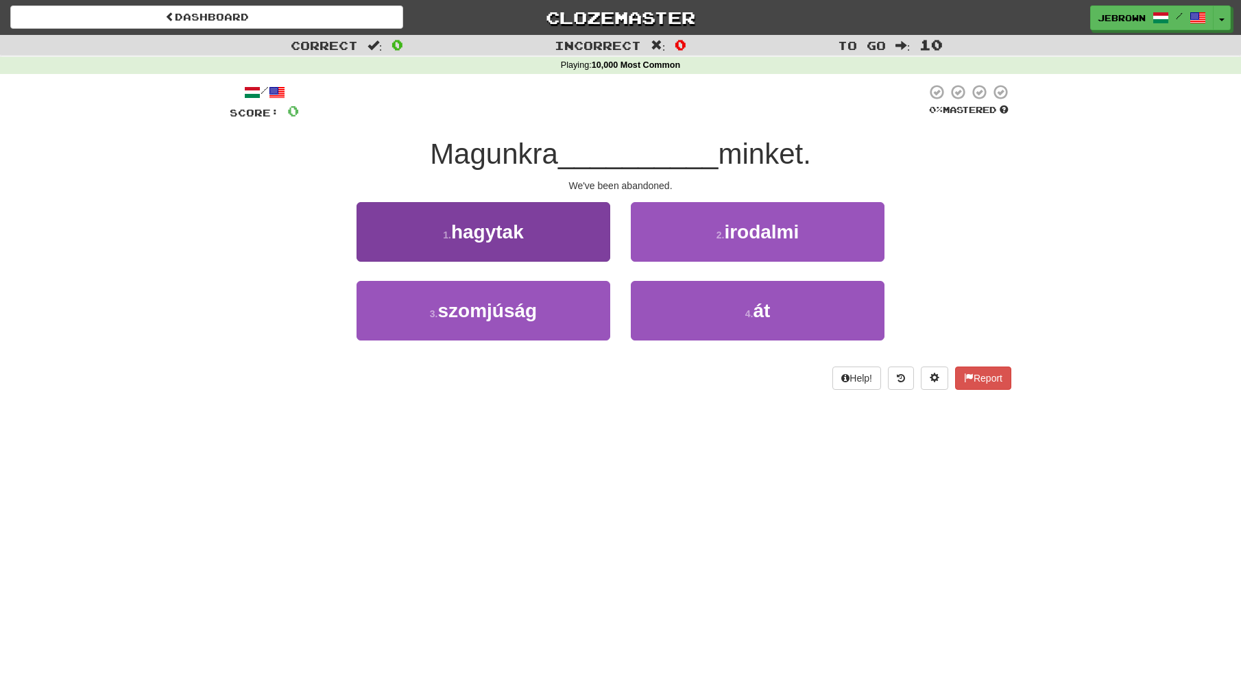
click at [544, 228] on button "1 . hagytak" at bounding box center [483, 232] width 254 height 60
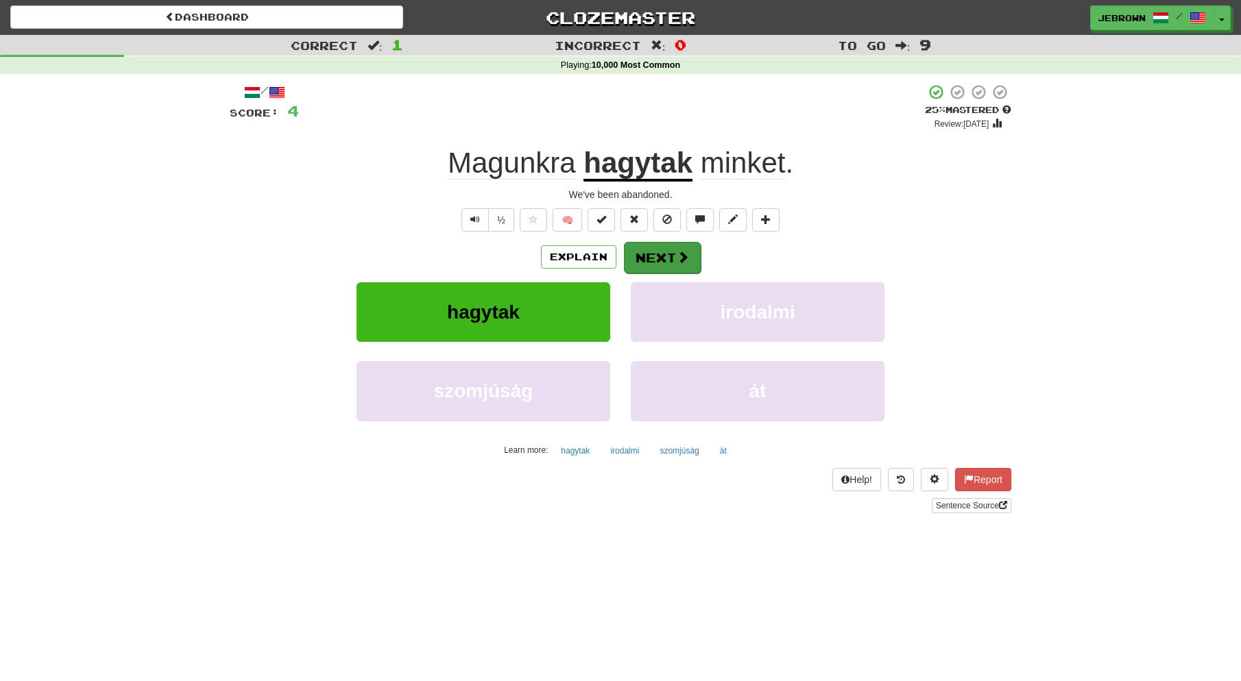
click at [663, 257] on button "Next" at bounding box center [662, 258] width 77 height 32
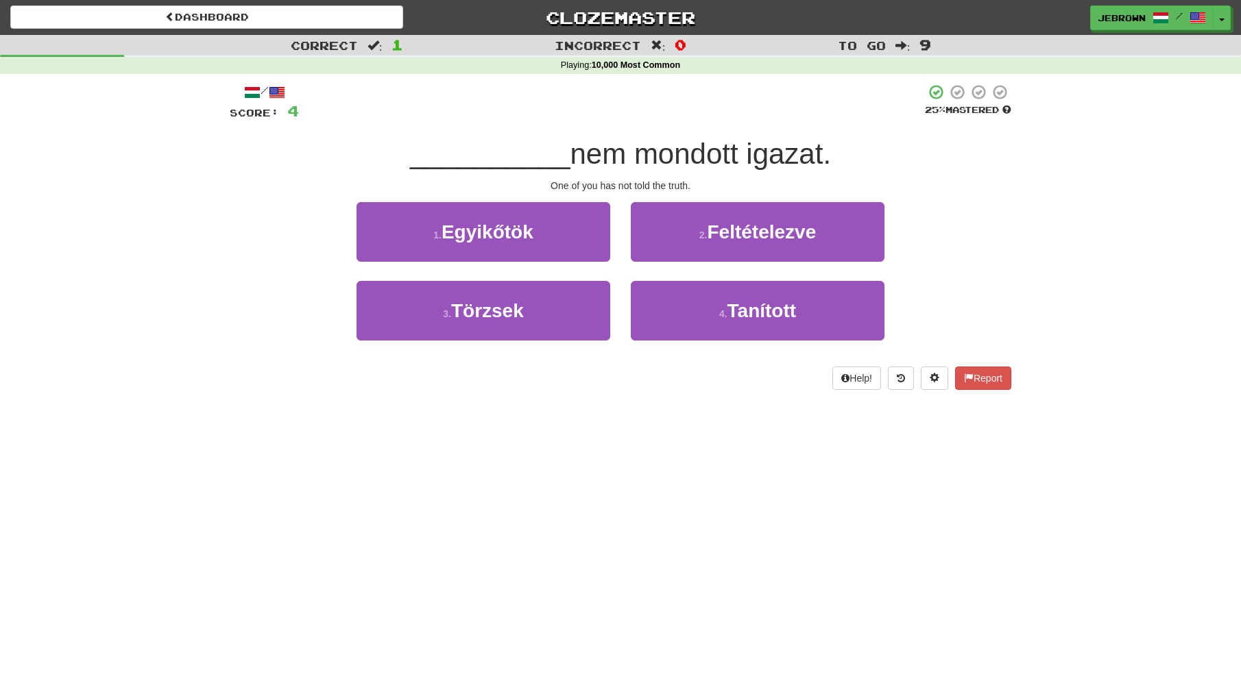
click at [535, 231] on button "1 . Egyikőtök" at bounding box center [483, 232] width 254 height 60
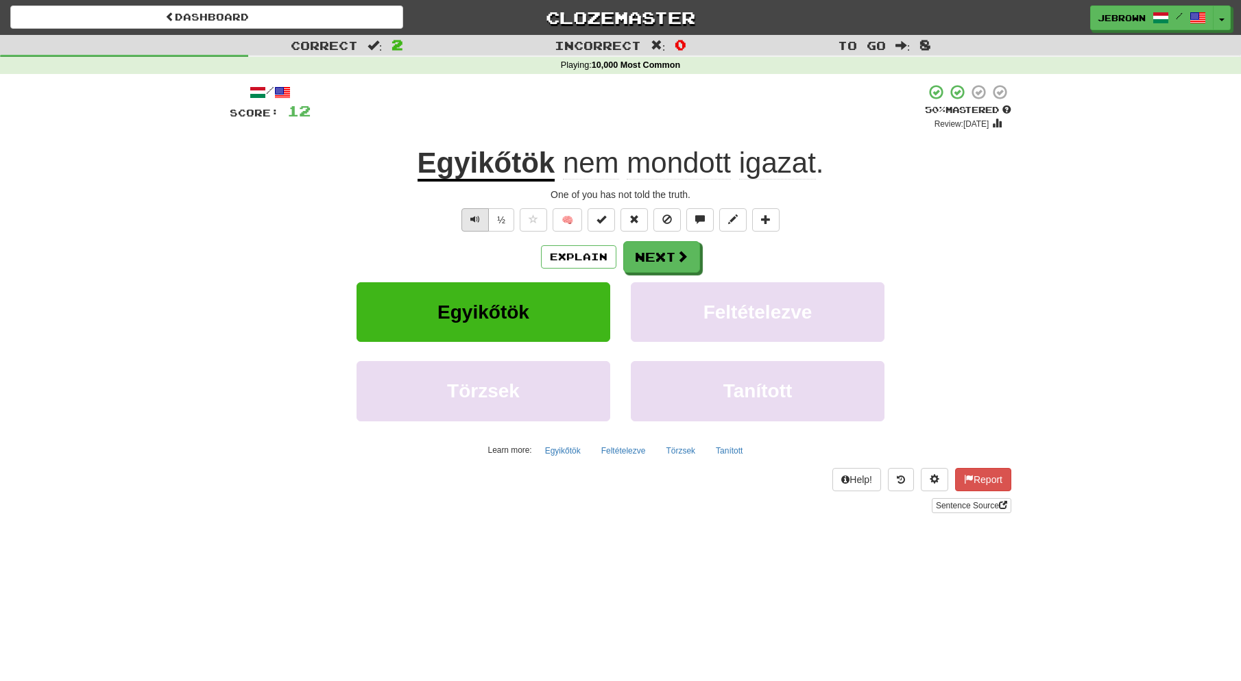
click at [473, 219] on span "Text-to-speech controls" at bounding box center [475, 220] width 10 height 10
click at [665, 257] on button "Next" at bounding box center [662, 258] width 77 height 32
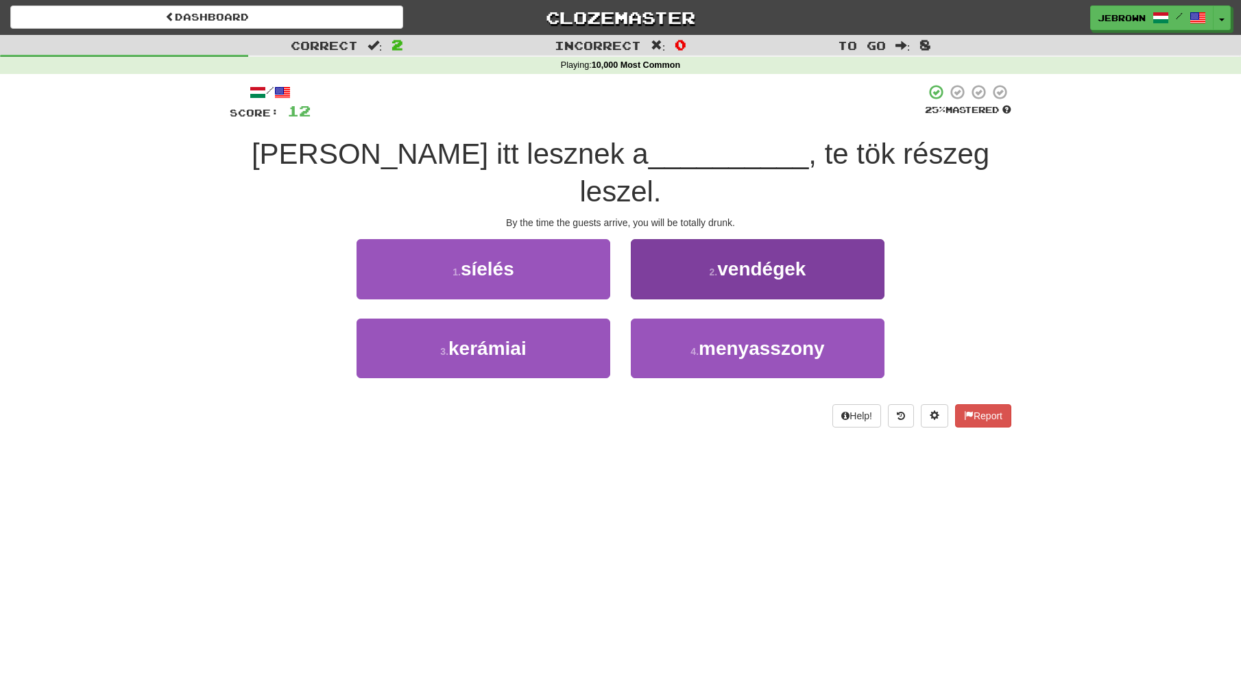
scroll to position [1, 0]
click at [727, 258] on span "vendégek" at bounding box center [761, 268] width 88 height 21
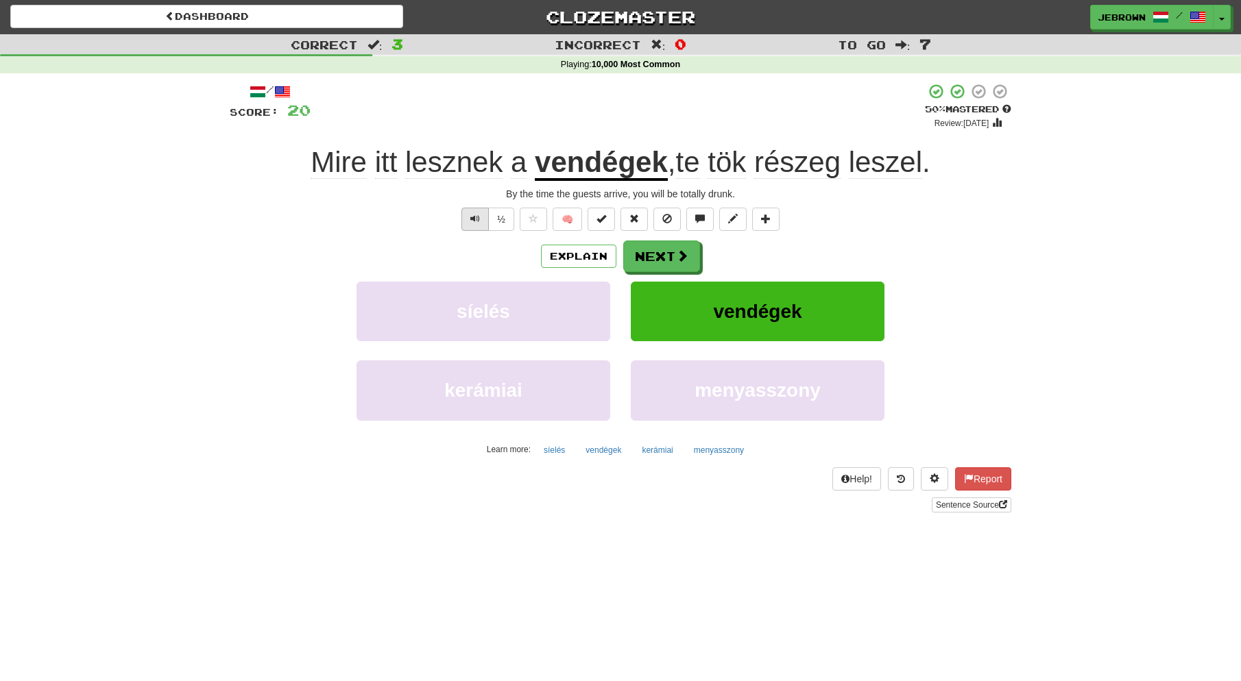
click at [476, 218] on span "Text-to-speech controls" at bounding box center [475, 219] width 10 height 10
click at [473, 221] on span "Text-to-speech controls" at bounding box center [475, 219] width 10 height 10
click at [674, 250] on button "Next" at bounding box center [662, 257] width 77 height 32
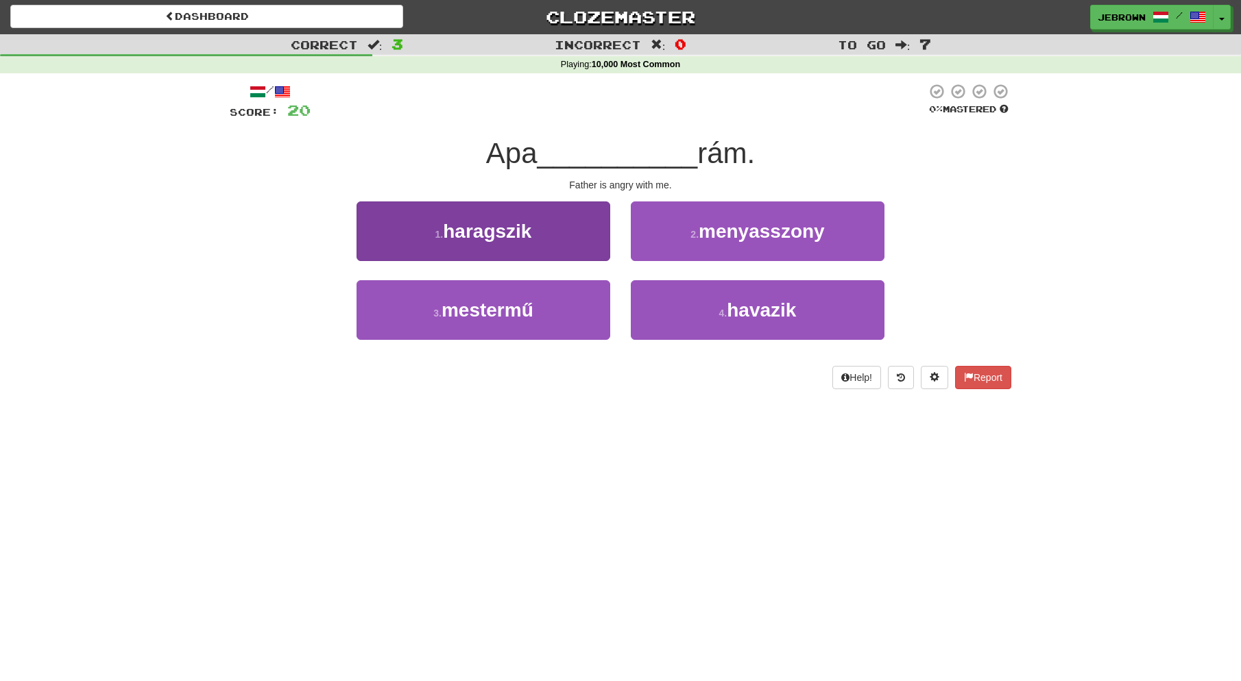
click at [526, 231] on span "haragszik" at bounding box center [487, 231] width 88 height 21
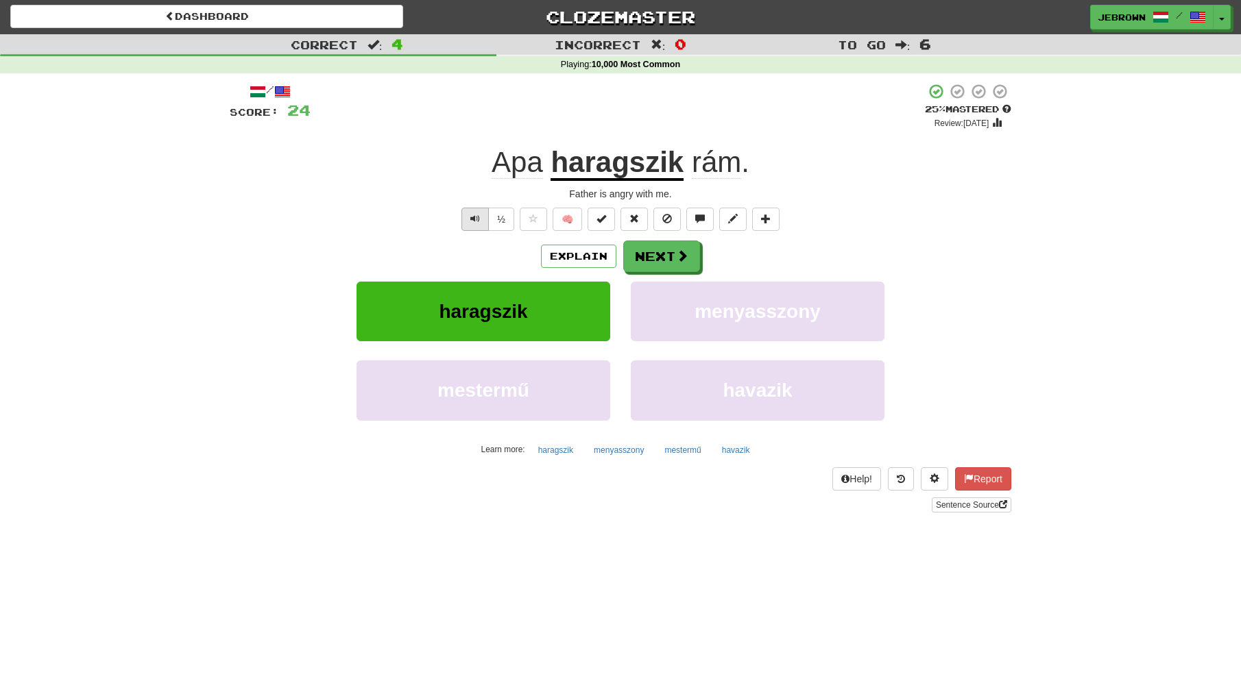
click at [478, 218] on span "Text-to-speech controls" at bounding box center [475, 219] width 10 height 10
click at [661, 257] on button "Next" at bounding box center [662, 257] width 77 height 32
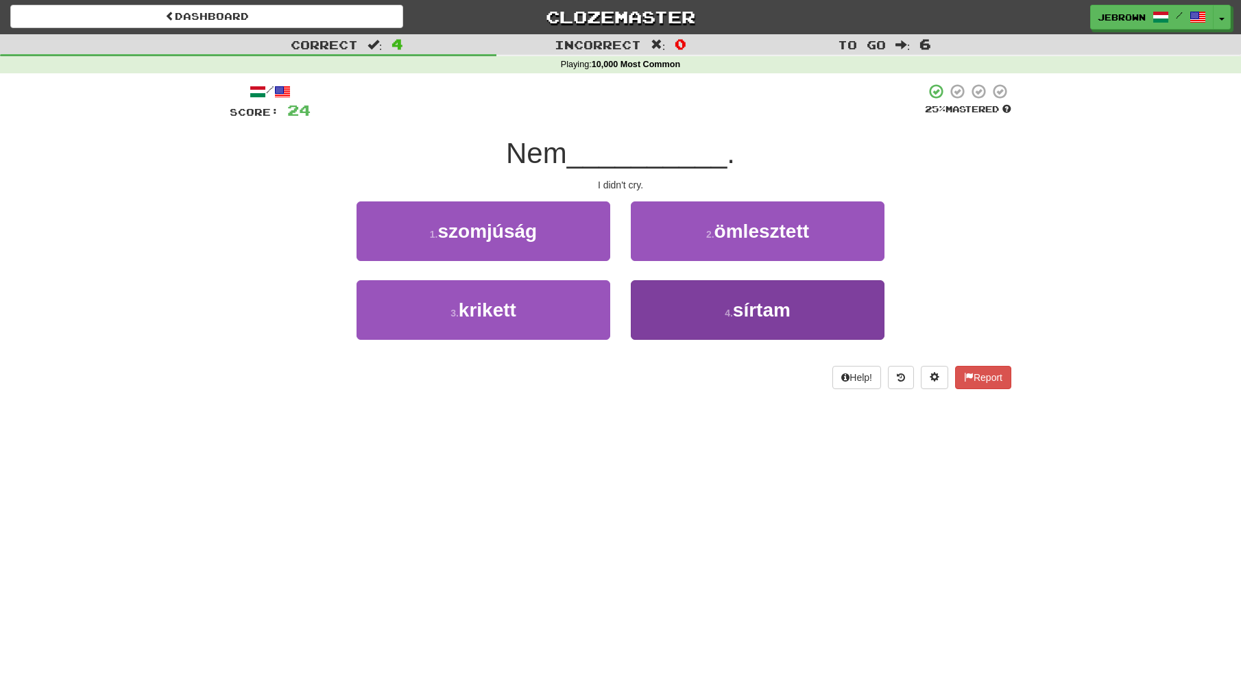
click at [697, 304] on button "4 . sírtam" at bounding box center [758, 310] width 254 height 60
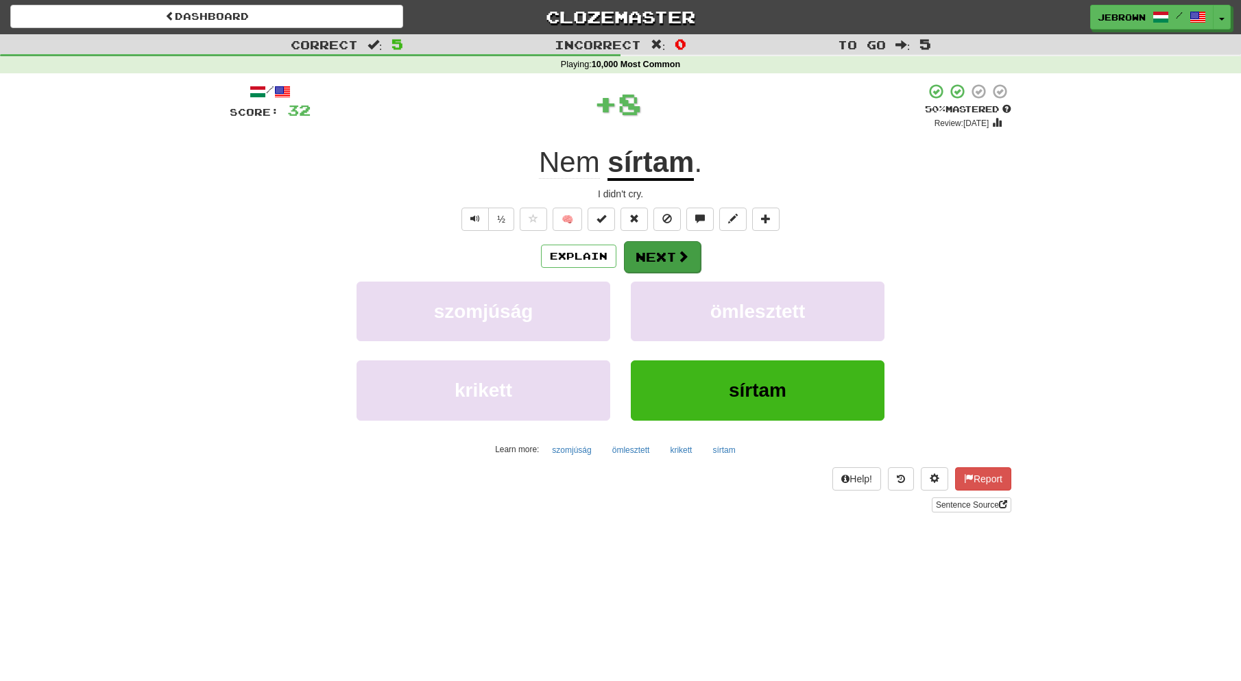
click at [650, 256] on button "Next" at bounding box center [662, 257] width 77 height 32
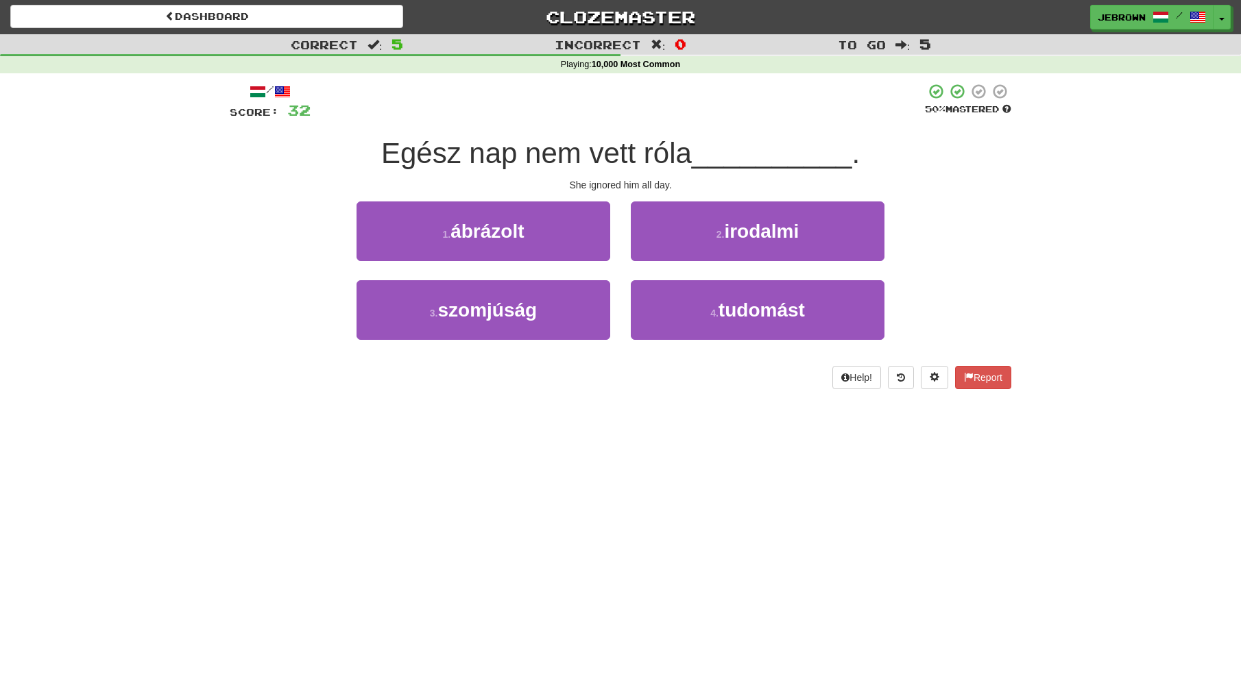
click at [559, 233] on button "1 . ábrázolt" at bounding box center [483, 231] width 254 height 60
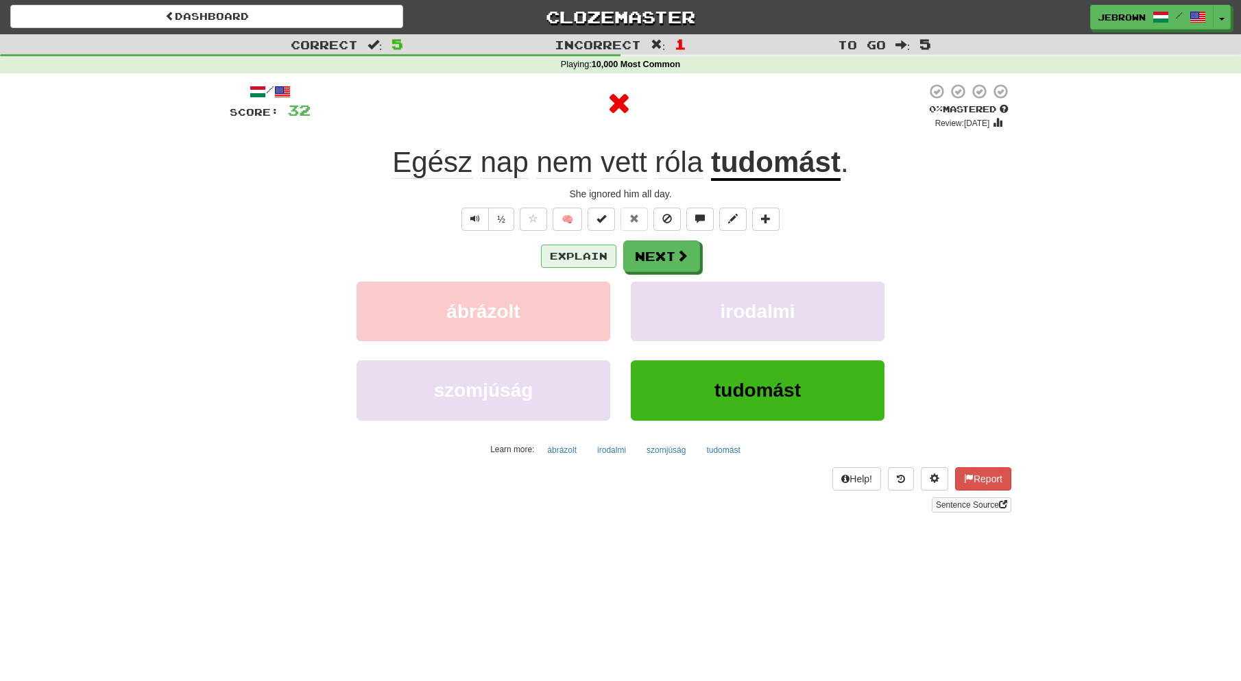
click at [584, 254] on button "Explain" at bounding box center [578, 256] width 75 height 23
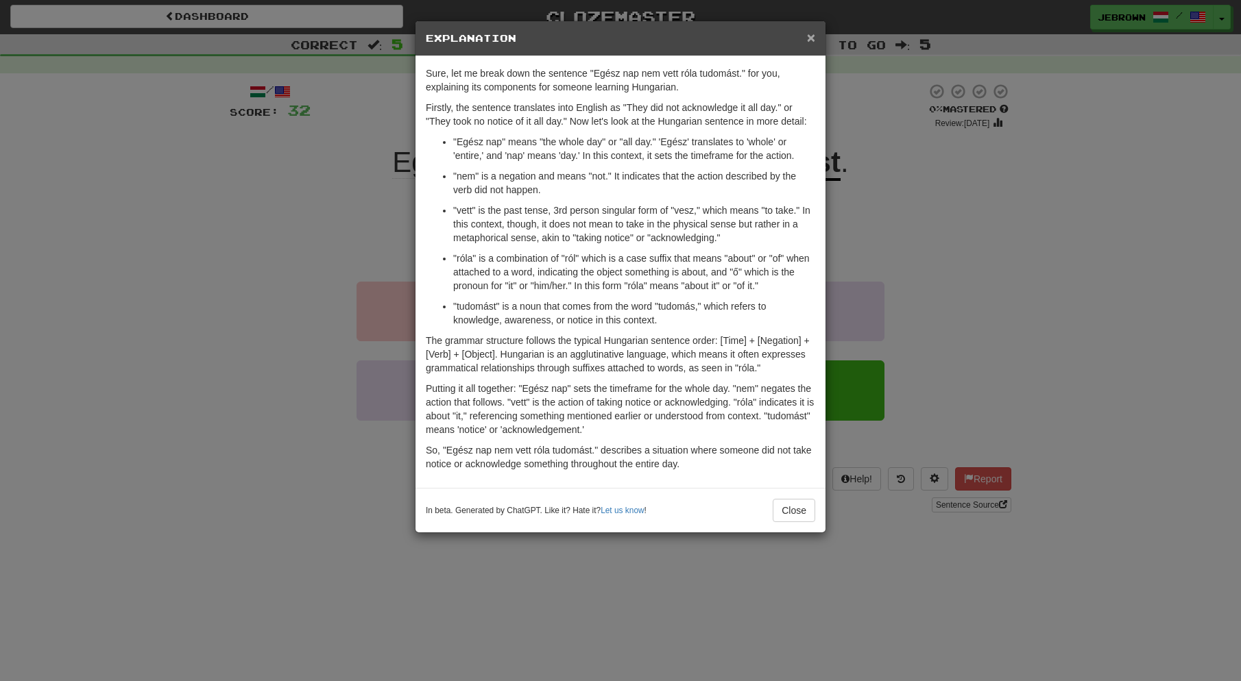
click at [812, 31] on span "×" at bounding box center [811, 37] width 8 height 16
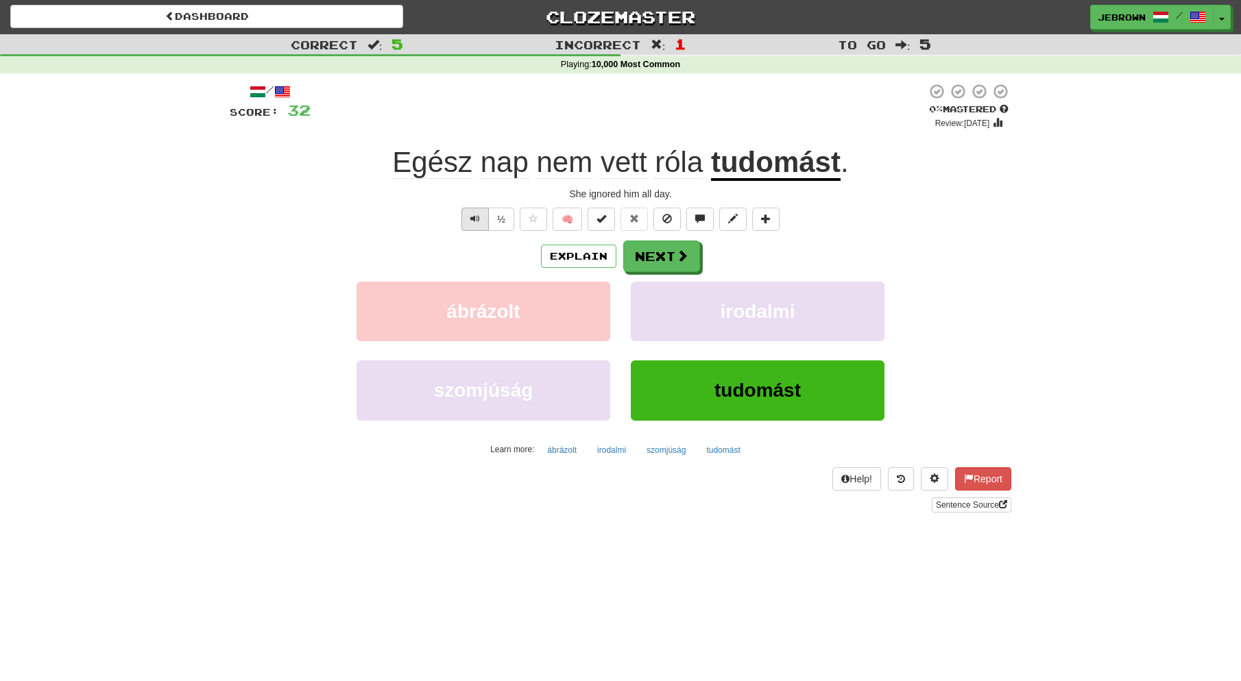
click at [474, 218] on span "Text-to-speech controls" at bounding box center [475, 219] width 10 height 10
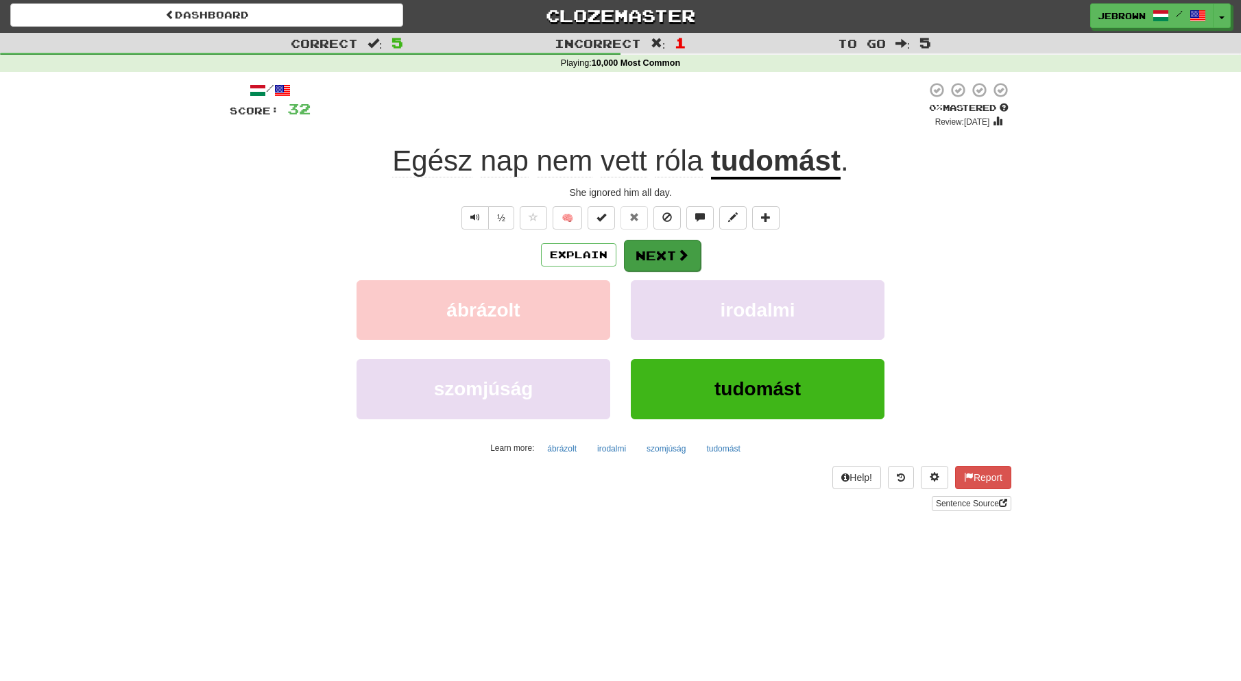
scroll to position [2, 0]
click at [668, 253] on button "Next" at bounding box center [662, 256] width 77 height 32
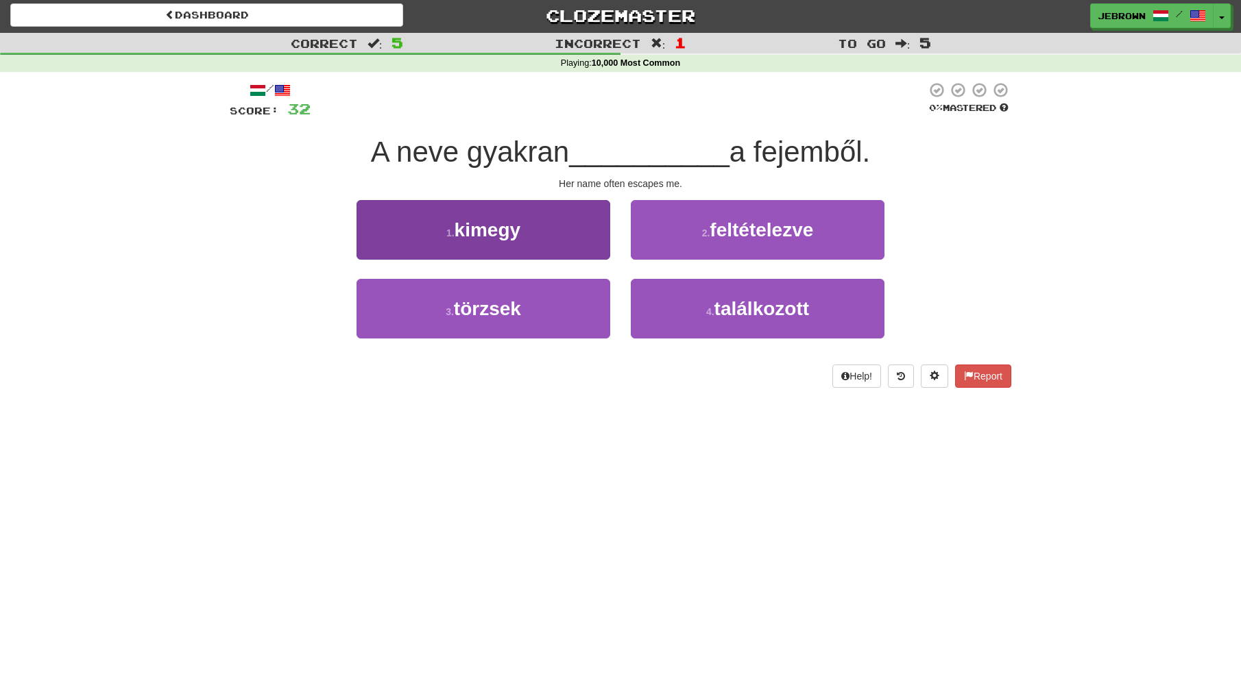
click at [533, 228] on button "1 . kimegy" at bounding box center [483, 230] width 254 height 60
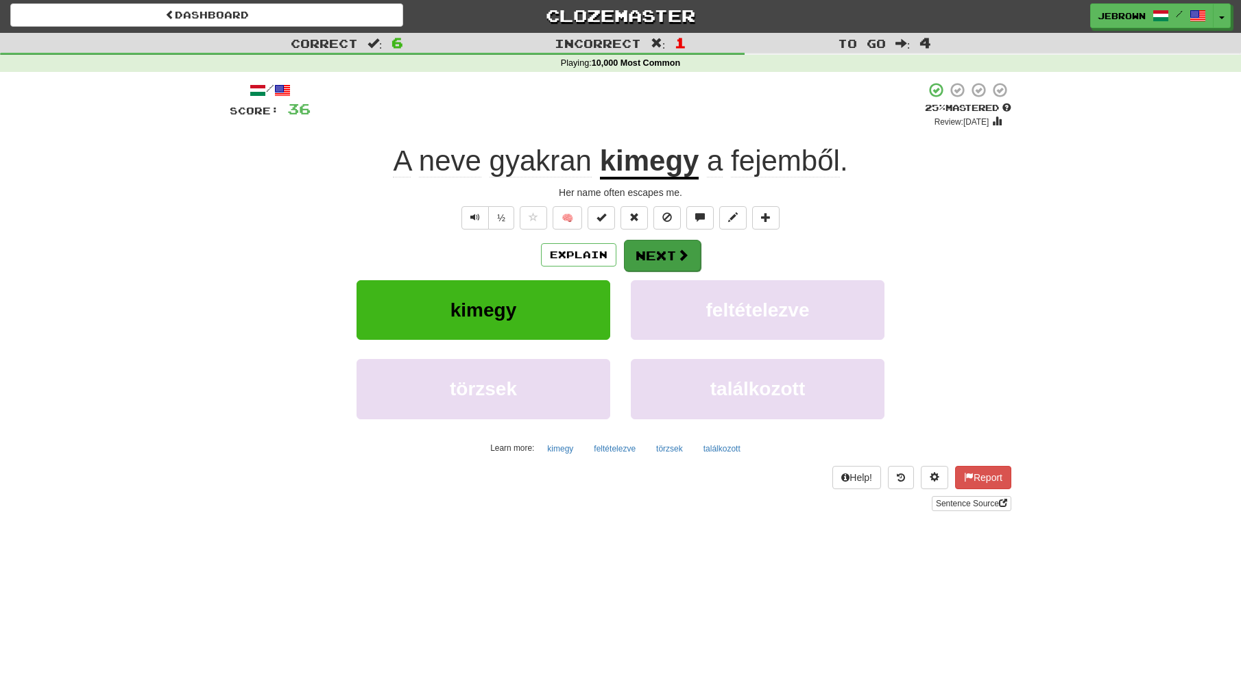
click at [662, 254] on button "Next" at bounding box center [662, 256] width 77 height 32
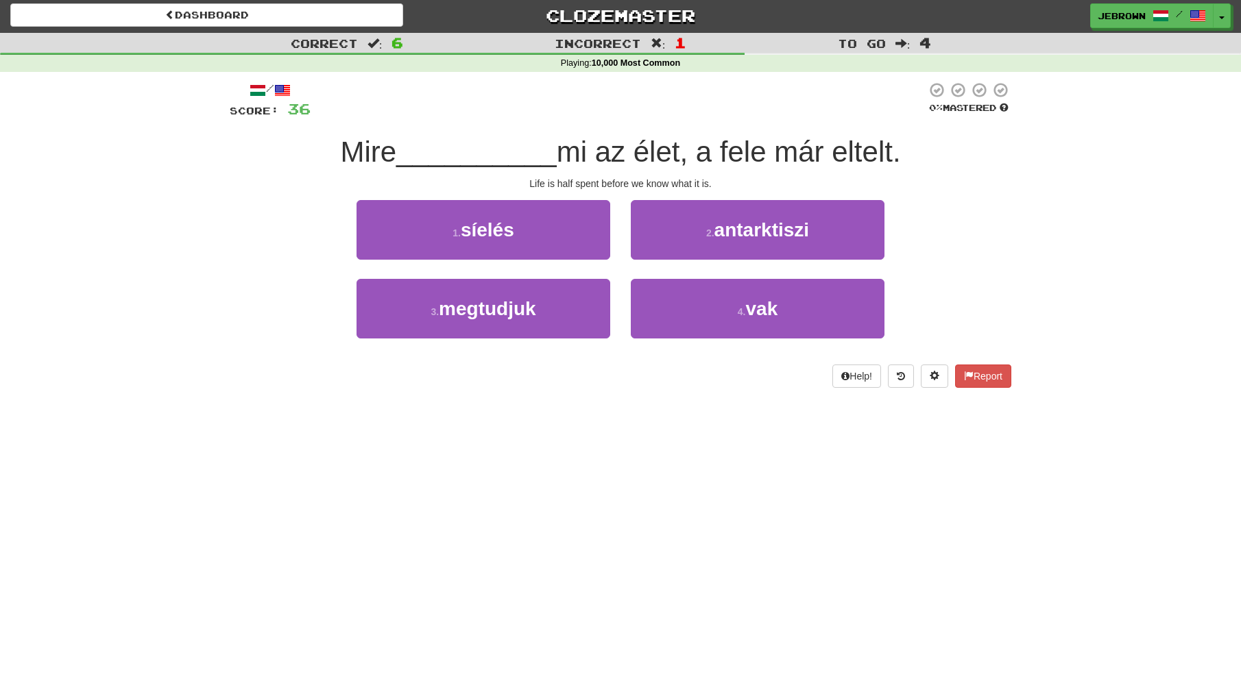
scroll to position [5, 0]
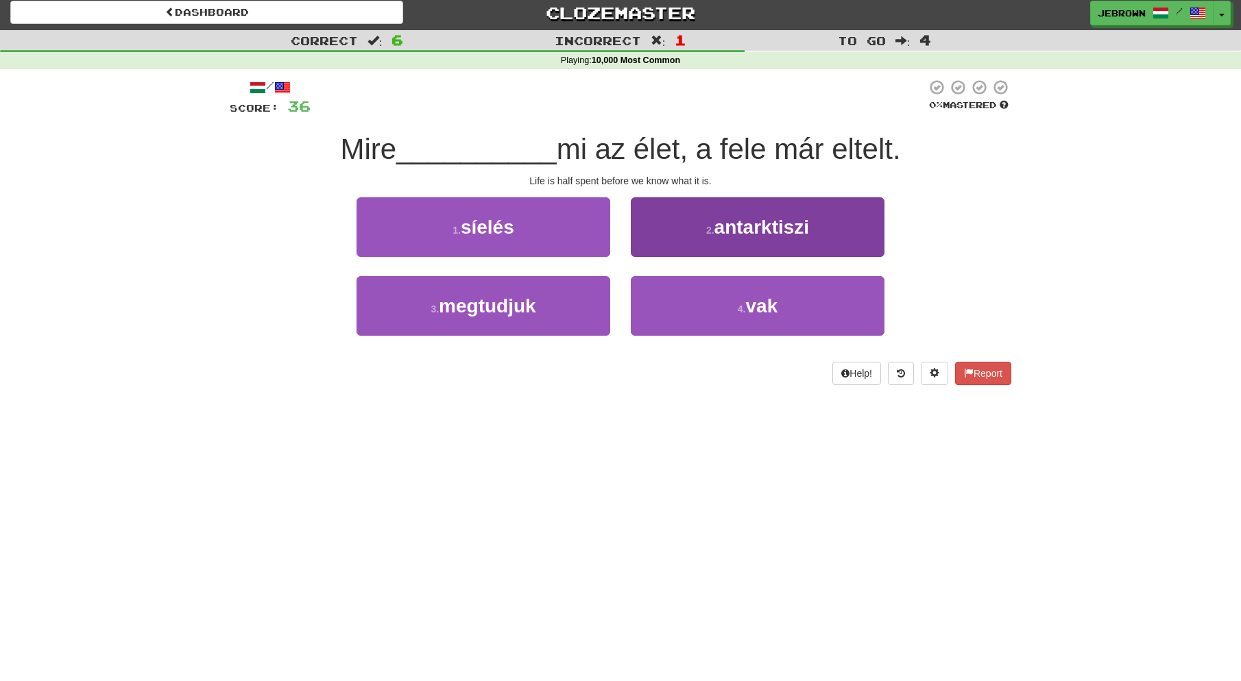
click at [816, 225] on button "2 . antarktiszi" at bounding box center [758, 227] width 254 height 60
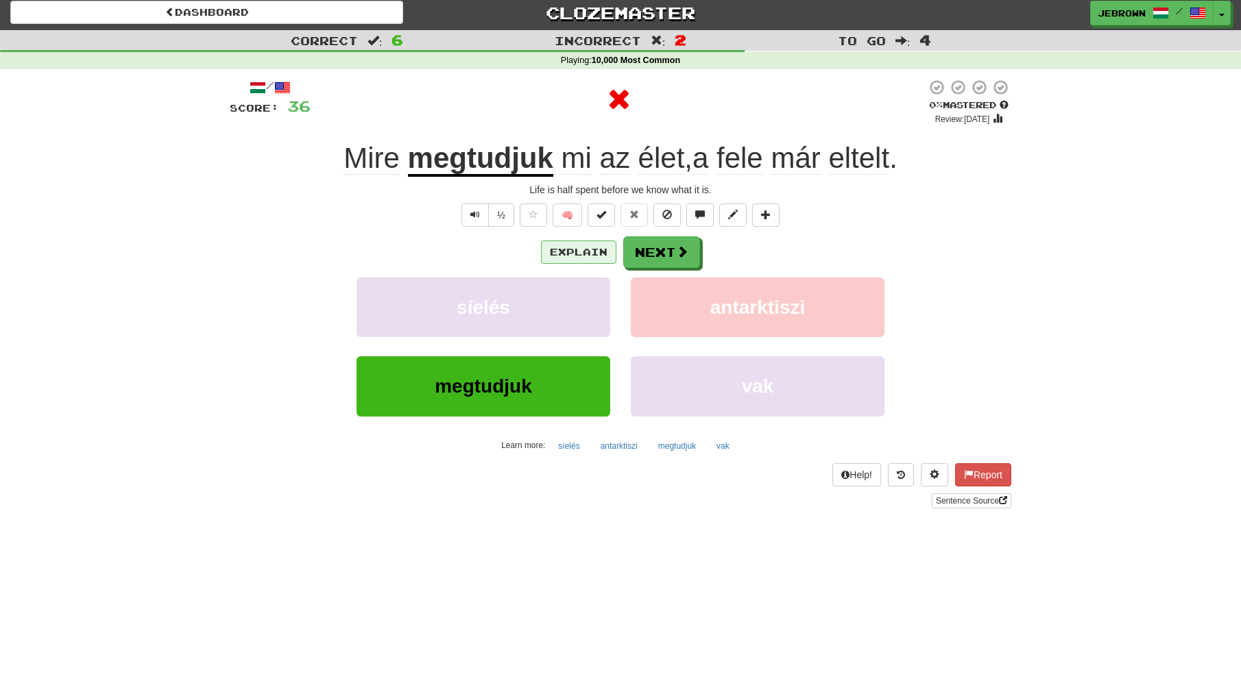
click at [579, 249] on button "Explain" at bounding box center [578, 252] width 75 height 23
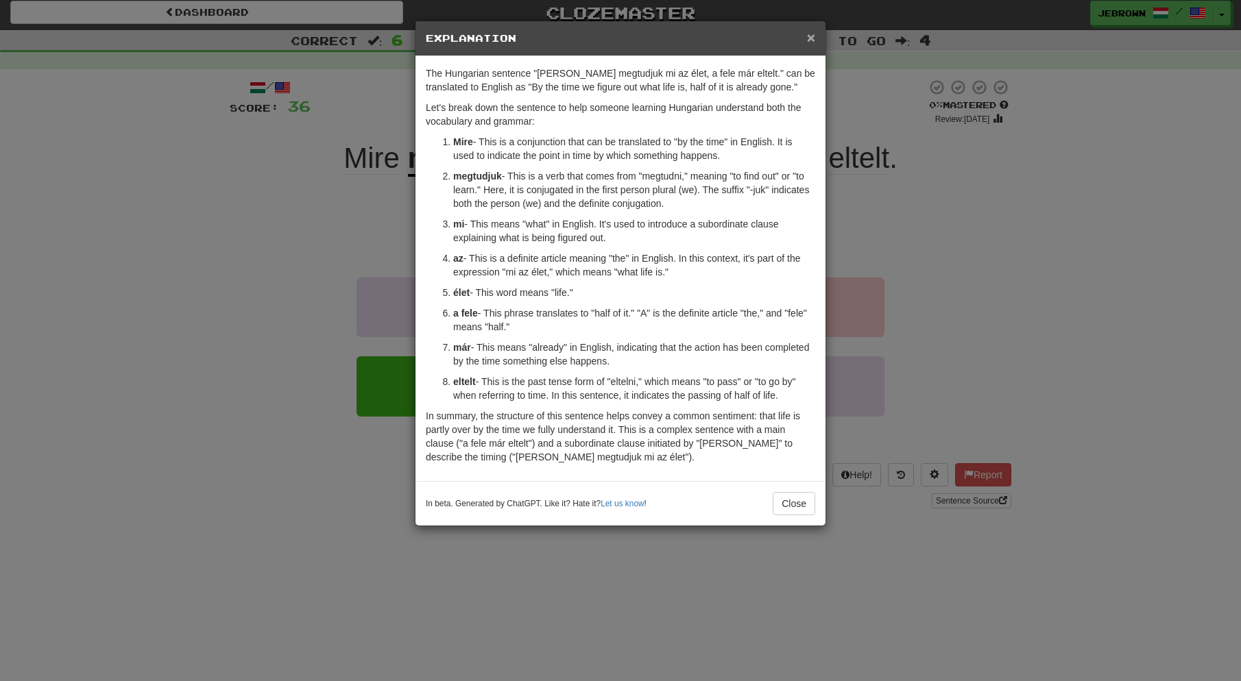
click at [810, 36] on span "×" at bounding box center [811, 37] width 8 height 16
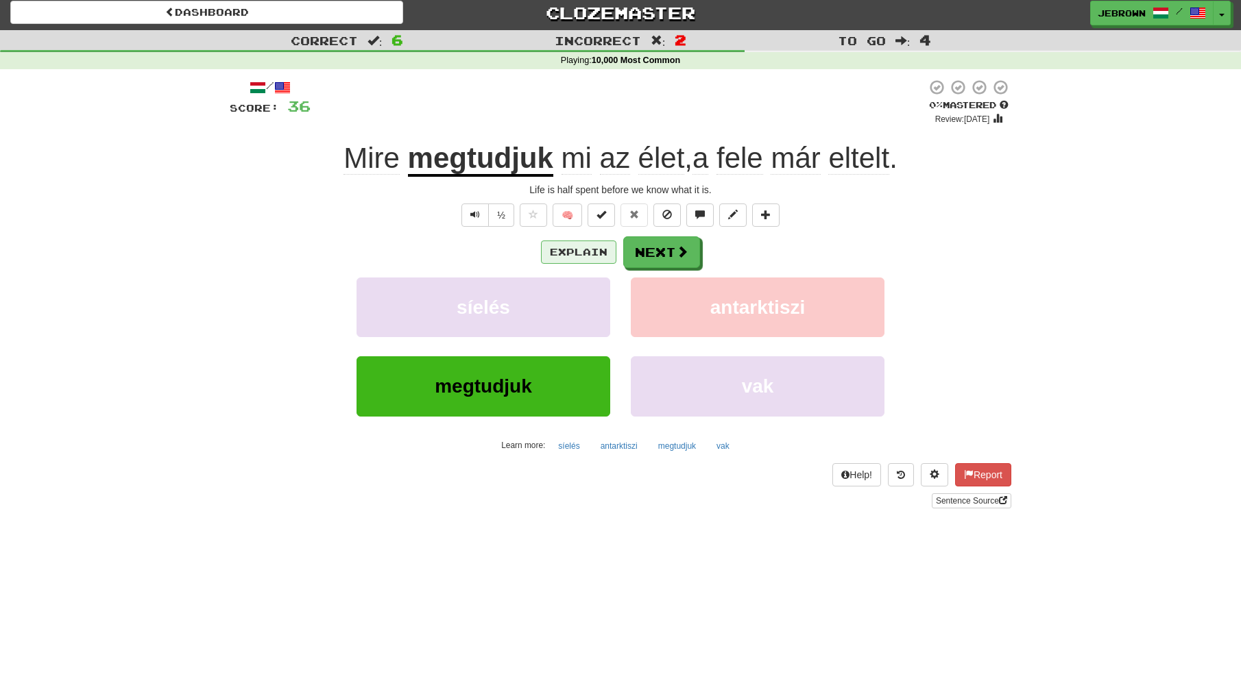
click at [594, 245] on button "Explain" at bounding box center [578, 252] width 75 height 23
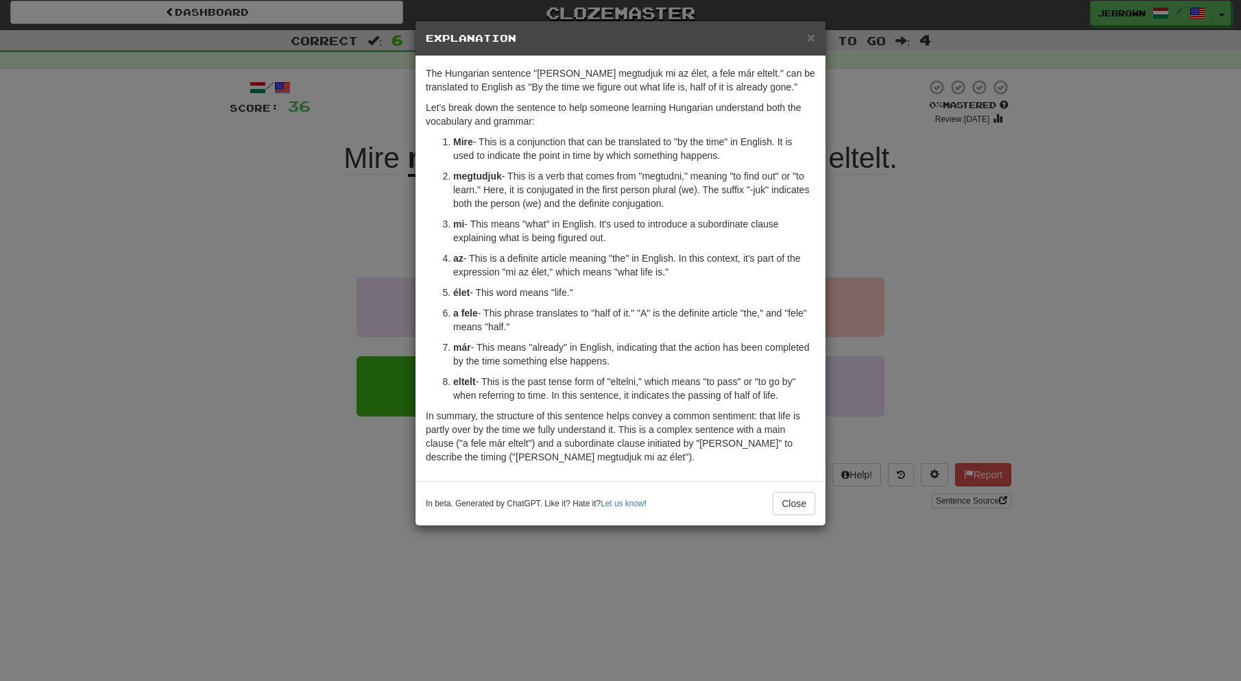
click at [815, 36] on div "× Explanation" at bounding box center [620, 38] width 410 height 35
click at [811, 36] on span "×" at bounding box center [811, 37] width 8 height 16
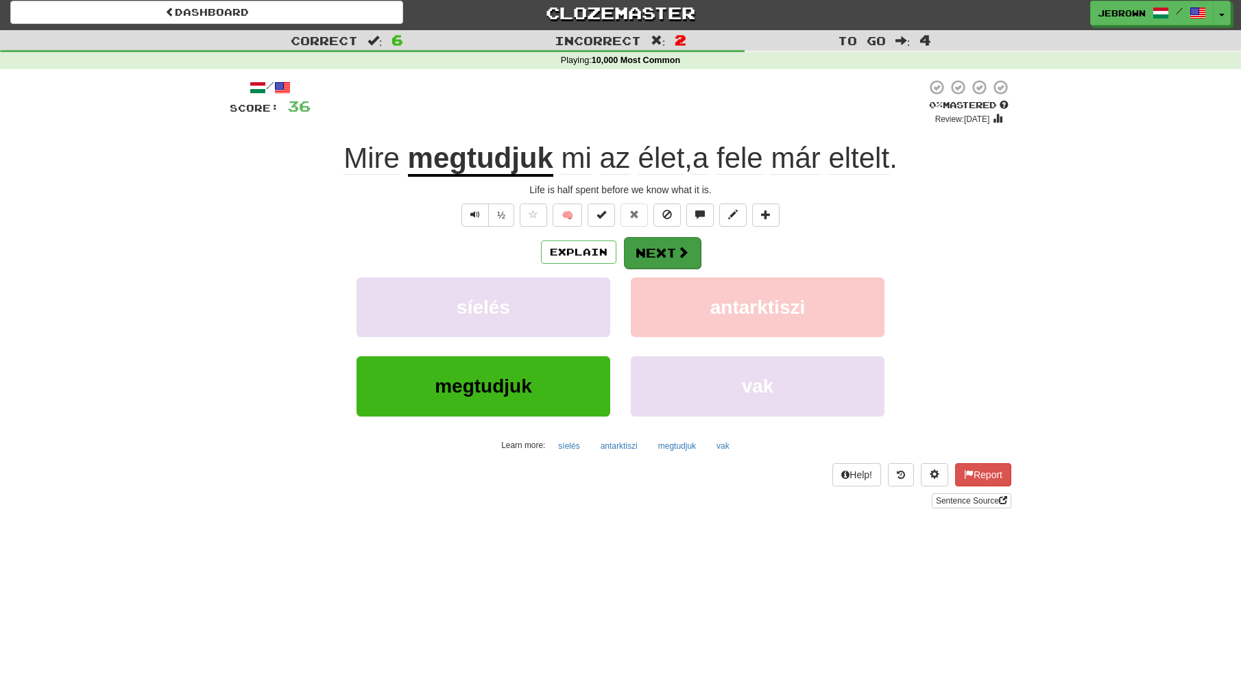
click at [659, 249] on button "Next" at bounding box center [662, 253] width 77 height 32
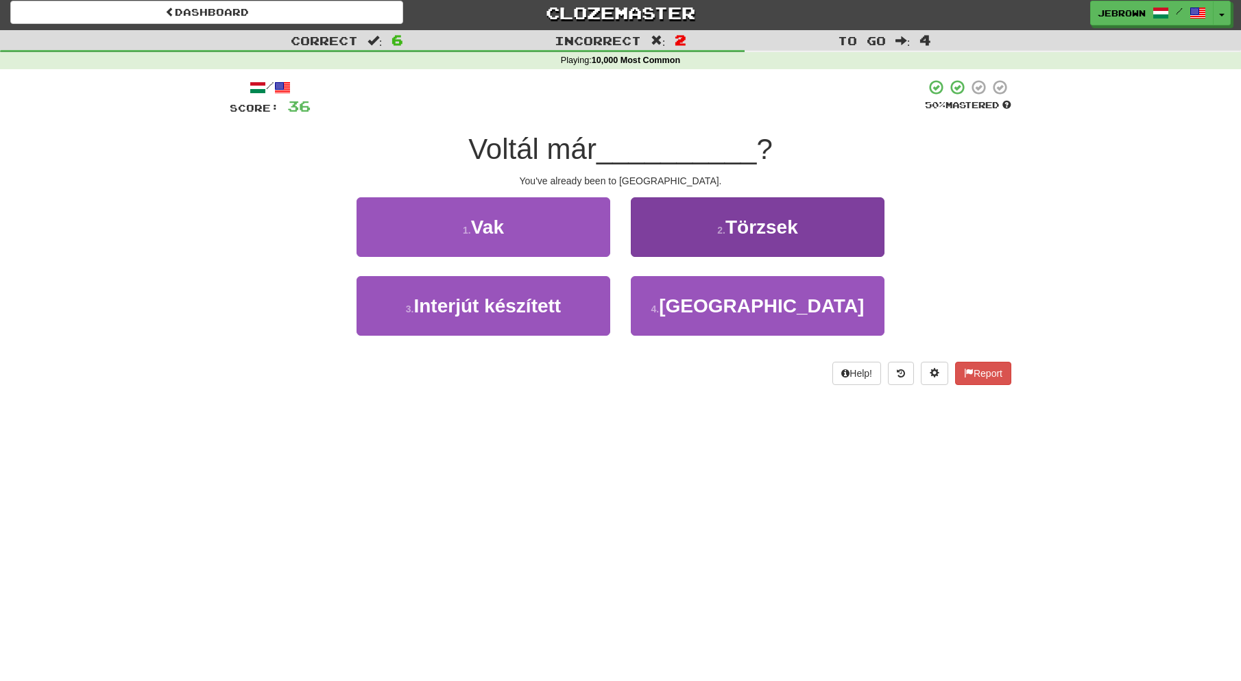
click at [726, 303] on span "Berlinben" at bounding box center [761, 305] width 205 height 21
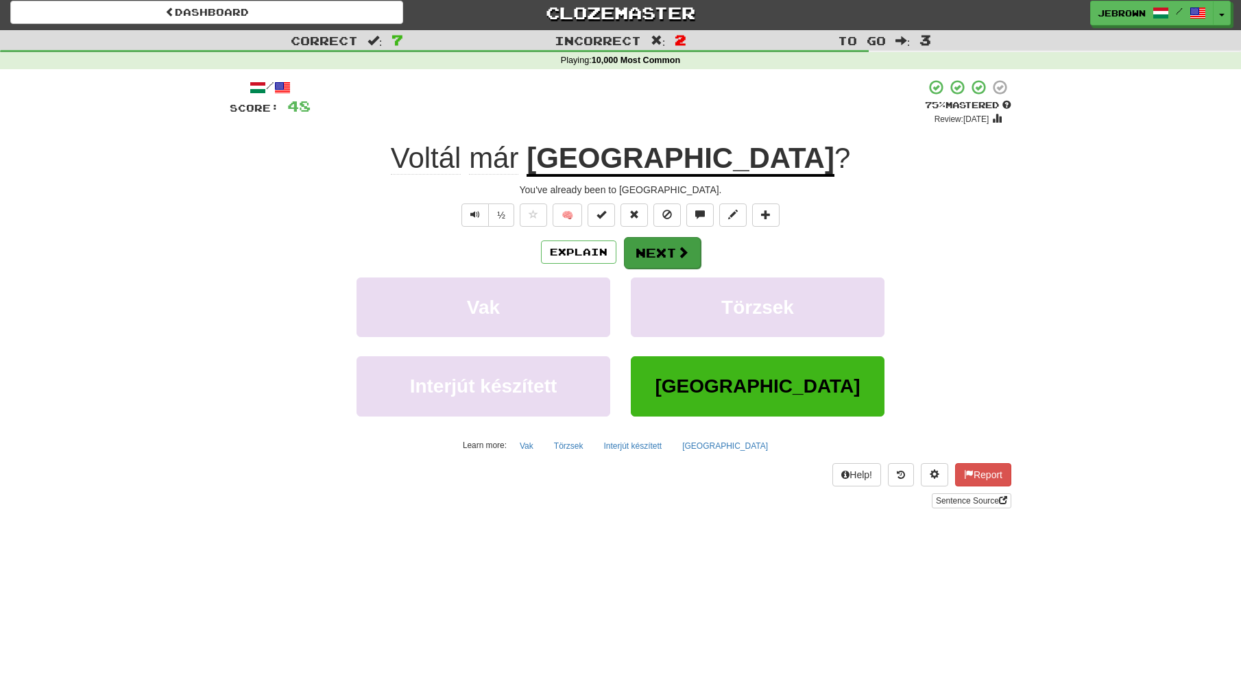
click at [670, 249] on button "Next" at bounding box center [662, 253] width 77 height 32
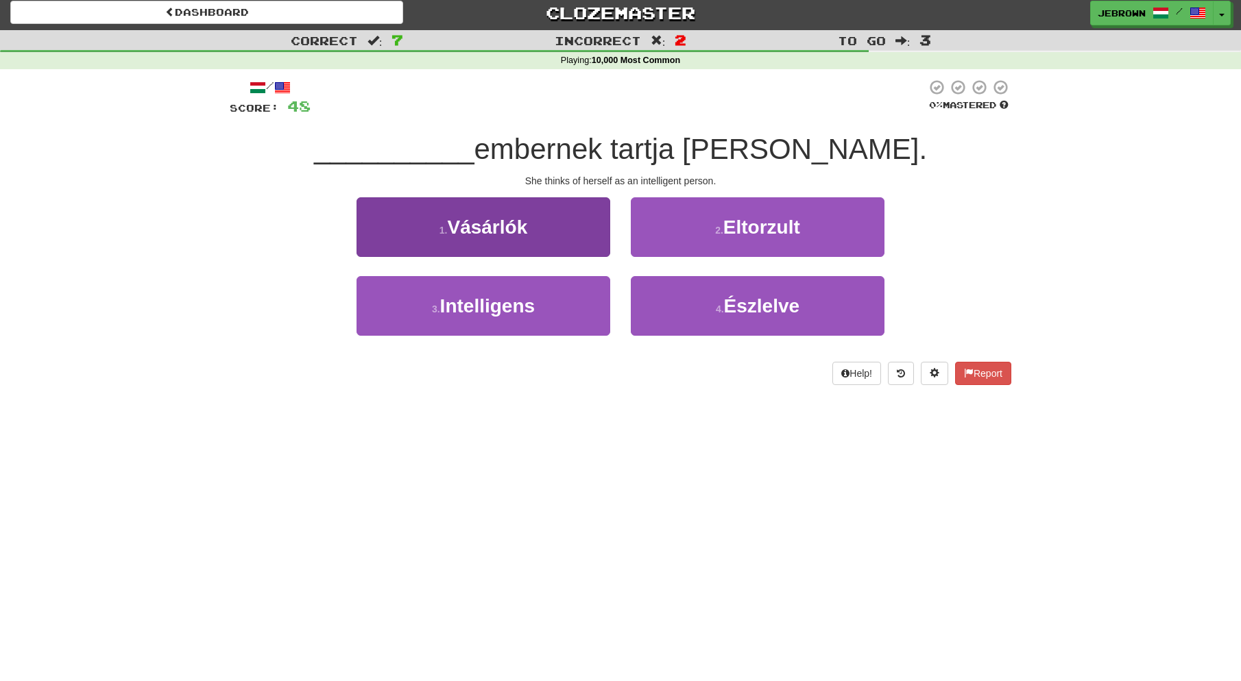
click at [501, 310] on span "Intelligens" at bounding box center [487, 305] width 95 height 21
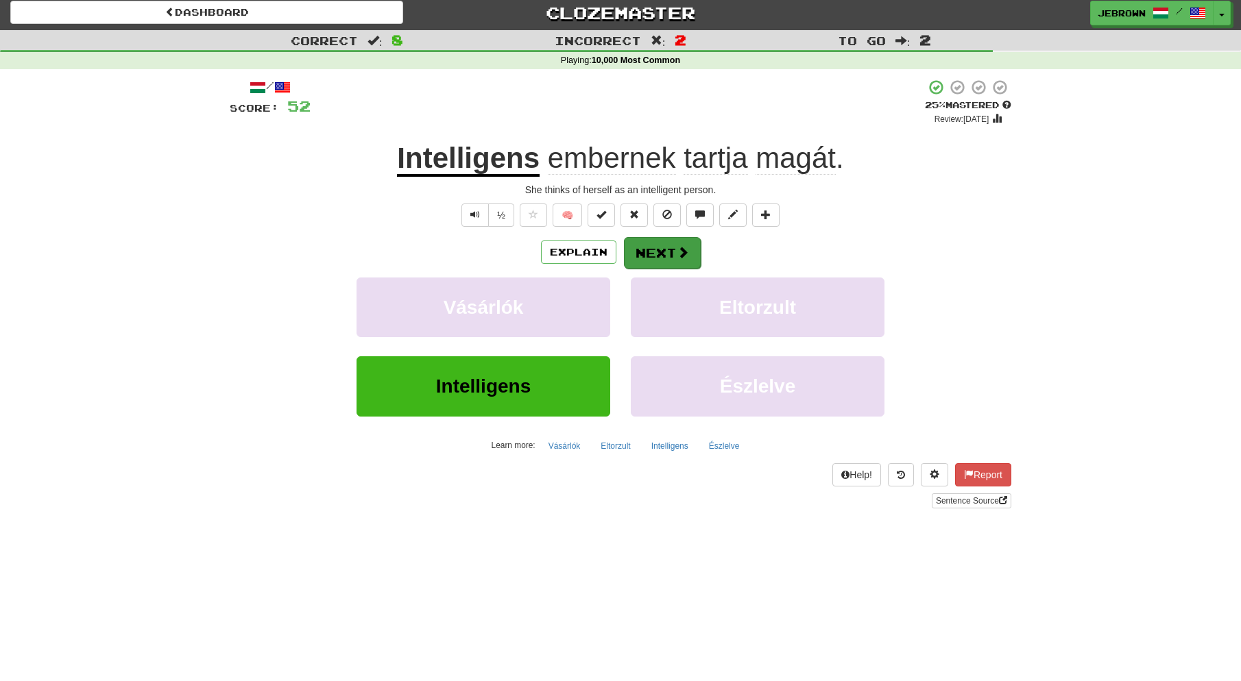
click at [661, 249] on button "Next" at bounding box center [662, 253] width 77 height 32
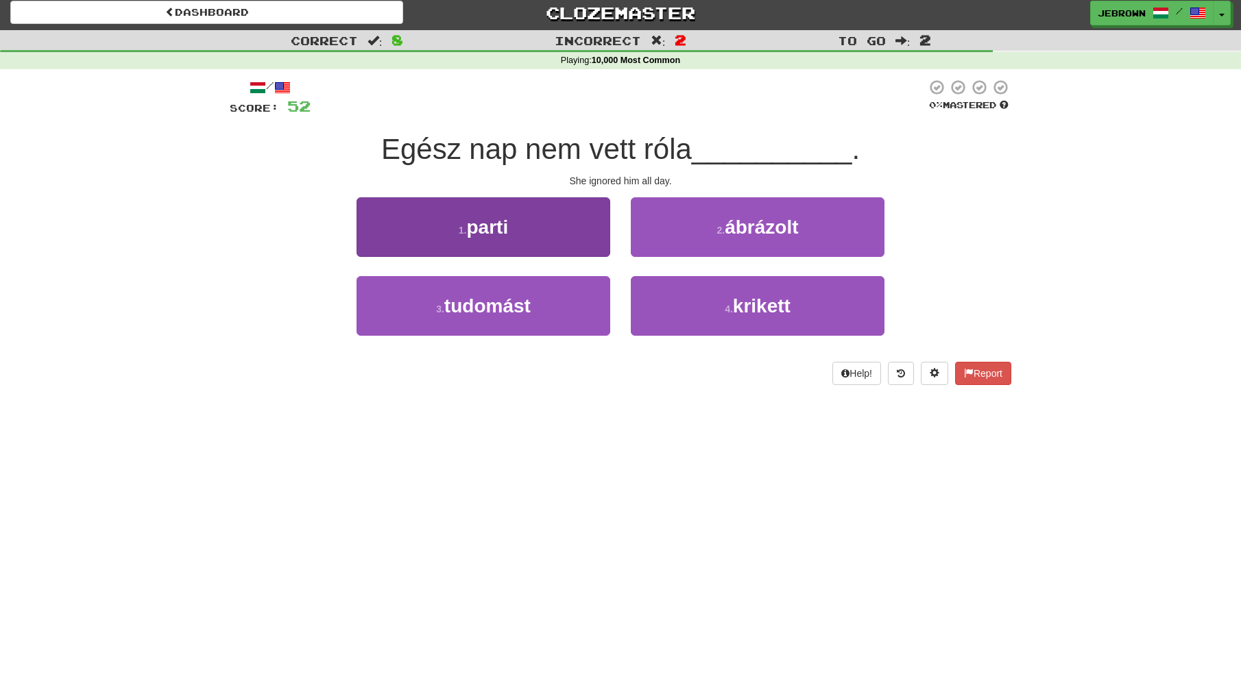
click at [565, 299] on button "3 . tudomást" at bounding box center [483, 306] width 254 height 60
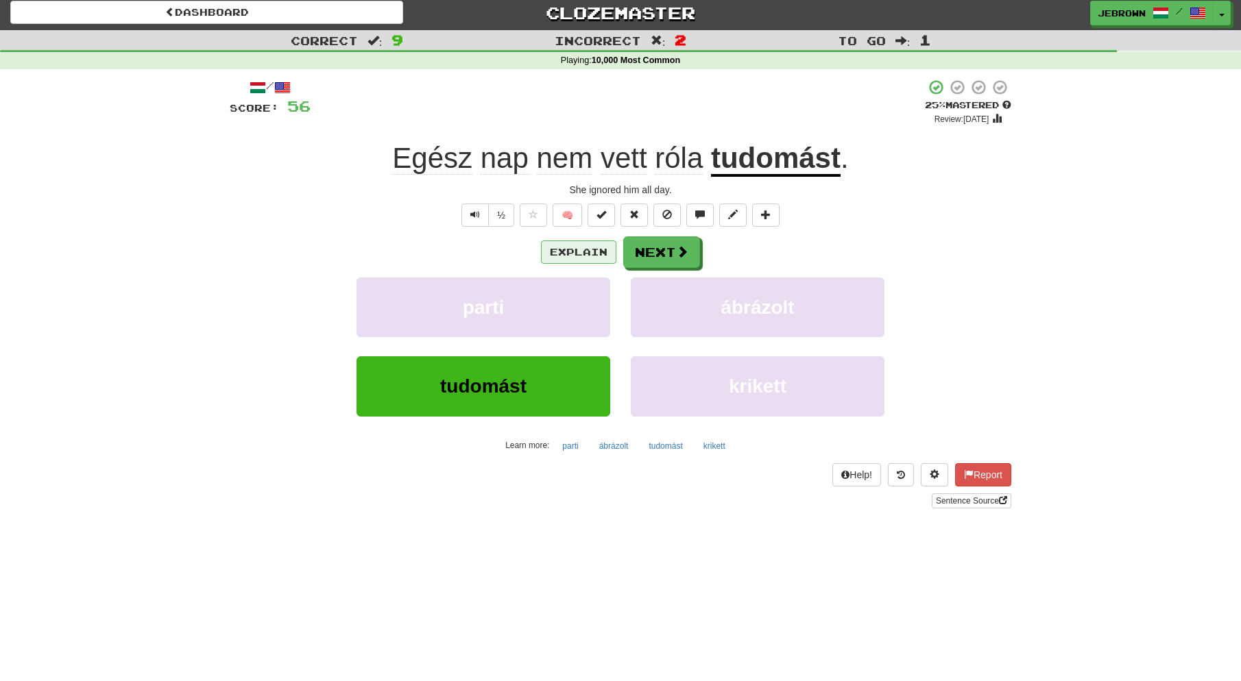
click at [580, 250] on button "Explain" at bounding box center [578, 252] width 75 height 23
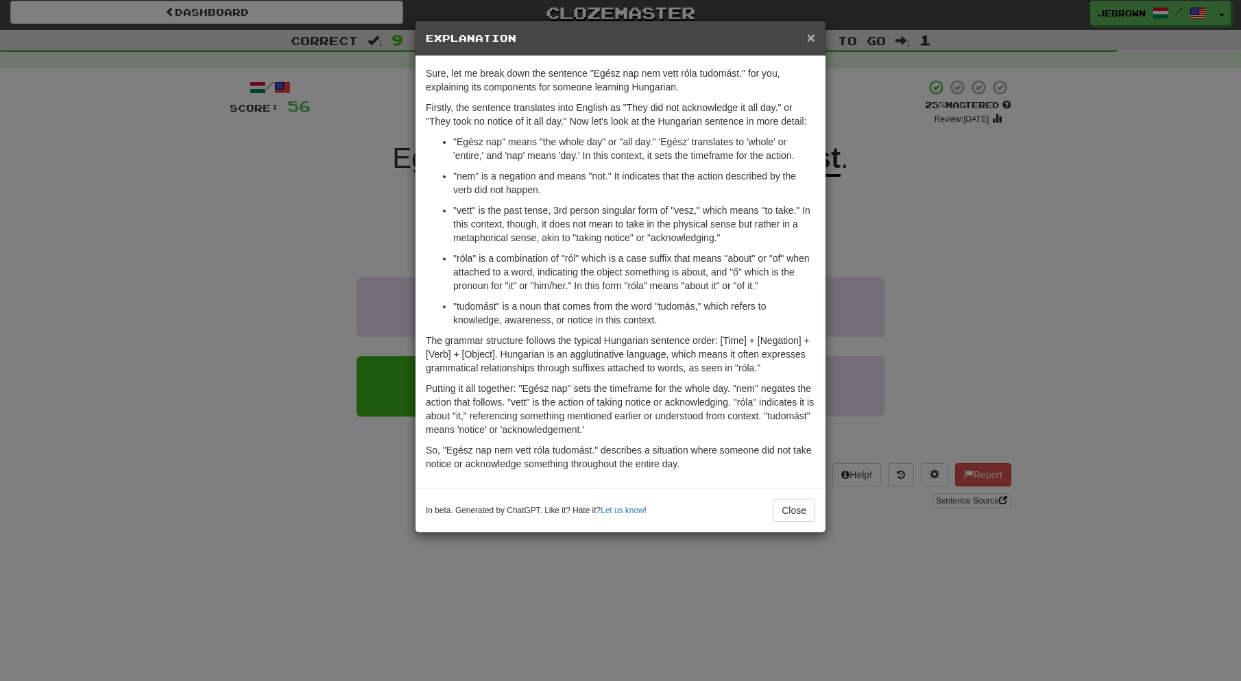
click at [811, 38] on span "×" at bounding box center [811, 37] width 8 height 16
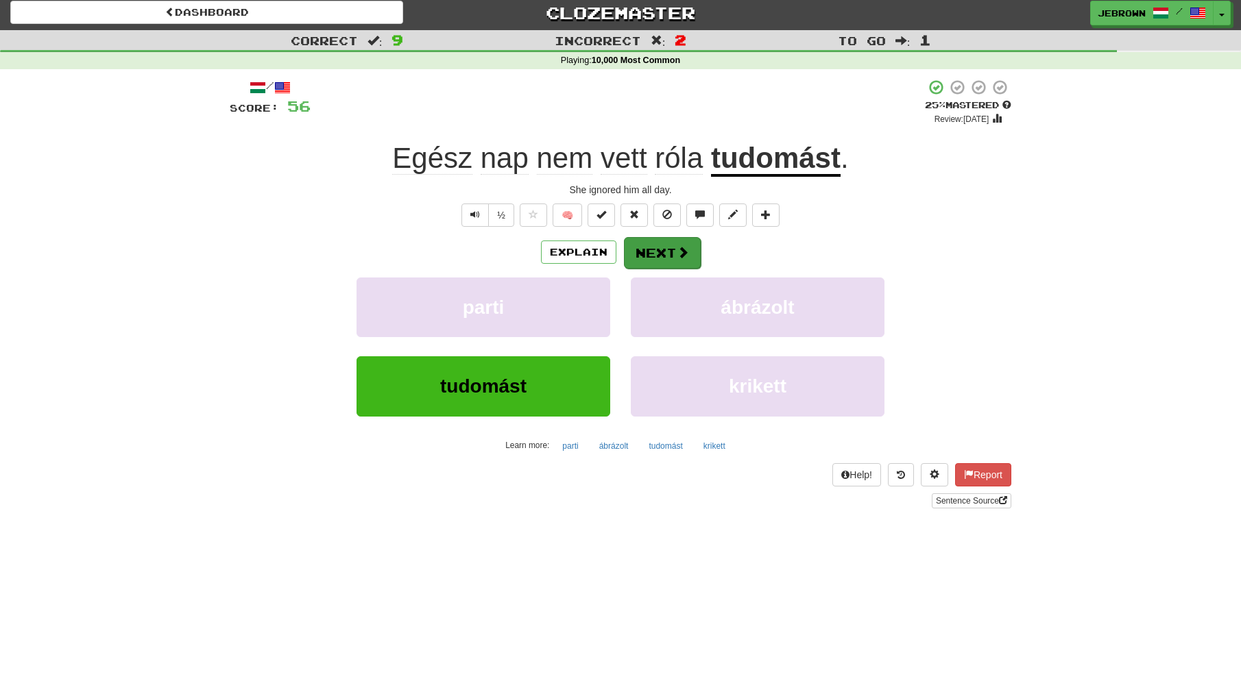
click at [659, 252] on button "Next" at bounding box center [662, 253] width 77 height 32
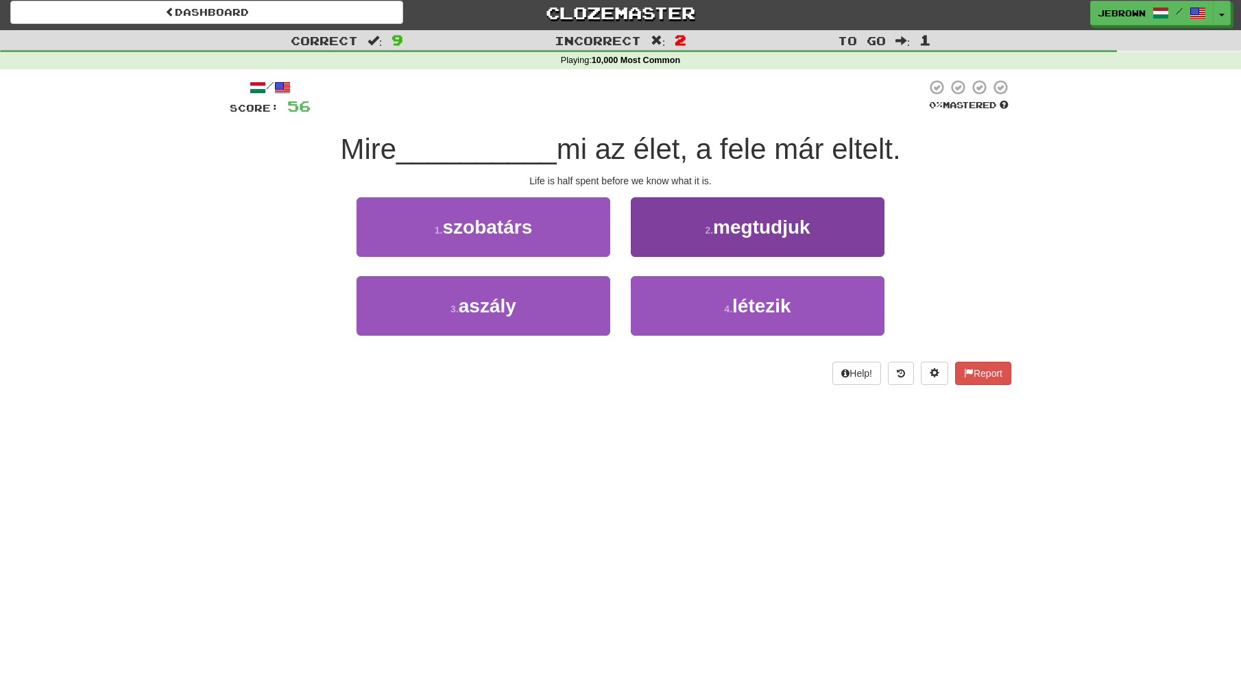
click at [726, 232] on span "megtudjuk" at bounding box center [761, 227] width 97 height 21
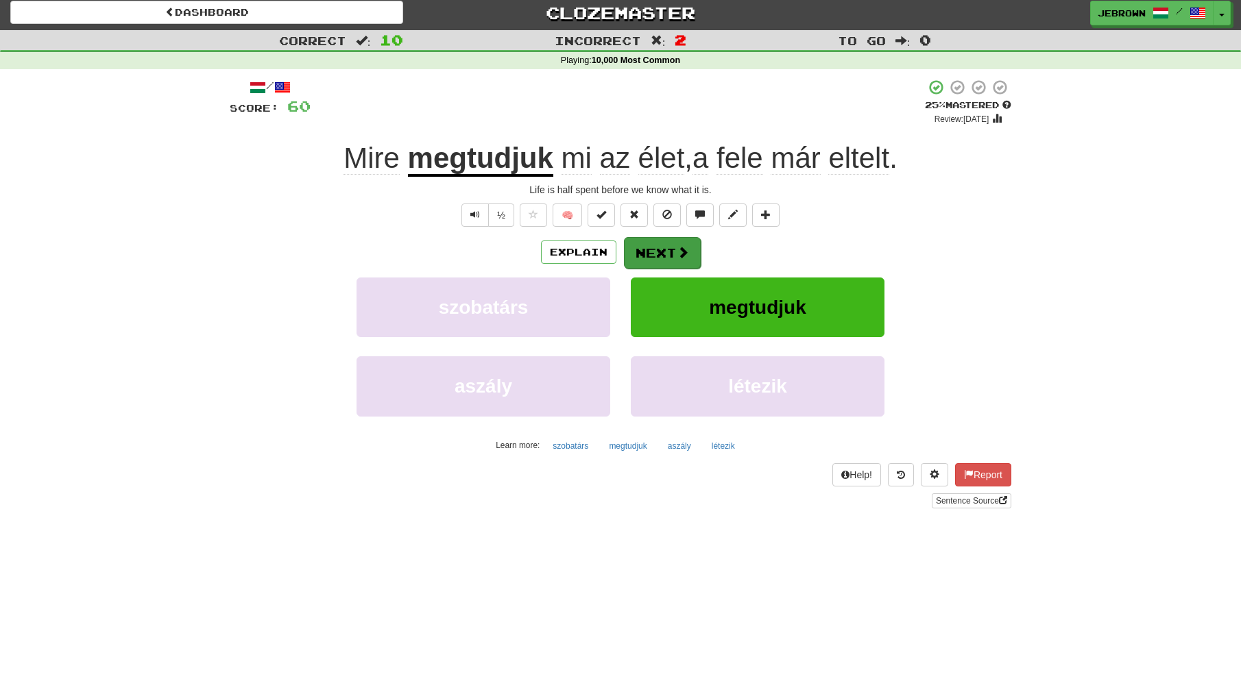
click at [680, 246] on span at bounding box center [682, 252] width 12 height 12
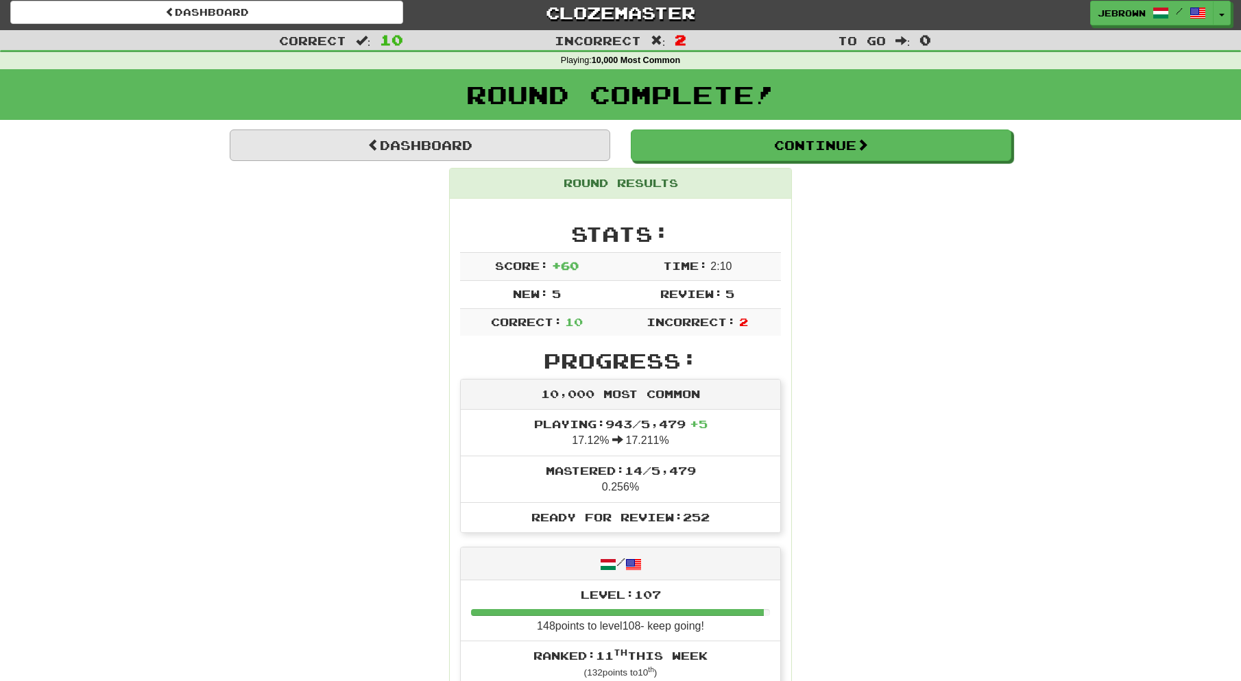
click at [465, 140] on link "Dashboard" at bounding box center [420, 146] width 380 height 32
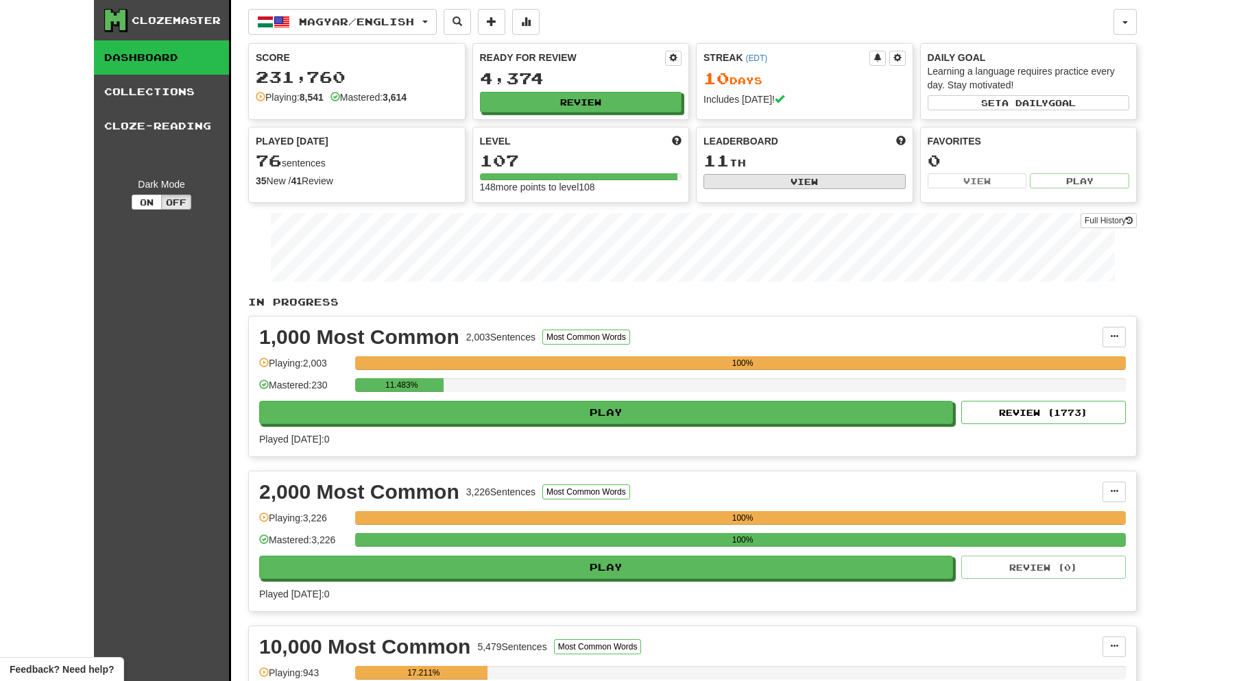
click at [793, 179] on button "View" at bounding box center [804, 181] width 202 height 15
select select "**********"
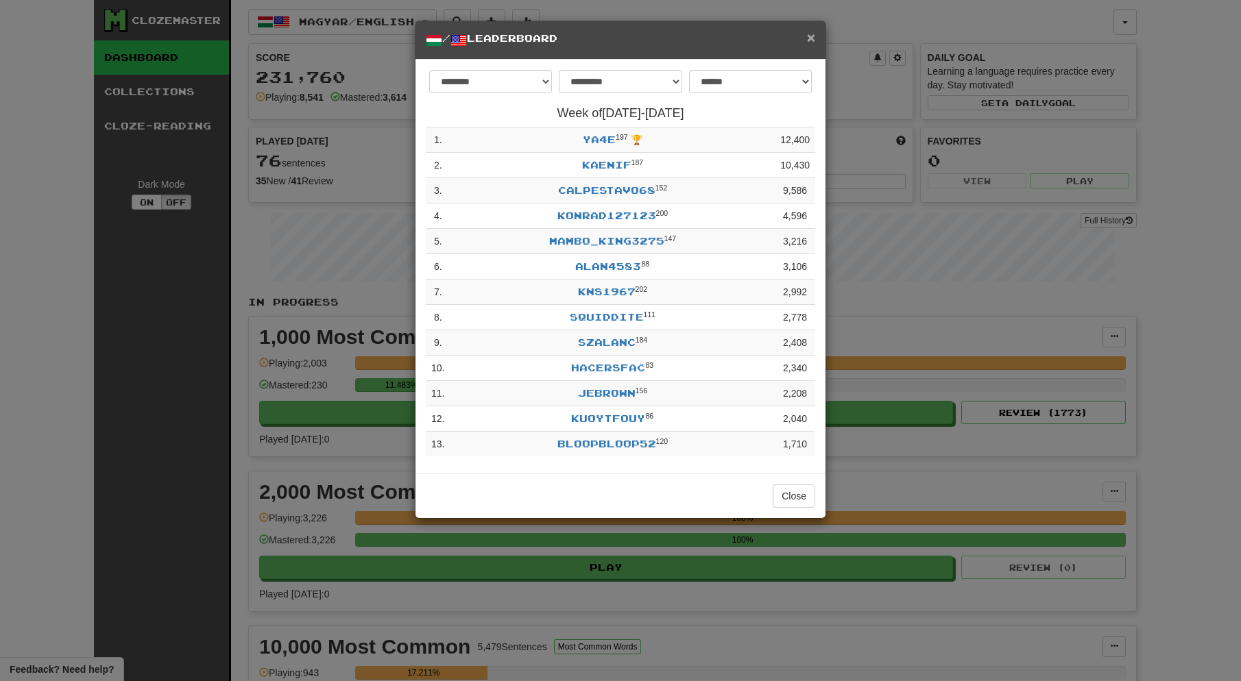
click at [811, 37] on span "×" at bounding box center [811, 37] width 8 height 16
